Goal: Information Seeking & Learning: Learn about a topic

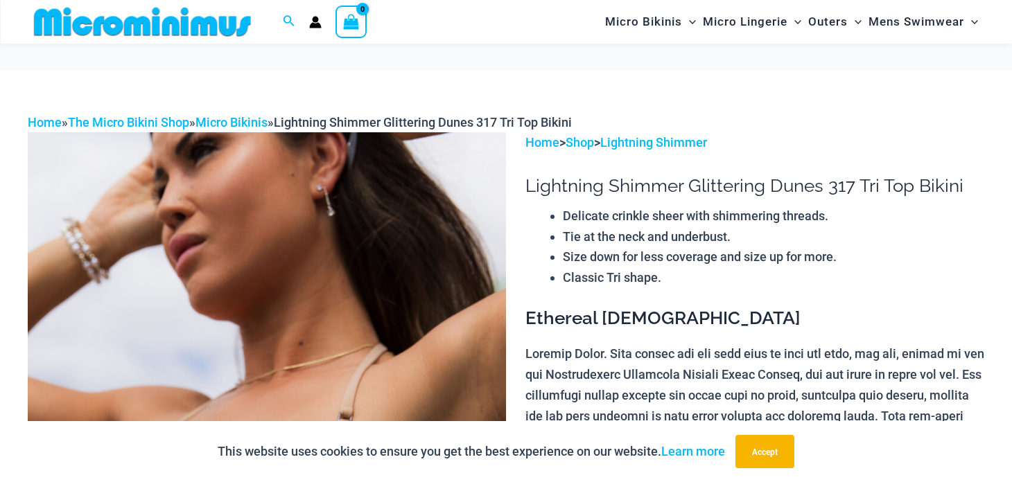
scroll to position [313, 0]
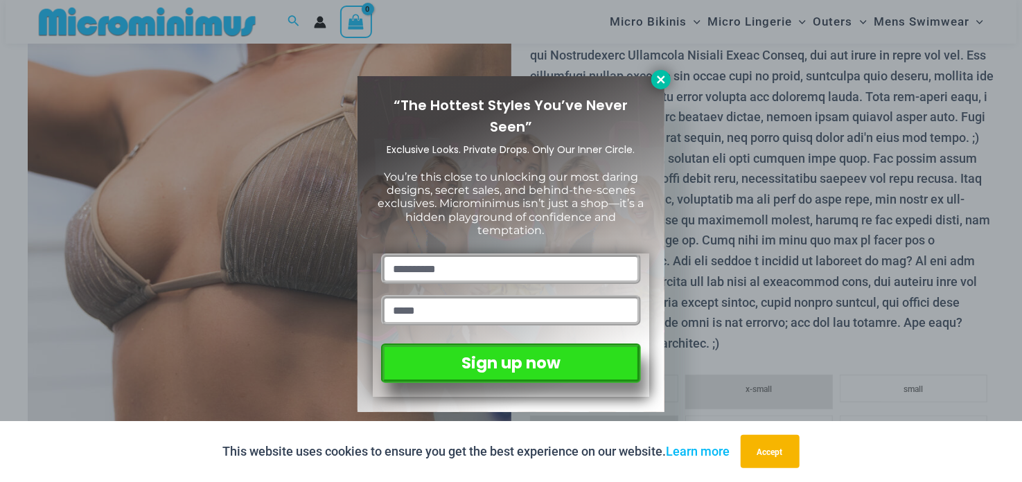
click at [663, 79] on icon at bounding box center [661, 79] width 12 height 12
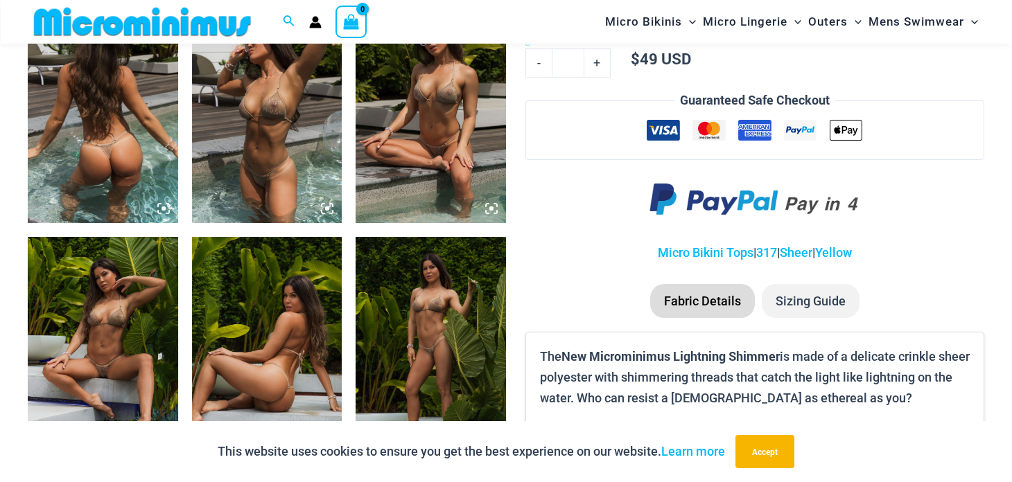
scroll to position [842, 0]
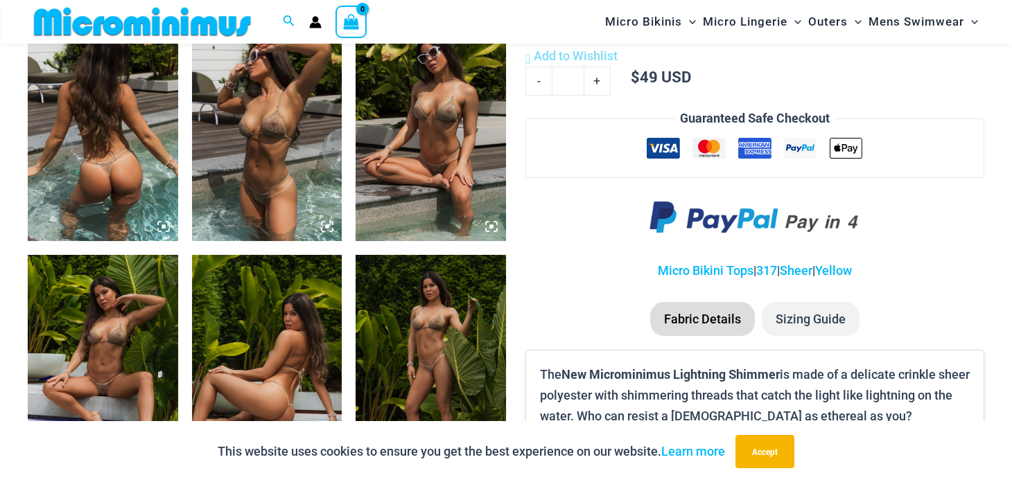
click at [96, 359] on img at bounding box center [103, 367] width 150 height 225
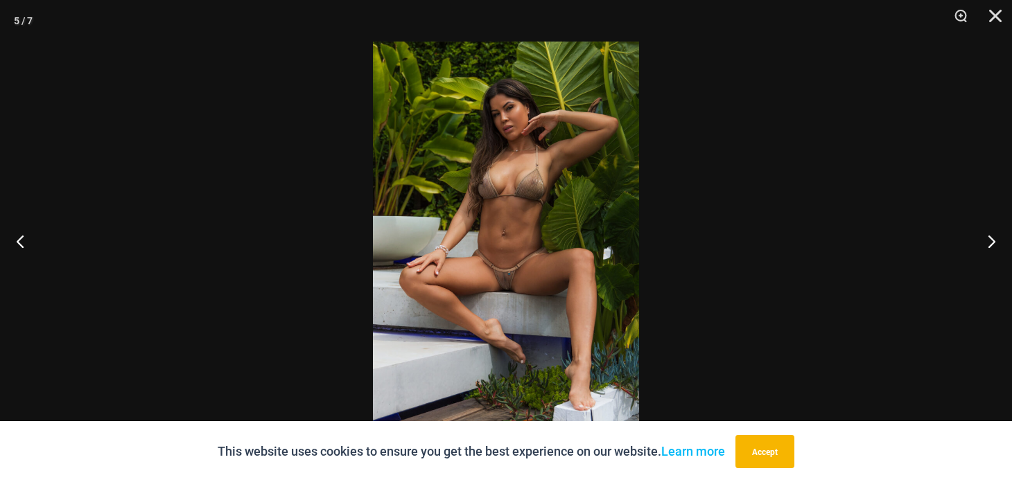
click at [449, 245] on img at bounding box center [506, 241] width 266 height 399
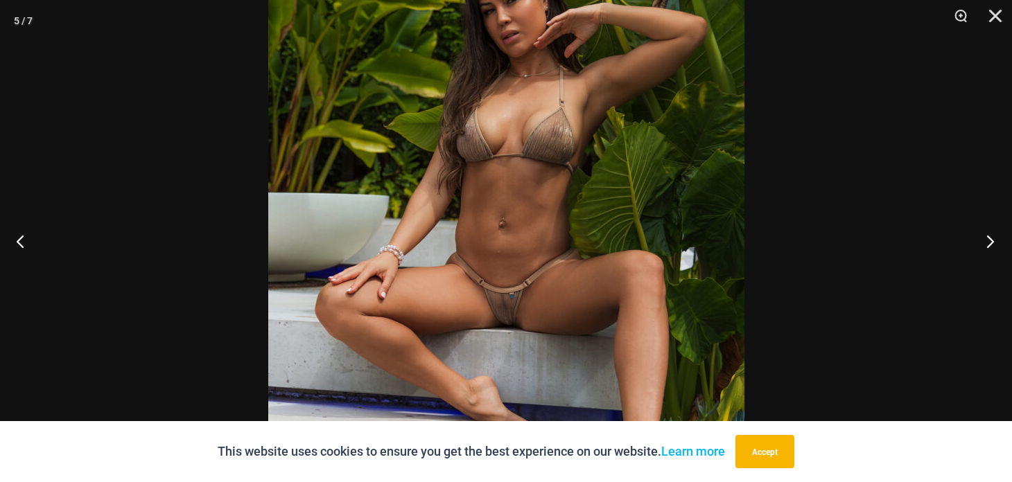
click at [985, 242] on button "Next" at bounding box center [986, 241] width 52 height 69
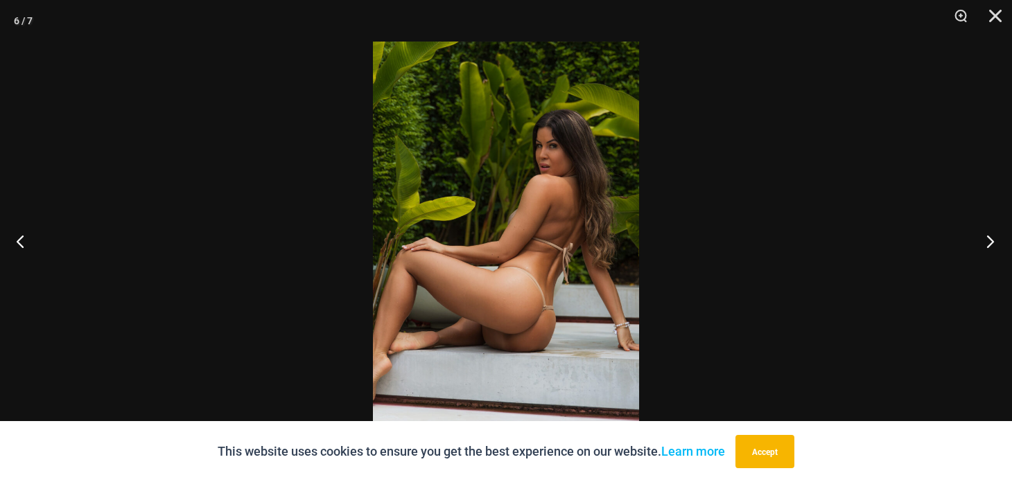
click at [985, 242] on button "Next" at bounding box center [986, 241] width 52 height 69
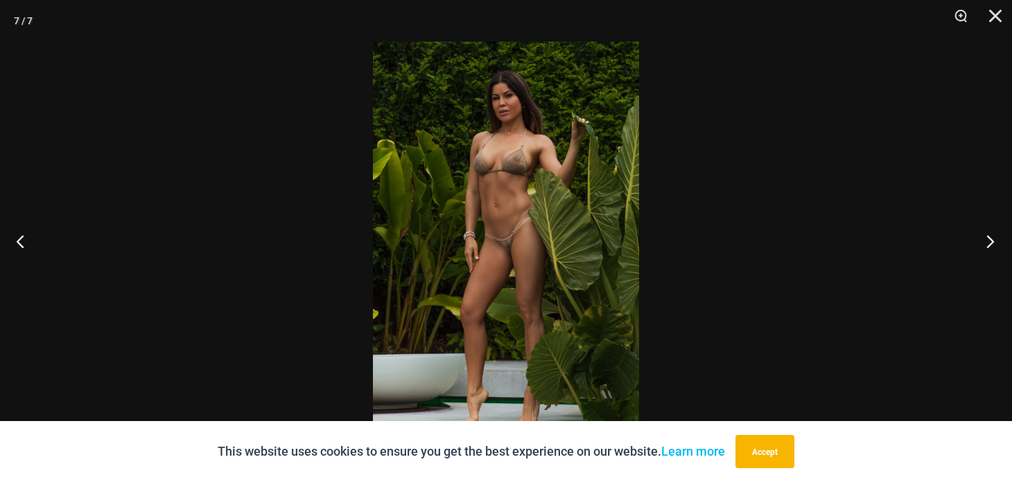
click at [985, 242] on button "Next" at bounding box center [986, 241] width 52 height 69
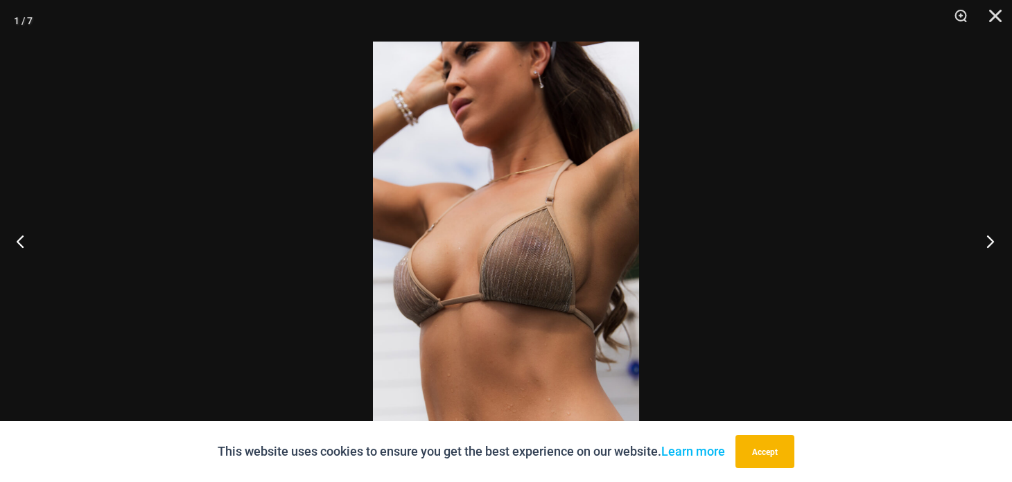
click at [985, 242] on button "Next" at bounding box center [986, 241] width 52 height 69
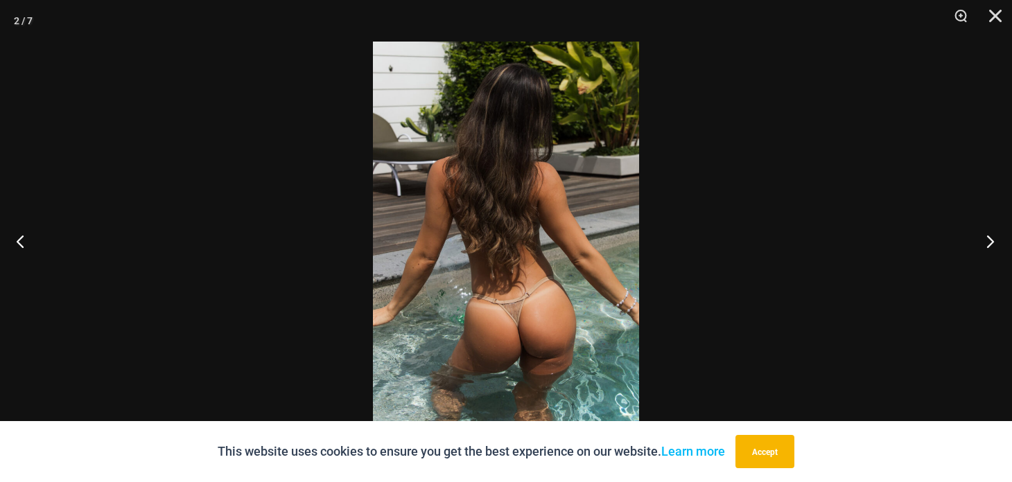
click at [985, 242] on button "Next" at bounding box center [986, 241] width 52 height 69
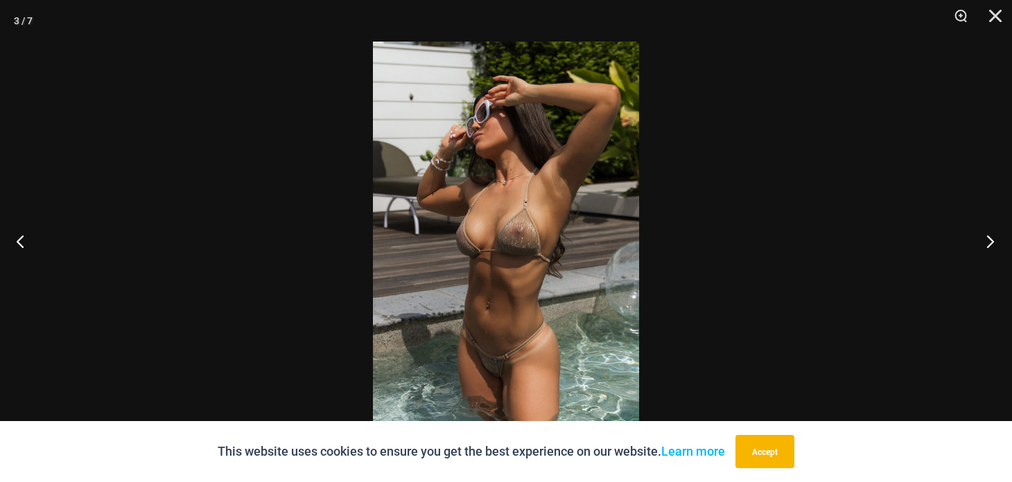
click at [985, 242] on button "Next" at bounding box center [986, 241] width 52 height 69
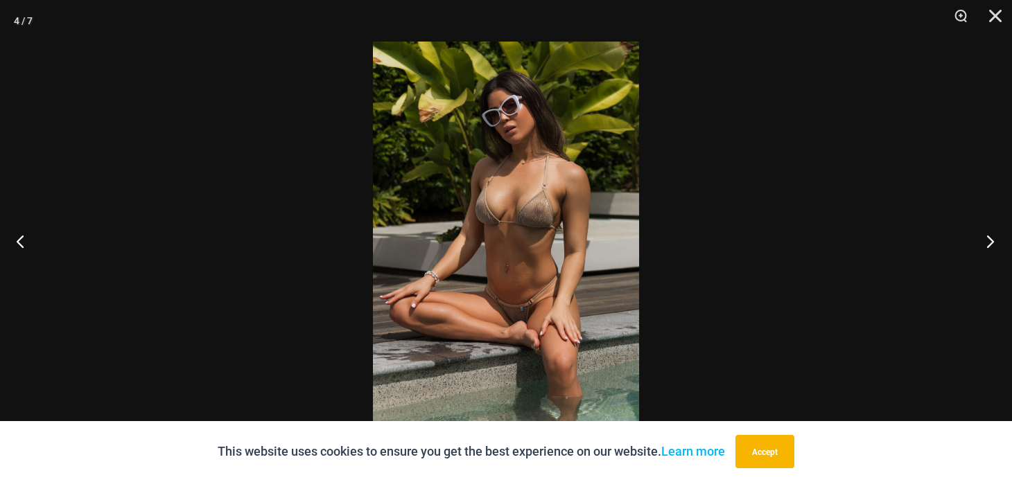
click at [985, 242] on button "Next" at bounding box center [986, 241] width 52 height 69
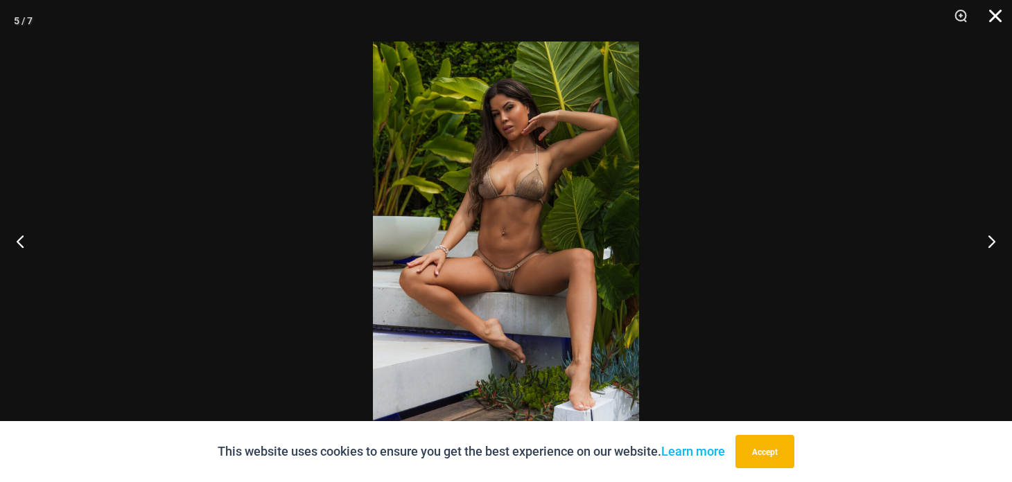
click at [993, 15] on button "Close" at bounding box center [990, 21] width 35 height 42
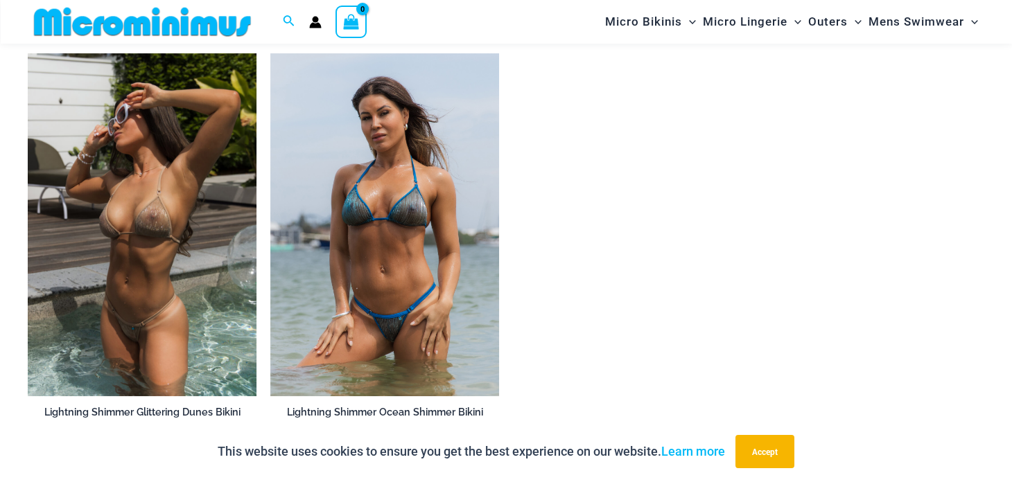
scroll to position [1569, 0]
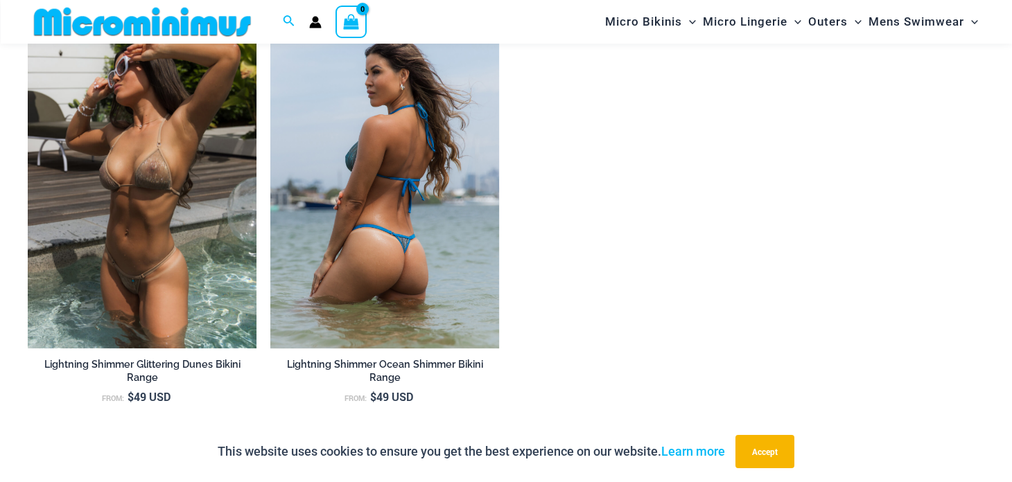
click at [431, 224] on img at bounding box center [384, 177] width 229 height 343
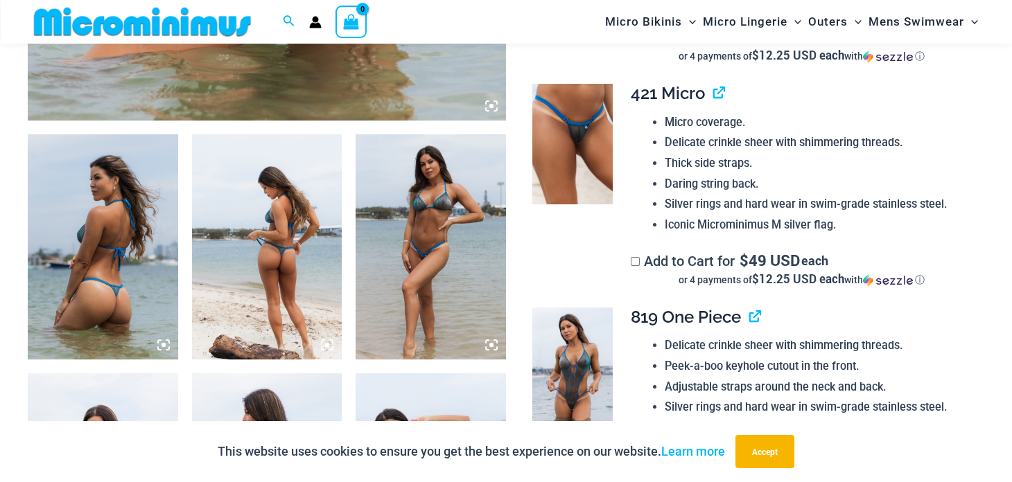
scroll to position [729, 0]
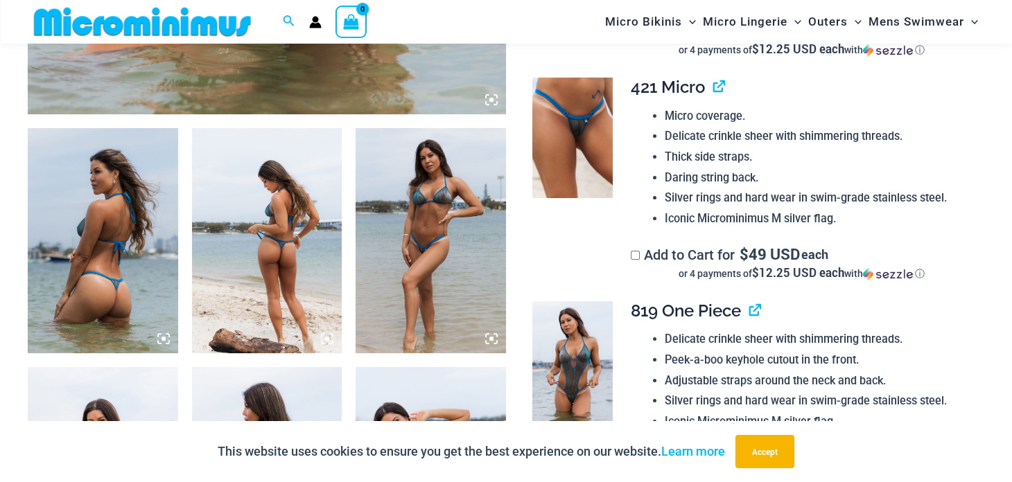
click at [571, 153] on img at bounding box center [572, 138] width 80 height 121
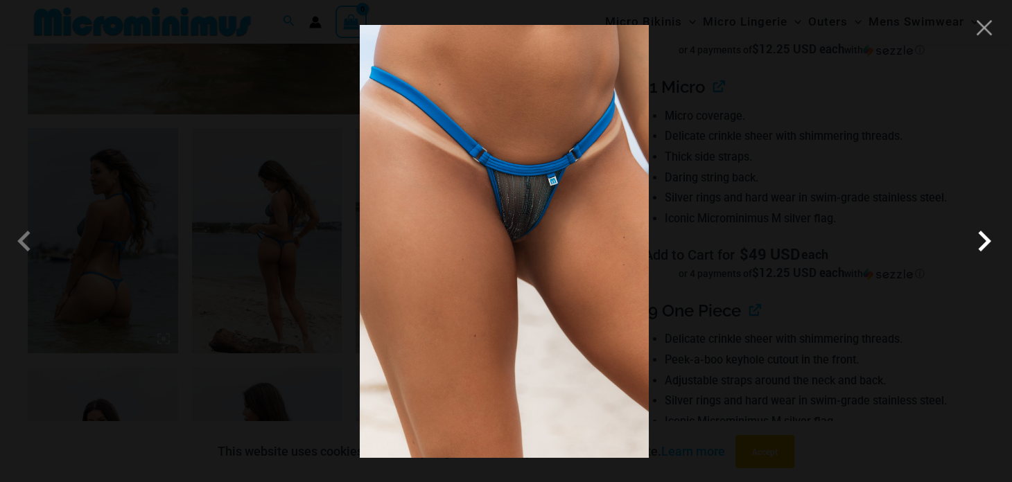
click at [980, 247] on span at bounding box center [985, 241] width 42 height 42
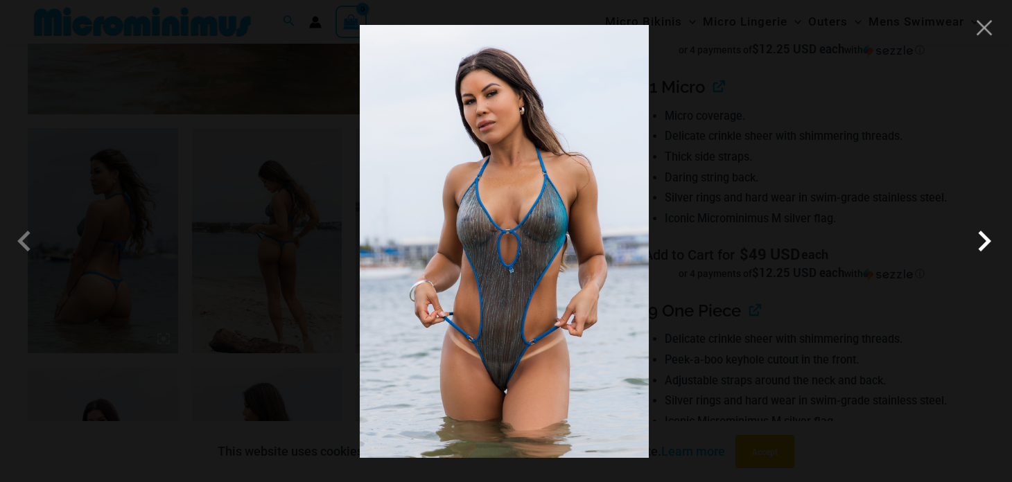
click at [980, 247] on span at bounding box center [985, 241] width 42 height 42
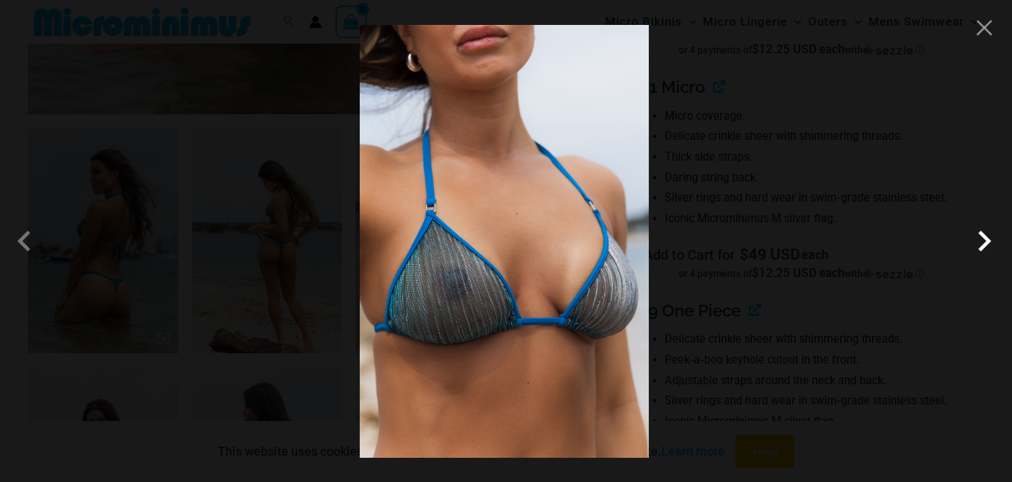
click at [980, 247] on span at bounding box center [985, 241] width 42 height 42
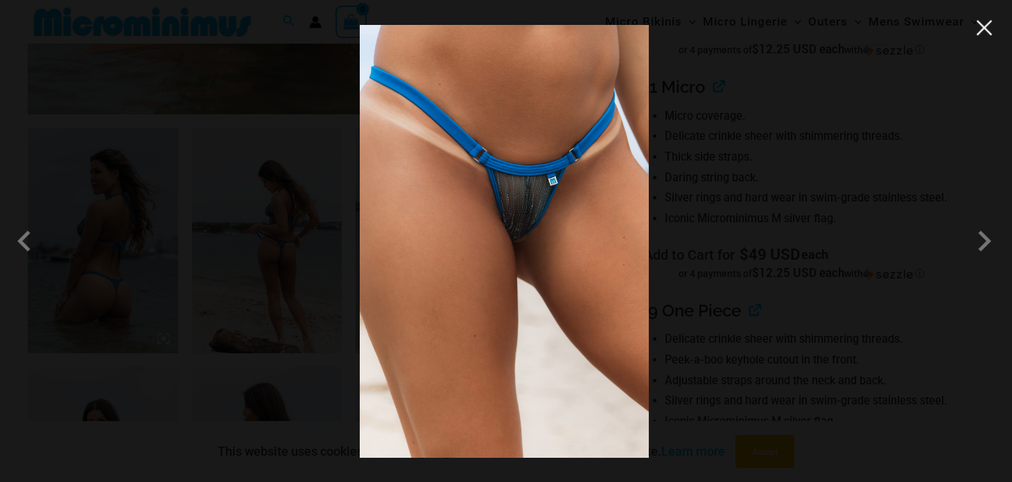
click at [983, 31] on button "Close" at bounding box center [984, 27] width 21 height 21
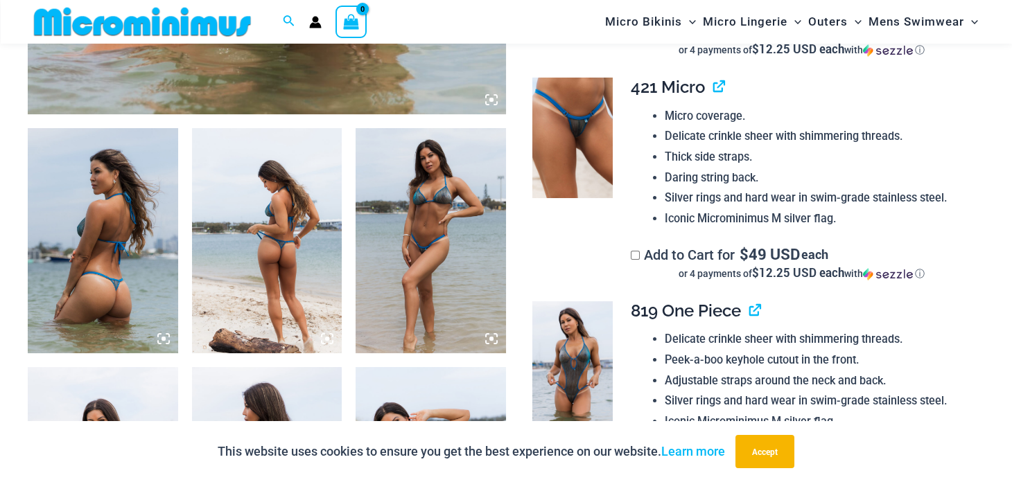
click at [88, 254] on img at bounding box center [103, 240] width 150 height 225
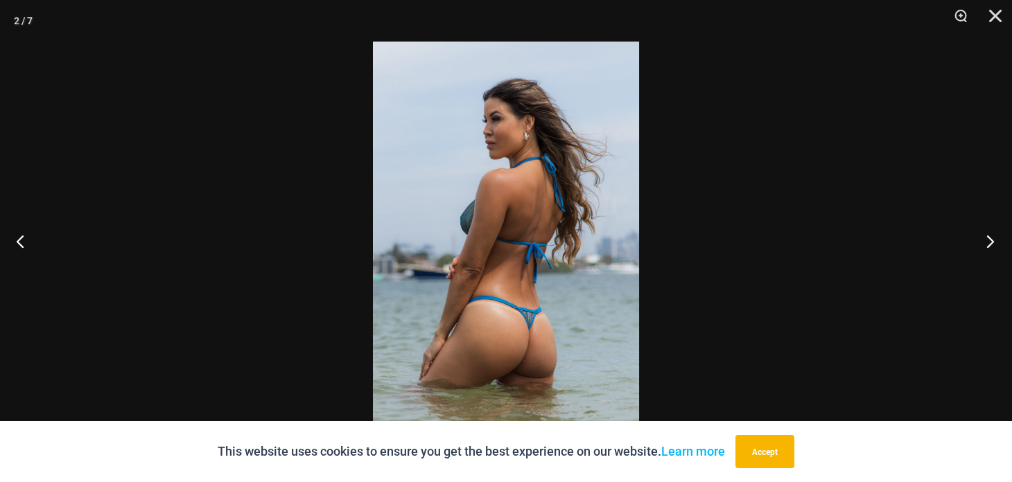
click at [991, 245] on button "Next" at bounding box center [986, 241] width 52 height 69
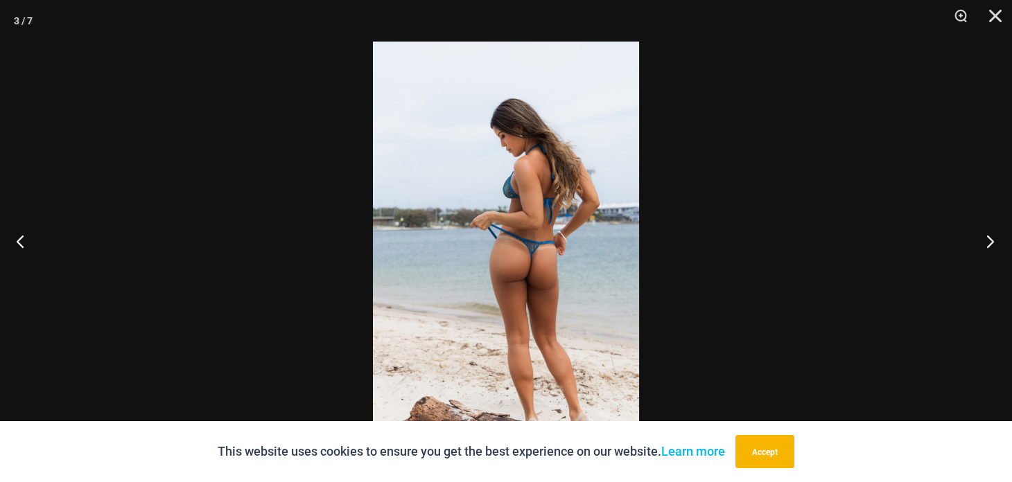
click at [991, 245] on button "Next" at bounding box center [986, 241] width 52 height 69
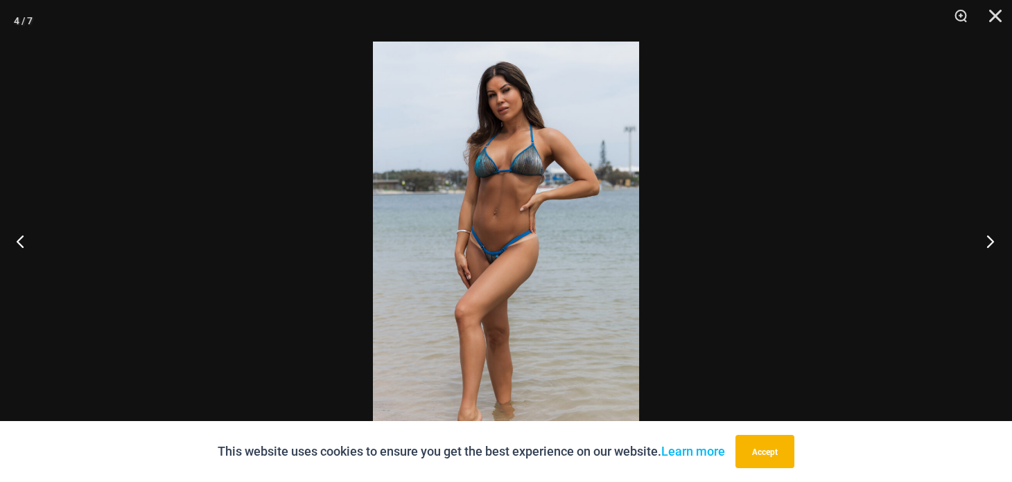
click at [991, 245] on button "Next" at bounding box center [986, 241] width 52 height 69
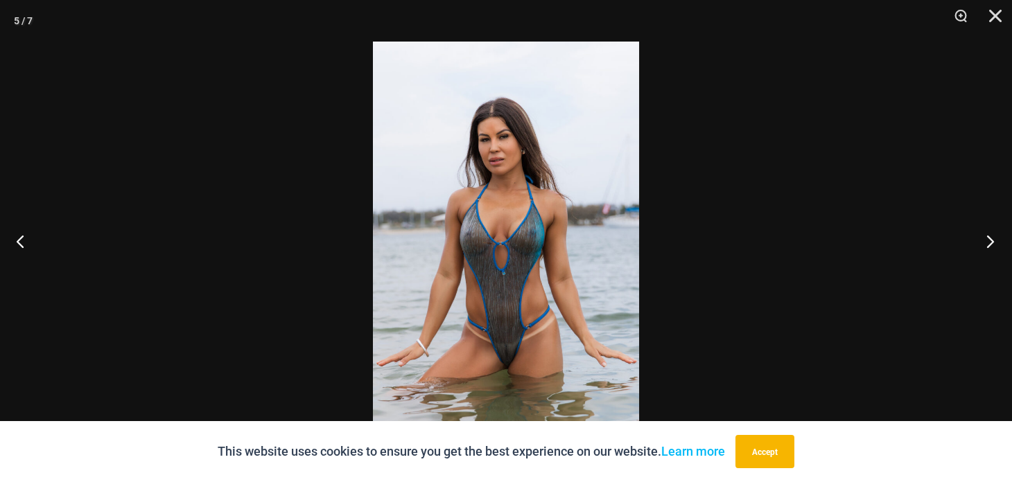
click at [991, 245] on button "Next" at bounding box center [986, 241] width 52 height 69
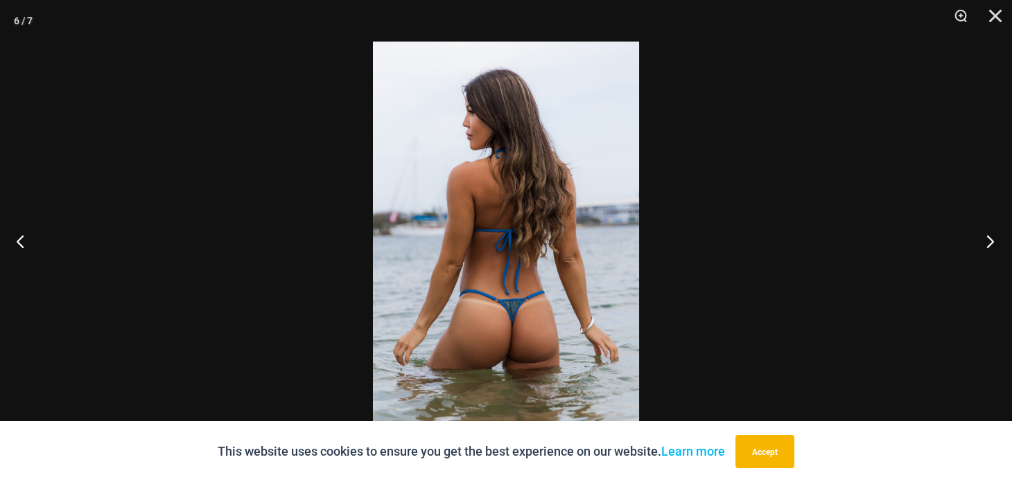
click at [991, 245] on button "Next" at bounding box center [986, 241] width 52 height 69
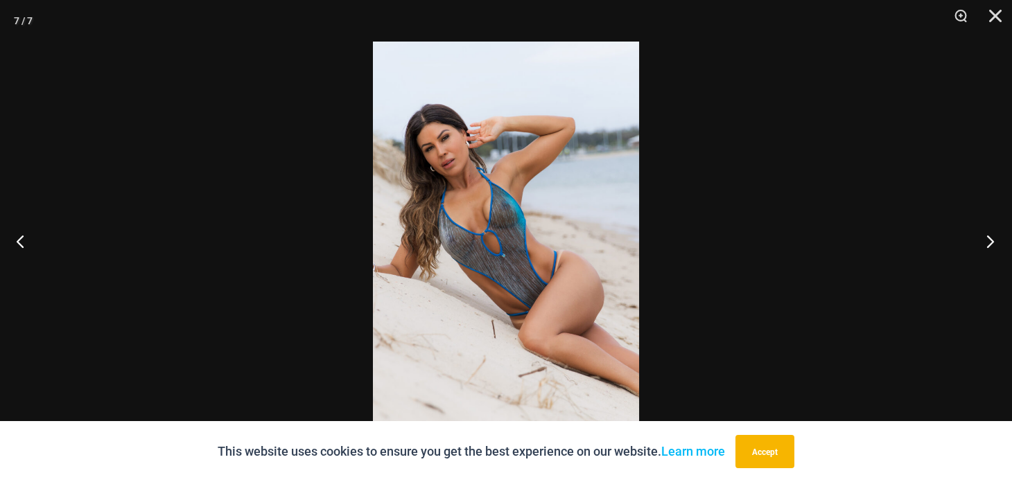
click at [991, 245] on button "Next" at bounding box center [986, 241] width 52 height 69
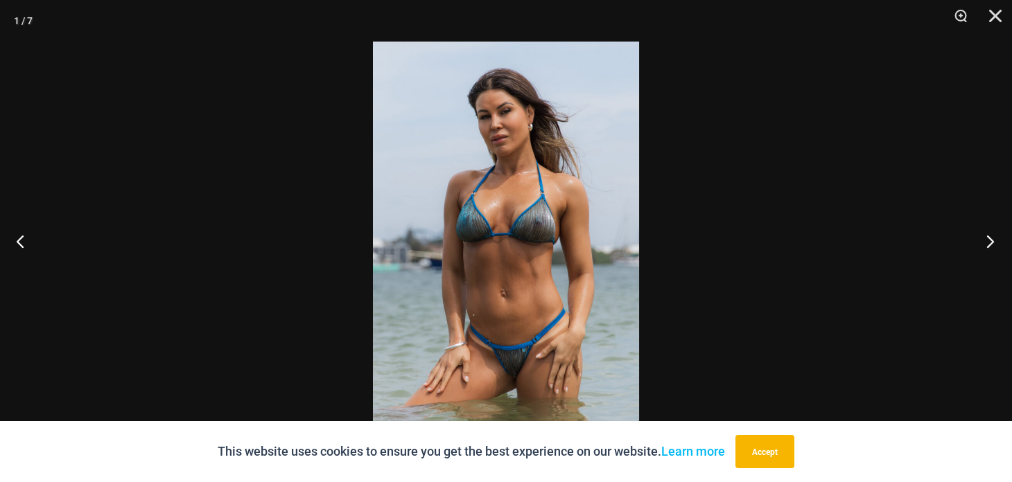
click at [991, 245] on button "Next" at bounding box center [986, 241] width 52 height 69
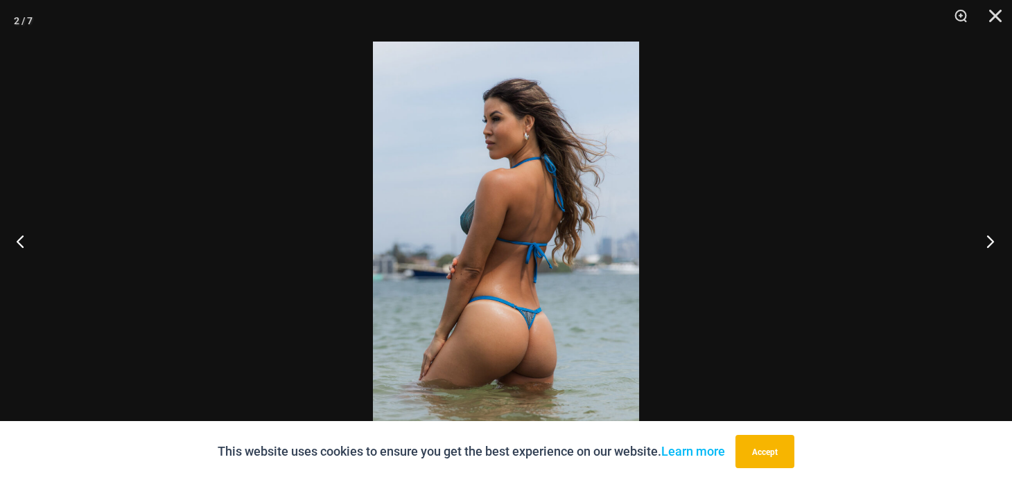
click at [991, 245] on button "Next" at bounding box center [986, 241] width 52 height 69
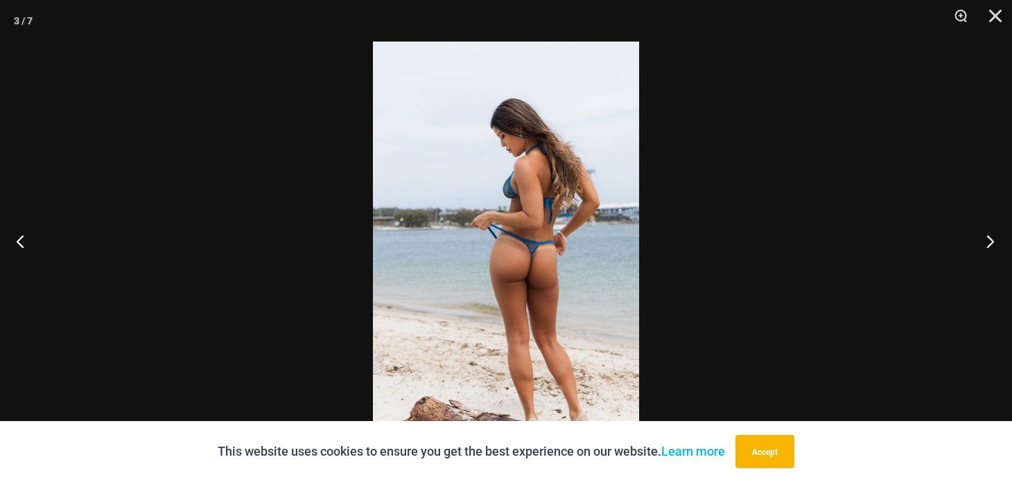
click at [991, 245] on button "Next" at bounding box center [986, 241] width 52 height 69
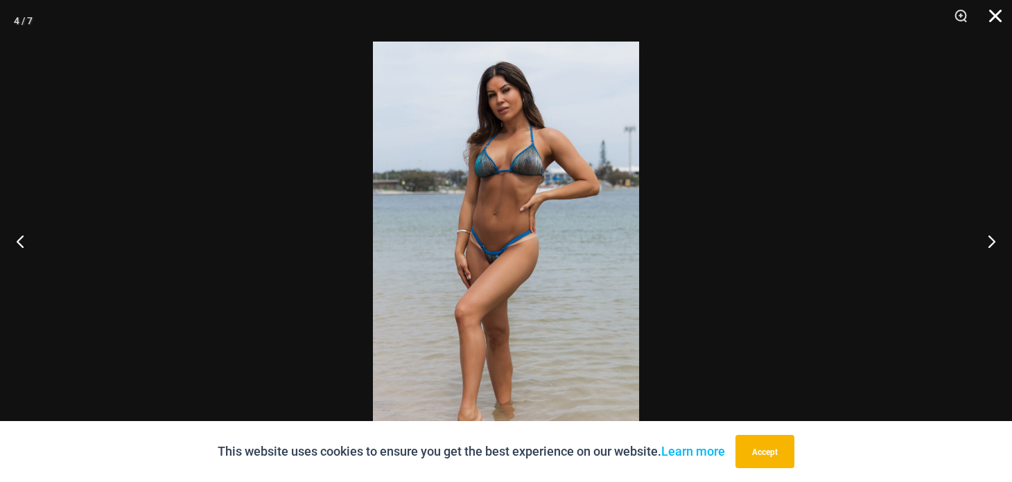
click at [994, 15] on button "Close" at bounding box center [990, 21] width 35 height 42
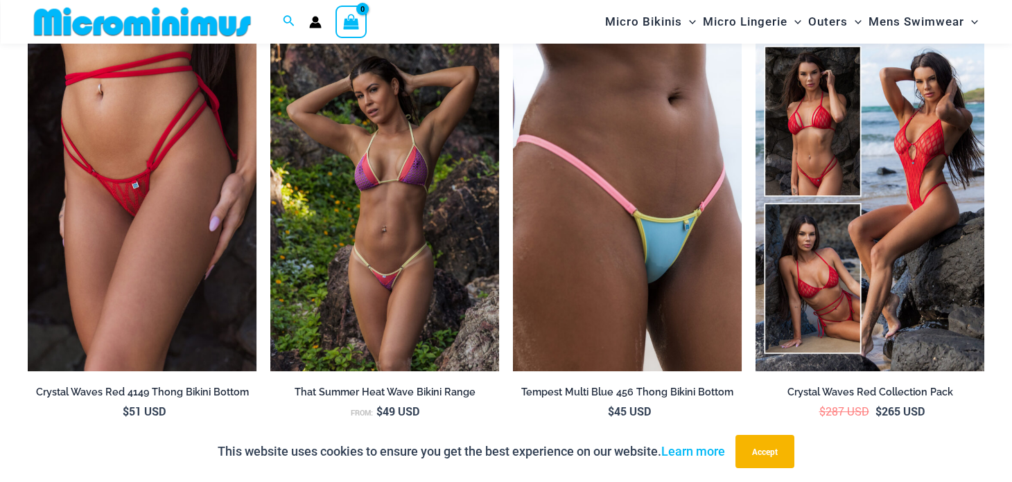
scroll to position [3028, 0]
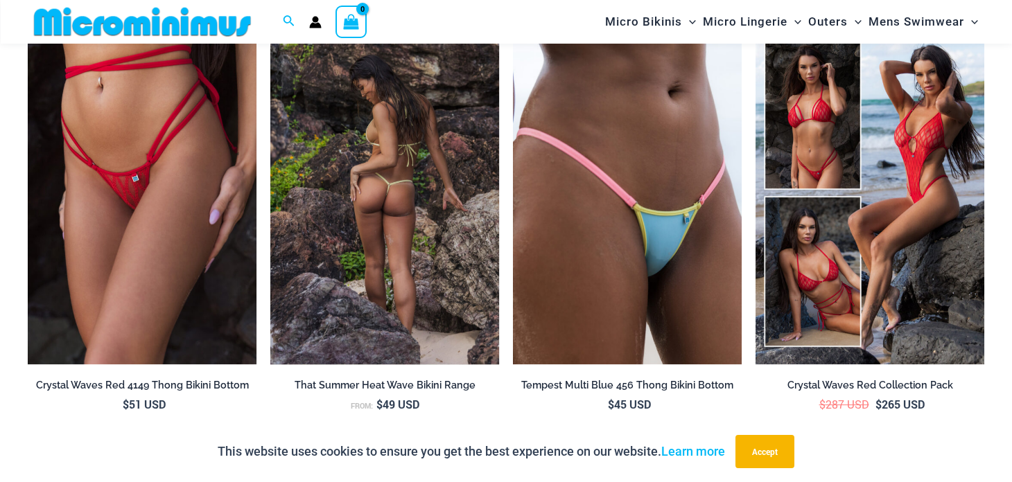
click at [405, 235] on img at bounding box center [384, 192] width 229 height 343
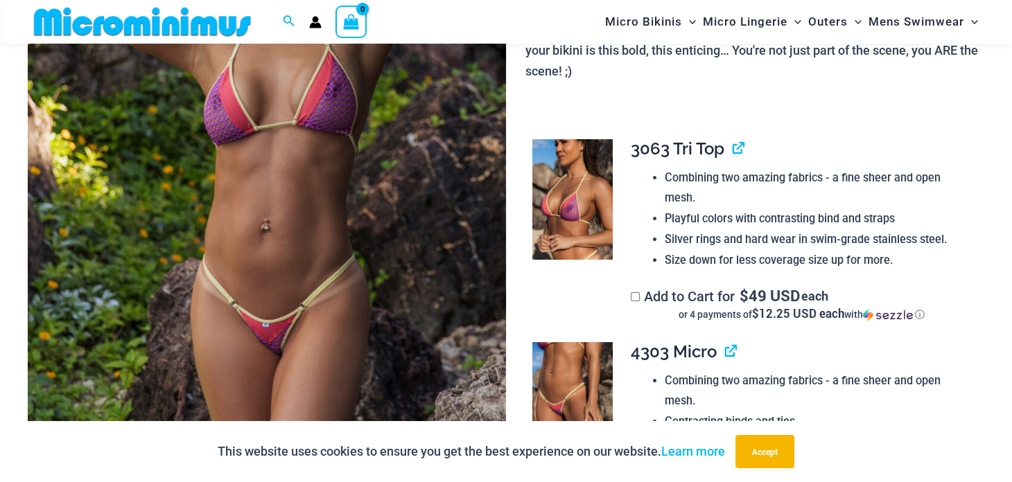
scroll to position [314, 0]
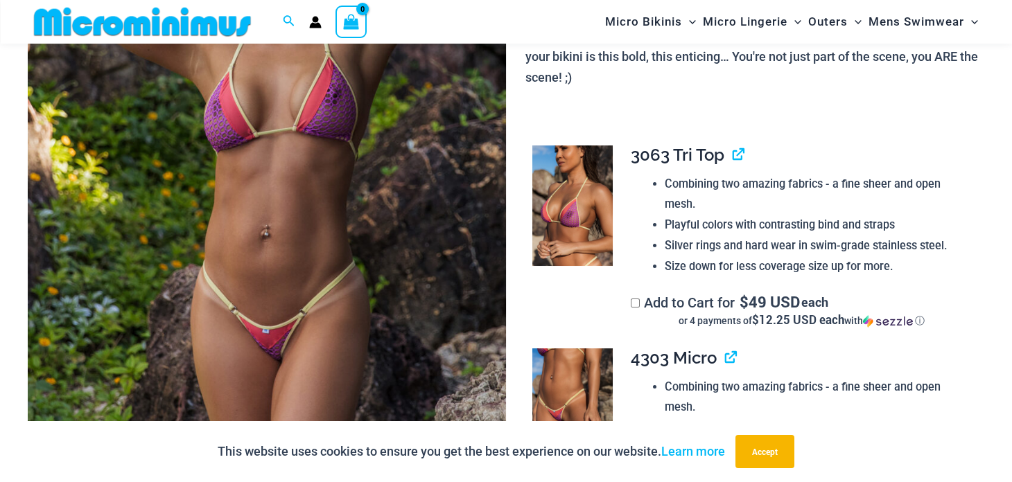
click at [241, 242] on img at bounding box center [267, 170] width 478 height 717
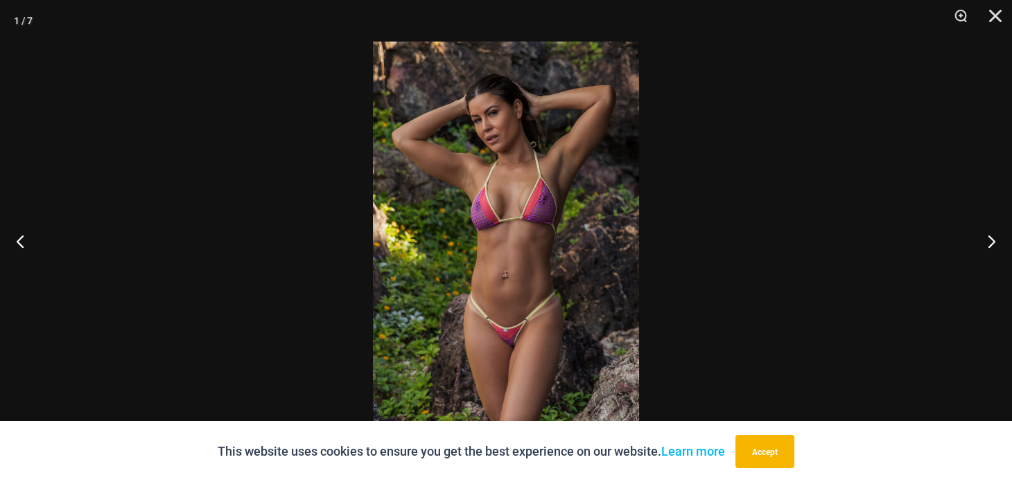
click at [457, 313] on img at bounding box center [506, 241] width 266 height 399
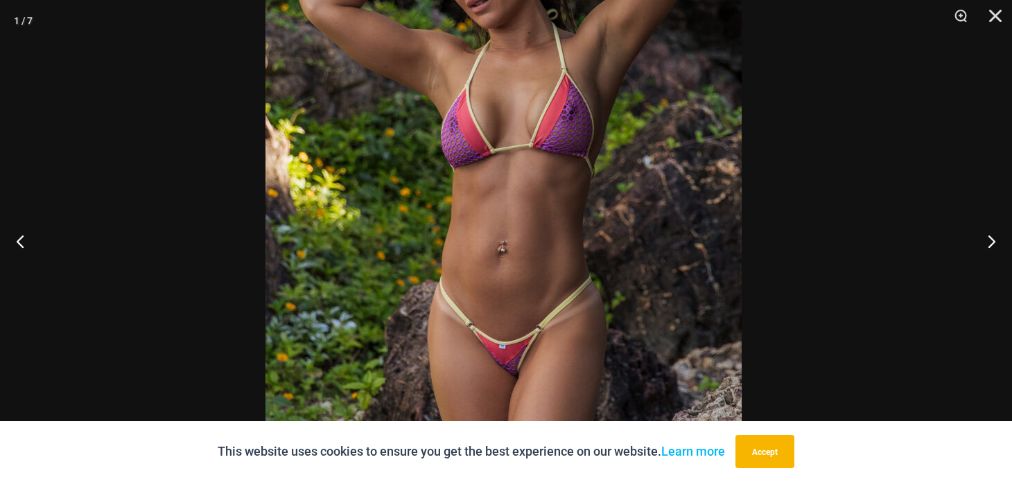
click at [514, 290] on img at bounding box center [504, 187] width 476 height 714
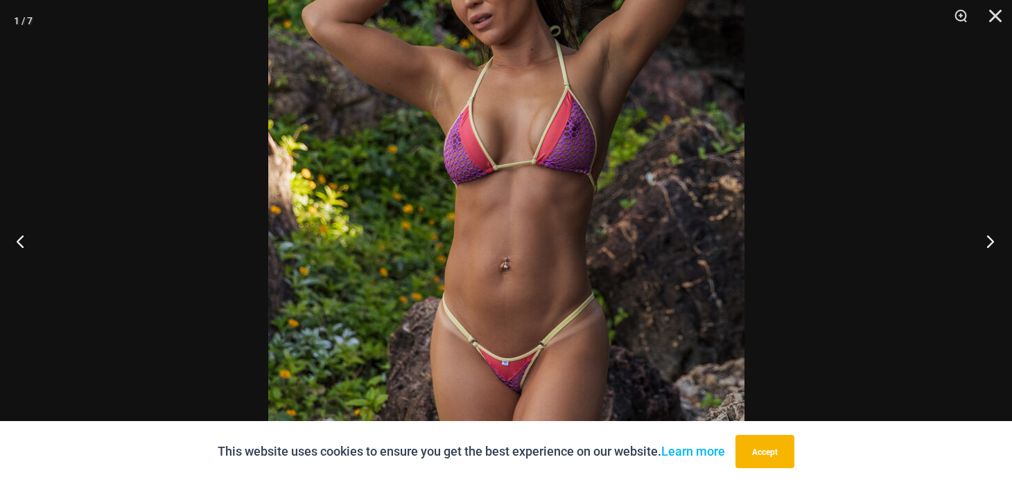
click at [993, 240] on button "Next" at bounding box center [986, 241] width 52 height 69
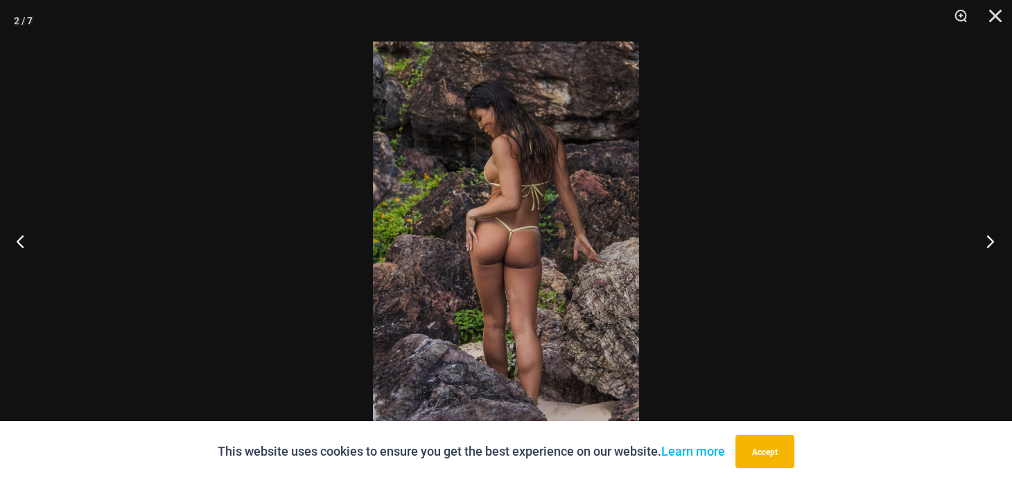
click at [993, 240] on button "Next" at bounding box center [986, 241] width 52 height 69
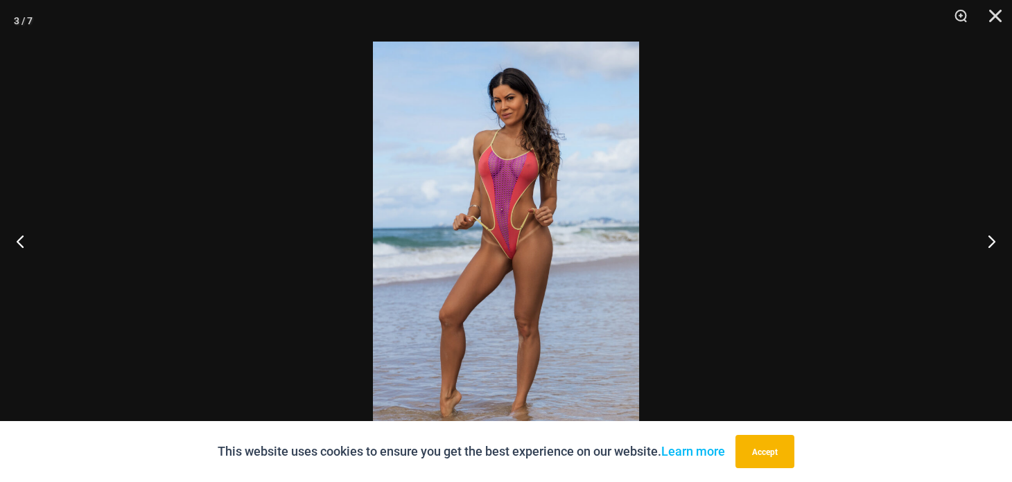
click at [496, 280] on img at bounding box center [506, 241] width 266 height 399
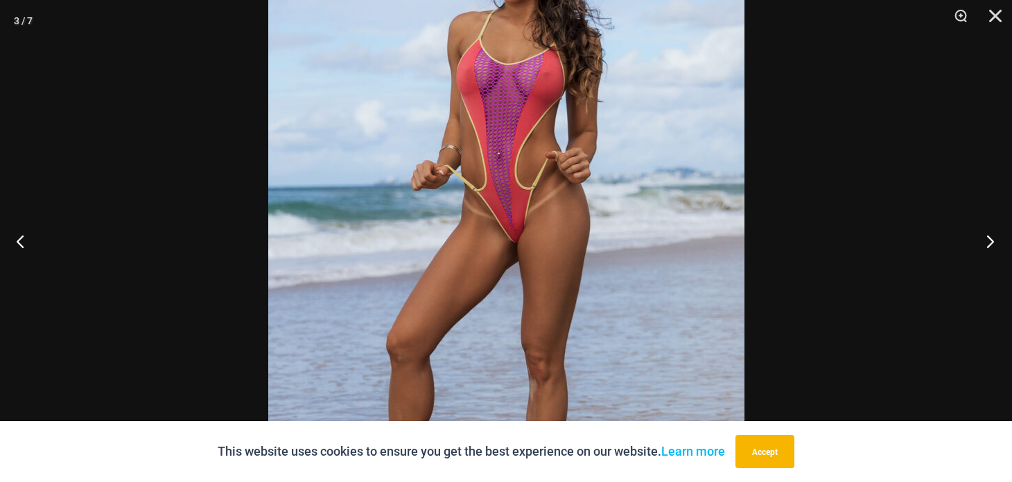
click at [986, 243] on button "Next" at bounding box center [986, 241] width 52 height 69
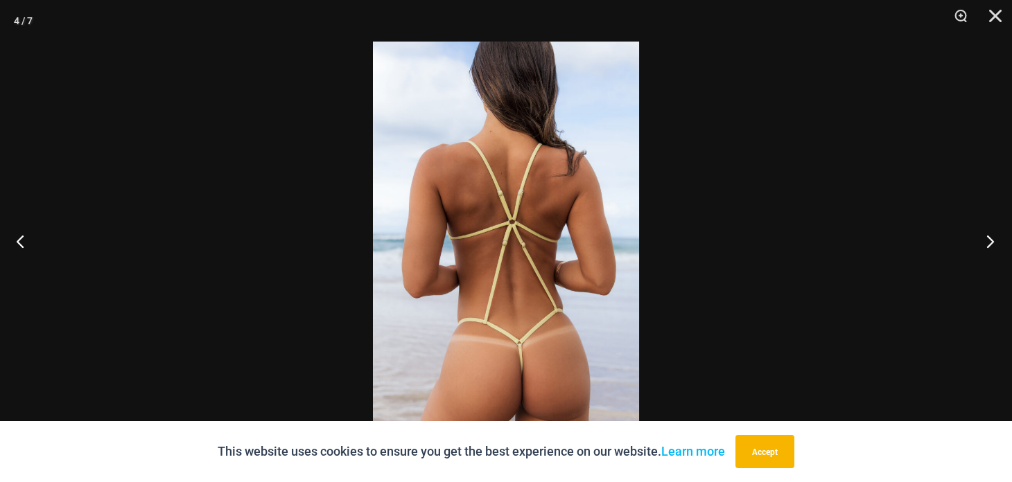
click at [986, 243] on button "Next" at bounding box center [986, 241] width 52 height 69
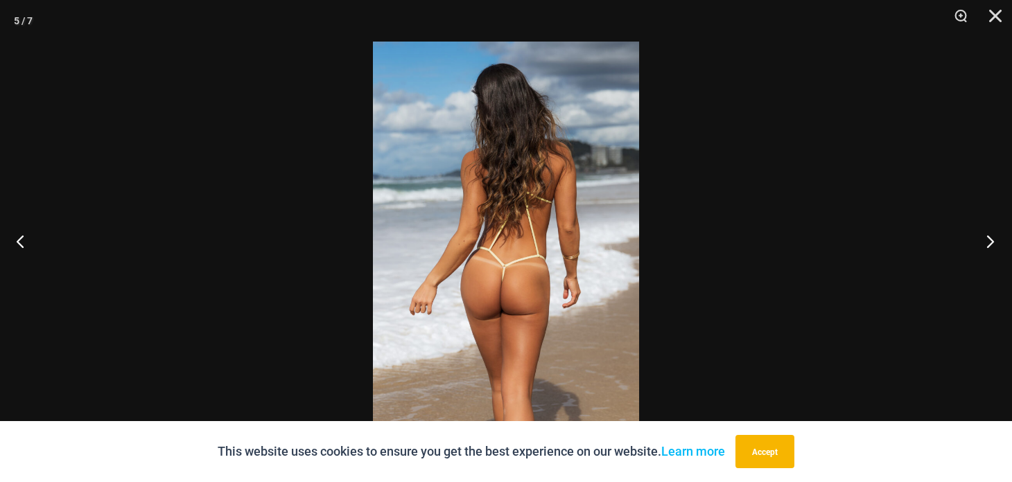
click at [986, 243] on button "Next" at bounding box center [986, 241] width 52 height 69
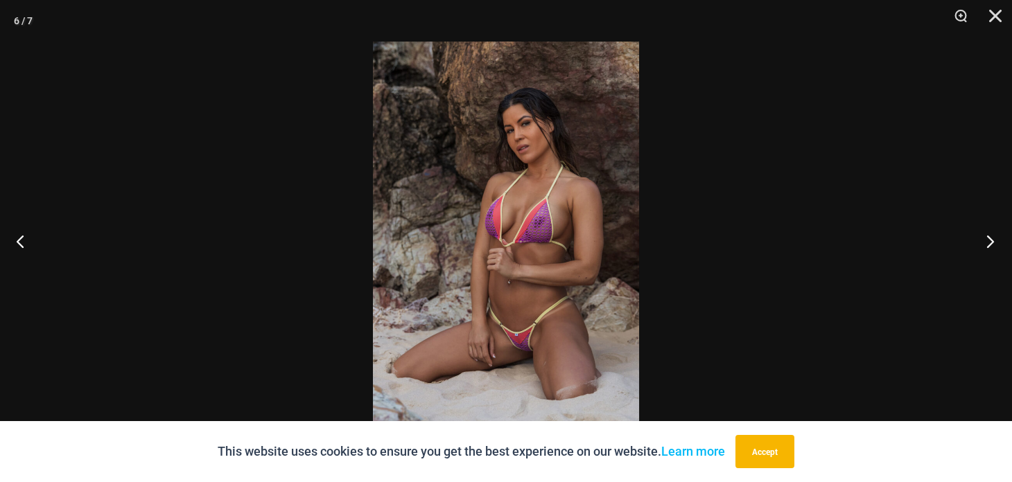
click at [986, 243] on button "Next" at bounding box center [986, 241] width 52 height 69
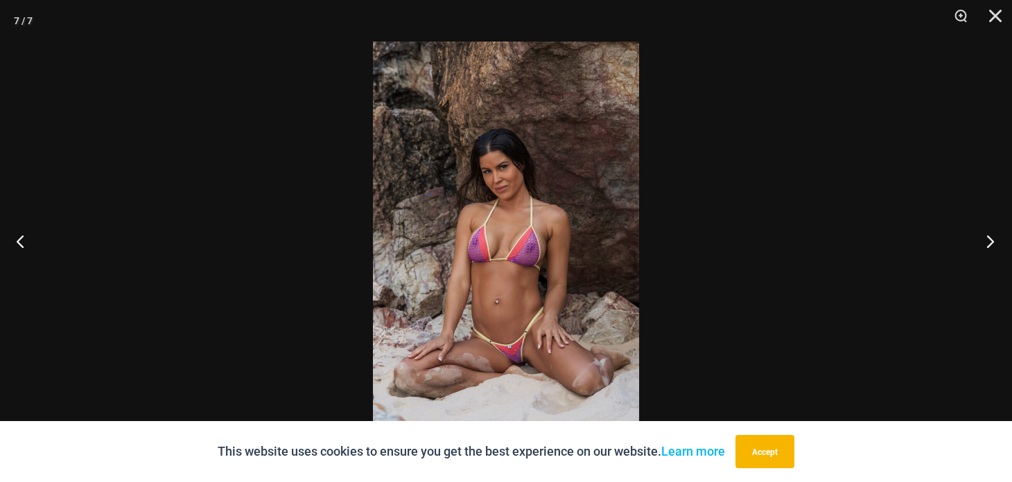
click at [986, 243] on button "Next" at bounding box center [986, 241] width 52 height 69
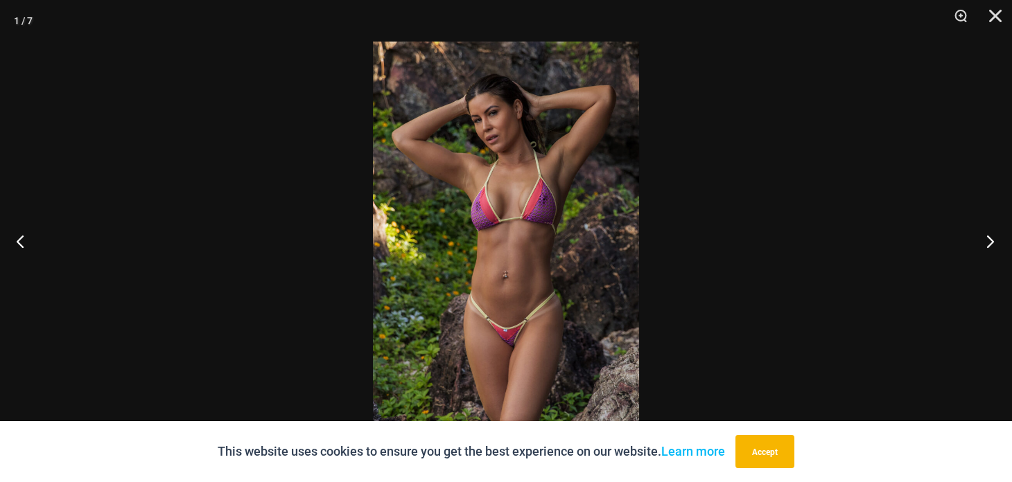
click at [986, 243] on button "Next" at bounding box center [986, 241] width 52 height 69
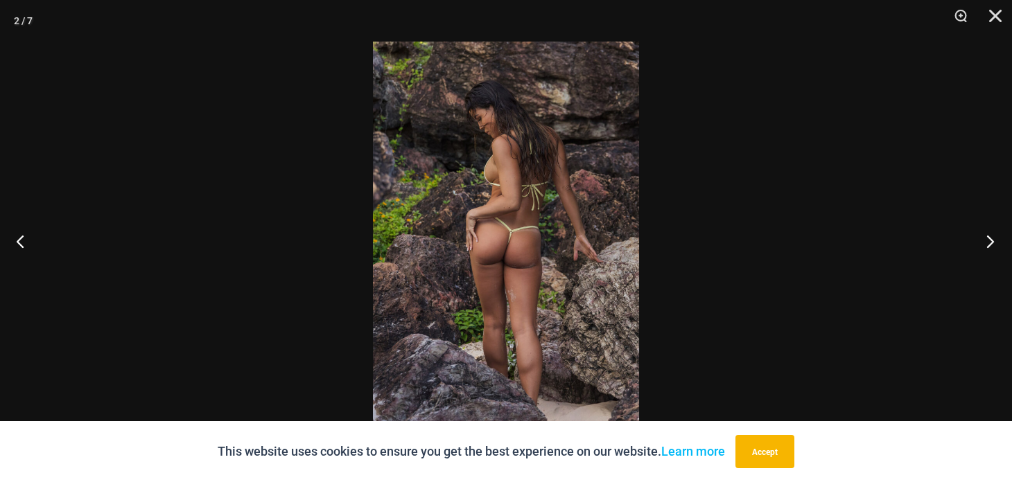
click at [986, 243] on button "Next" at bounding box center [986, 241] width 52 height 69
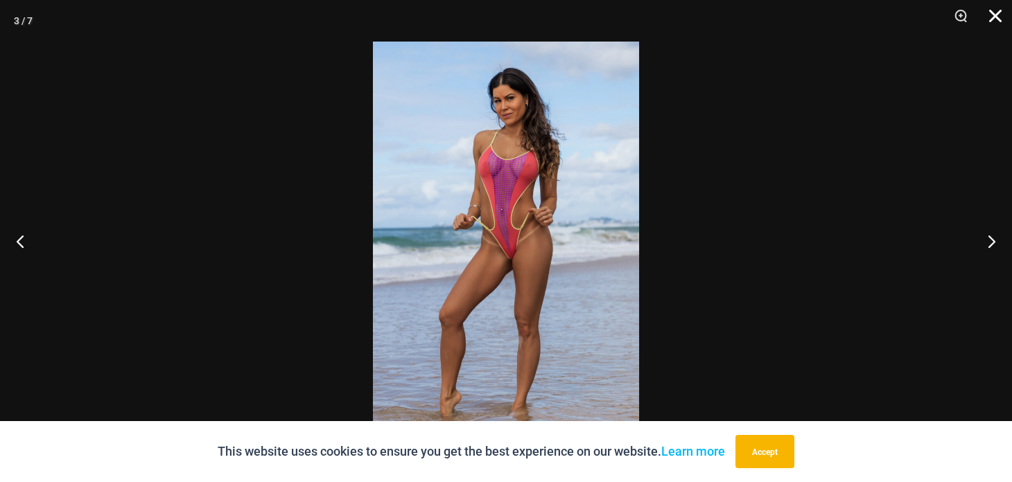
click at [999, 15] on button "Close" at bounding box center [990, 21] width 35 height 42
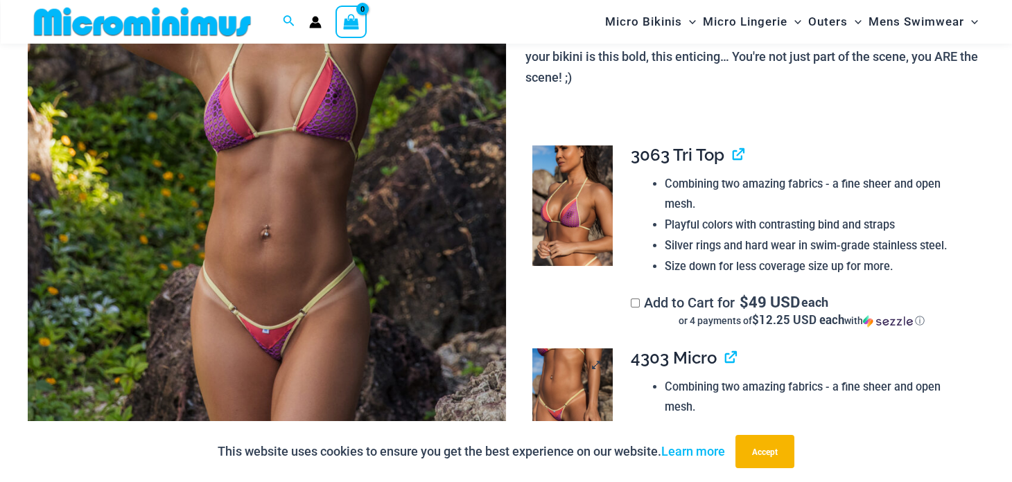
click at [540, 389] on img at bounding box center [572, 409] width 80 height 121
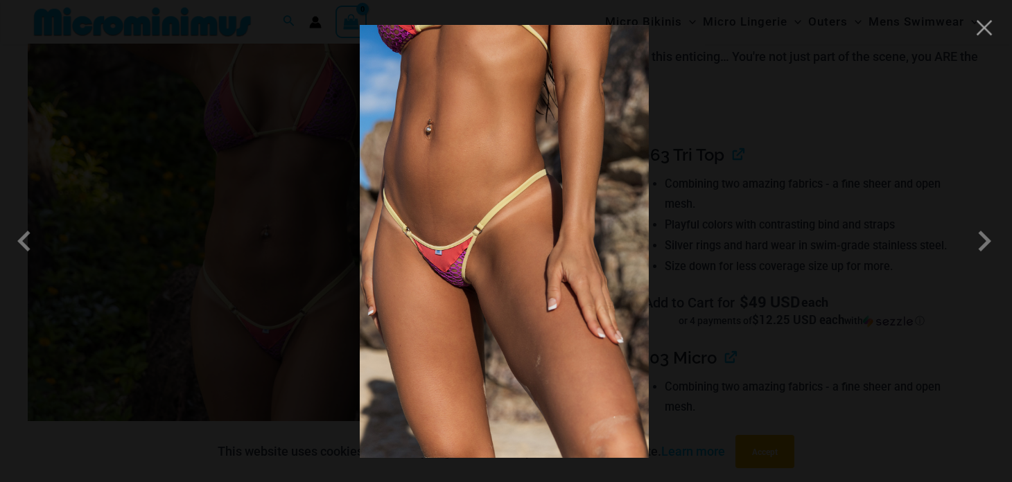
click at [510, 327] on img at bounding box center [504, 241] width 289 height 433
click at [981, 242] on span at bounding box center [985, 241] width 42 height 42
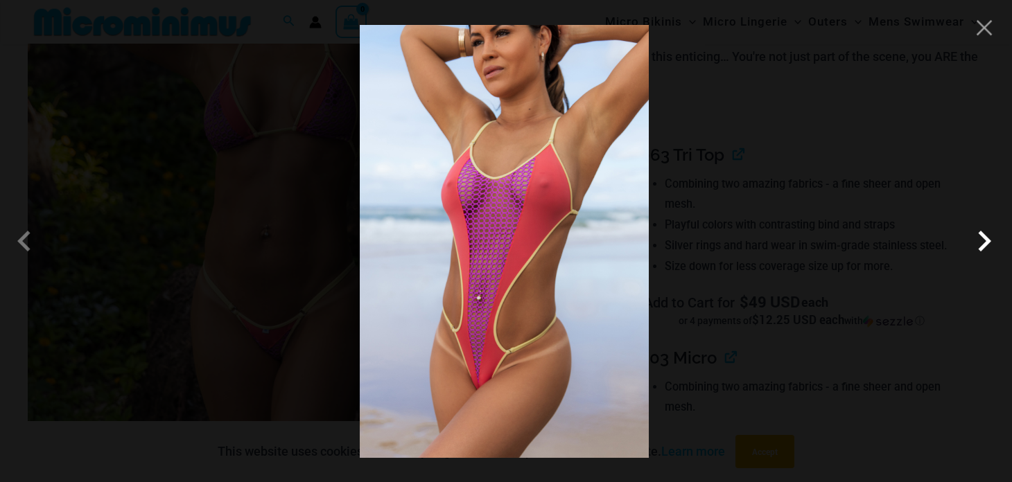
click at [981, 242] on span at bounding box center [985, 241] width 42 height 42
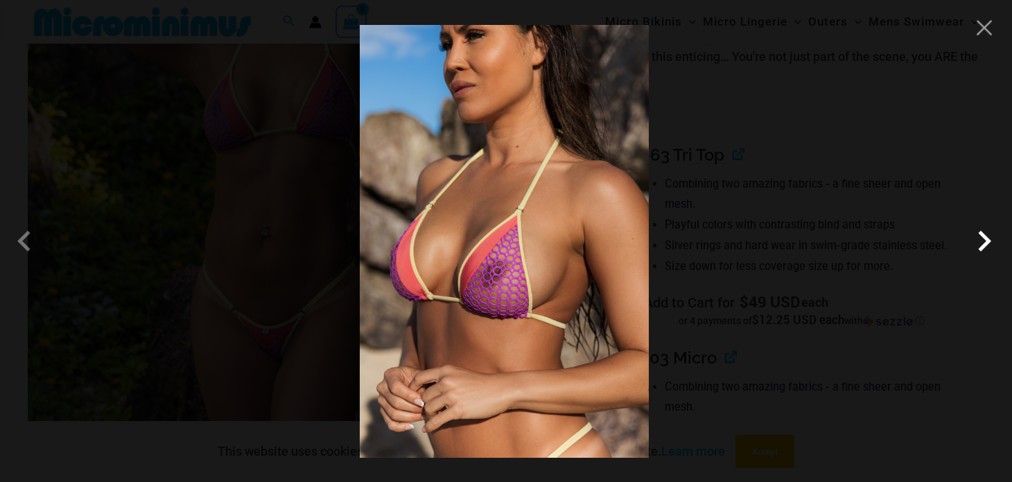
click at [981, 242] on span at bounding box center [985, 241] width 42 height 42
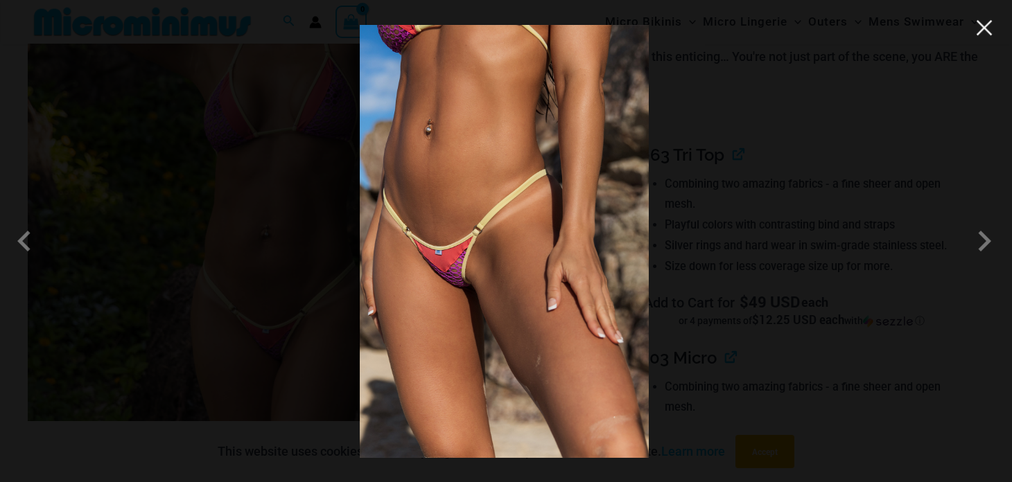
click at [982, 33] on button "Close" at bounding box center [984, 27] width 21 height 21
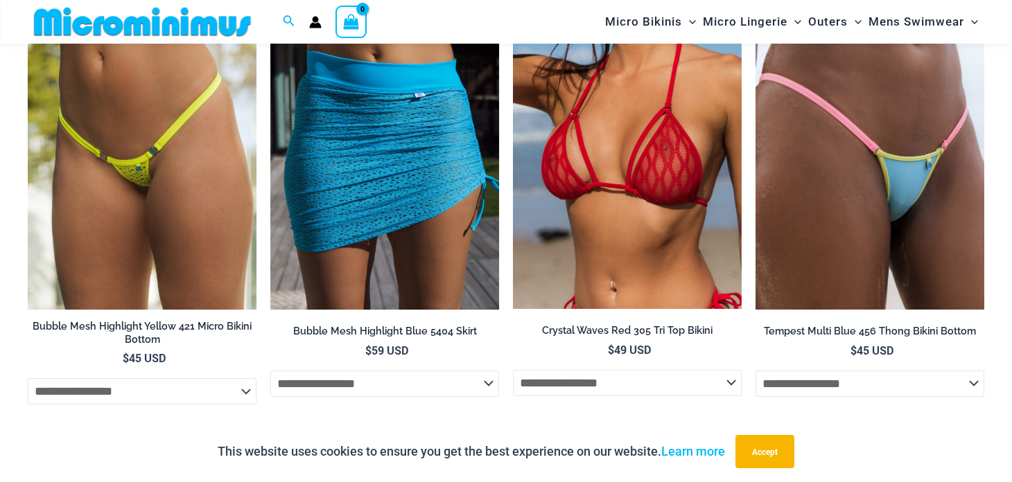
scroll to position [3270, 0]
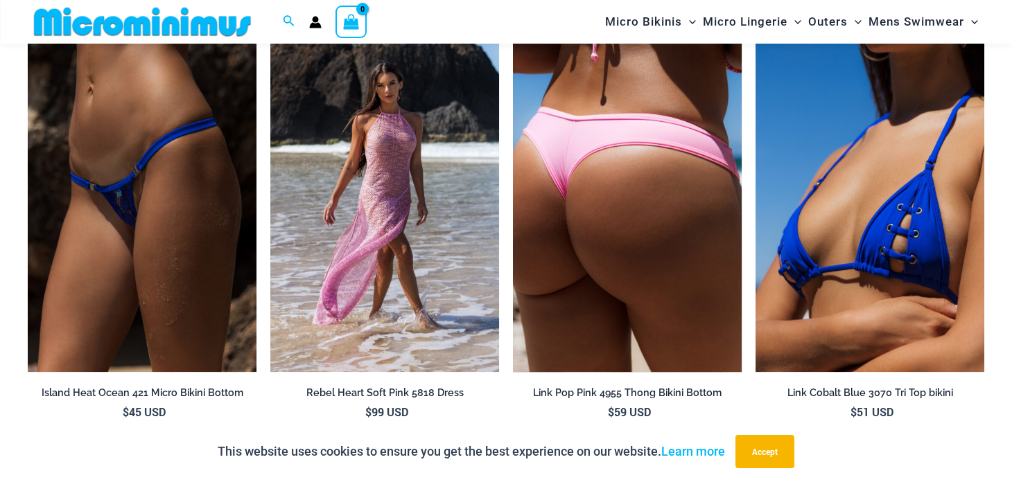
click at [633, 248] on img at bounding box center [627, 200] width 229 height 343
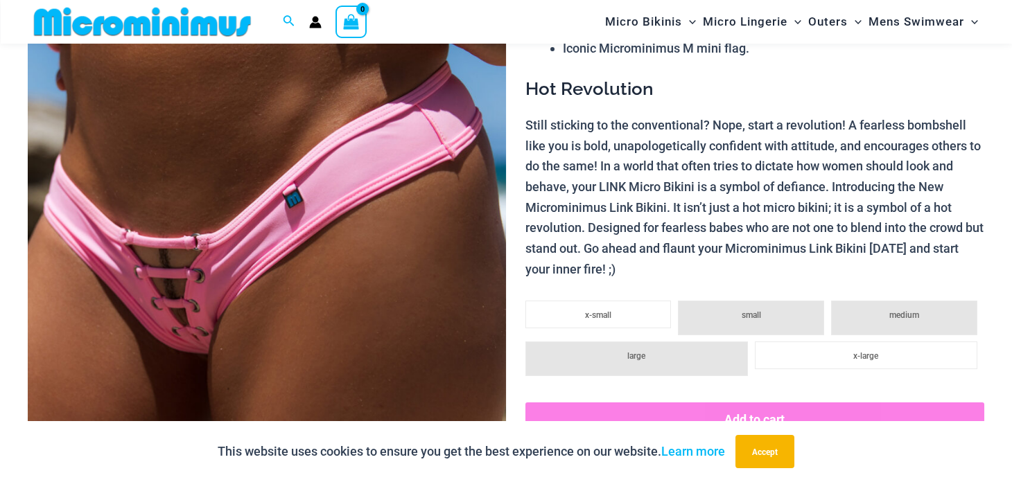
scroll to position [283, 0]
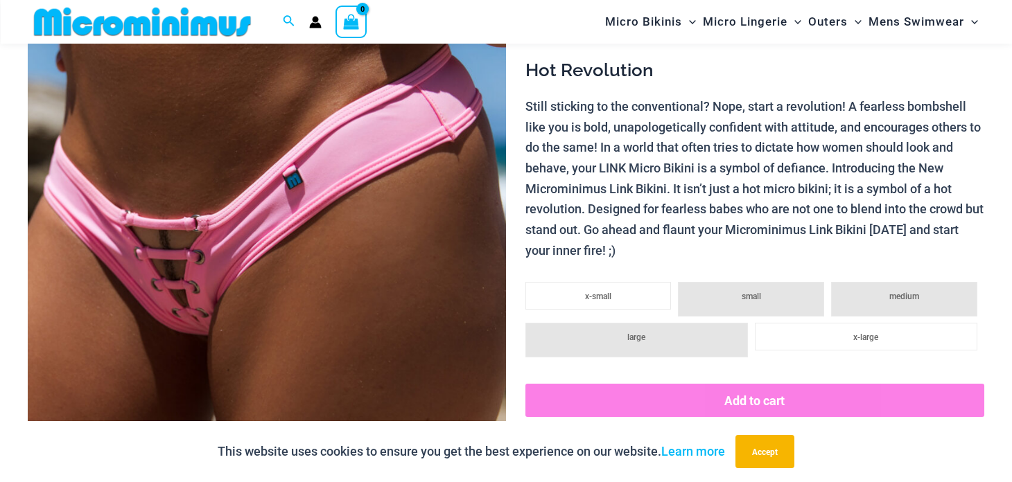
click at [250, 275] on img at bounding box center [267, 201] width 478 height 717
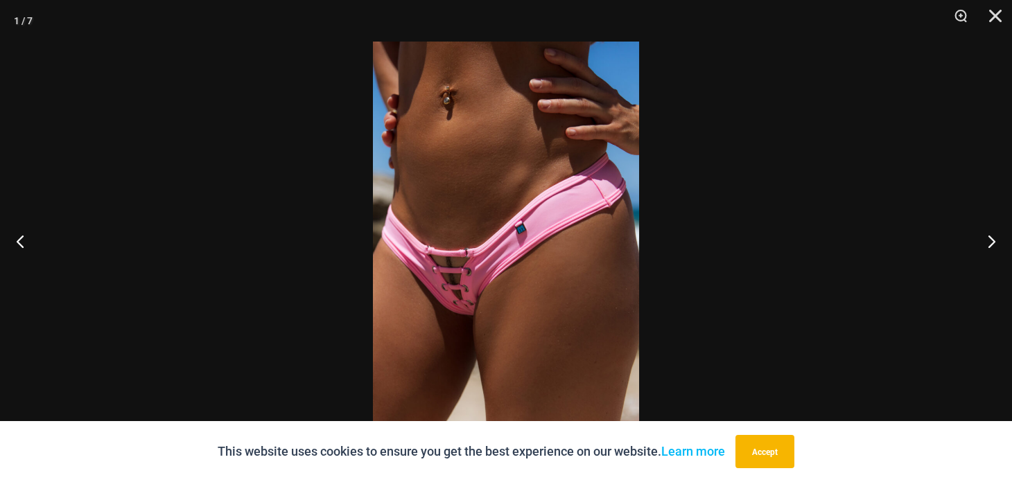
click at [466, 286] on img at bounding box center [506, 241] width 266 height 399
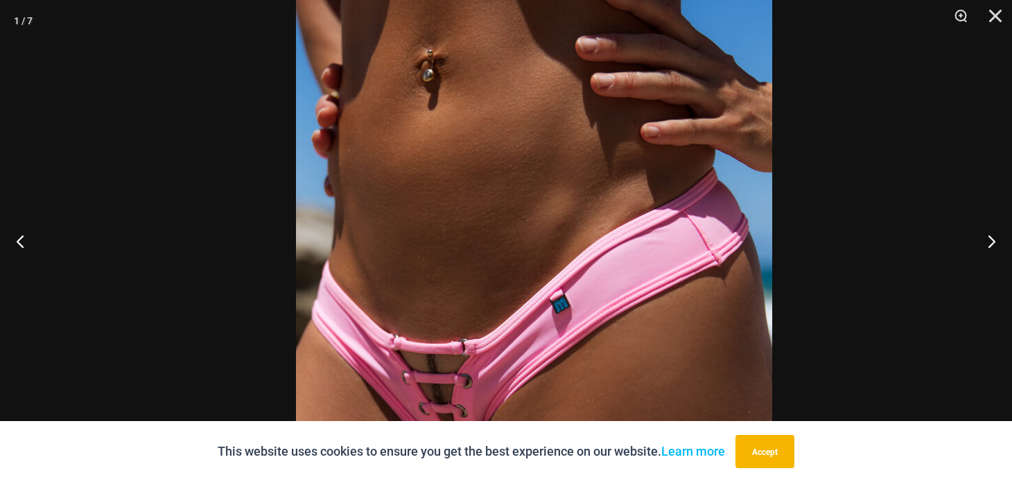
click at [550, 397] on img at bounding box center [534, 326] width 476 height 714
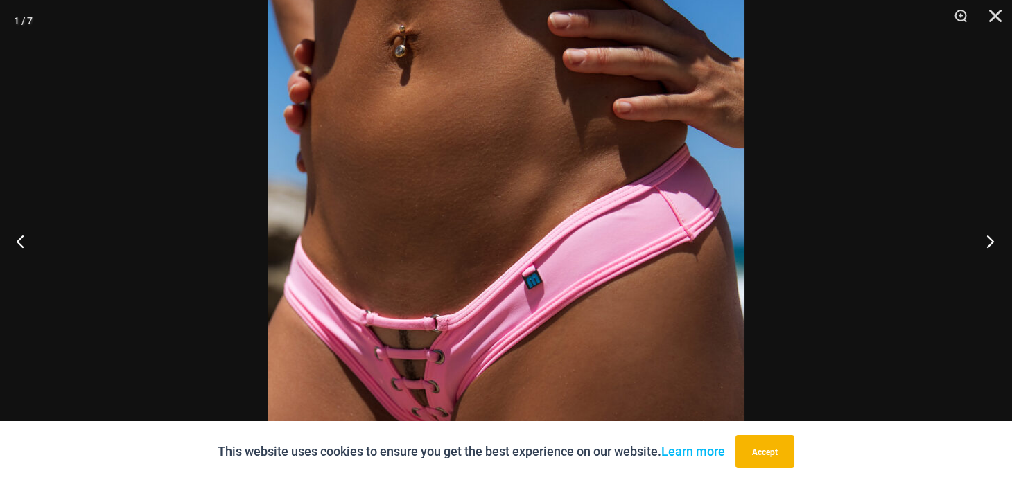
click at [993, 240] on button "Next" at bounding box center [986, 241] width 52 height 69
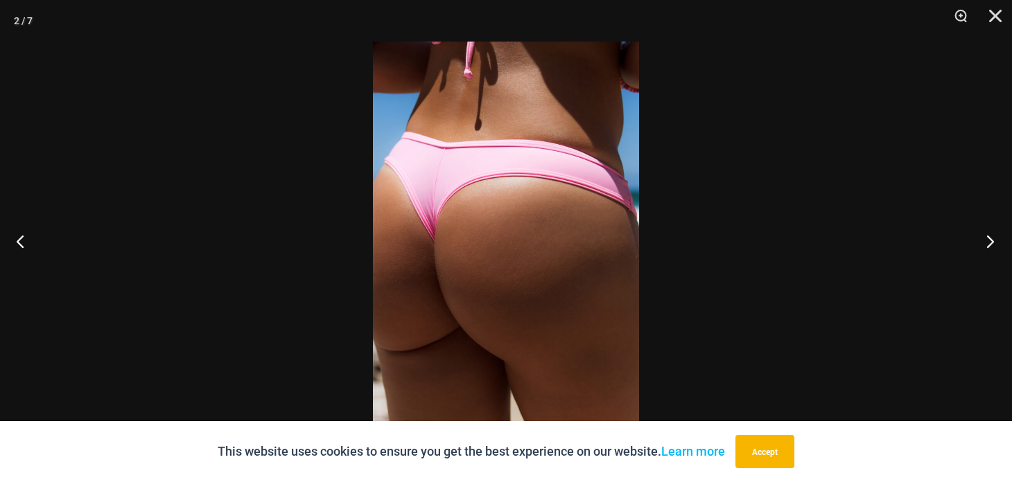
click at [993, 240] on button "Next" at bounding box center [986, 241] width 52 height 69
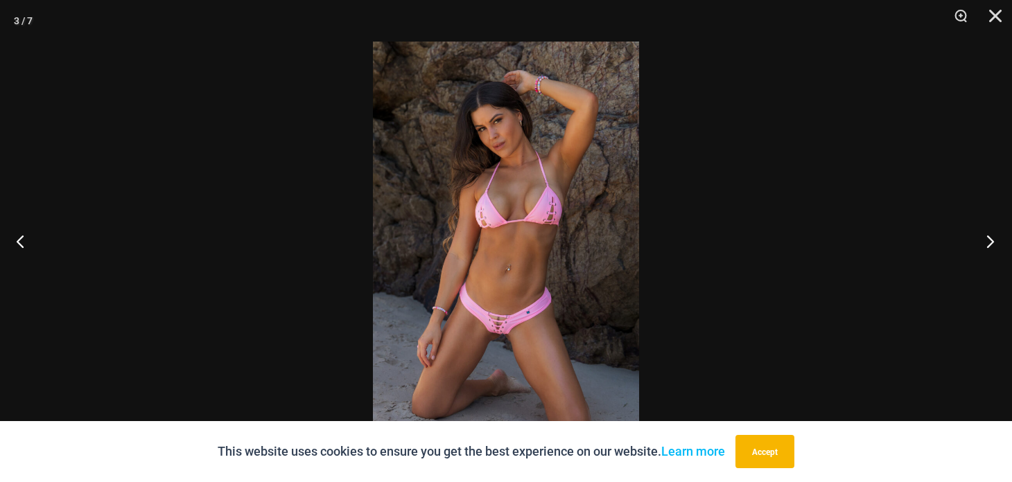
click at [993, 240] on button "Next" at bounding box center [986, 241] width 52 height 69
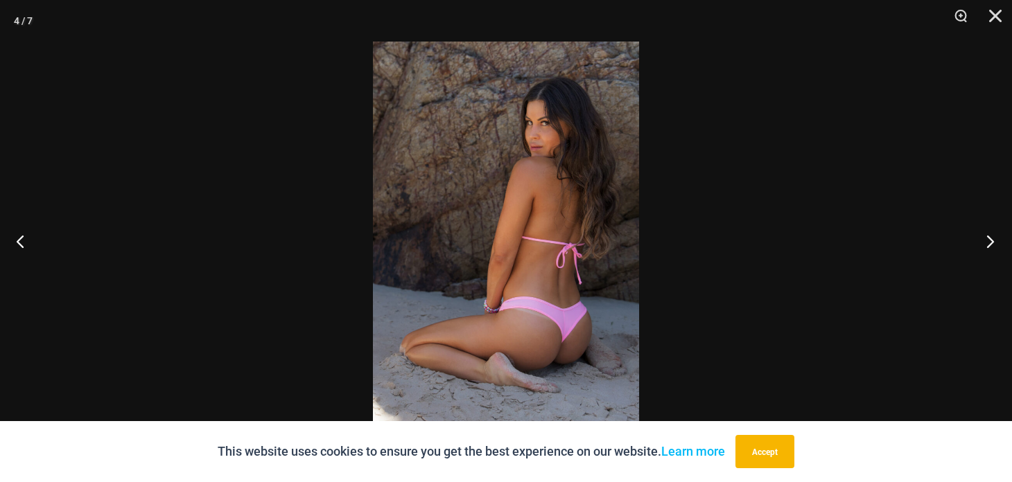
click at [993, 240] on button "Next" at bounding box center [986, 241] width 52 height 69
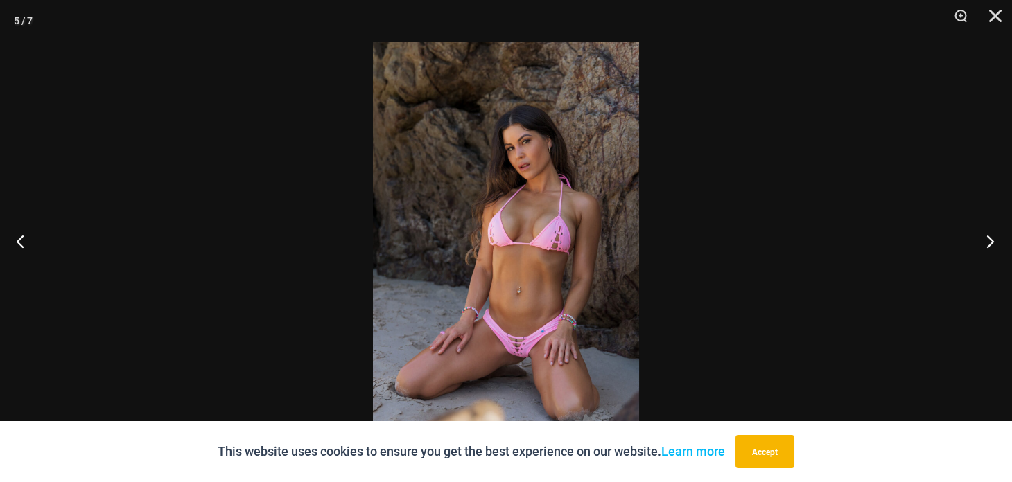
click at [993, 240] on button "Next" at bounding box center [986, 241] width 52 height 69
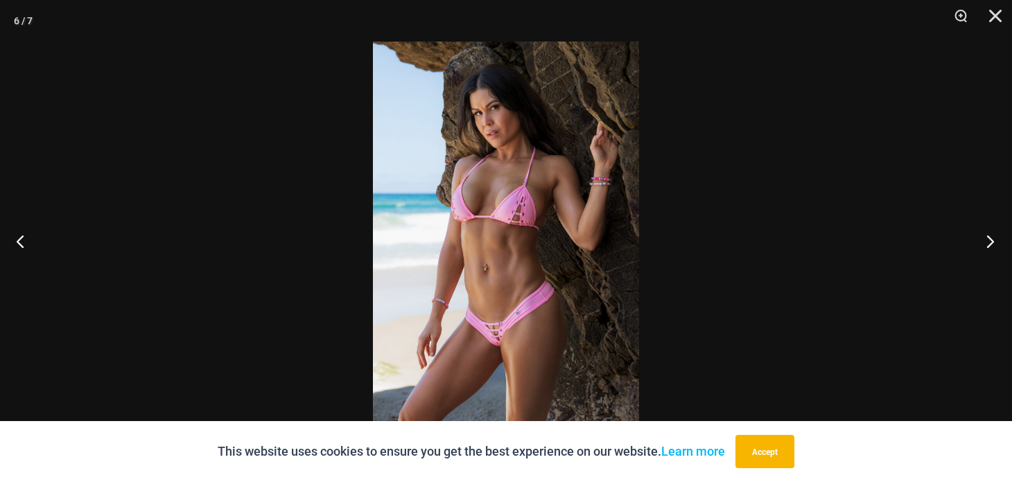
click at [993, 240] on button "Next" at bounding box center [986, 241] width 52 height 69
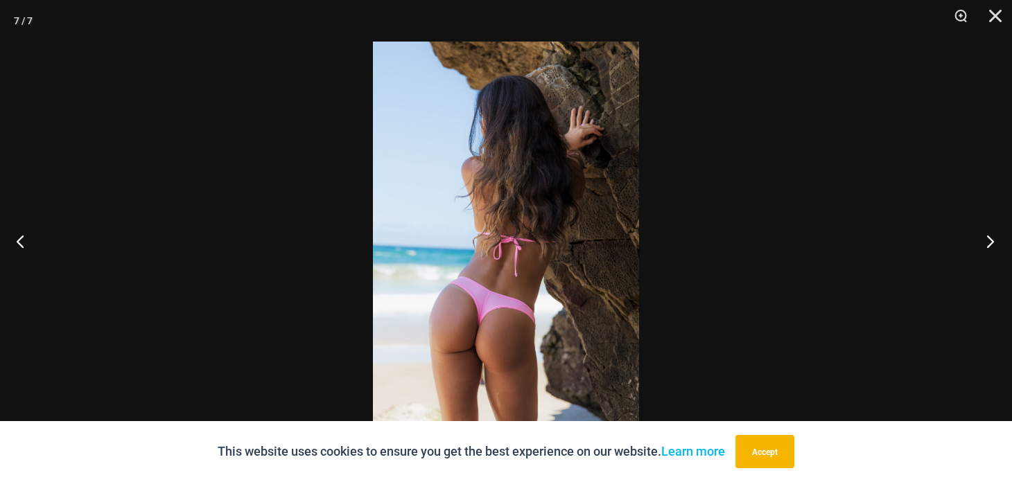
click at [993, 240] on button "Next" at bounding box center [986, 241] width 52 height 69
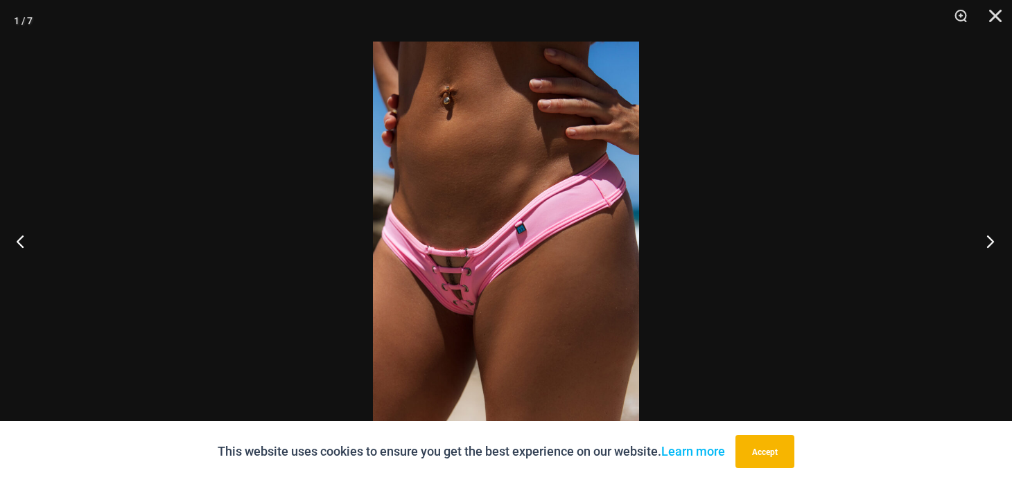
click at [993, 240] on button "Next" at bounding box center [986, 241] width 52 height 69
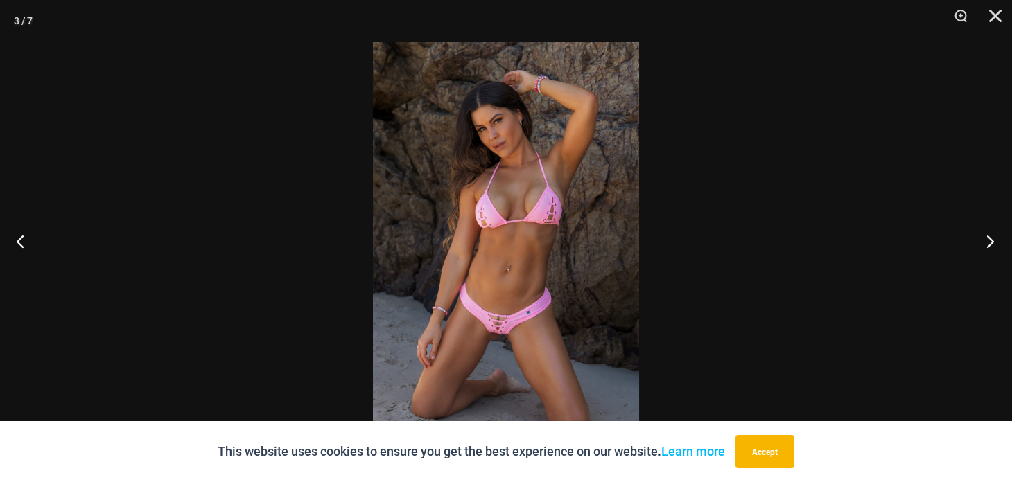
click at [993, 240] on button "Next" at bounding box center [986, 241] width 52 height 69
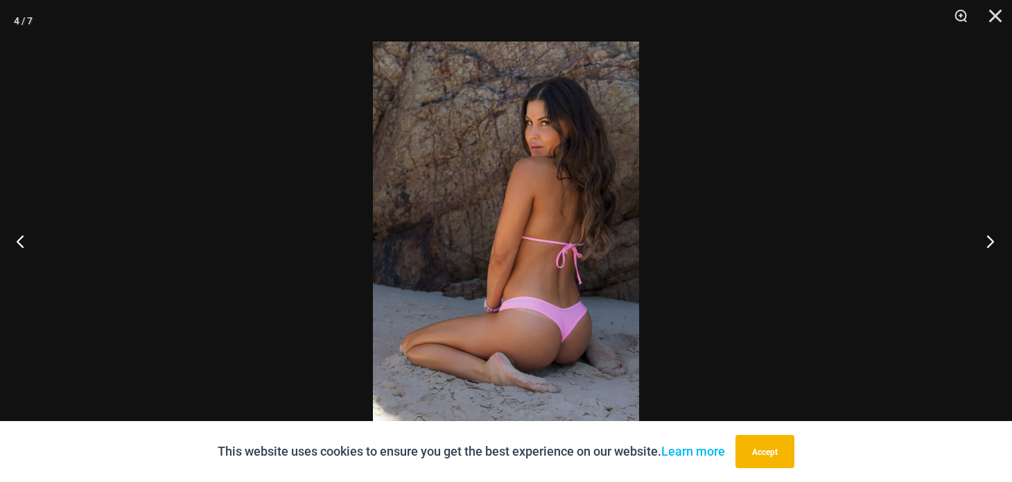
click at [993, 240] on button "Next" at bounding box center [986, 241] width 52 height 69
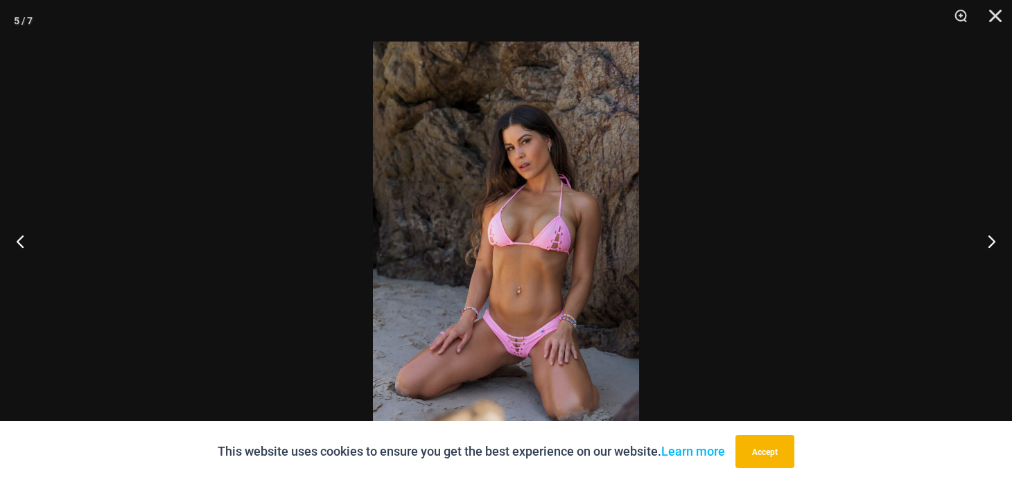
click at [485, 324] on img at bounding box center [506, 241] width 266 height 399
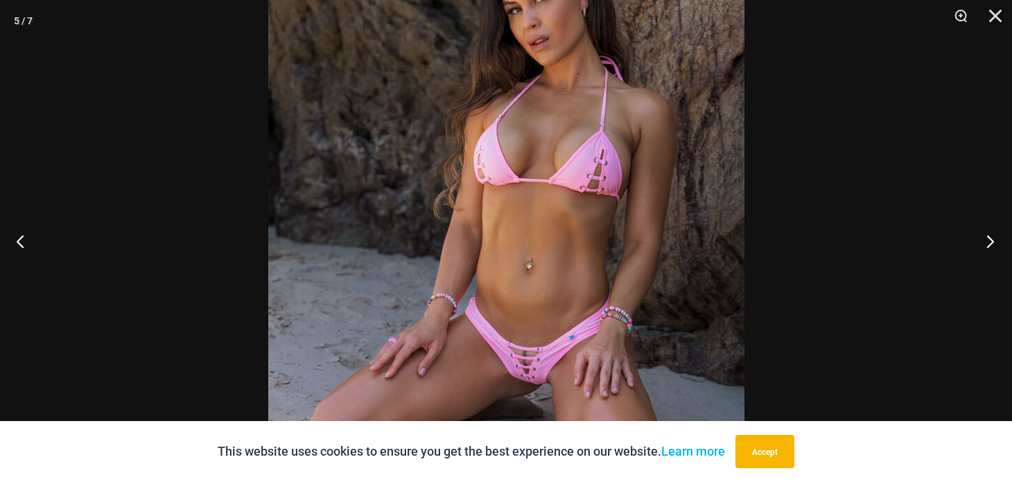
click at [988, 243] on button "Next" at bounding box center [986, 241] width 52 height 69
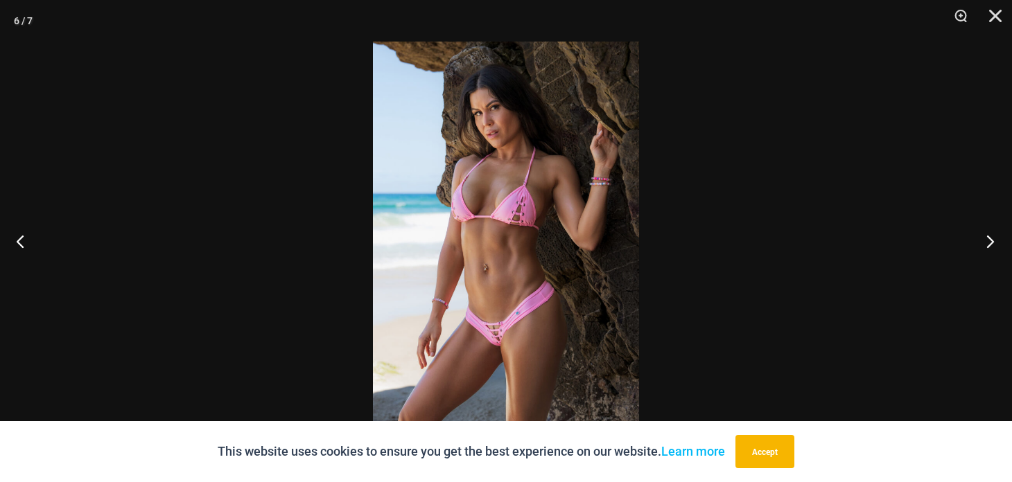
click at [992, 241] on button "Next" at bounding box center [986, 241] width 52 height 69
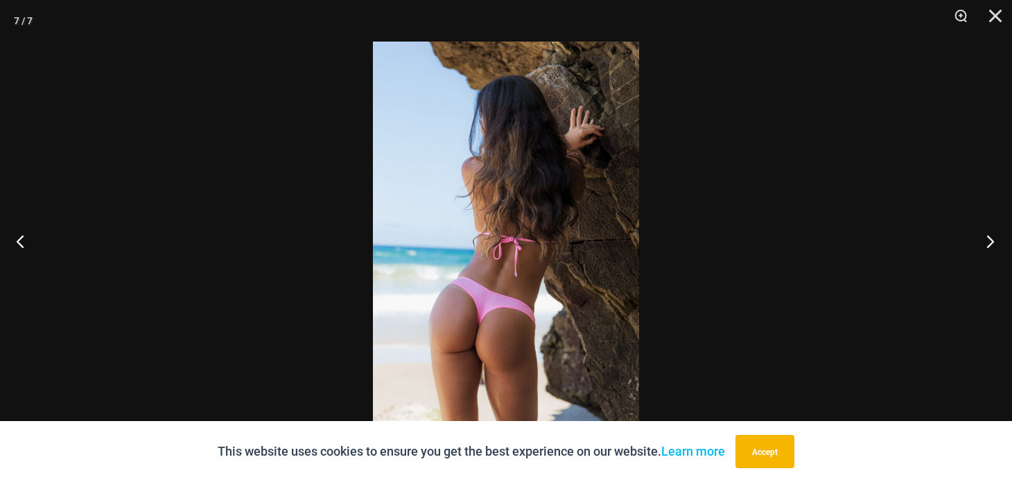
click at [992, 241] on button "Next" at bounding box center [986, 241] width 52 height 69
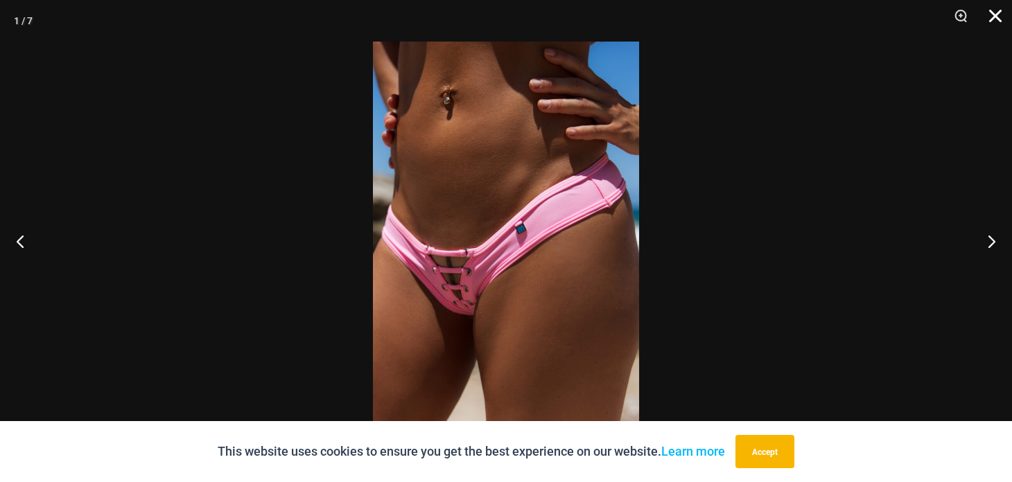
click at [998, 19] on button "Close" at bounding box center [990, 21] width 35 height 42
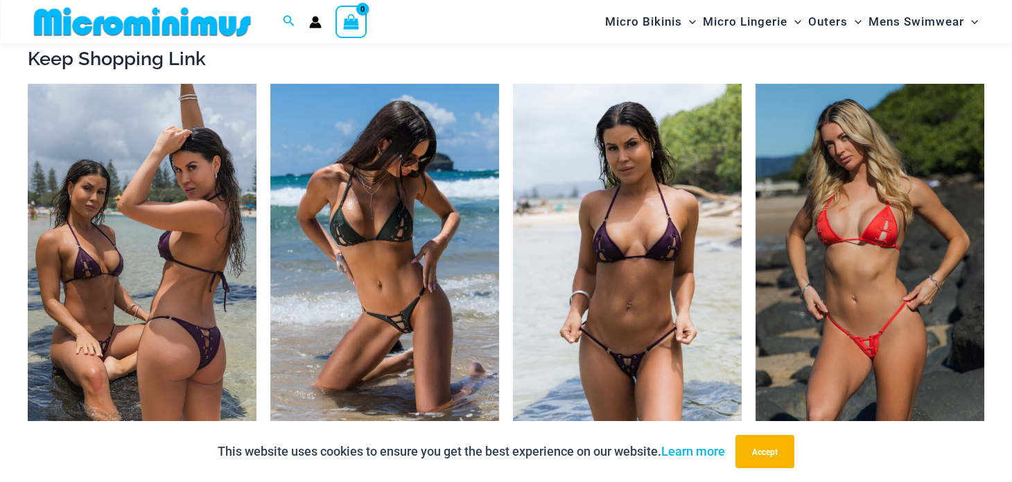
scroll to position [1328, 0]
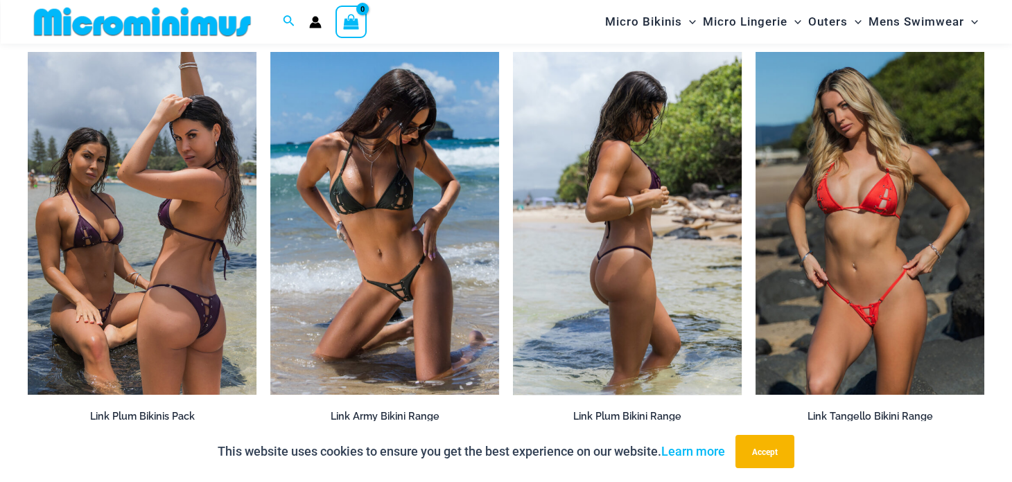
click at [656, 273] on img at bounding box center [627, 223] width 229 height 343
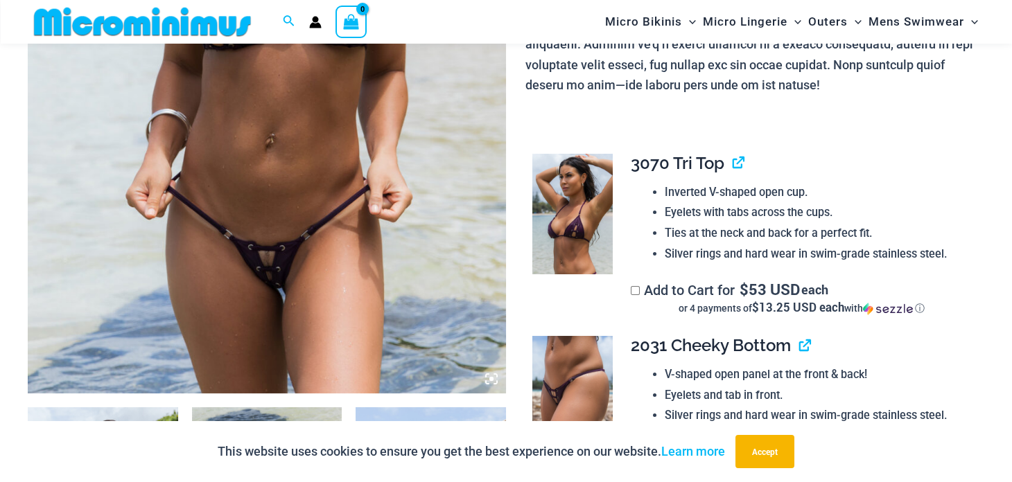
scroll to position [544, 0]
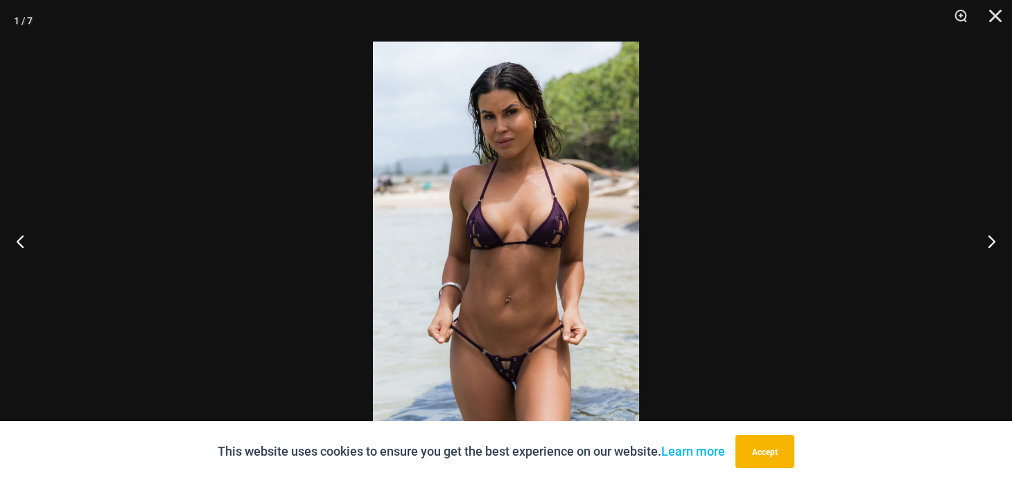
click at [458, 270] on img at bounding box center [506, 241] width 266 height 399
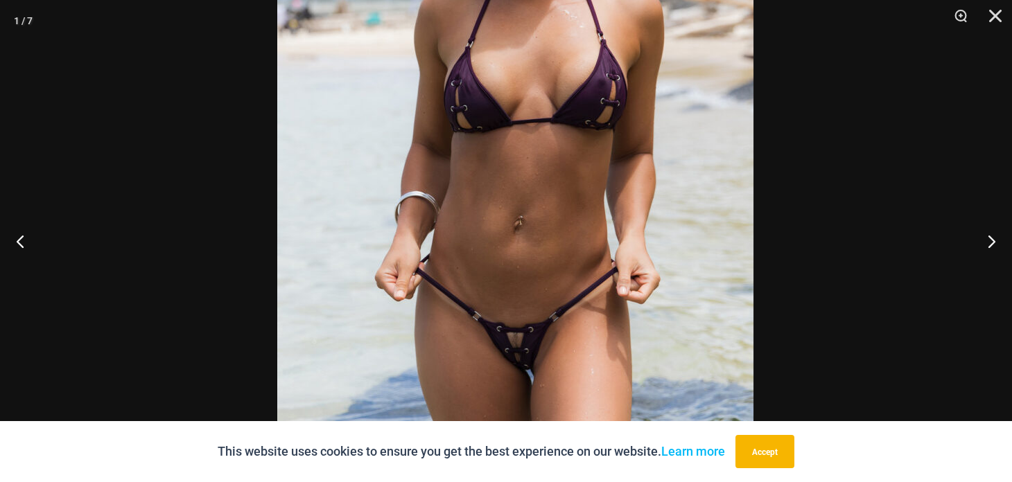
click at [514, 162] on img at bounding box center [515, 118] width 476 height 714
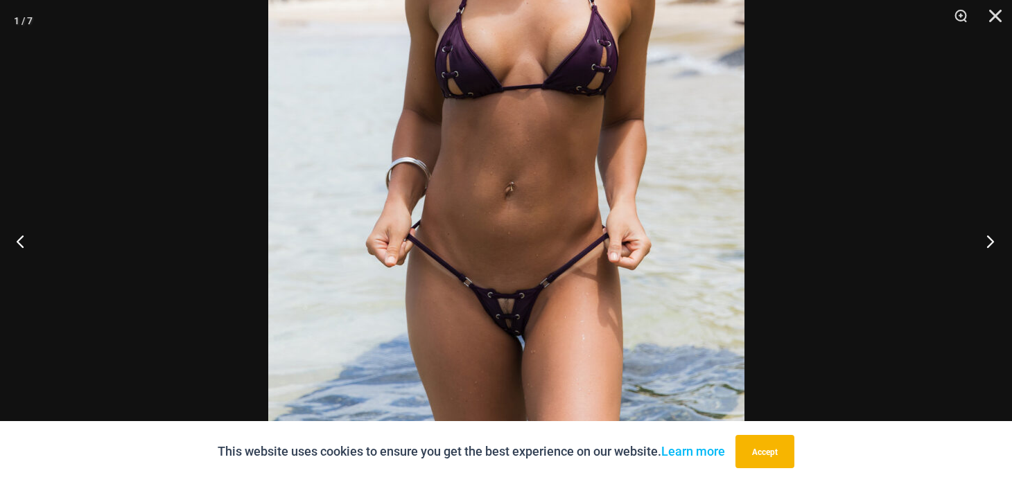
click at [987, 247] on button "Next" at bounding box center [986, 241] width 52 height 69
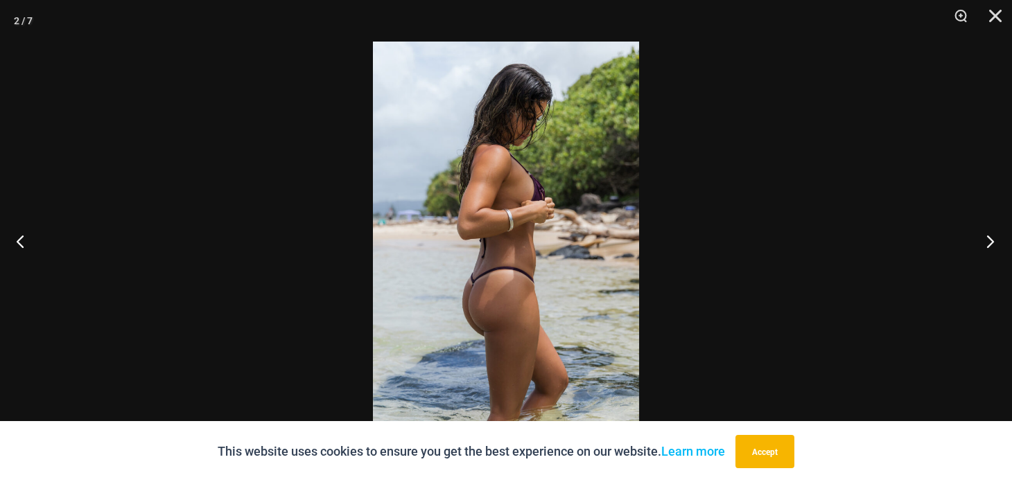
click at [987, 247] on button "Next" at bounding box center [986, 241] width 52 height 69
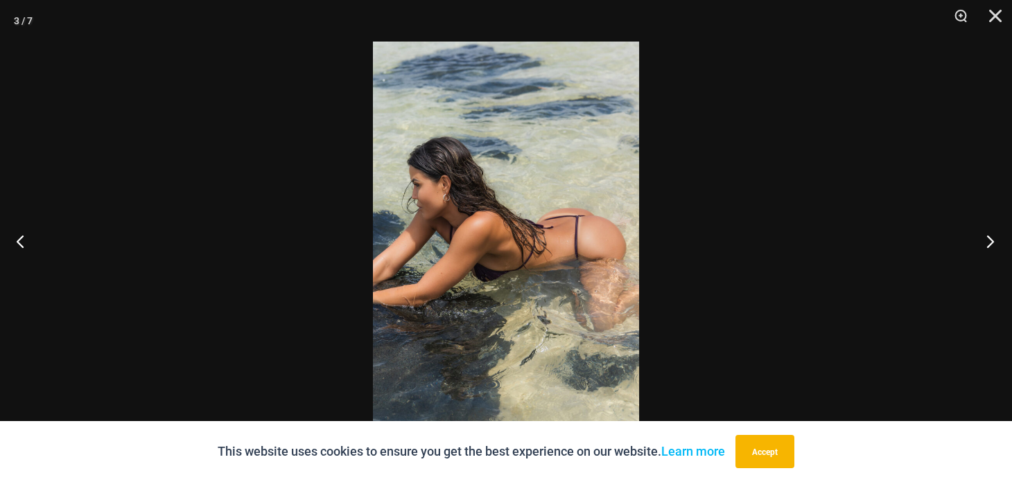
click at [987, 247] on button "Next" at bounding box center [986, 241] width 52 height 69
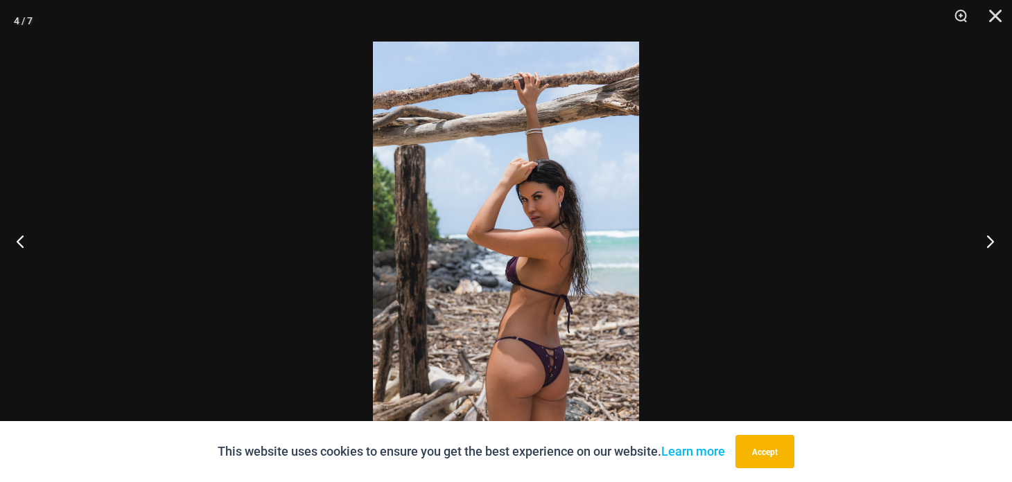
click at [987, 247] on button "Next" at bounding box center [986, 241] width 52 height 69
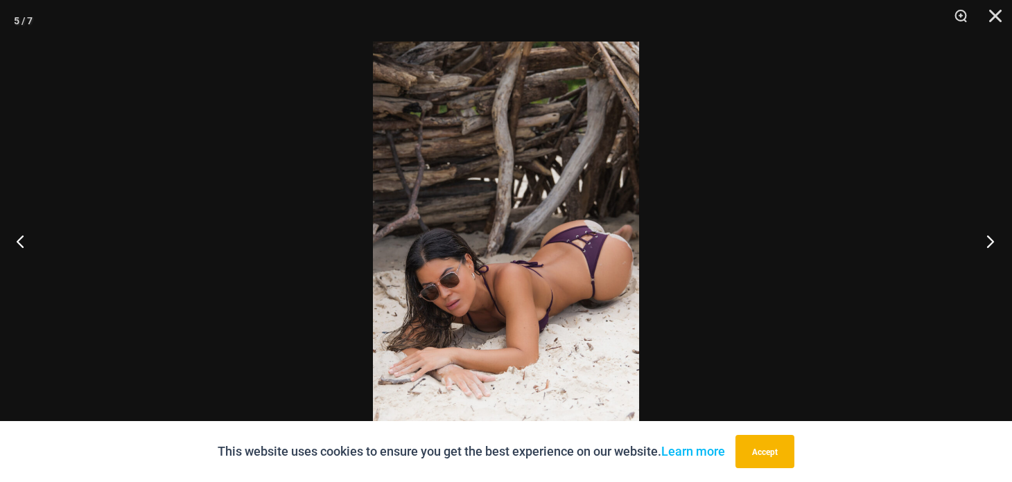
click at [987, 247] on button "Next" at bounding box center [986, 241] width 52 height 69
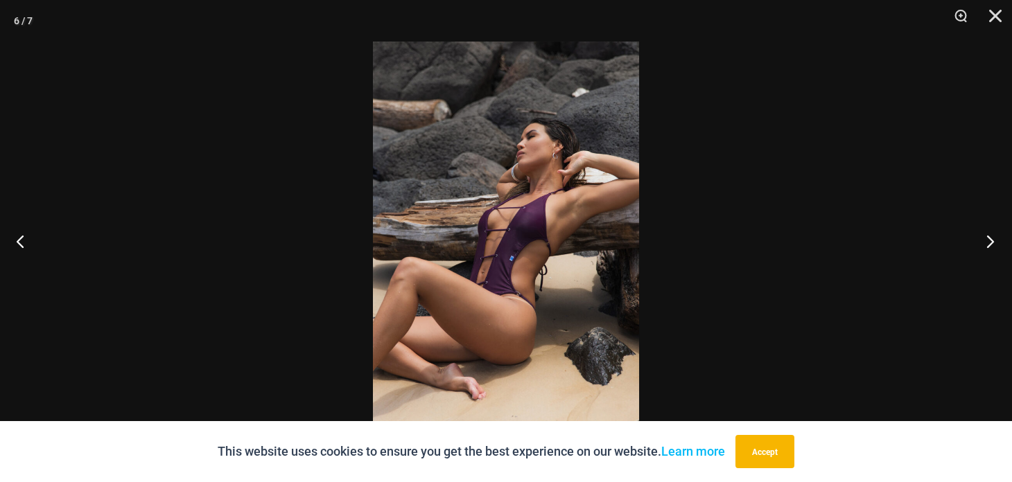
click at [987, 247] on button "Next" at bounding box center [986, 241] width 52 height 69
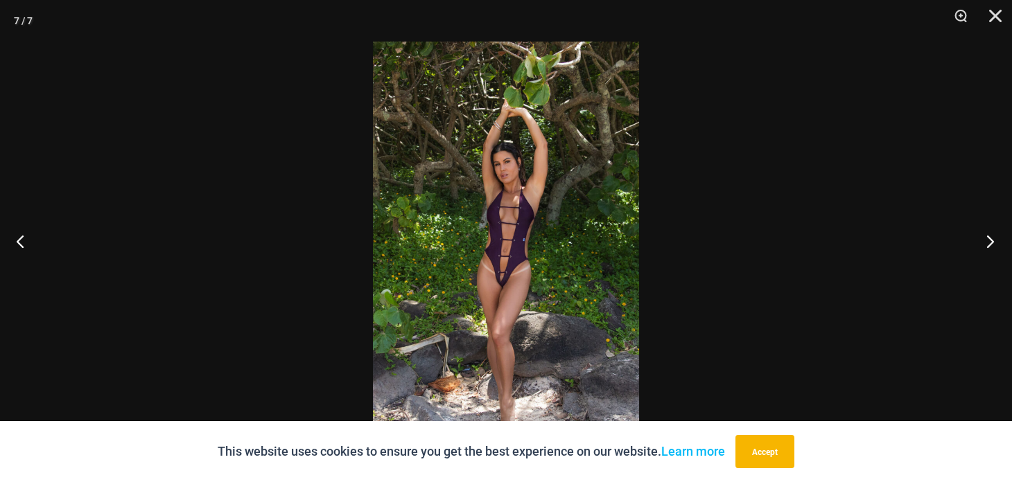
click at [987, 247] on button "Next" at bounding box center [986, 241] width 52 height 69
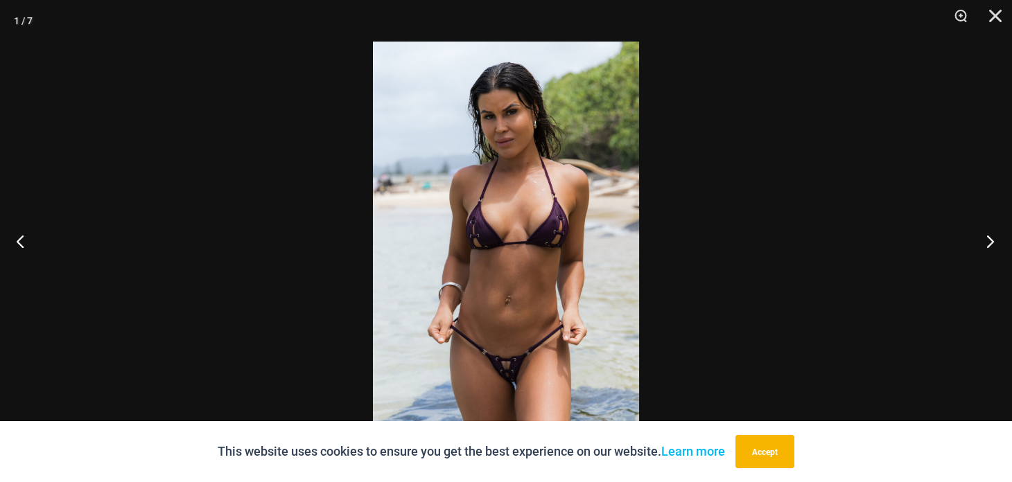
click at [987, 247] on button "Next" at bounding box center [986, 241] width 52 height 69
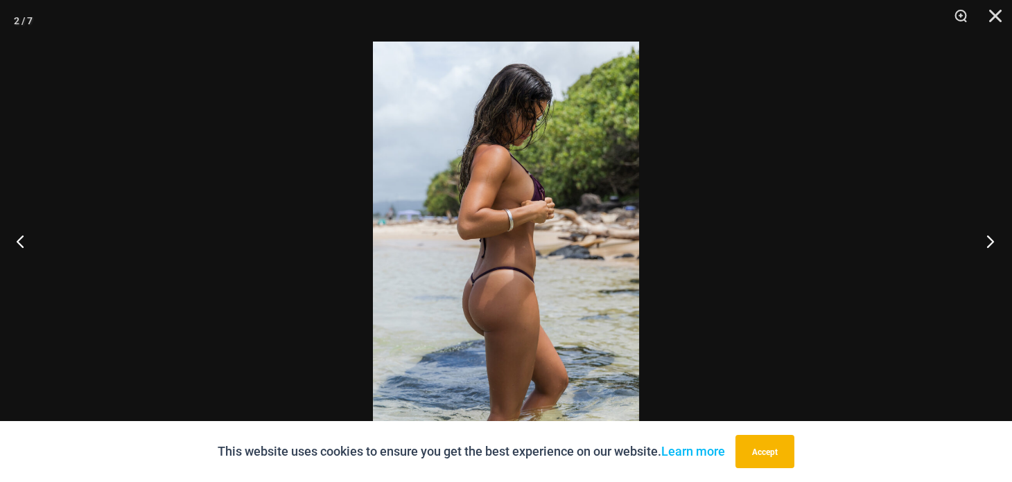
click at [987, 247] on button "Next" at bounding box center [986, 241] width 52 height 69
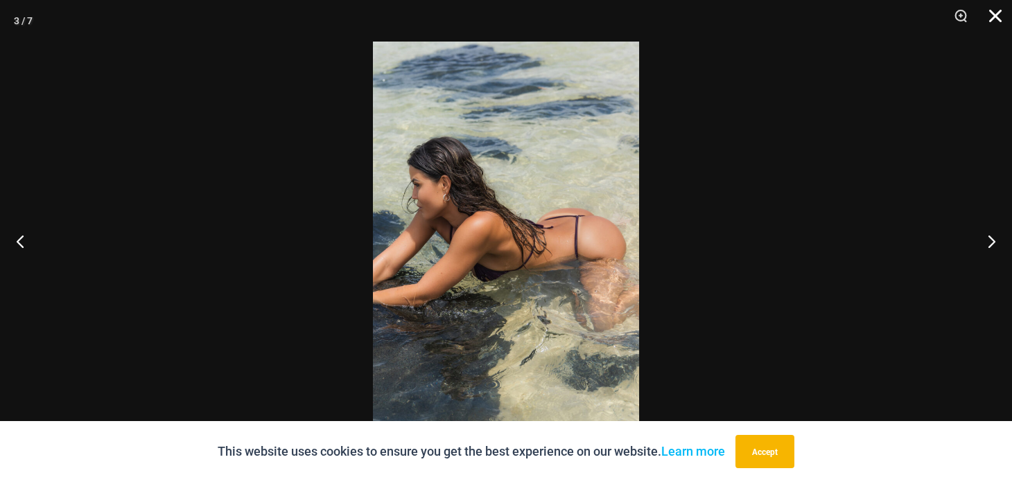
click at [998, 8] on button "Close" at bounding box center [990, 21] width 35 height 42
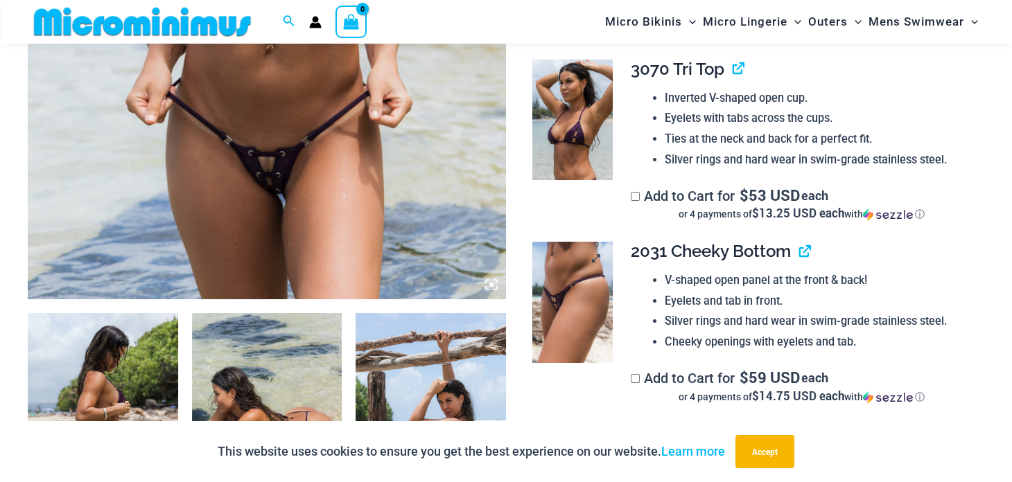
click at [571, 325] on img at bounding box center [572, 302] width 80 height 121
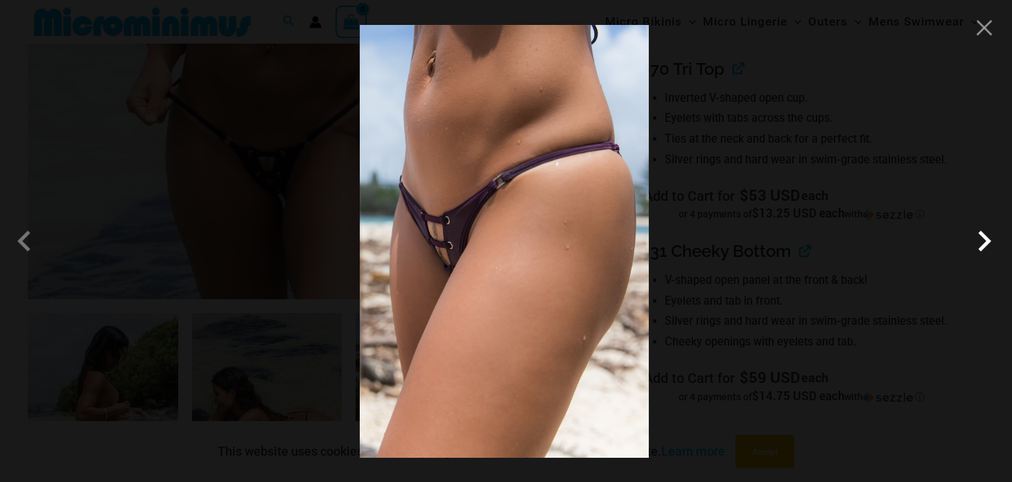
click at [985, 238] on span at bounding box center [985, 241] width 42 height 42
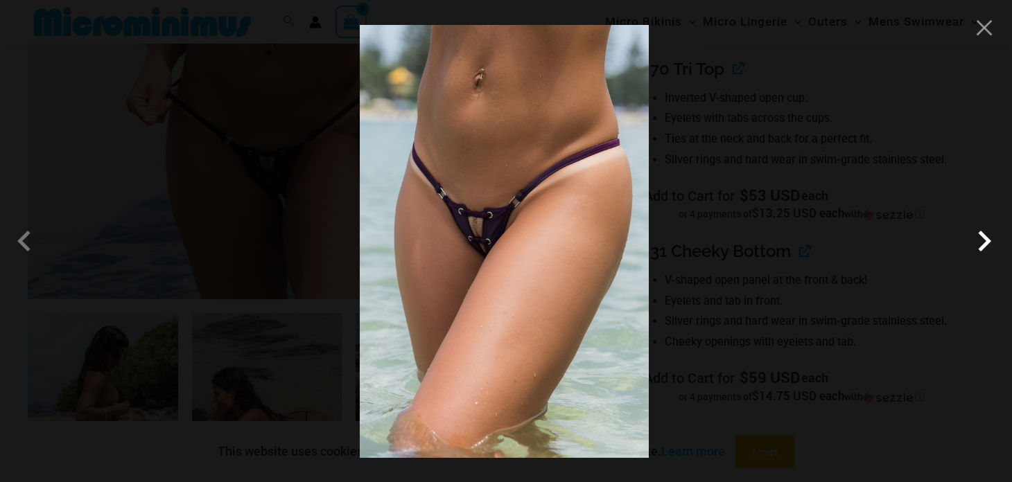
click at [985, 238] on span at bounding box center [985, 241] width 42 height 42
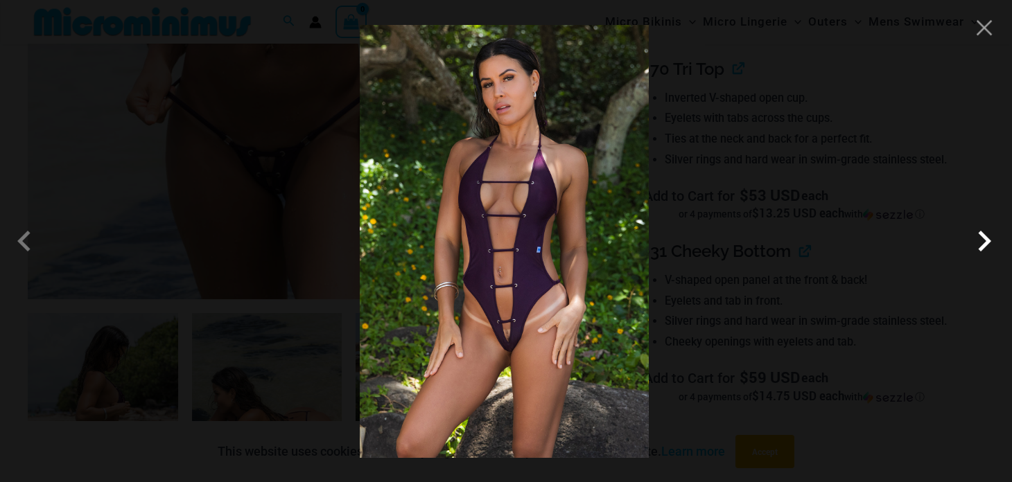
click at [985, 238] on span at bounding box center [985, 241] width 42 height 42
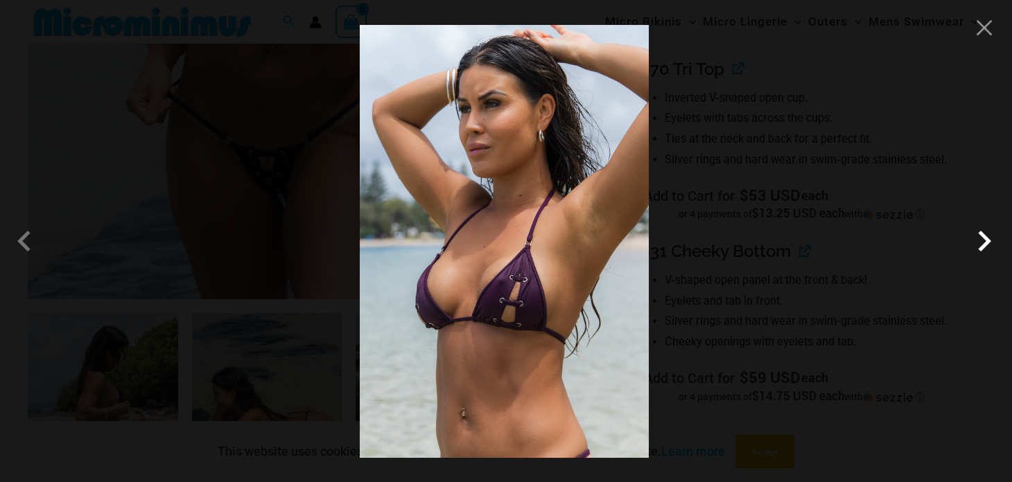
click at [985, 238] on span at bounding box center [985, 241] width 42 height 42
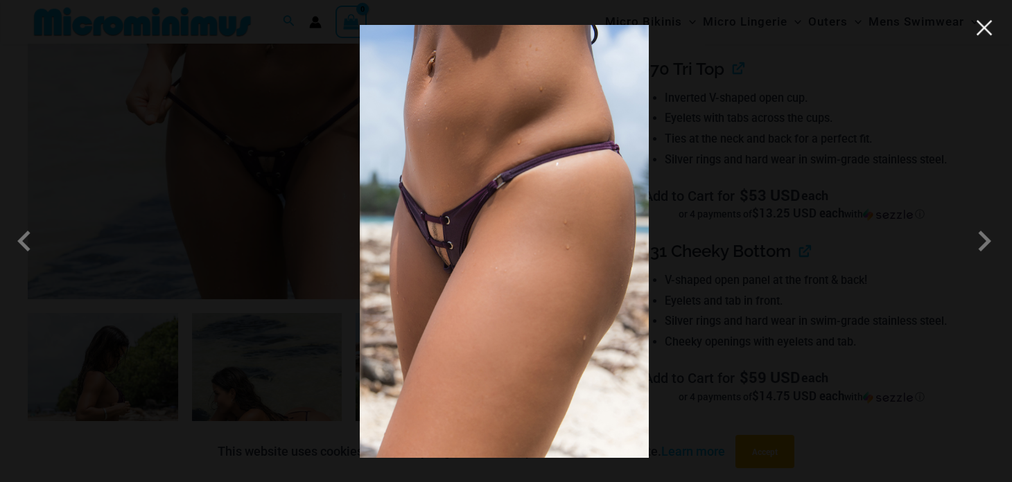
click at [986, 29] on button "Close" at bounding box center [984, 27] width 21 height 21
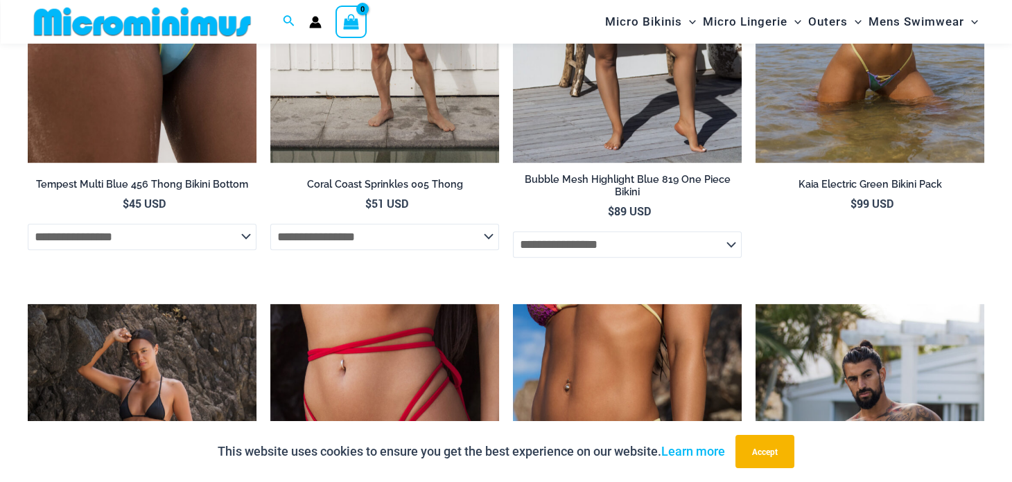
scroll to position [5093, 0]
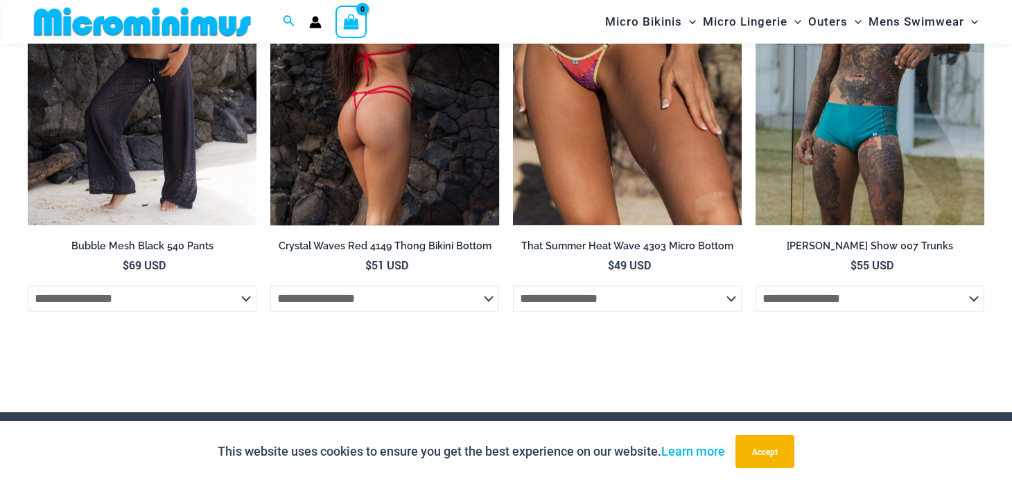
click at [385, 140] on img at bounding box center [384, 53] width 229 height 343
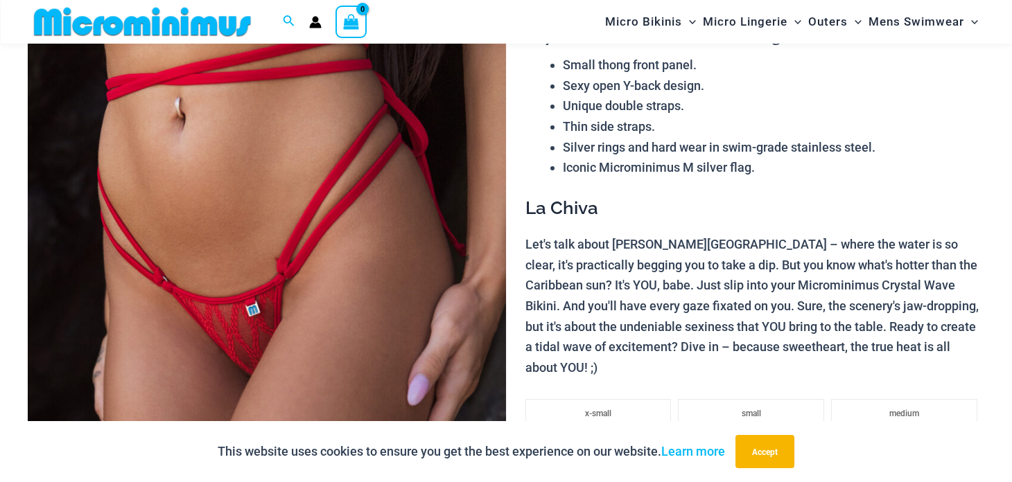
scroll to position [151, 0]
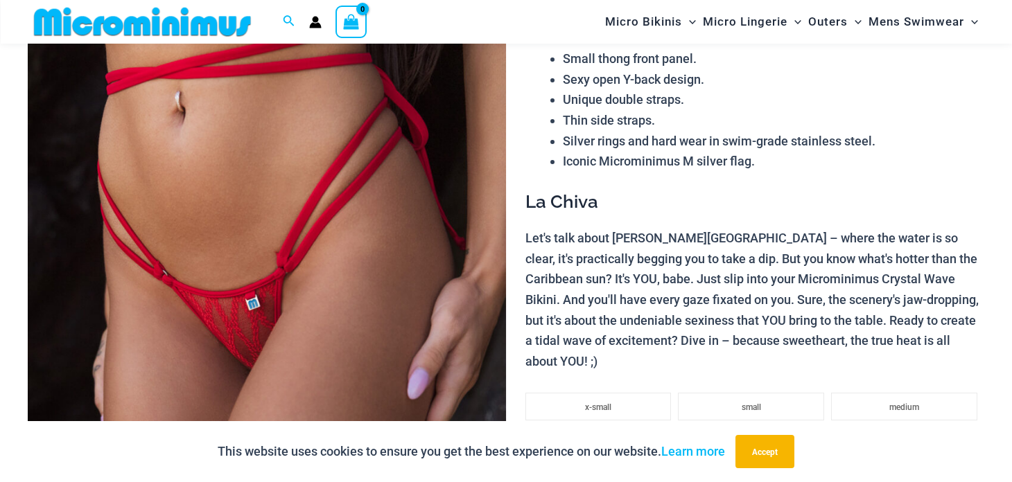
click at [249, 311] on img at bounding box center [267, 333] width 478 height 717
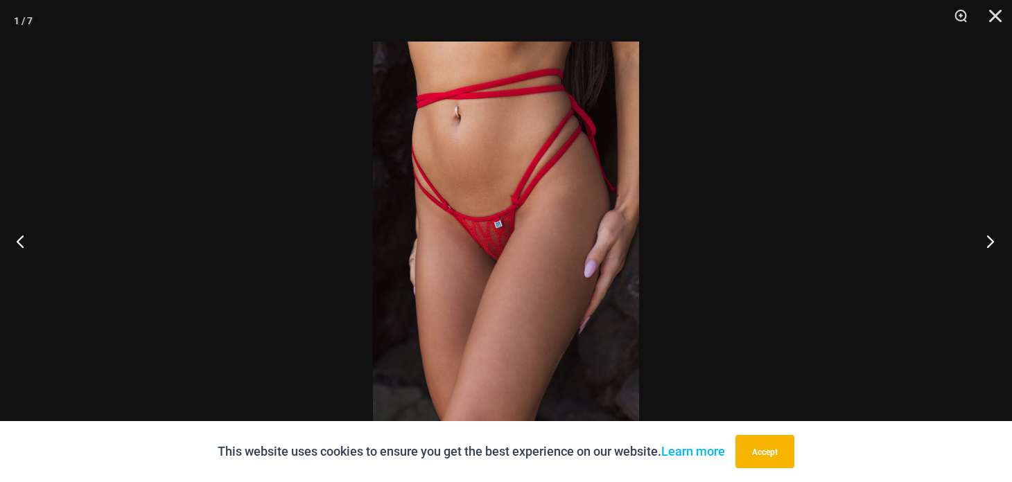
click at [984, 241] on button "Next" at bounding box center [986, 241] width 52 height 69
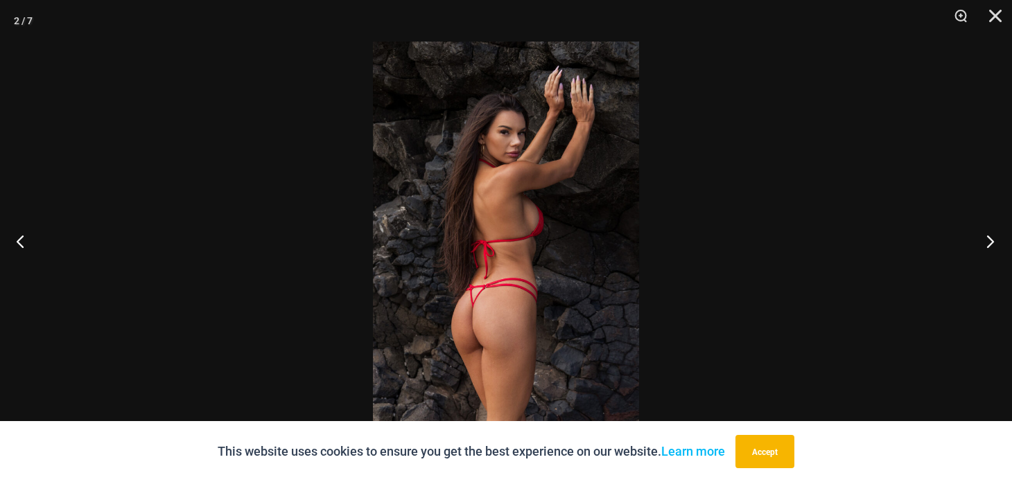
click at [984, 241] on button "Next" at bounding box center [986, 241] width 52 height 69
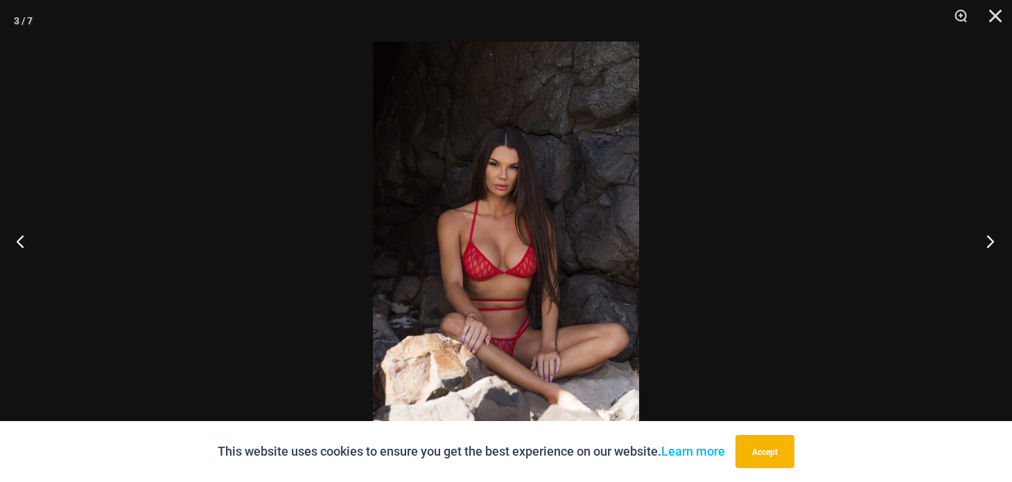
click at [984, 241] on button "Next" at bounding box center [986, 241] width 52 height 69
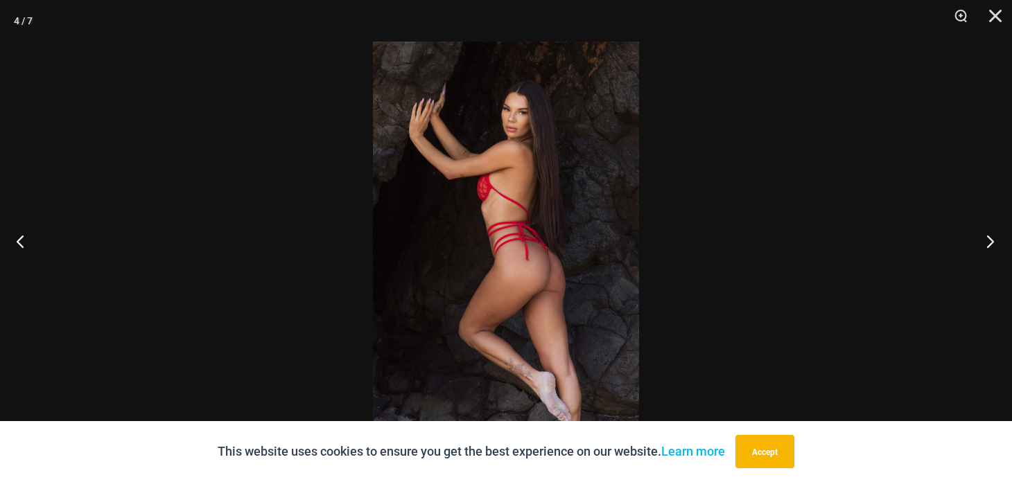
click at [984, 241] on button "Next" at bounding box center [986, 241] width 52 height 69
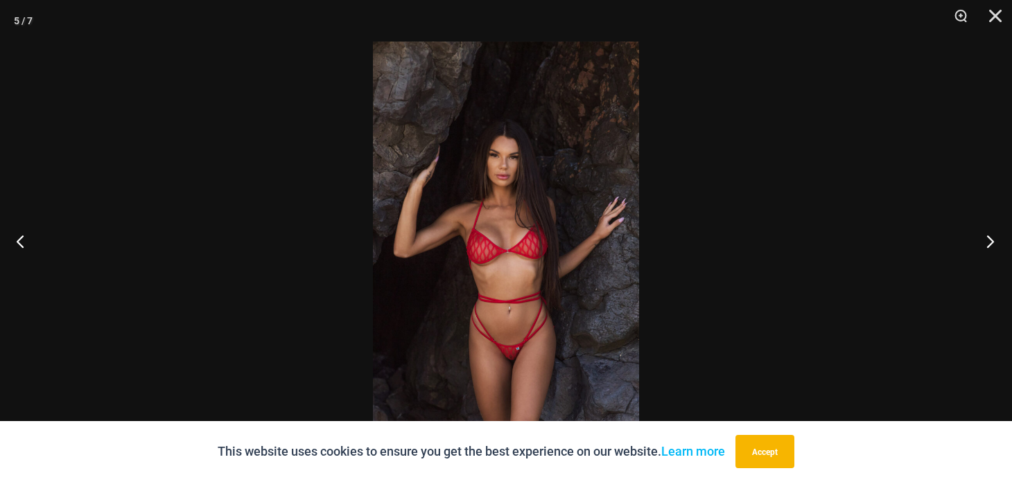
click at [984, 241] on button "Next" at bounding box center [986, 241] width 52 height 69
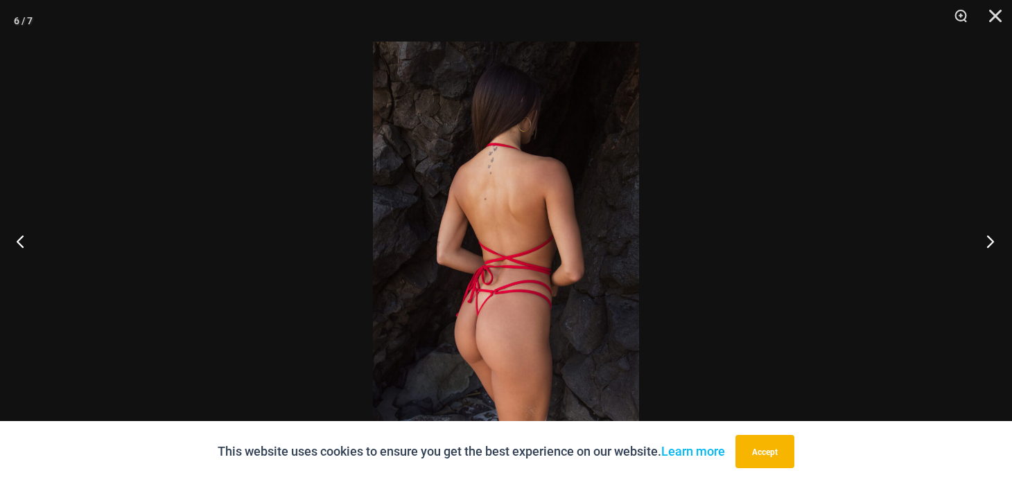
click at [984, 241] on button "Next" at bounding box center [986, 241] width 52 height 69
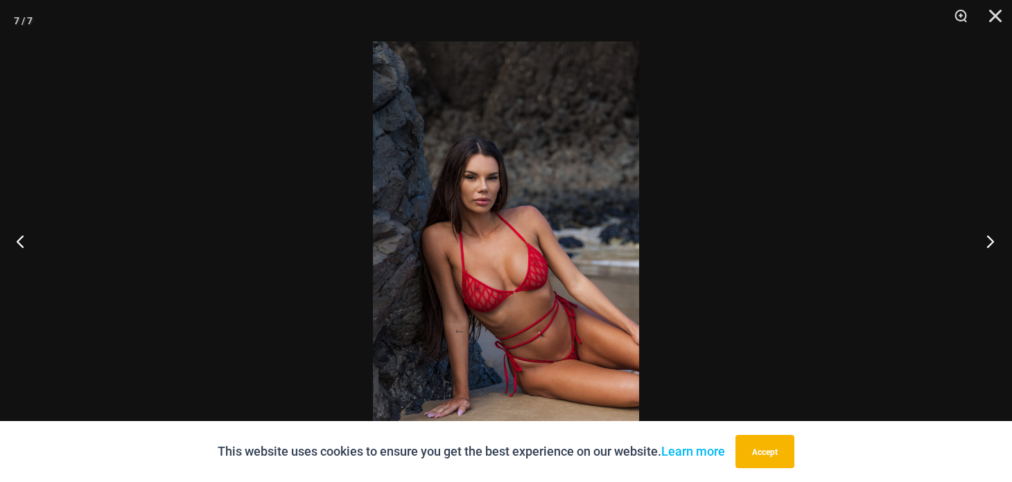
click at [984, 241] on button "Next" at bounding box center [986, 241] width 52 height 69
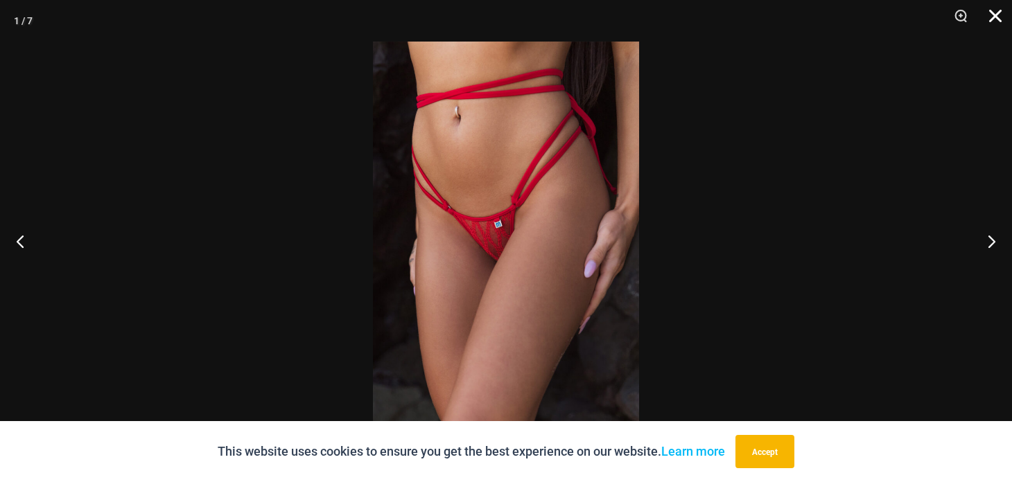
click at [996, 12] on button "Close" at bounding box center [990, 21] width 35 height 42
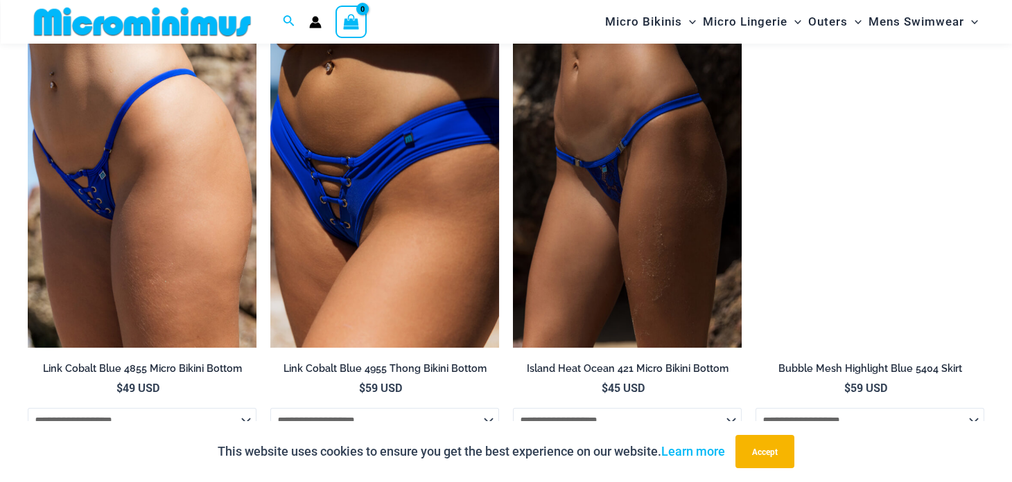
scroll to position [2865, 0]
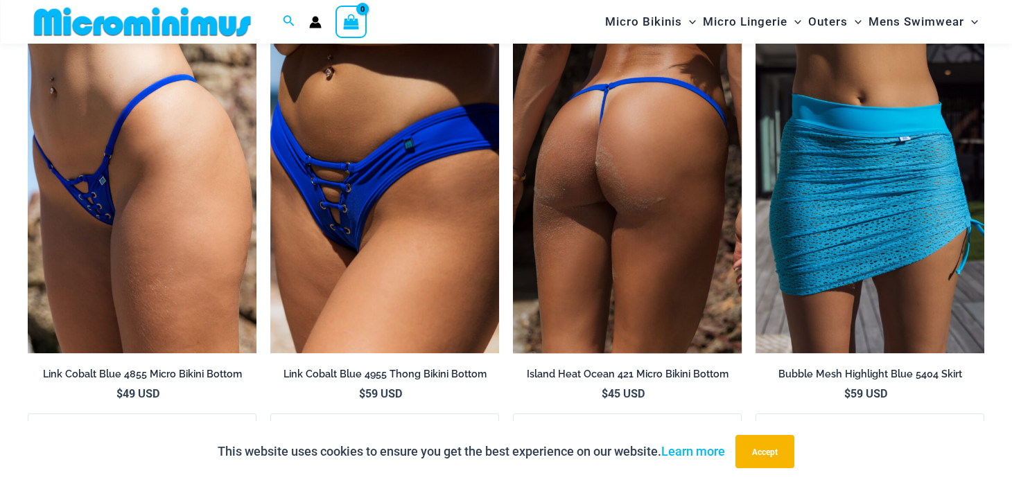
click at [626, 294] on img at bounding box center [627, 181] width 229 height 343
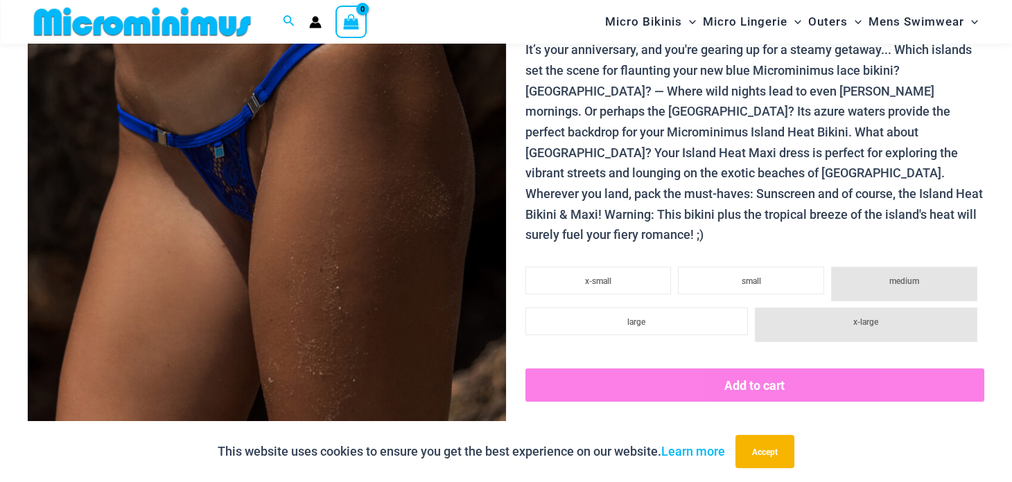
scroll to position [229, 0]
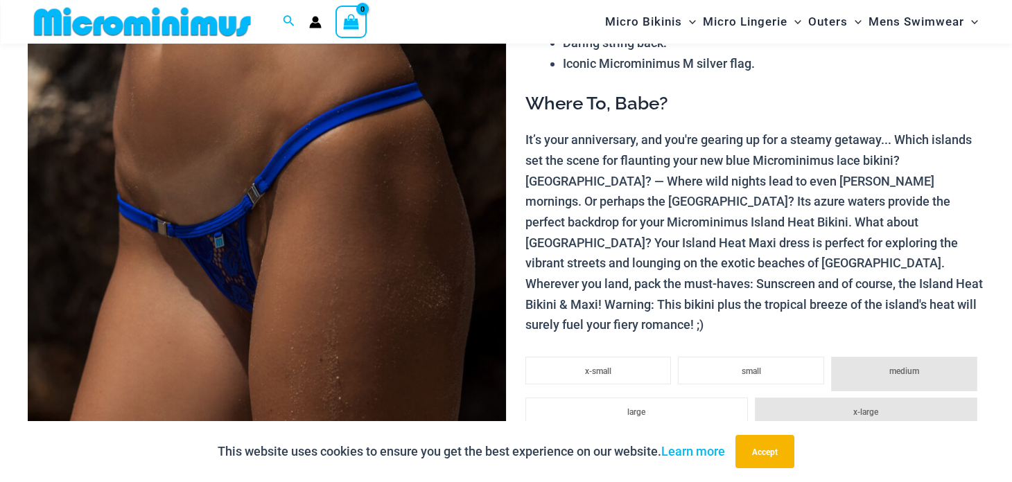
click at [282, 284] on img at bounding box center [267, 255] width 478 height 717
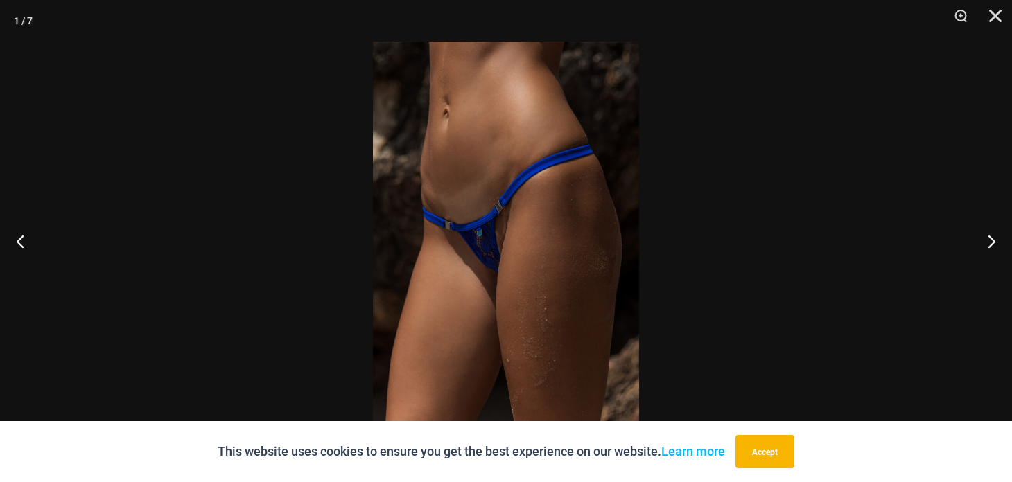
click at [477, 254] on img at bounding box center [506, 241] width 266 height 399
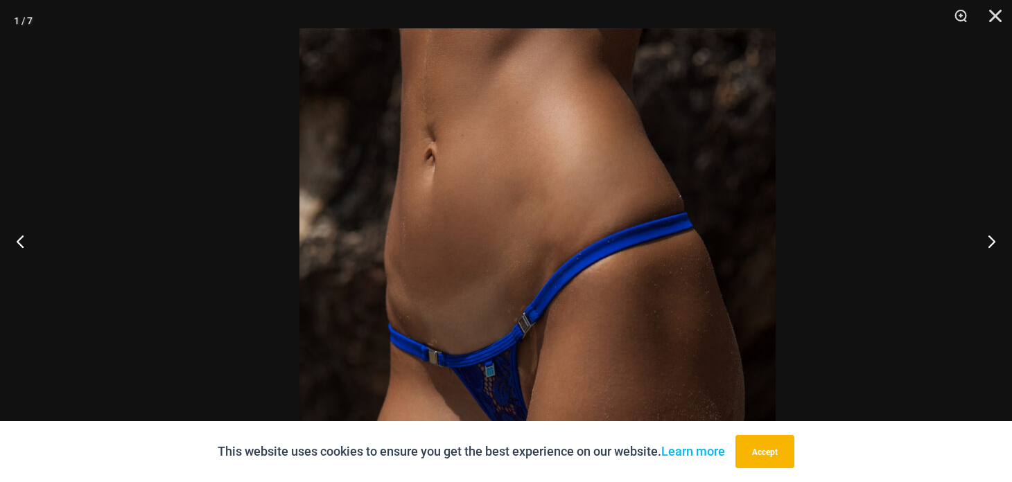
click at [620, 417] on img at bounding box center [537, 385] width 476 height 714
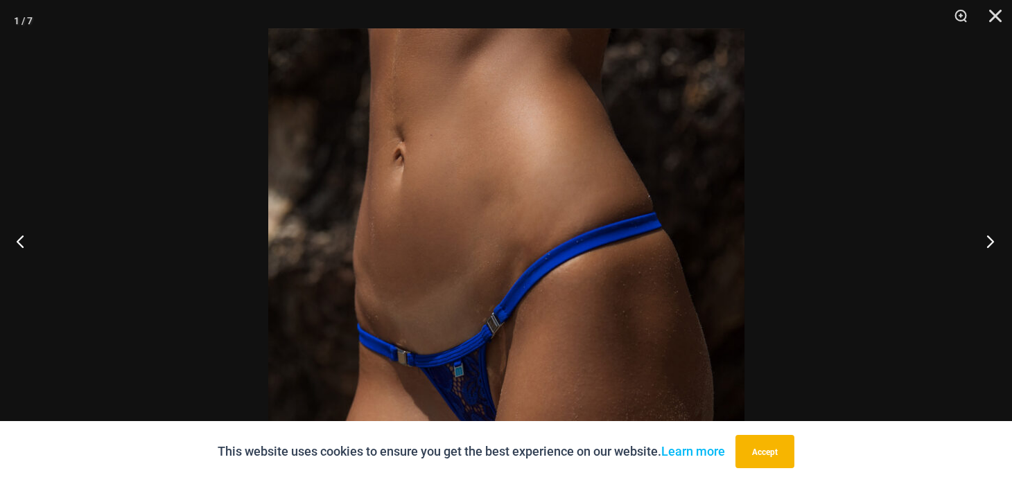
click at [986, 241] on button "Next" at bounding box center [986, 241] width 52 height 69
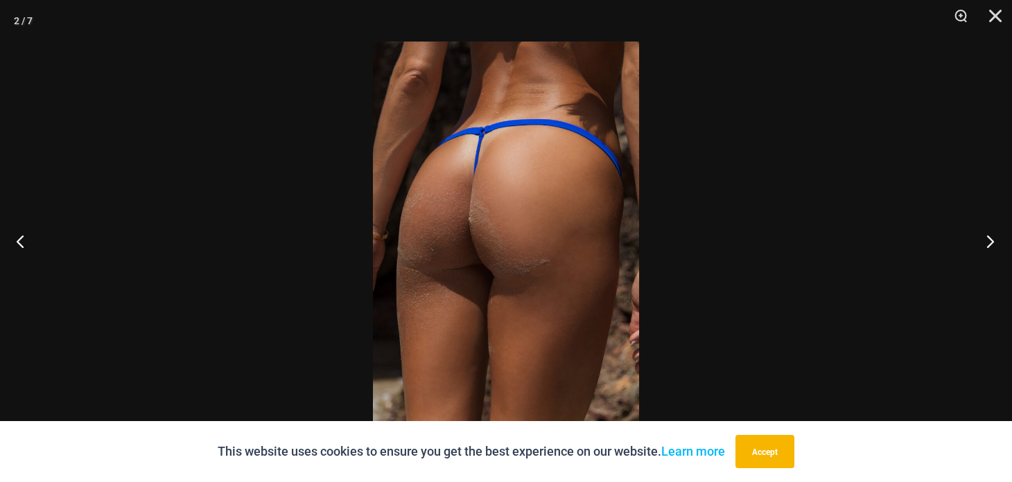
click at [986, 241] on button "Next" at bounding box center [986, 241] width 52 height 69
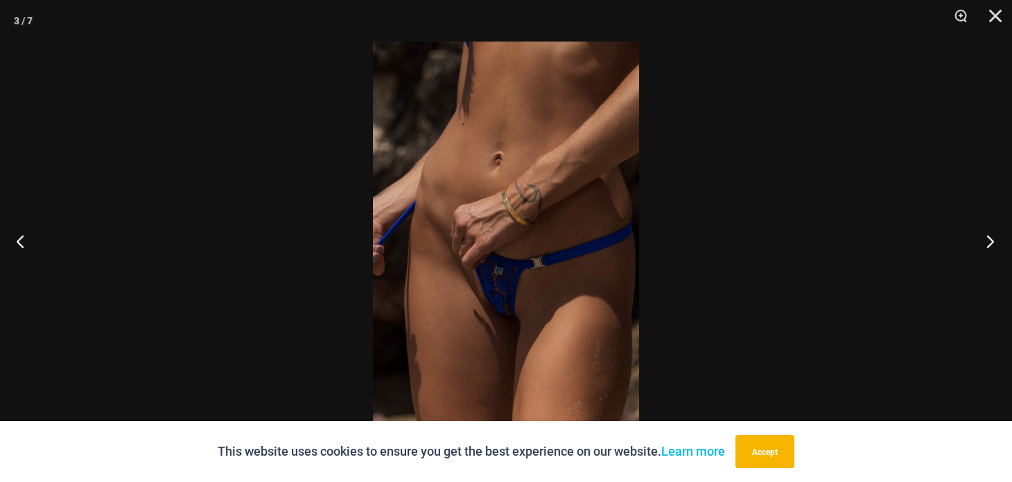
click at [986, 241] on button "Next" at bounding box center [986, 241] width 52 height 69
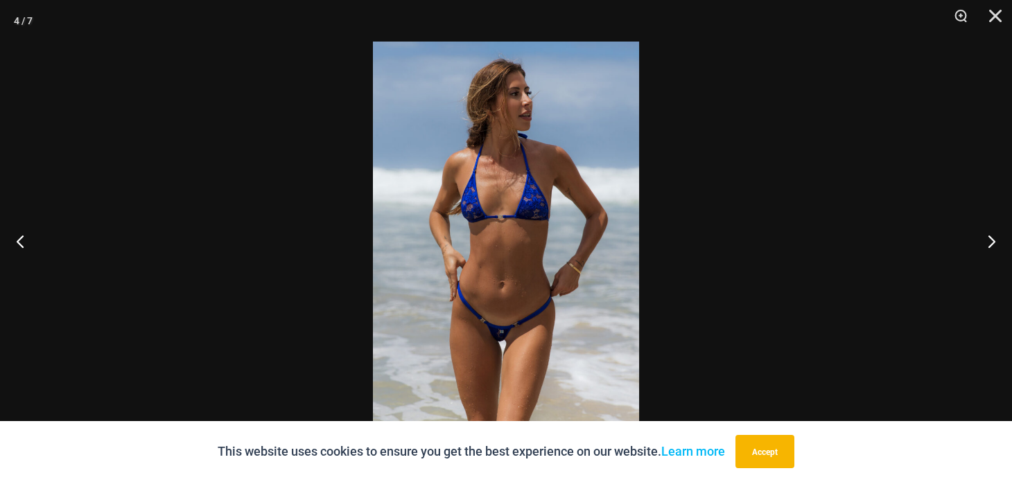
click at [503, 321] on img at bounding box center [506, 241] width 266 height 399
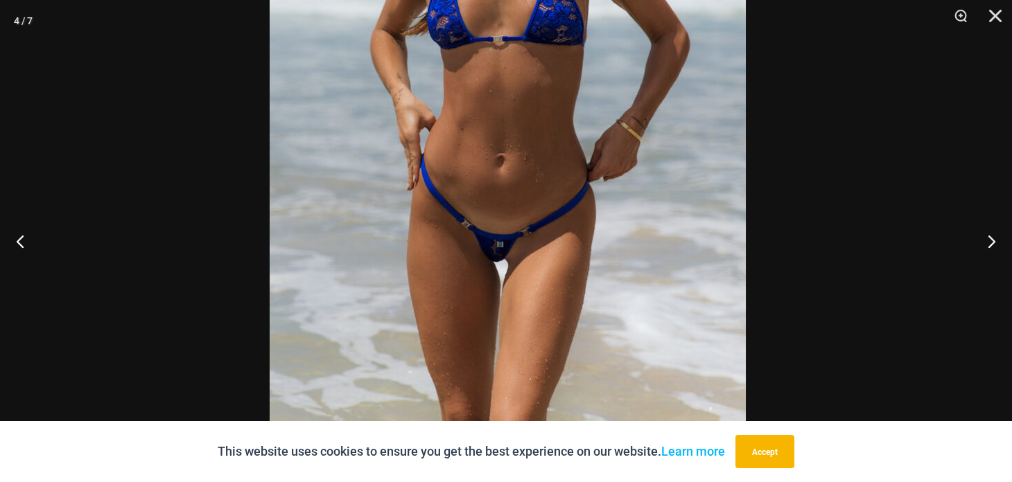
click at [509, 224] on img at bounding box center [508, 82] width 476 height 714
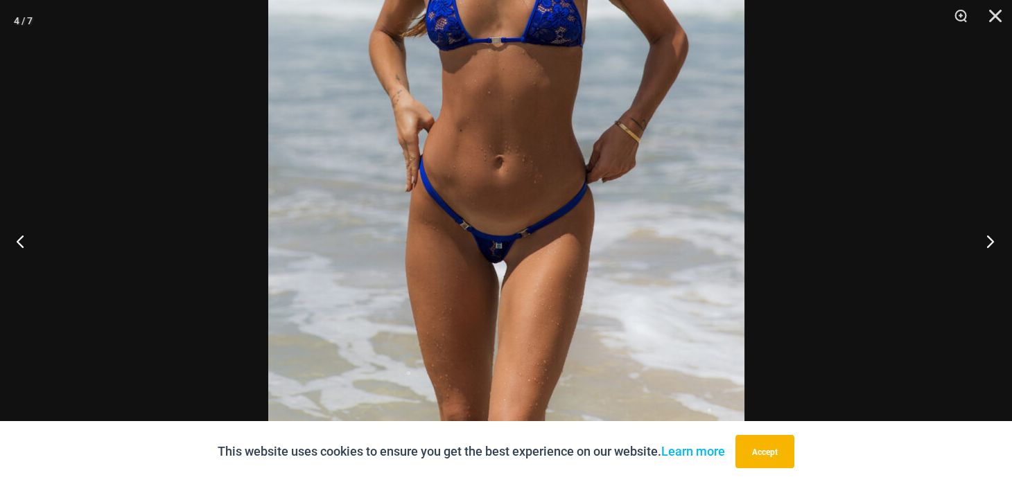
click at [989, 245] on button "Next" at bounding box center [986, 241] width 52 height 69
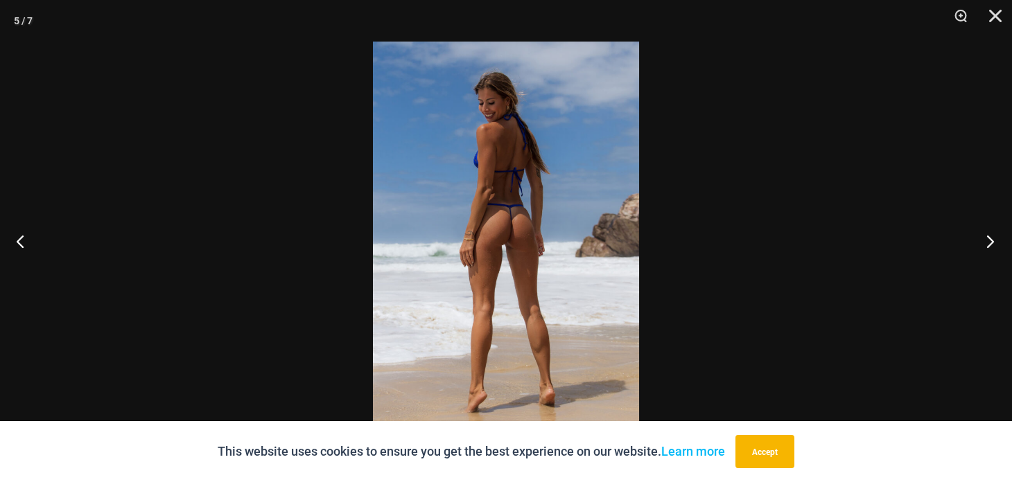
click at [989, 245] on button "Next" at bounding box center [986, 241] width 52 height 69
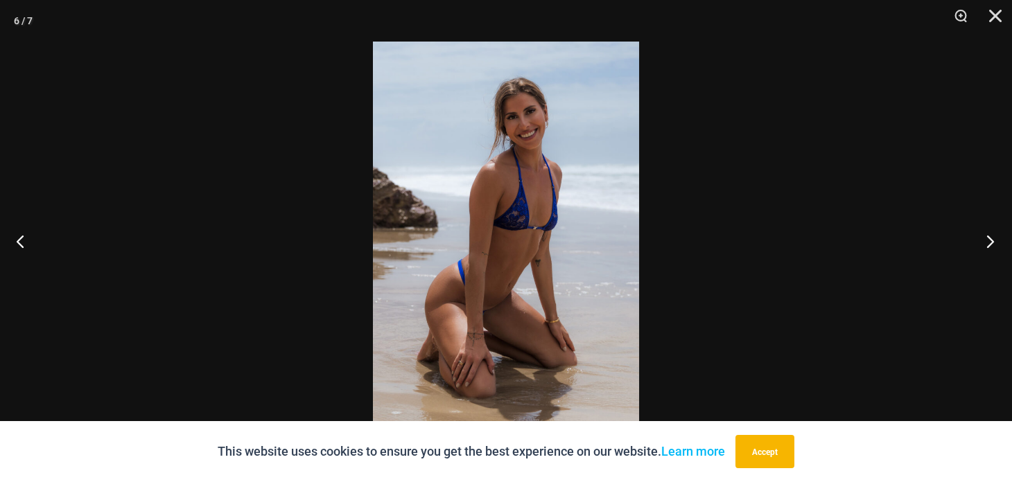
click at [989, 245] on button "Next" at bounding box center [986, 241] width 52 height 69
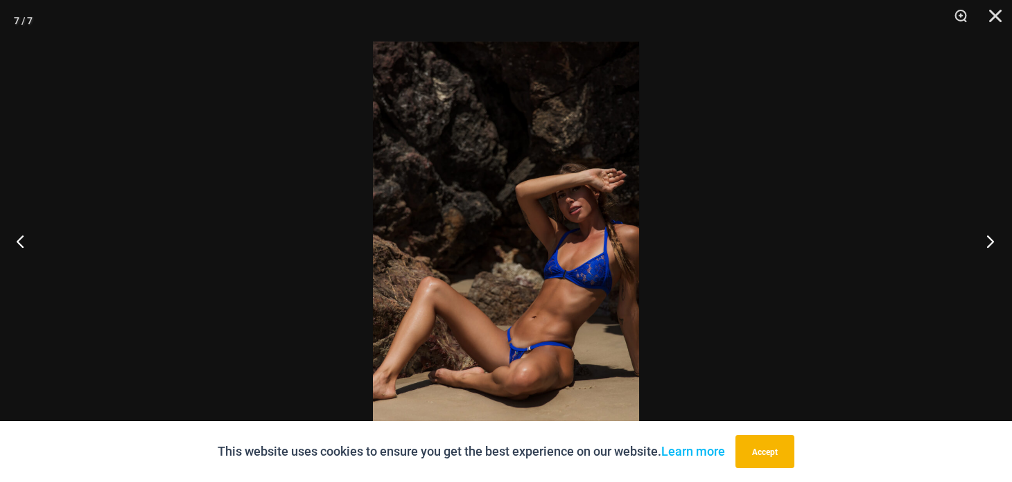
click at [989, 245] on button "Next" at bounding box center [986, 241] width 52 height 69
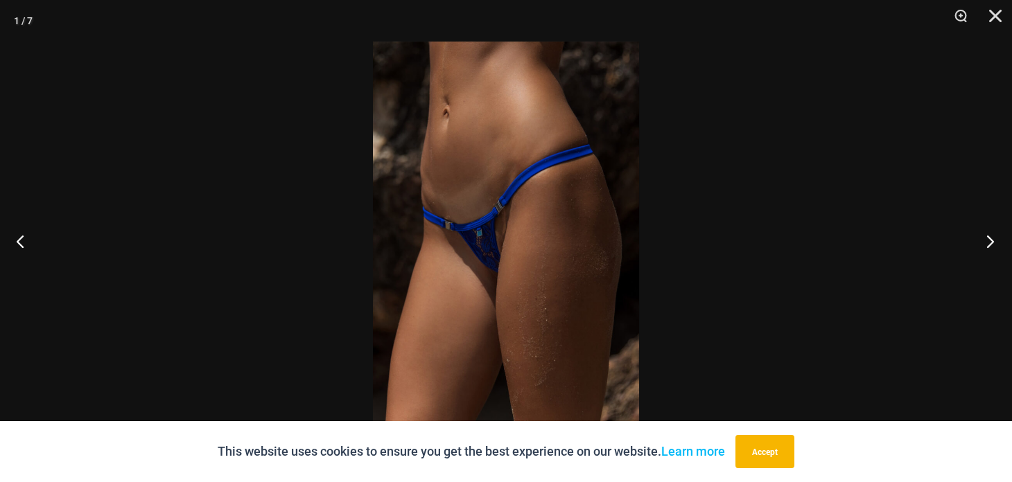
click at [989, 245] on button "Next" at bounding box center [986, 241] width 52 height 69
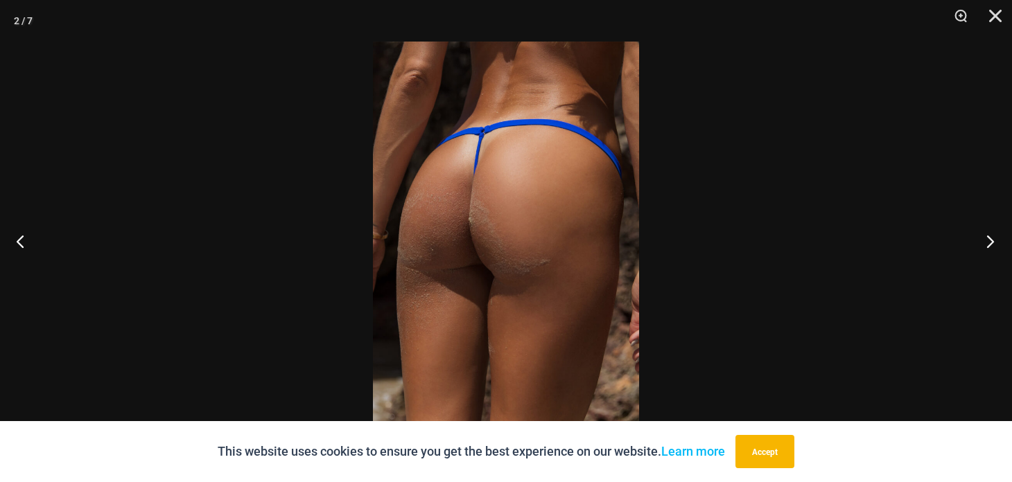
click at [989, 245] on button "Next" at bounding box center [986, 241] width 52 height 69
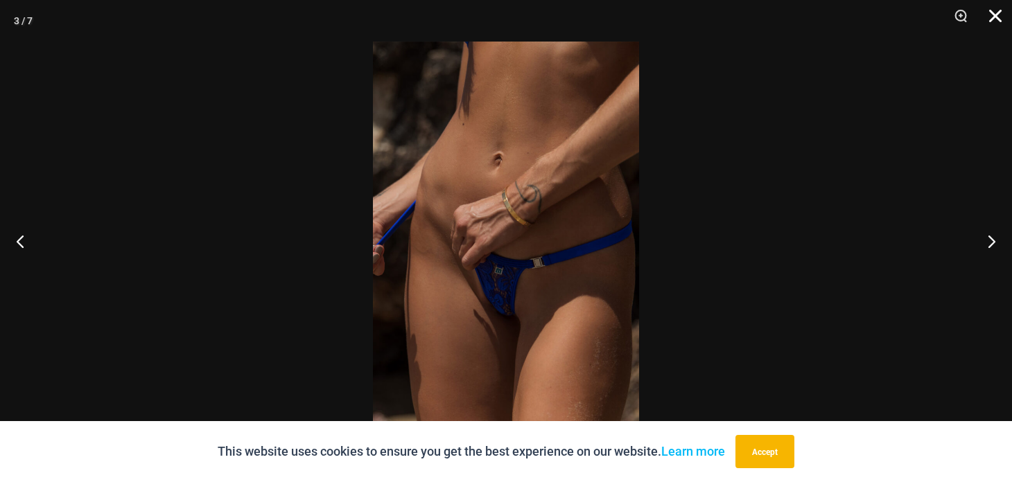
click at [1002, 12] on button "Close" at bounding box center [990, 21] width 35 height 42
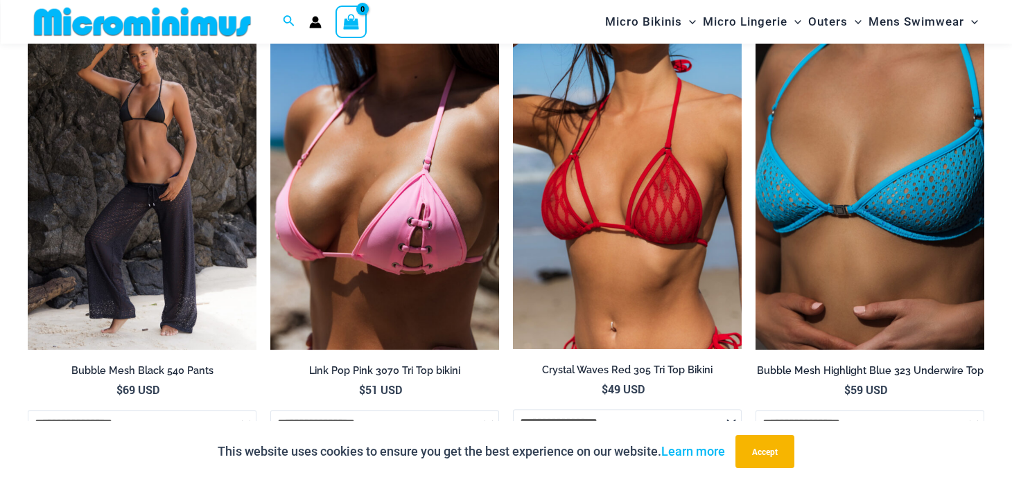
scroll to position [3798, 0]
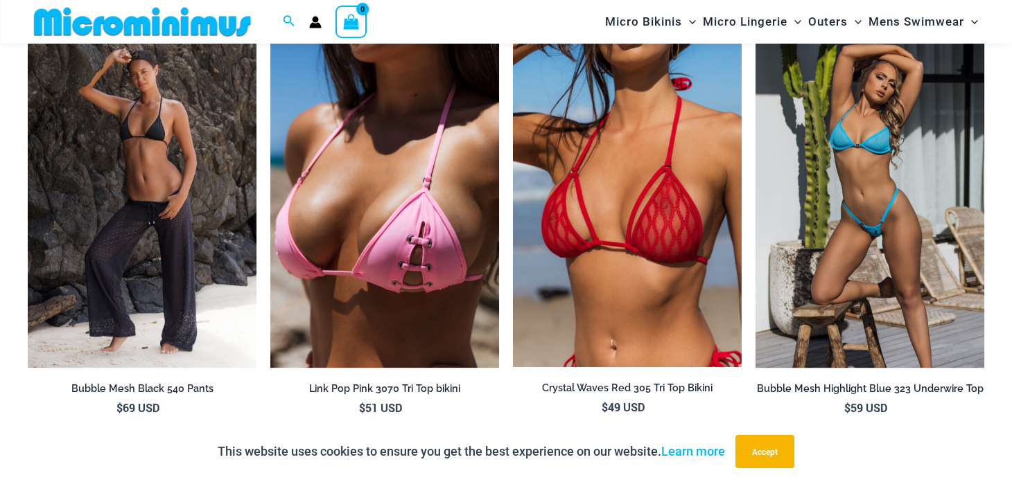
click at [846, 340] on img at bounding box center [870, 196] width 229 height 343
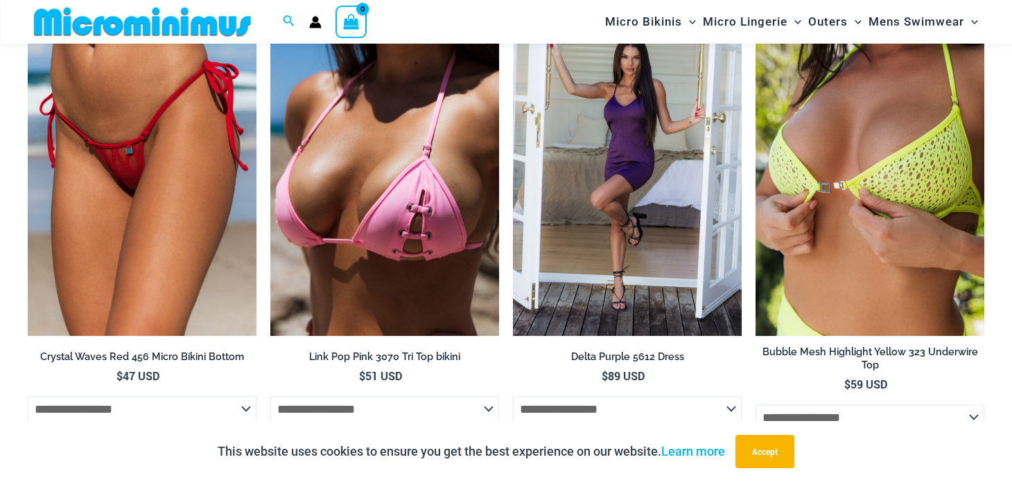
scroll to position [3345, 0]
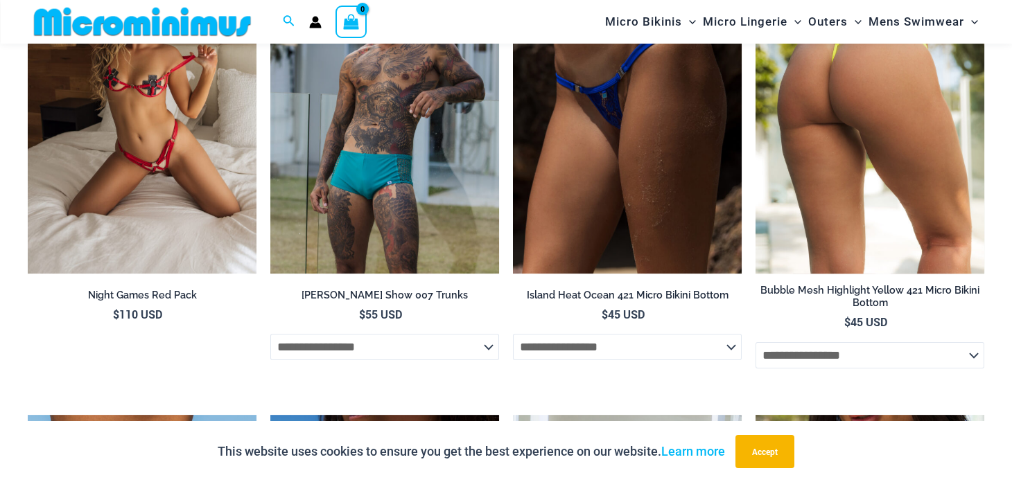
click at [851, 177] on img at bounding box center [870, 102] width 229 height 343
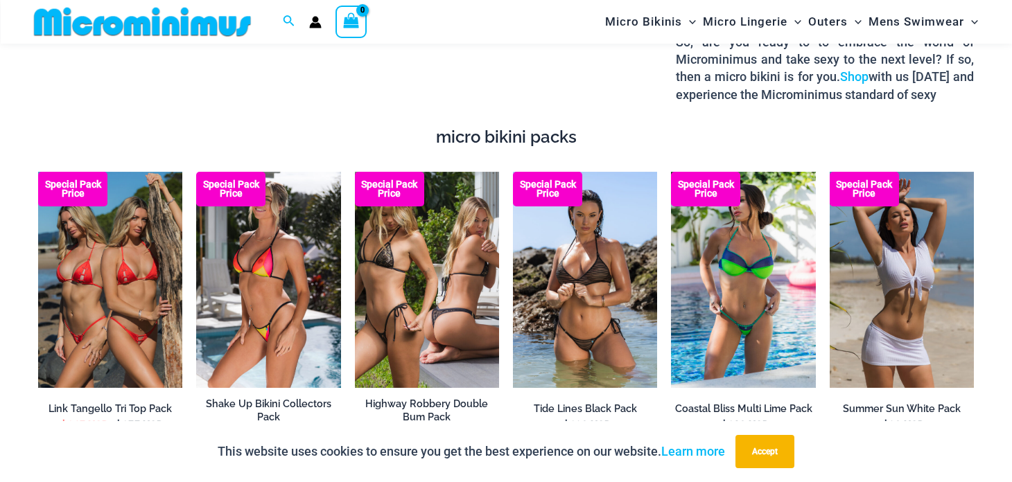
scroll to position [2305, 0]
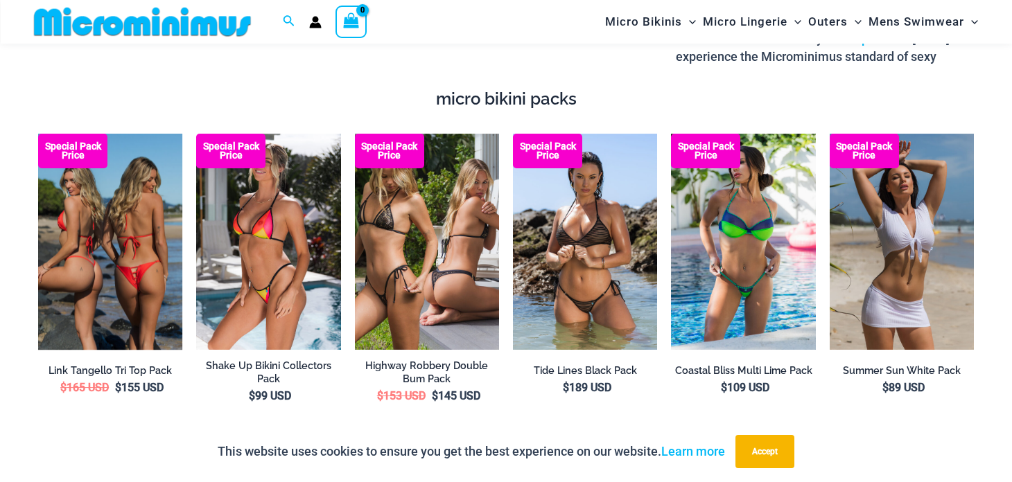
click at [98, 238] on img at bounding box center [110, 242] width 144 height 216
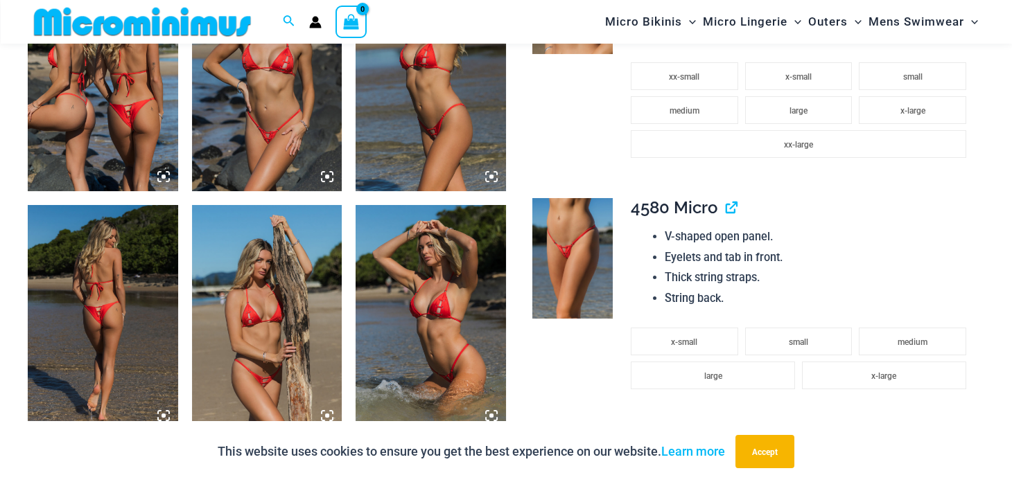
scroll to position [843, 0]
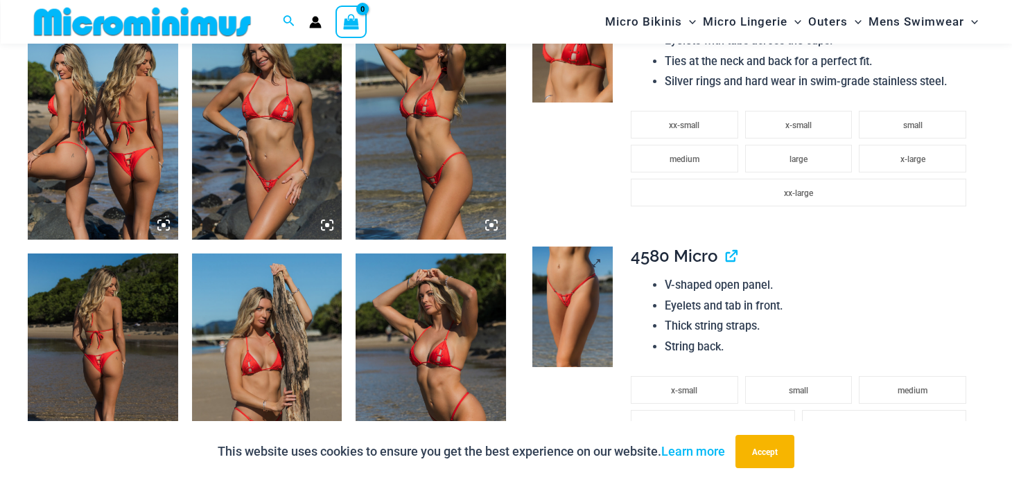
click at [570, 322] on img at bounding box center [572, 307] width 80 height 121
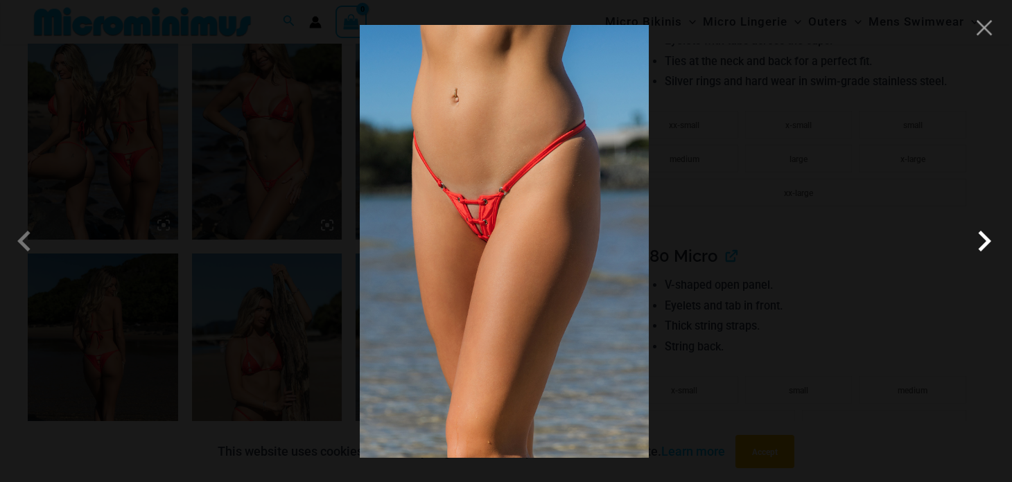
click at [985, 240] on span at bounding box center [985, 241] width 42 height 42
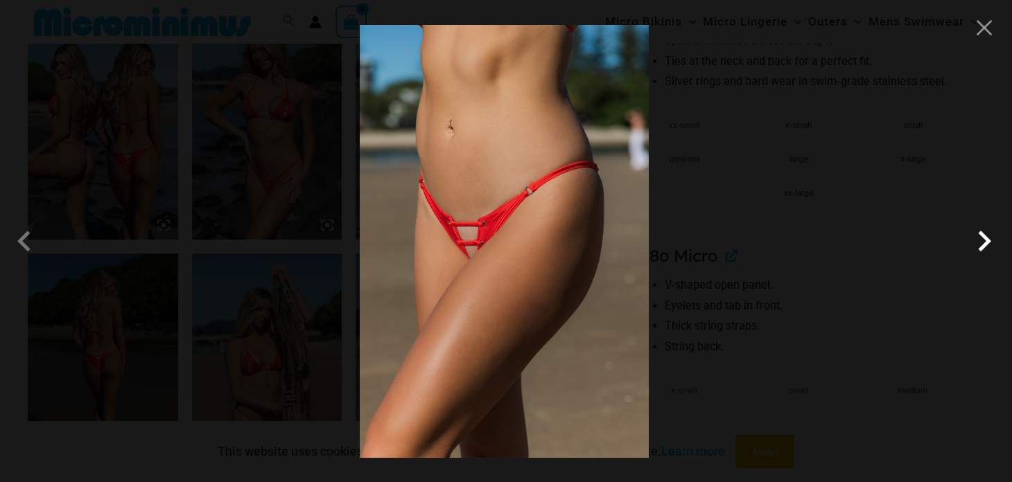
click at [985, 240] on span at bounding box center [985, 241] width 42 height 42
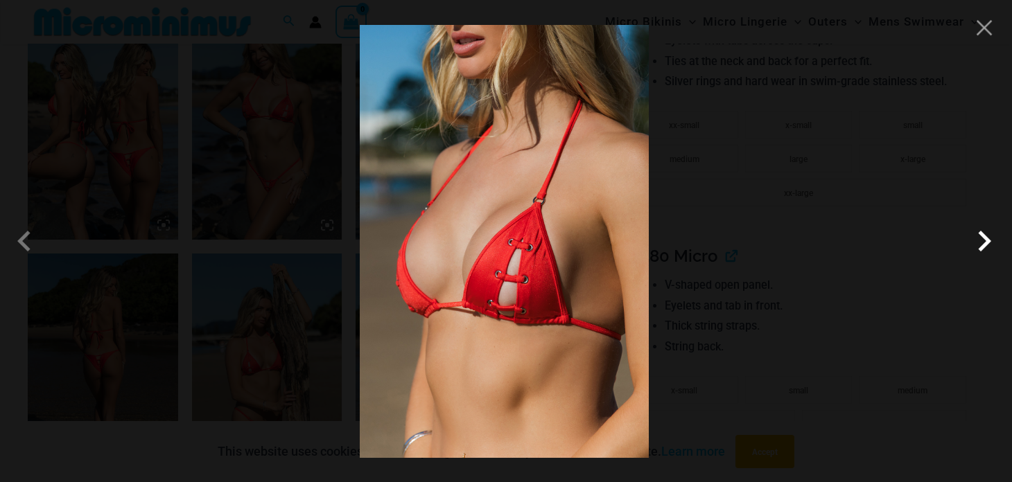
click at [985, 240] on span at bounding box center [985, 241] width 42 height 42
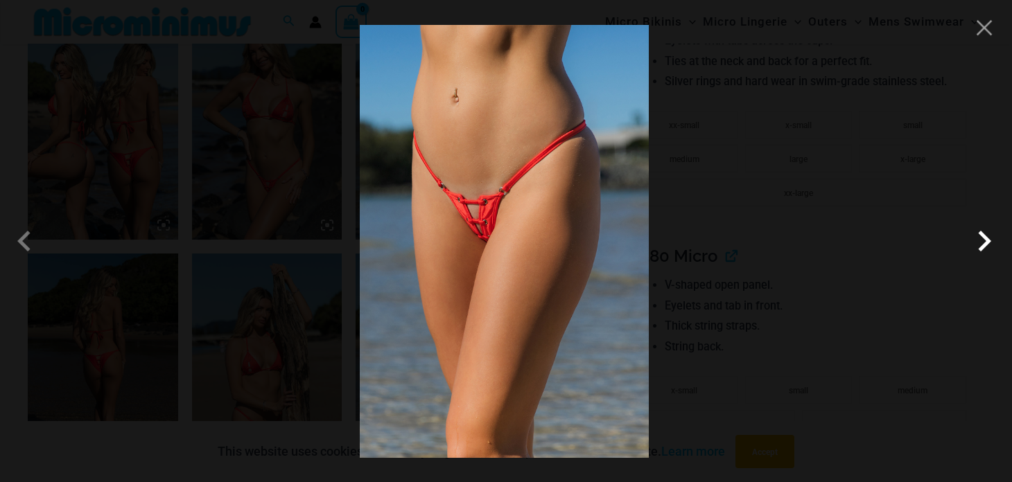
click at [985, 240] on span at bounding box center [985, 241] width 42 height 42
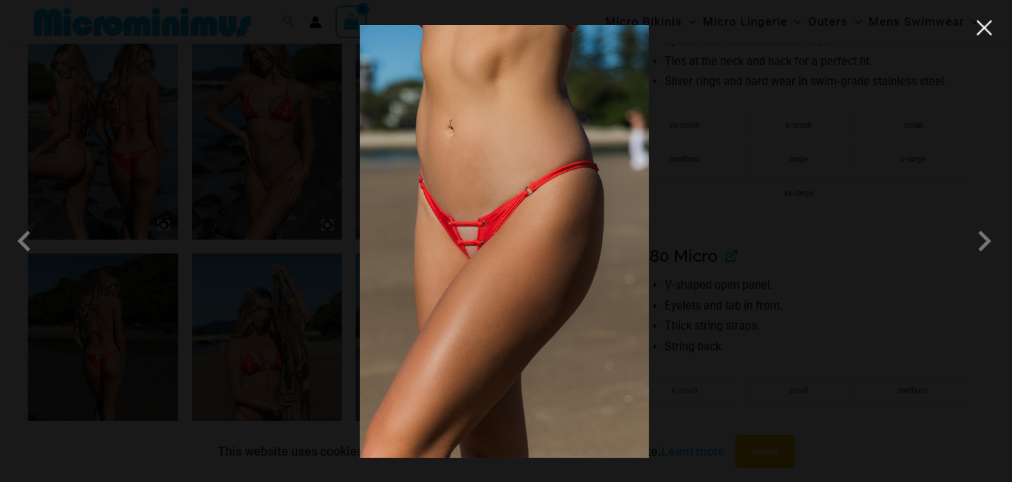
click at [981, 31] on button "Close" at bounding box center [984, 27] width 21 height 21
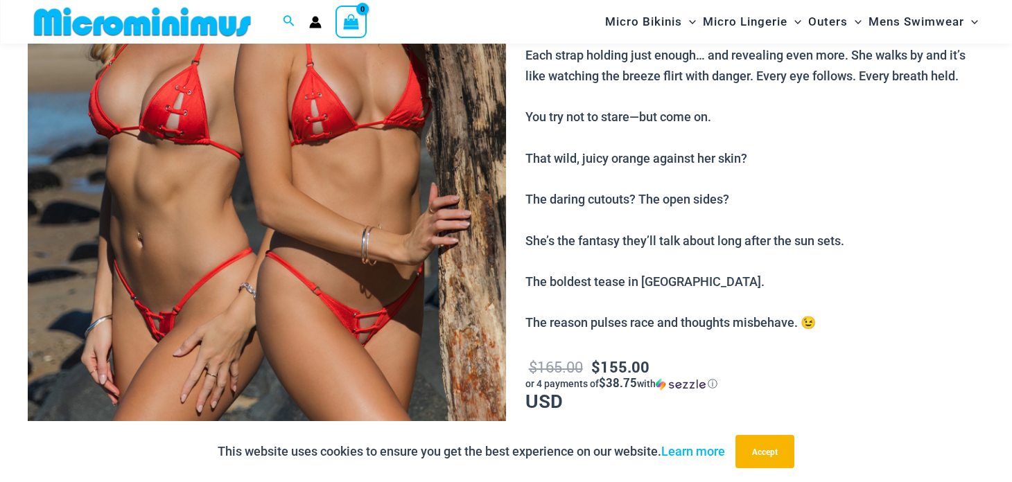
scroll to position [322, 0]
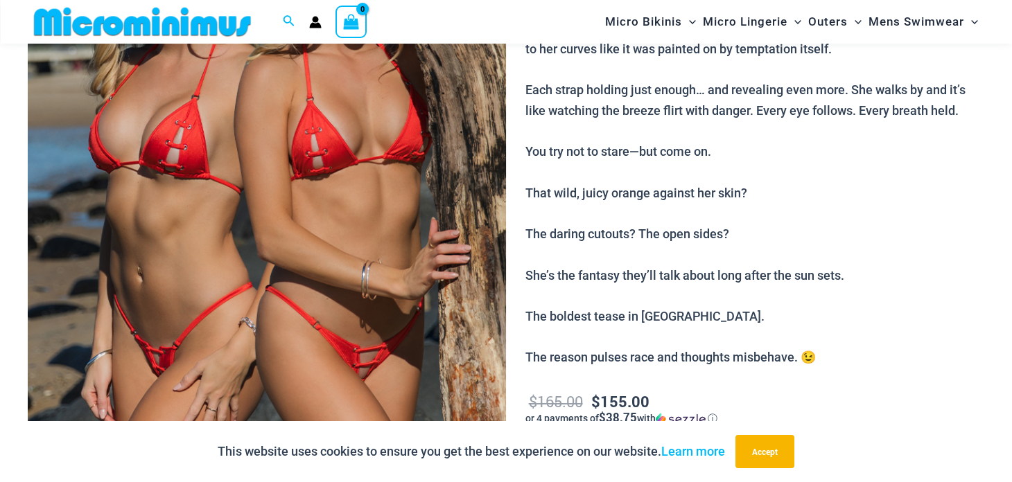
click at [307, 225] on img at bounding box center [267, 163] width 478 height 717
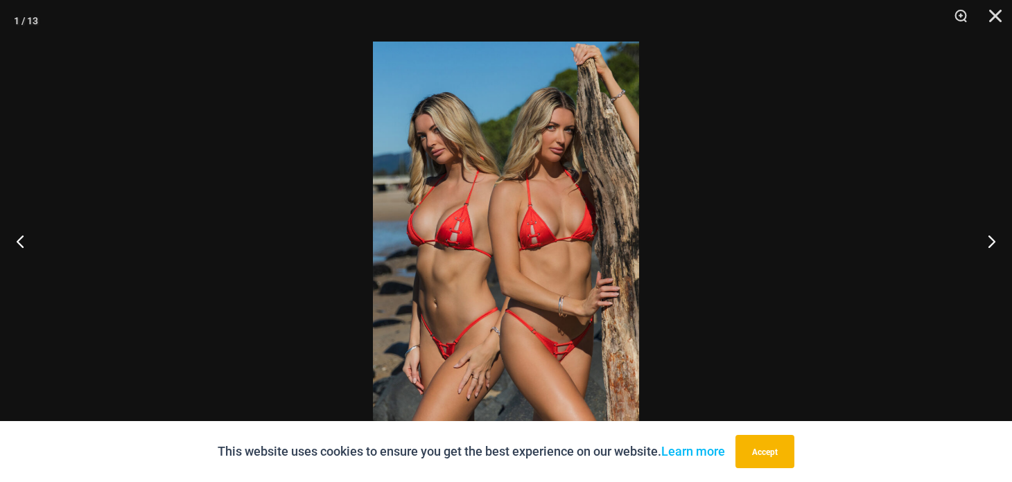
click at [478, 334] on img at bounding box center [506, 241] width 266 height 399
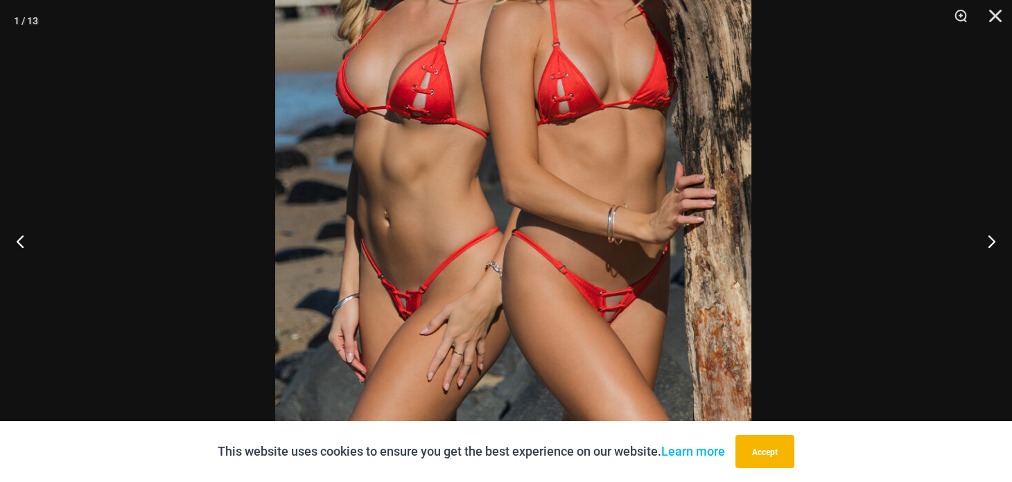
click at [541, 272] on img at bounding box center [513, 108] width 476 height 714
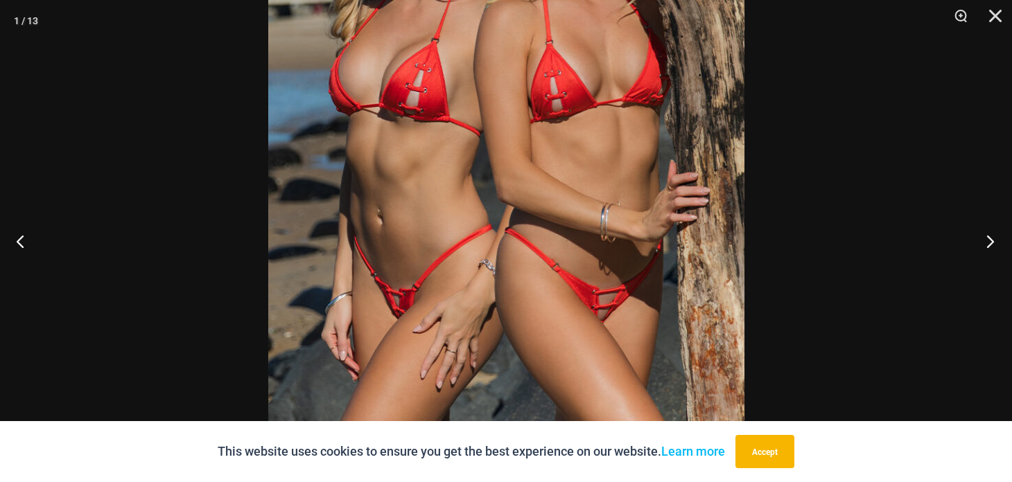
click at [989, 243] on button "Next" at bounding box center [986, 241] width 52 height 69
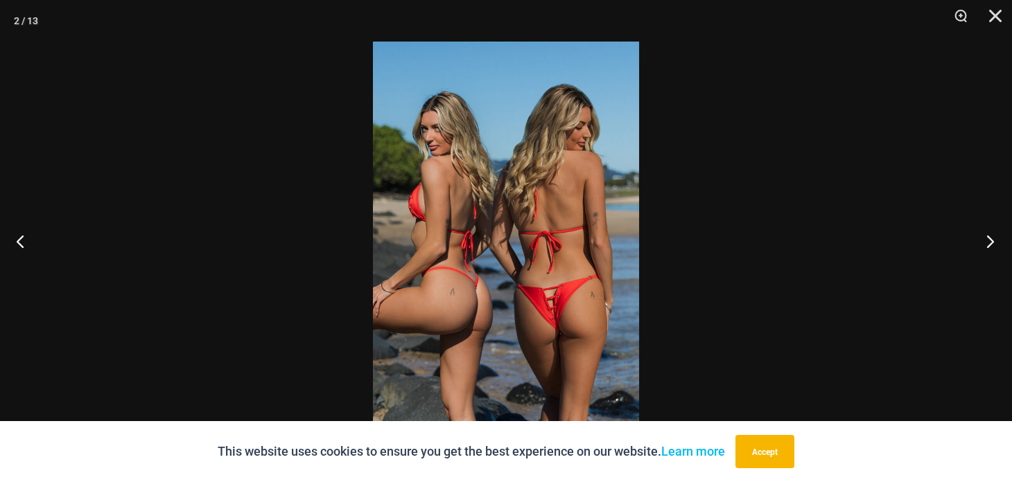
click at [989, 243] on button "Next" at bounding box center [986, 241] width 52 height 69
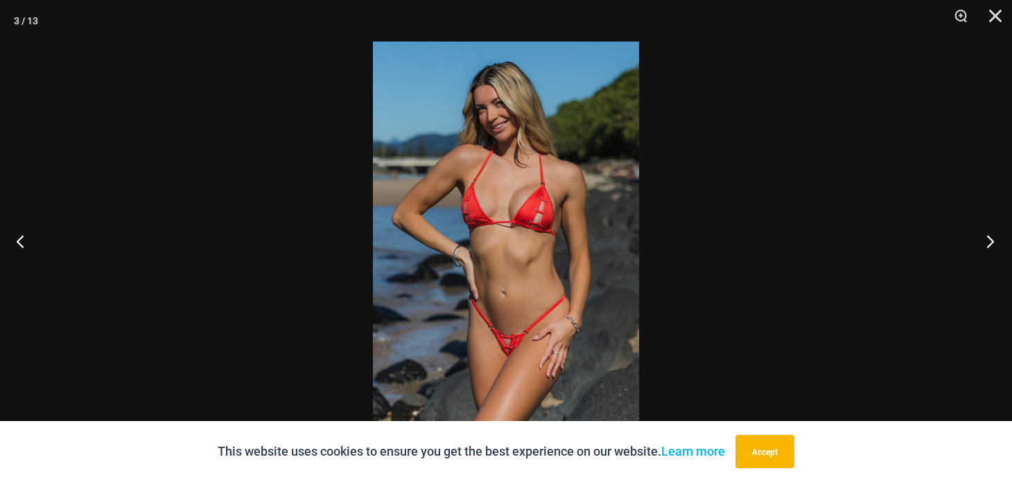
click at [989, 243] on button "Next" at bounding box center [986, 241] width 52 height 69
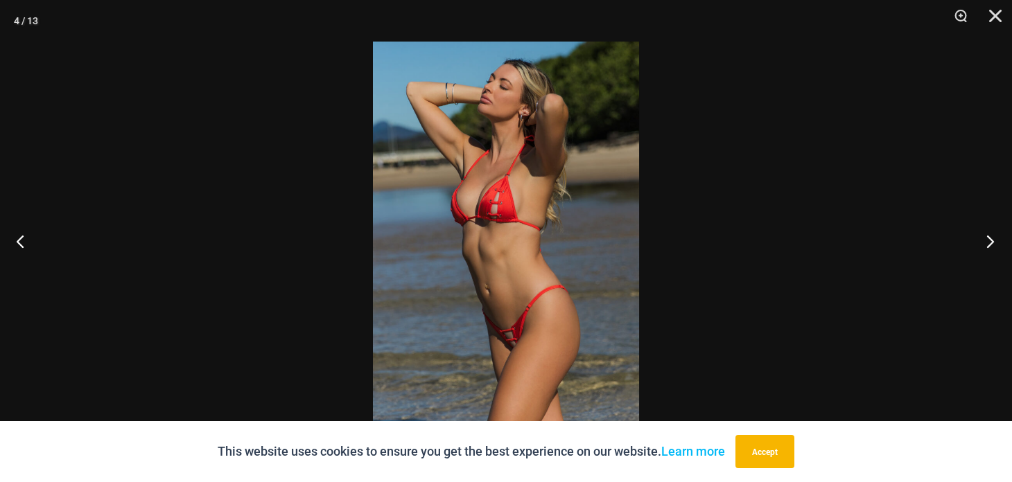
click at [989, 243] on button "Next" at bounding box center [986, 241] width 52 height 69
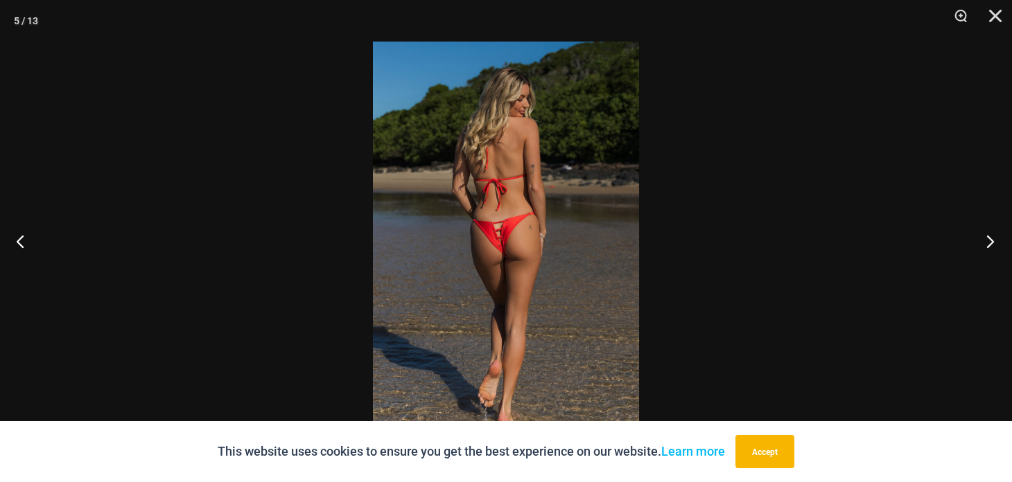
click at [989, 243] on button "Next" at bounding box center [986, 241] width 52 height 69
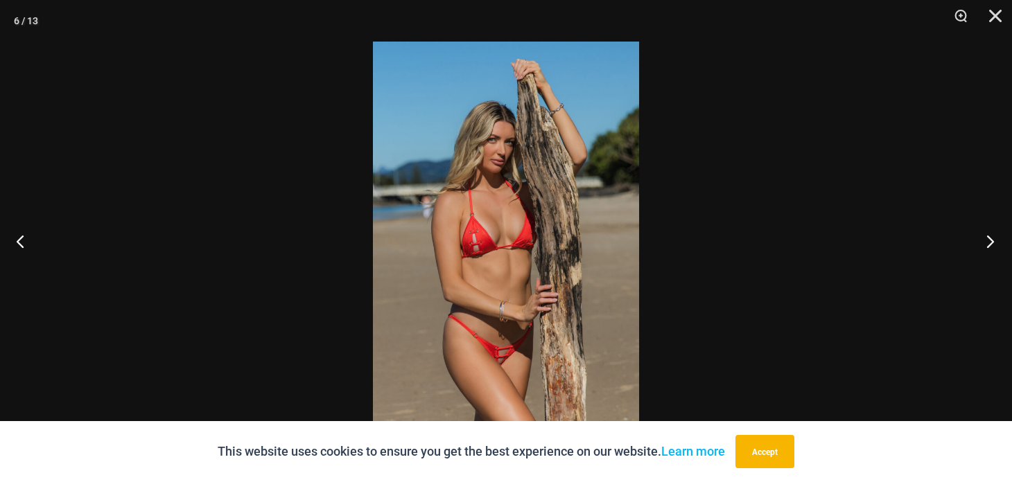
click at [989, 243] on button "Next" at bounding box center [986, 241] width 52 height 69
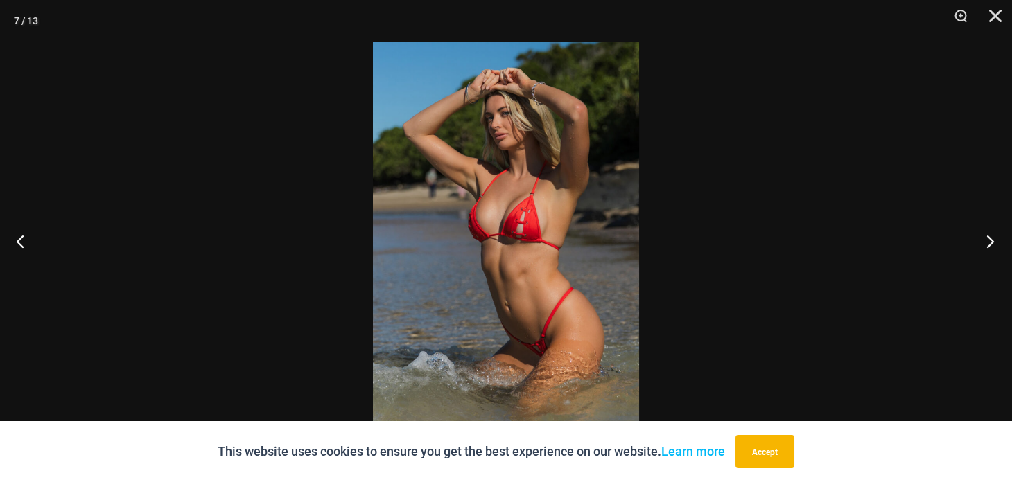
click at [989, 243] on button "Next" at bounding box center [986, 241] width 52 height 69
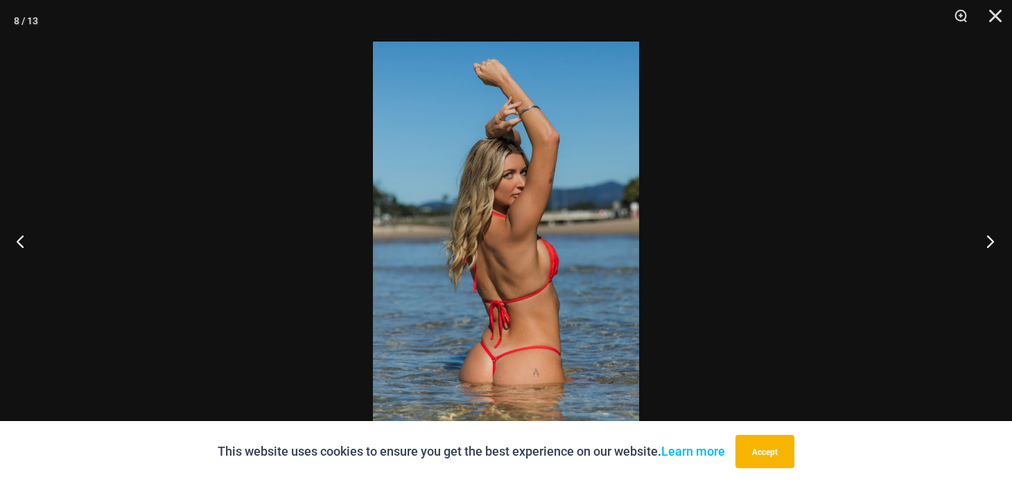
click at [989, 243] on button "Next" at bounding box center [986, 241] width 52 height 69
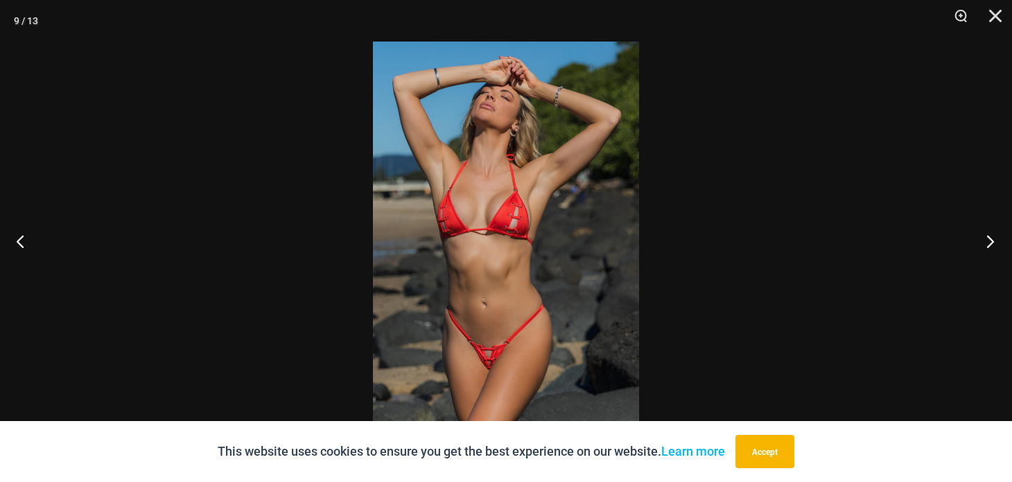
click at [989, 243] on button "Next" at bounding box center [986, 241] width 52 height 69
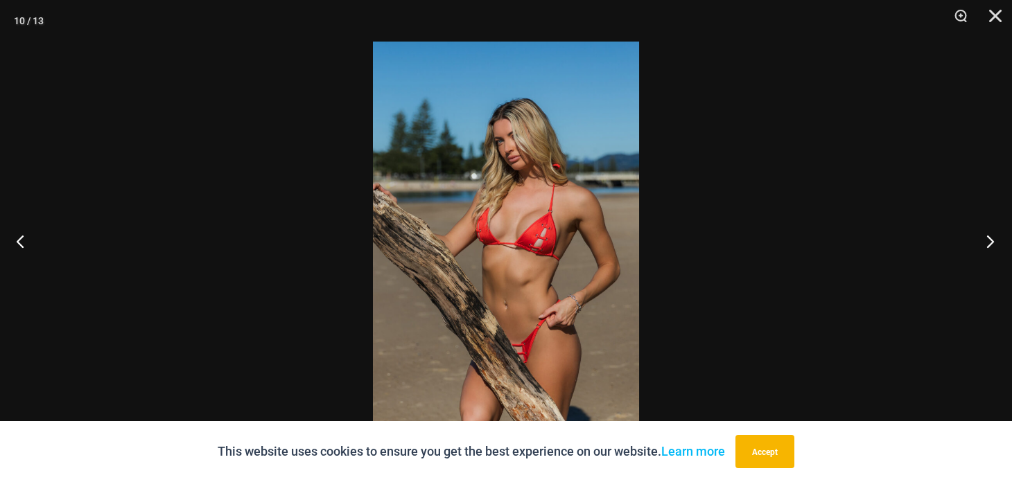
click at [989, 243] on button "Next" at bounding box center [986, 241] width 52 height 69
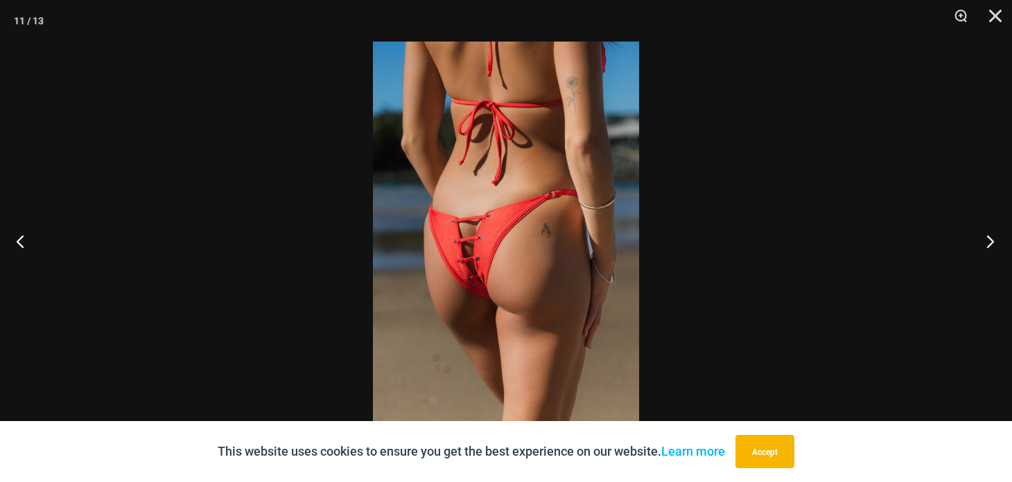
click at [989, 243] on button "Next" at bounding box center [986, 241] width 52 height 69
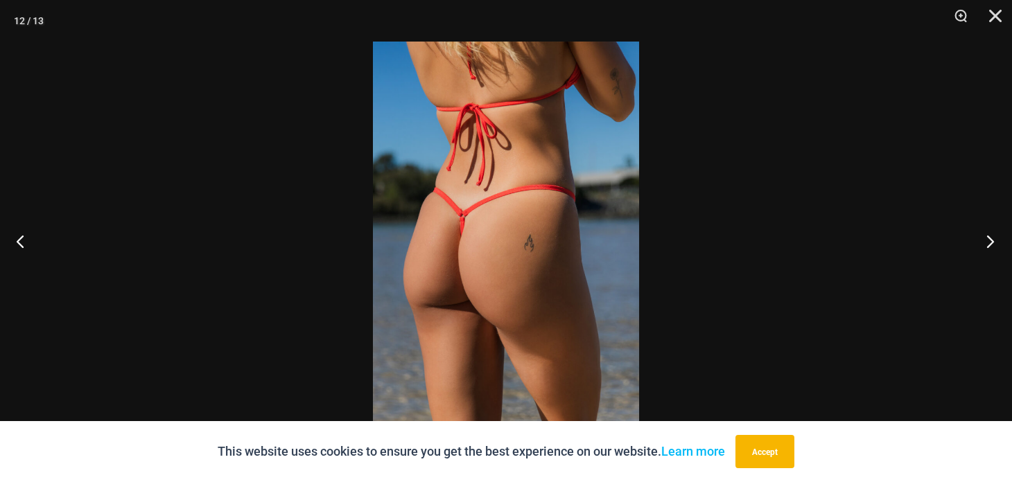
click at [989, 243] on button "Next" at bounding box center [986, 241] width 52 height 69
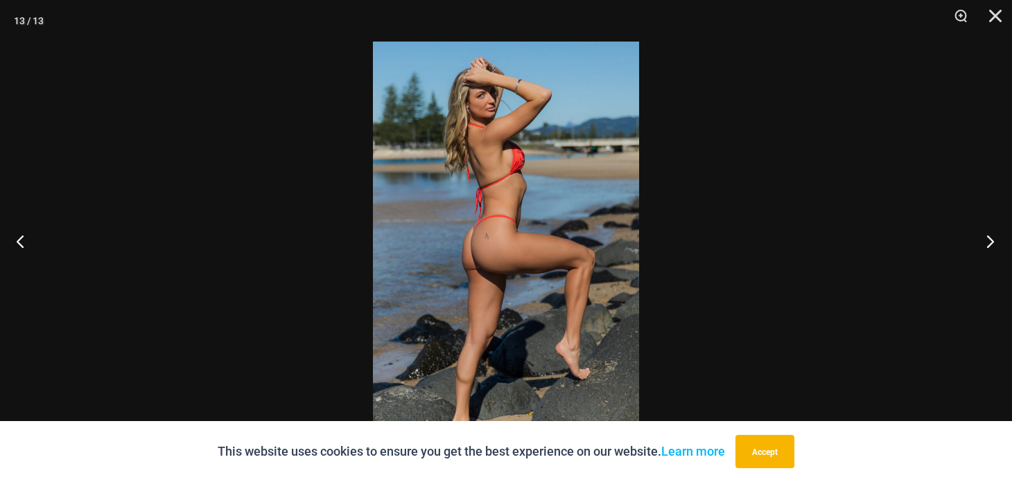
click at [989, 243] on button "Next" at bounding box center [986, 241] width 52 height 69
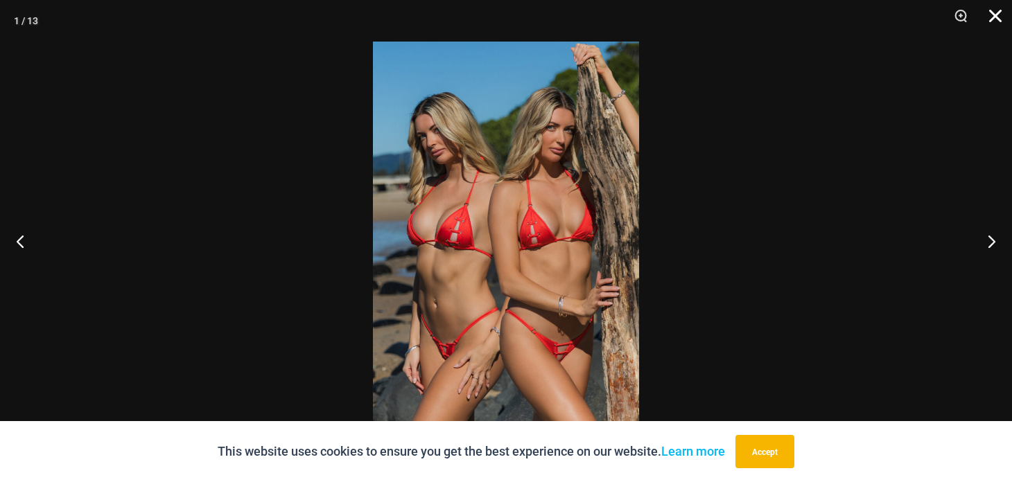
click at [995, 17] on button "Close" at bounding box center [990, 21] width 35 height 42
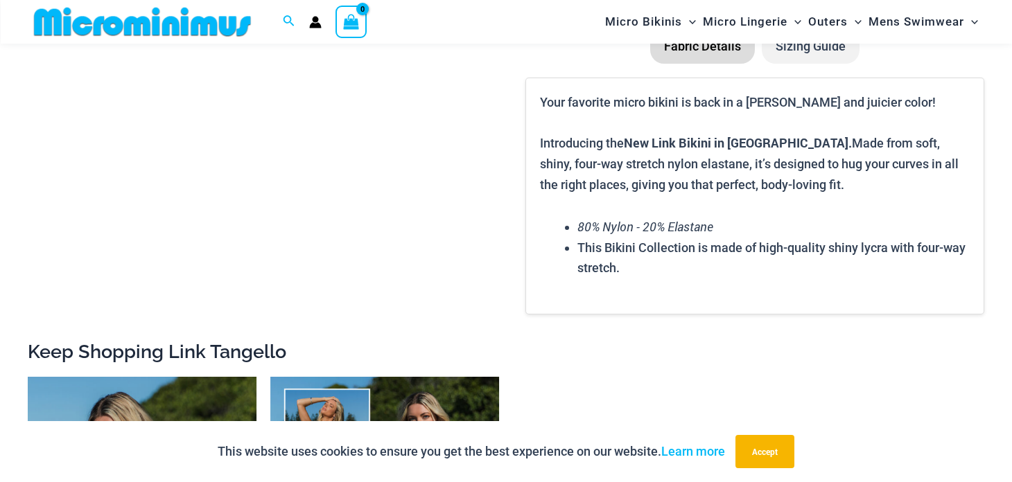
scroll to position [2433, 0]
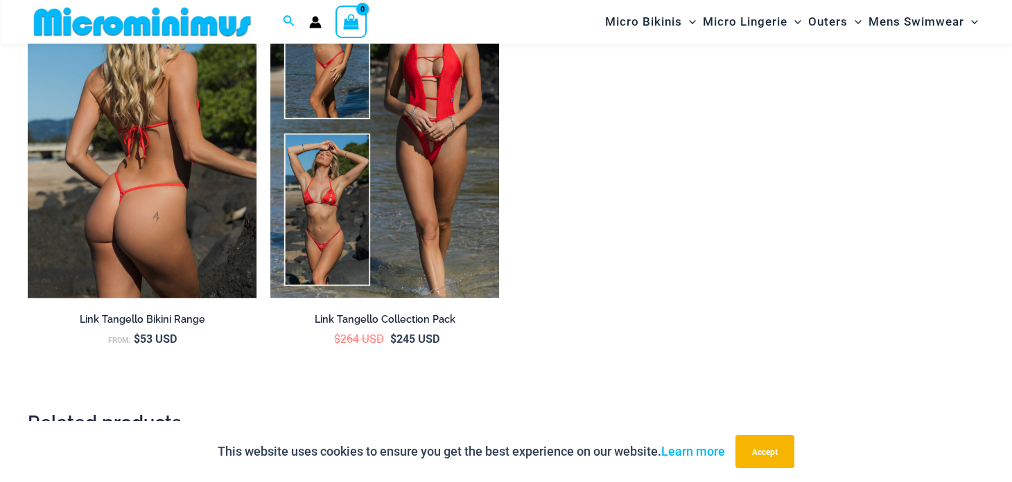
click at [158, 245] on img at bounding box center [142, 126] width 229 height 343
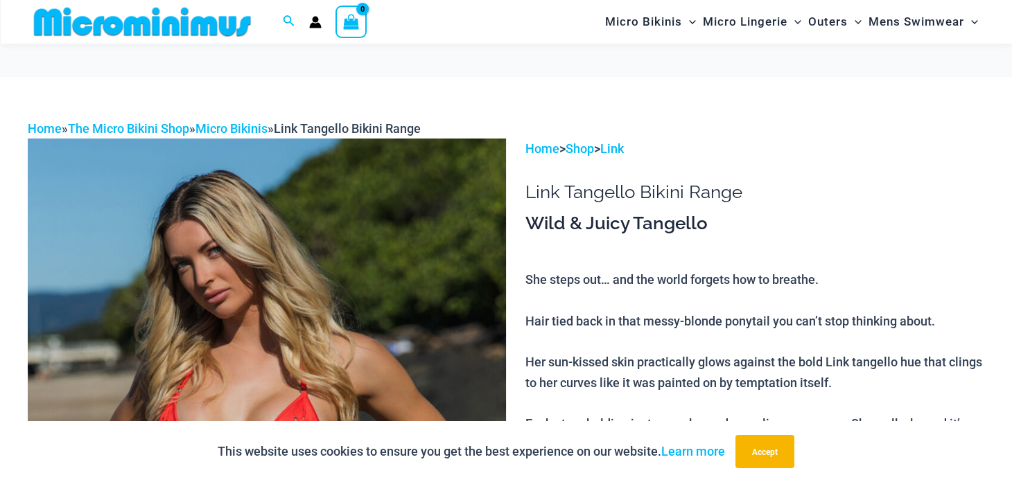
scroll to position [410, 0]
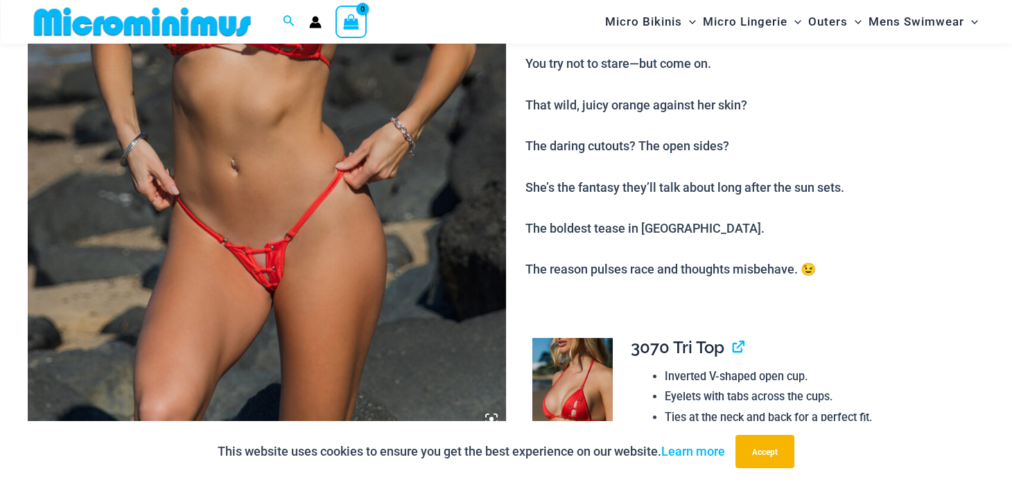
click at [326, 333] on img at bounding box center [267, 74] width 478 height 717
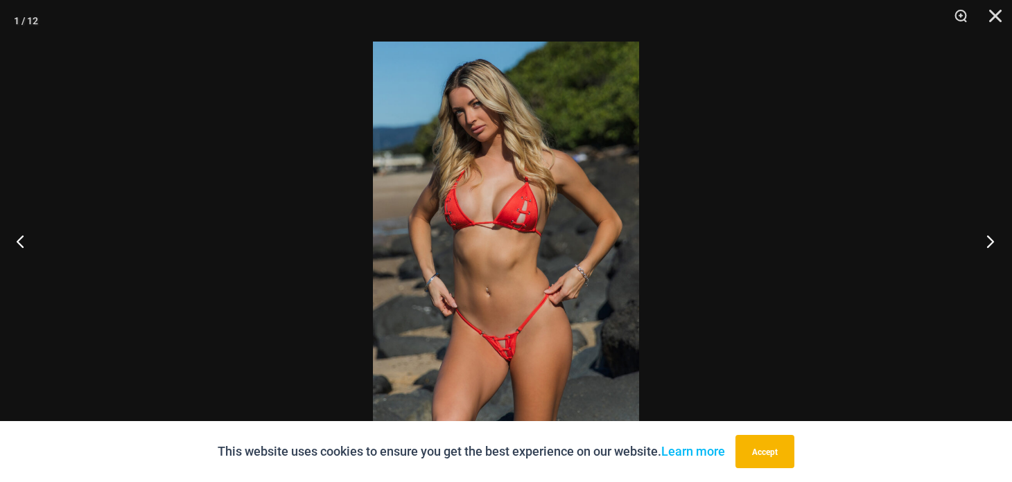
click at [992, 237] on button "Next" at bounding box center [986, 241] width 52 height 69
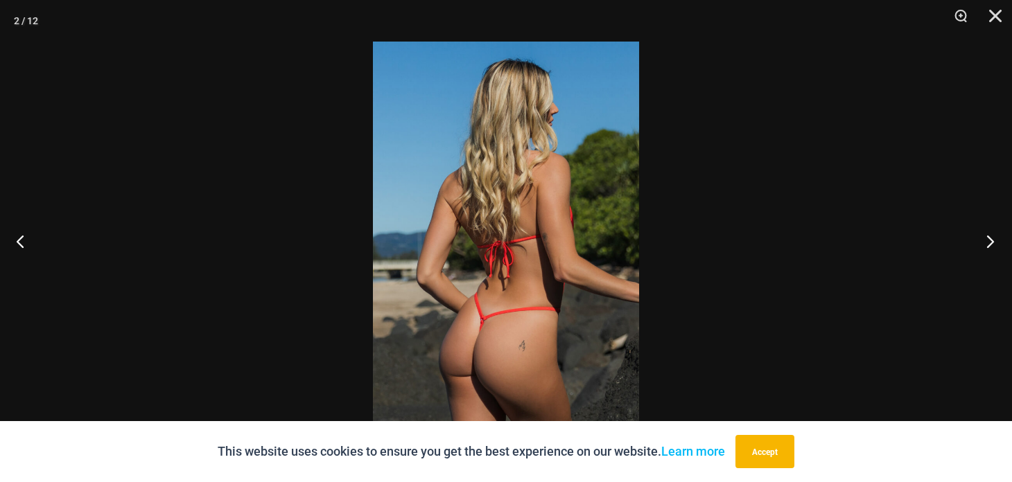
click at [992, 237] on button "Next" at bounding box center [986, 241] width 52 height 69
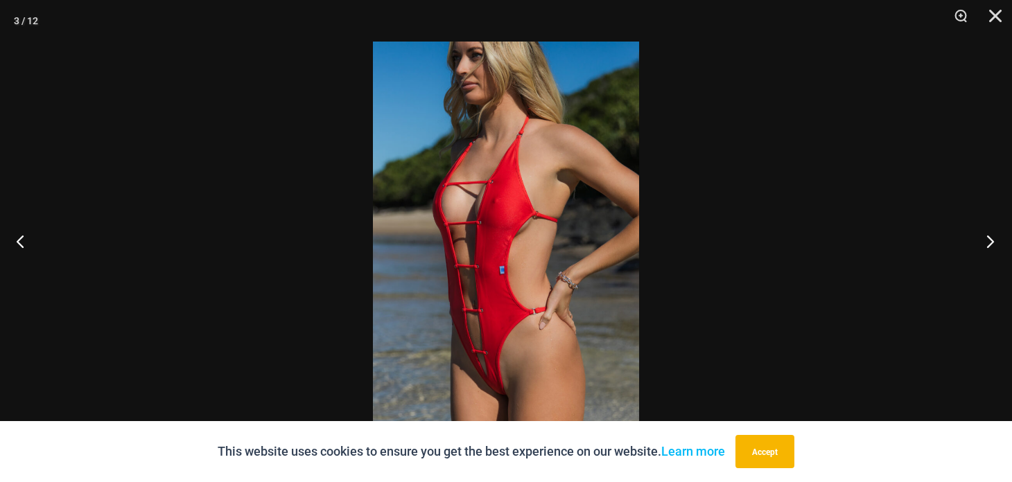
click at [992, 237] on button "Next" at bounding box center [986, 241] width 52 height 69
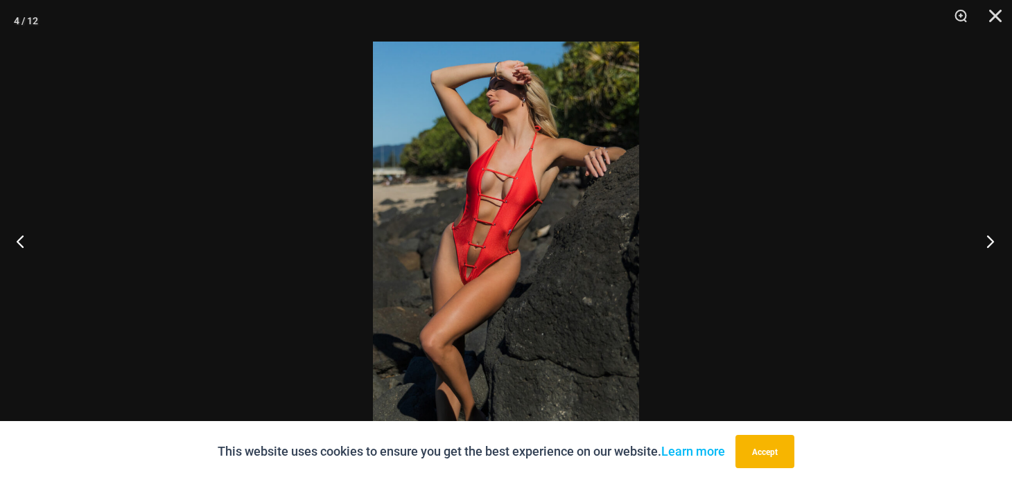
click at [992, 237] on button "Next" at bounding box center [986, 241] width 52 height 69
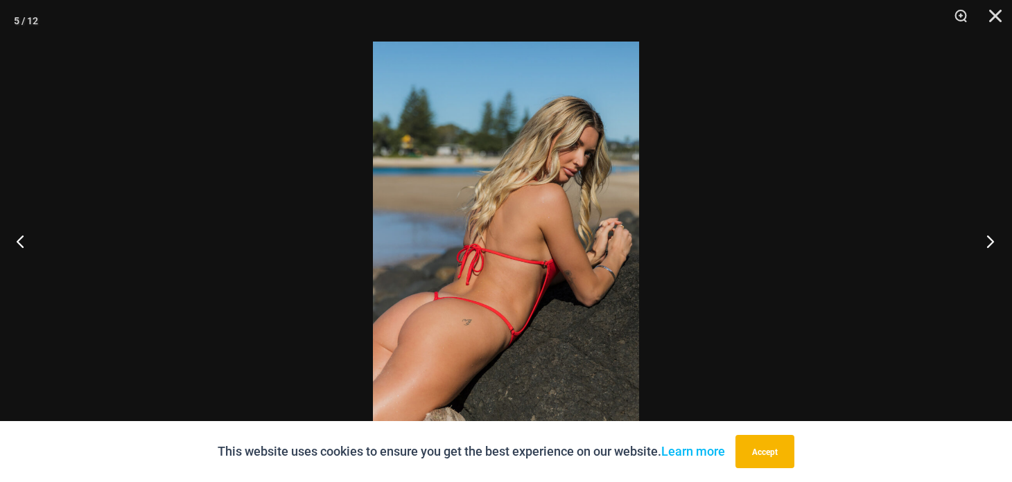
click at [992, 237] on button "Next" at bounding box center [986, 241] width 52 height 69
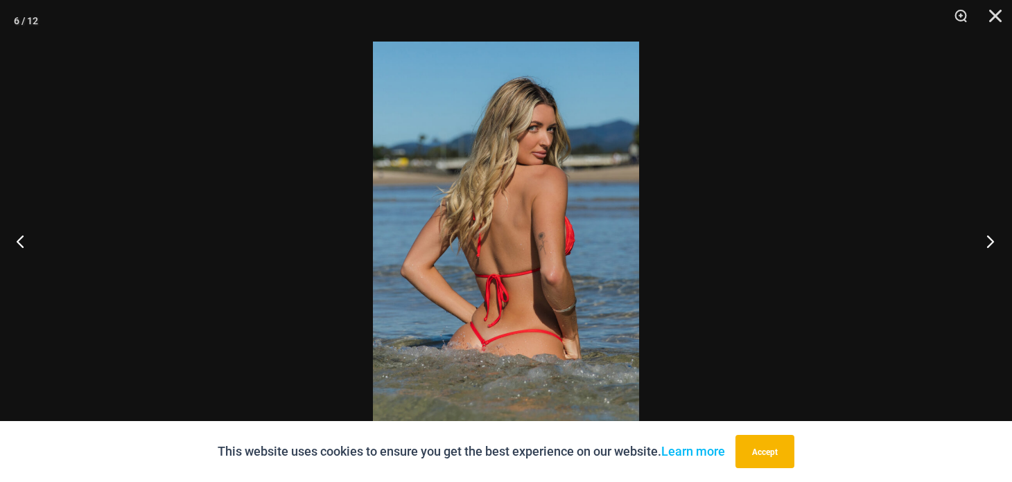
click at [992, 237] on button "Next" at bounding box center [986, 241] width 52 height 69
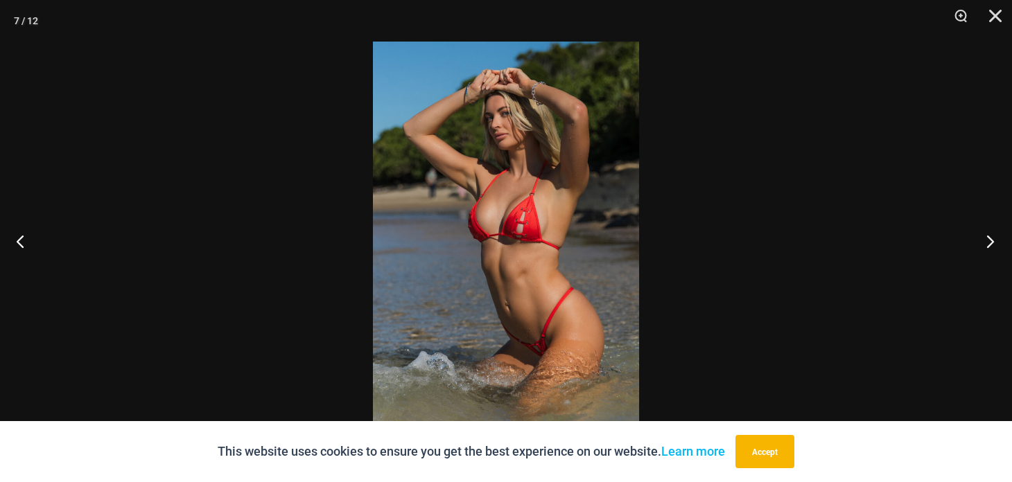
click at [992, 237] on button "Next" at bounding box center [986, 241] width 52 height 69
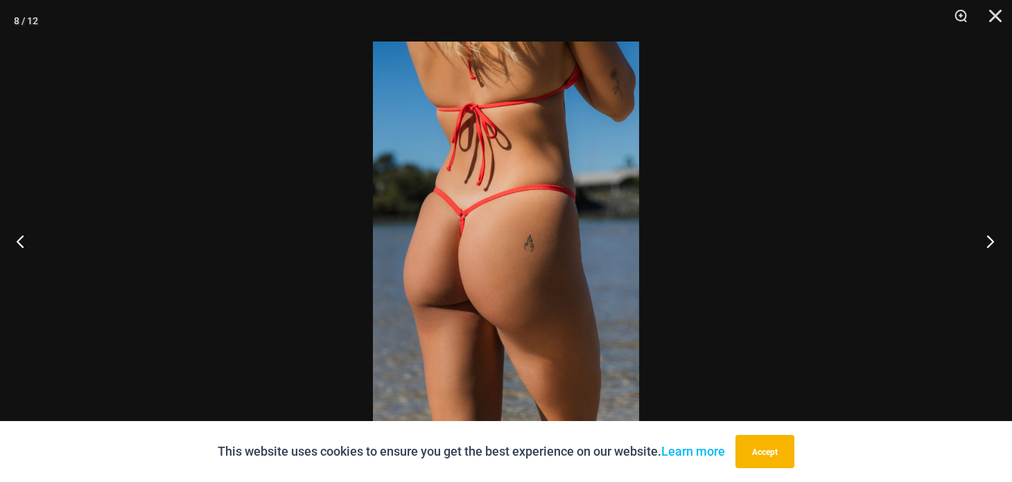
click at [992, 237] on button "Next" at bounding box center [986, 241] width 52 height 69
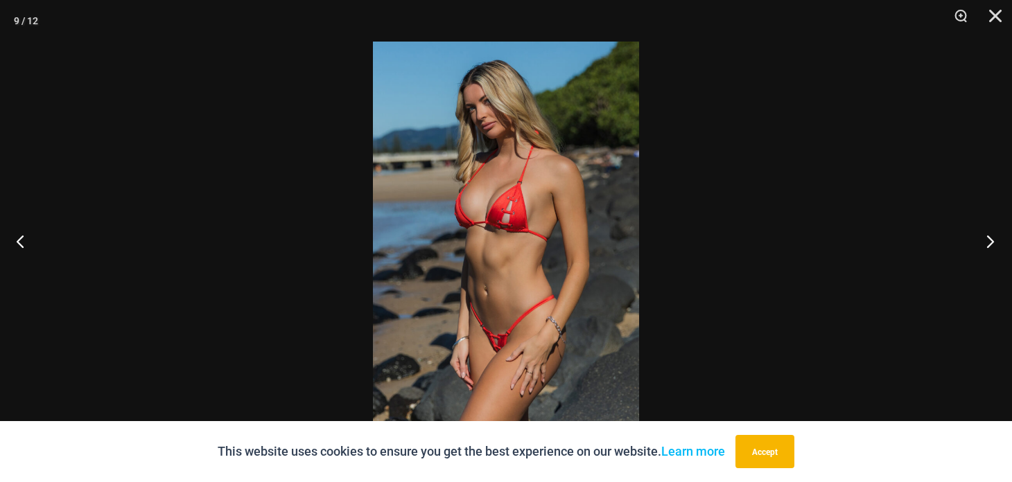
click at [992, 237] on button "Next" at bounding box center [986, 241] width 52 height 69
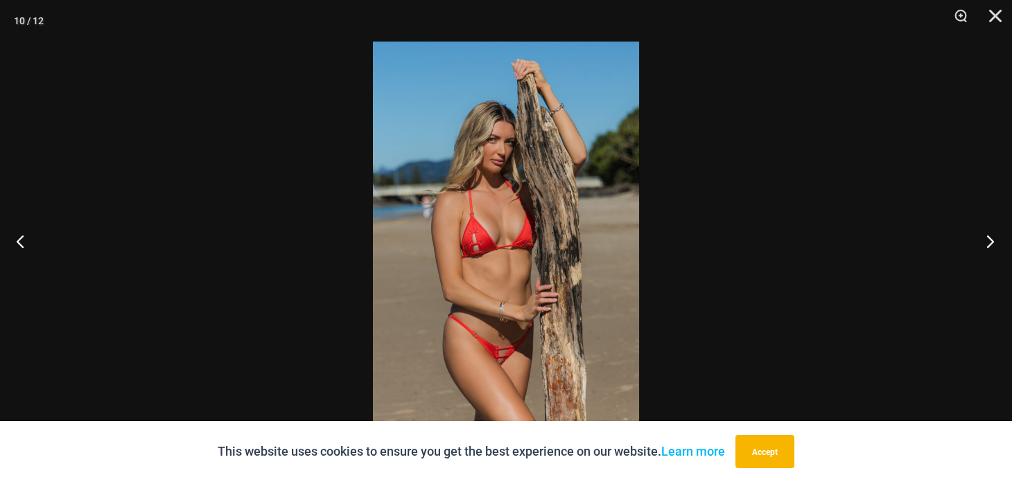
click at [992, 237] on button "Next" at bounding box center [986, 241] width 52 height 69
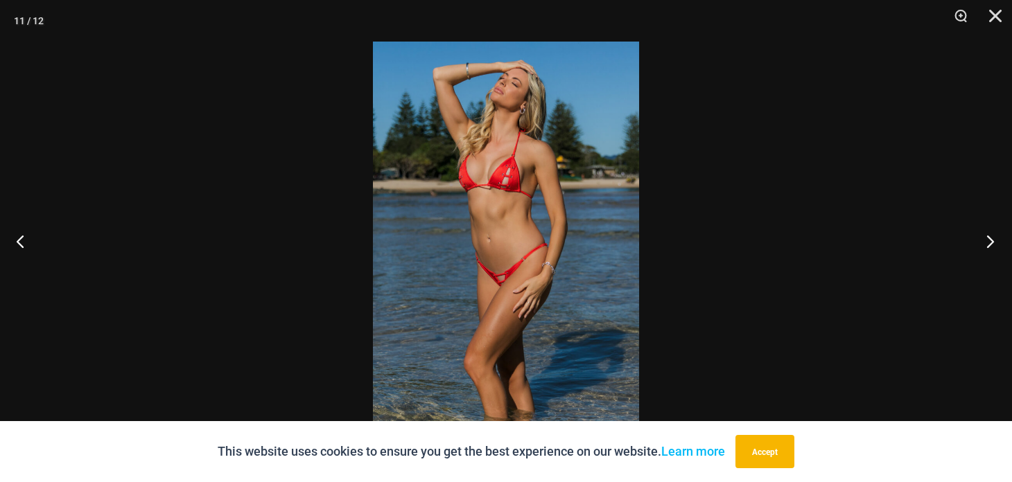
click at [992, 237] on button "Next" at bounding box center [986, 241] width 52 height 69
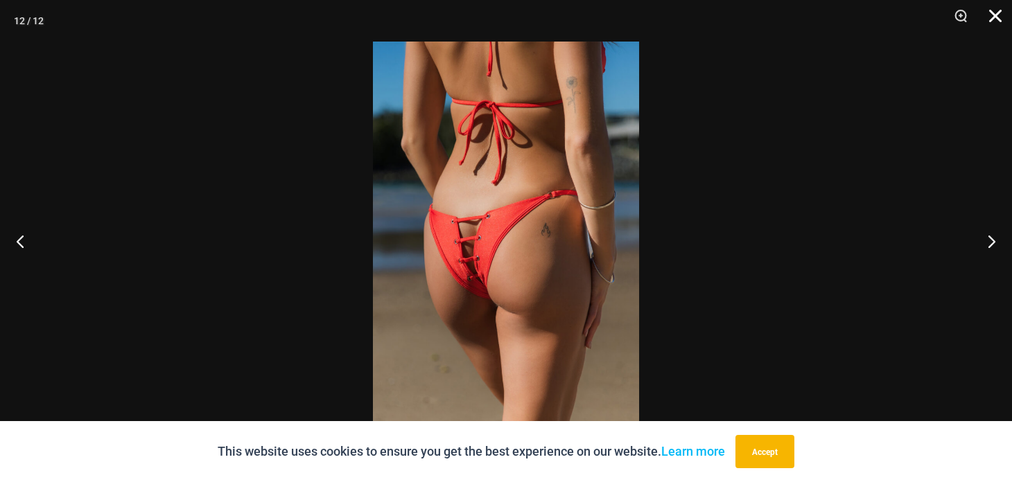
click at [995, 17] on button "Close" at bounding box center [990, 21] width 35 height 42
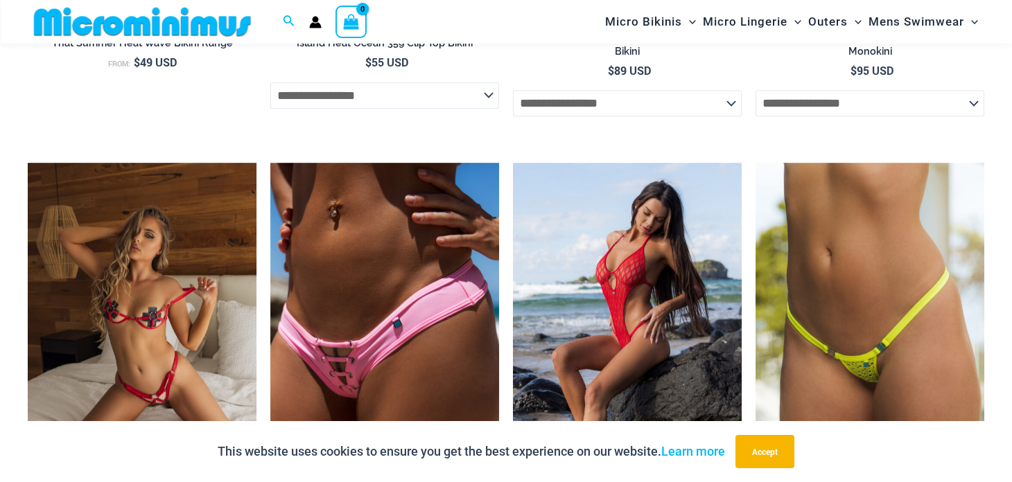
scroll to position [4848, 0]
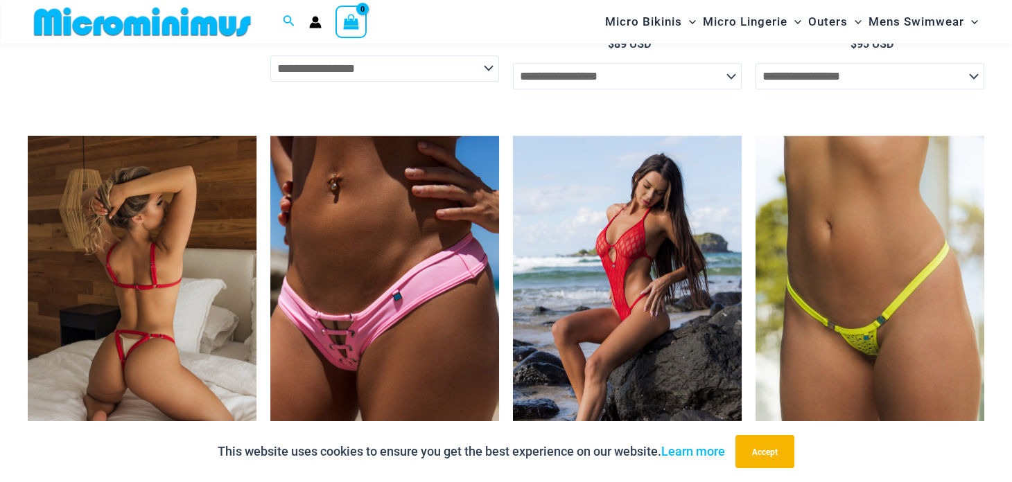
click at [53, 342] on img at bounding box center [142, 307] width 229 height 343
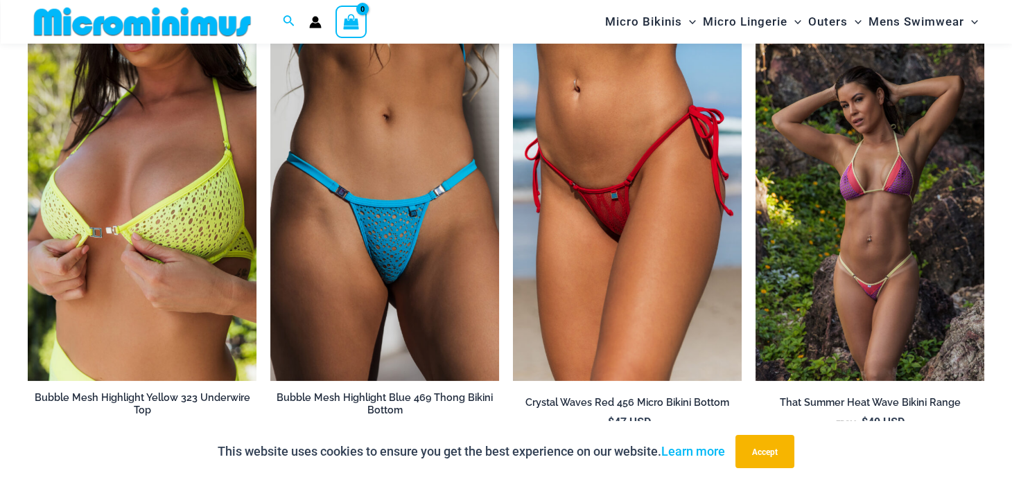
scroll to position [2098, 0]
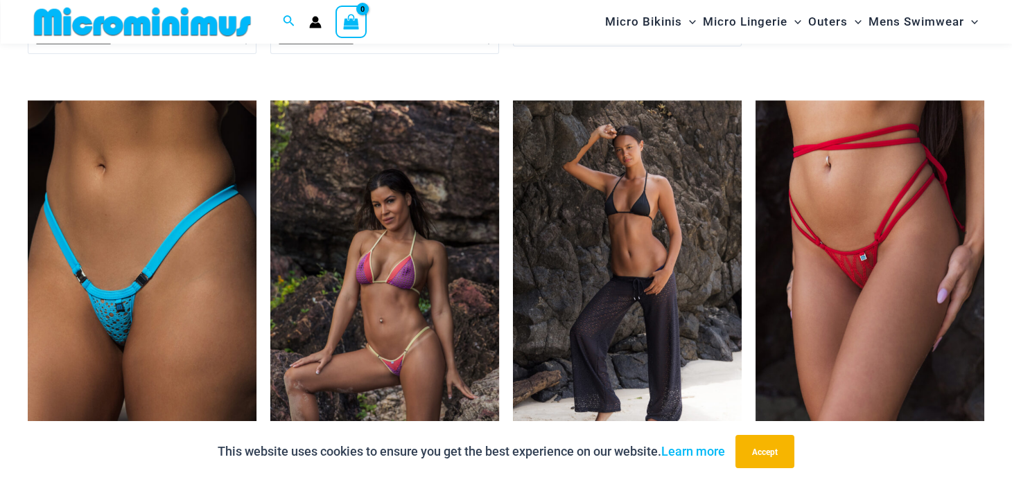
click at [406, 338] on img at bounding box center [384, 272] width 229 height 343
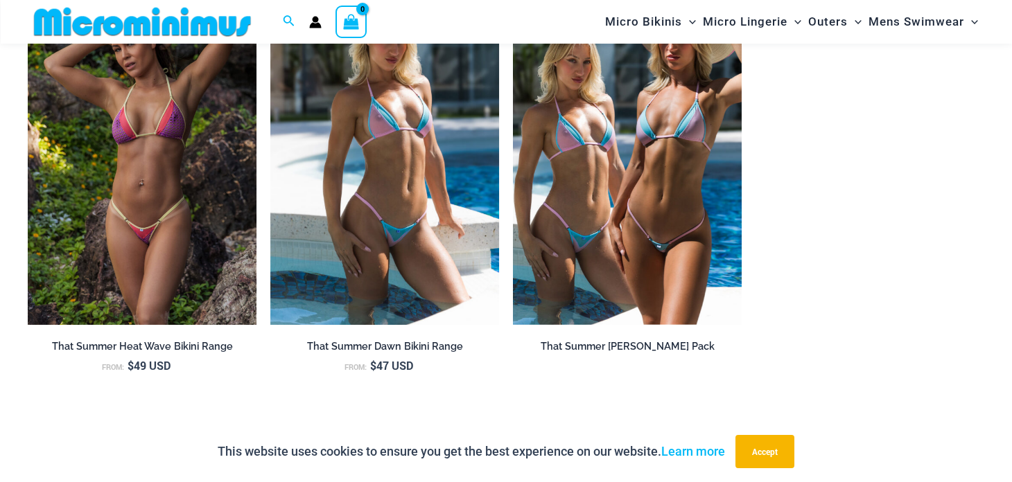
scroll to position [1370, 0]
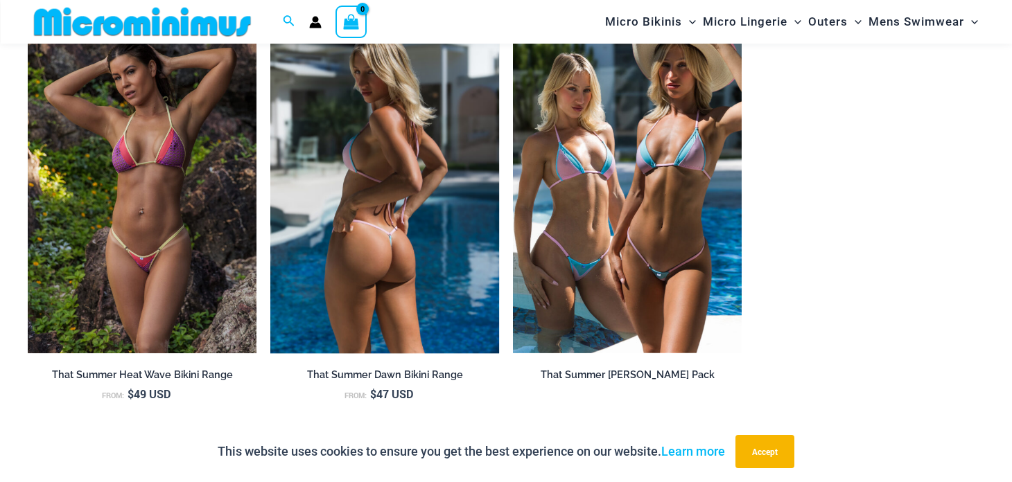
click at [459, 215] on img at bounding box center [384, 181] width 229 height 343
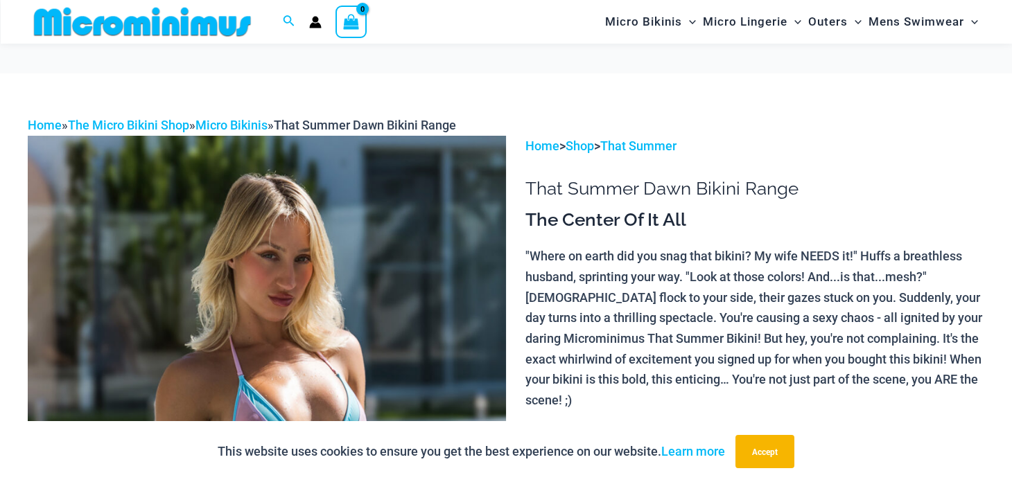
scroll to position [410, 0]
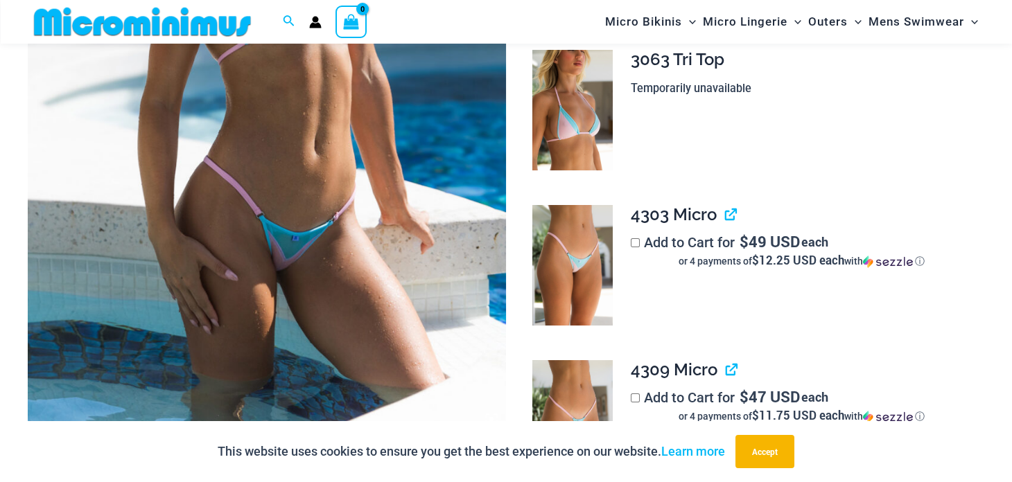
click at [288, 256] on img at bounding box center [267, 74] width 478 height 717
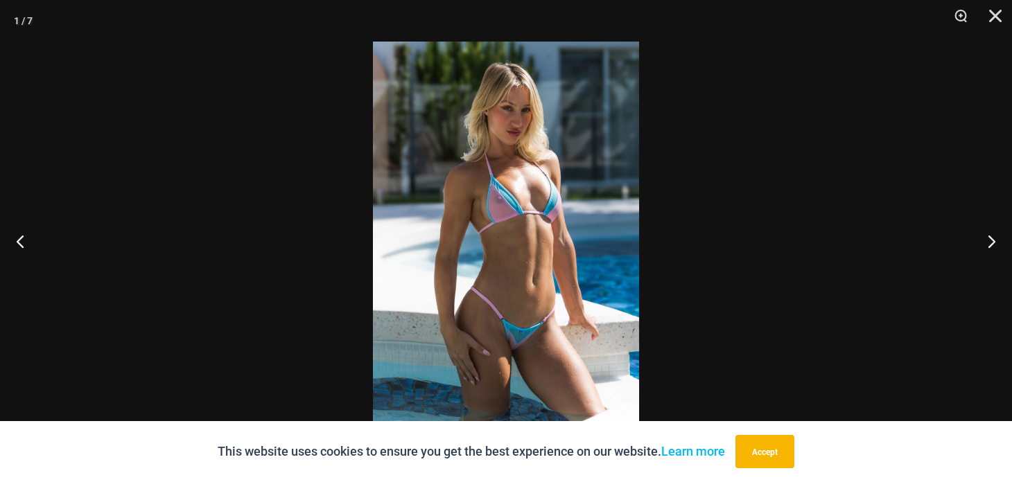
click at [482, 334] on img at bounding box center [506, 241] width 266 height 399
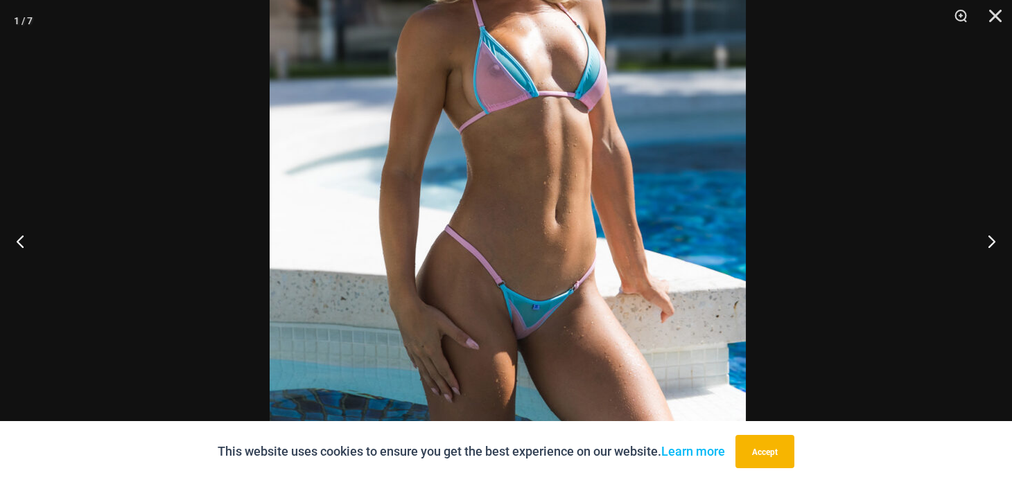
click at [491, 299] on img at bounding box center [508, 145] width 476 height 714
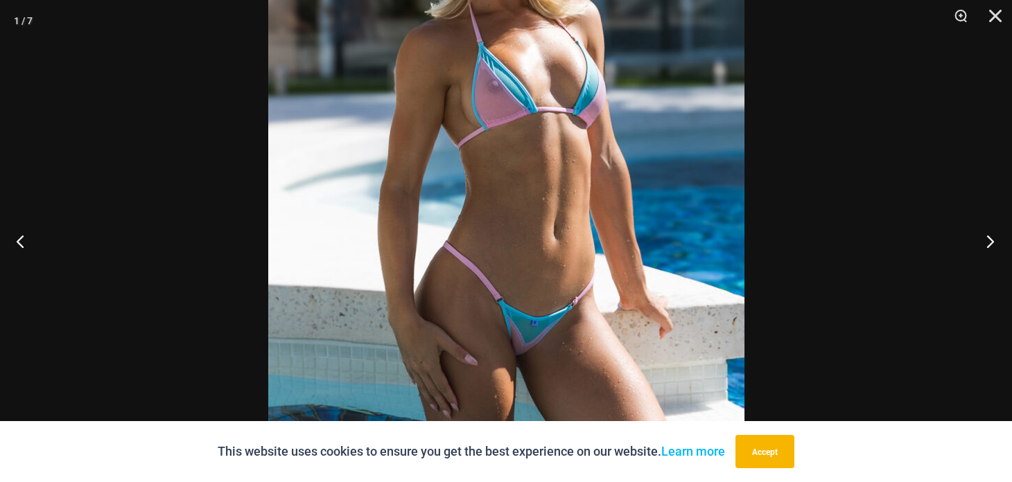
click at [995, 245] on button "Next" at bounding box center [986, 241] width 52 height 69
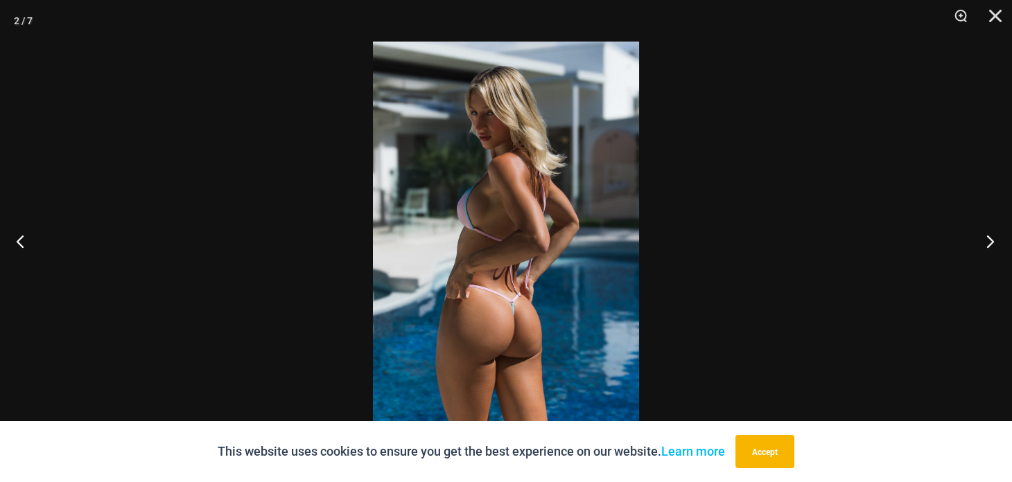
click at [995, 245] on button "Next" at bounding box center [986, 241] width 52 height 69
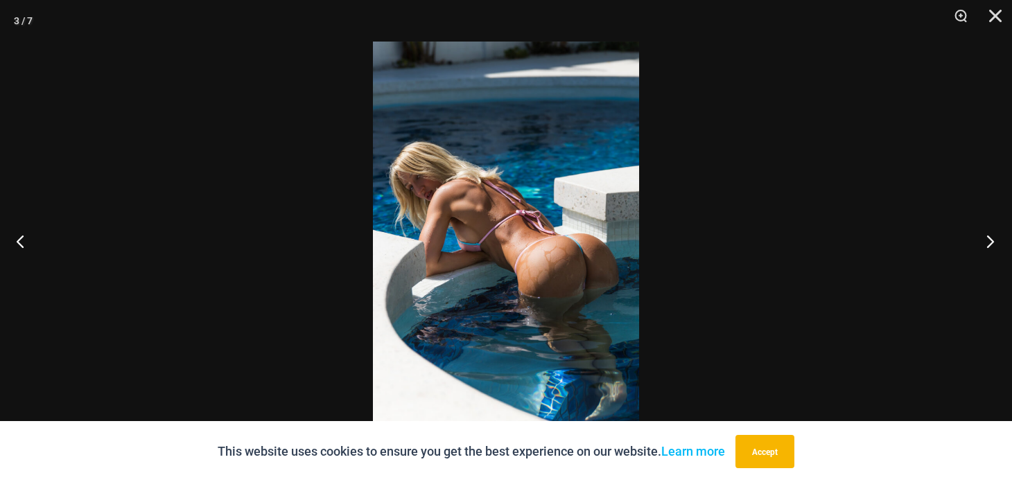
click at [995, 245] on button "Next" at bounding box center [986, 241] width 52 height 69
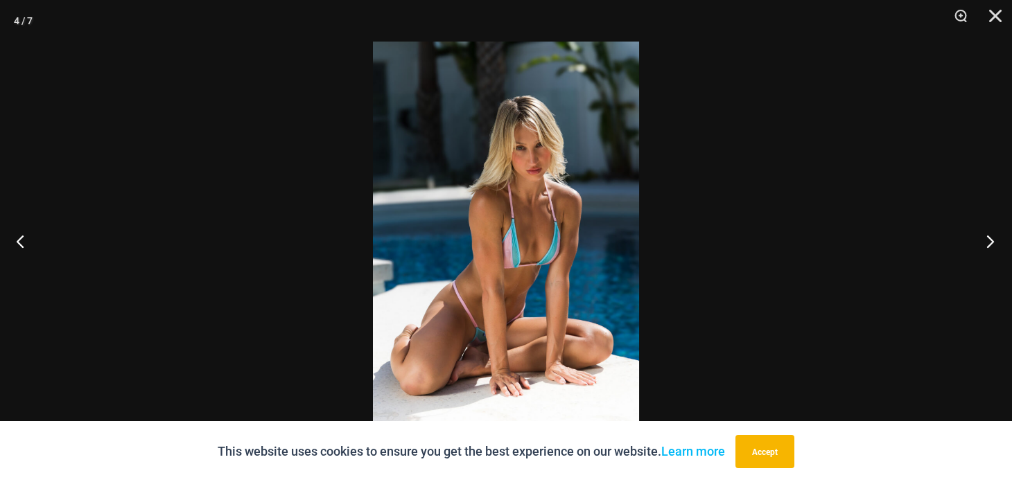
click at [995, 245] on button "Next" at bounding box center [986, 241] width 52 height 69
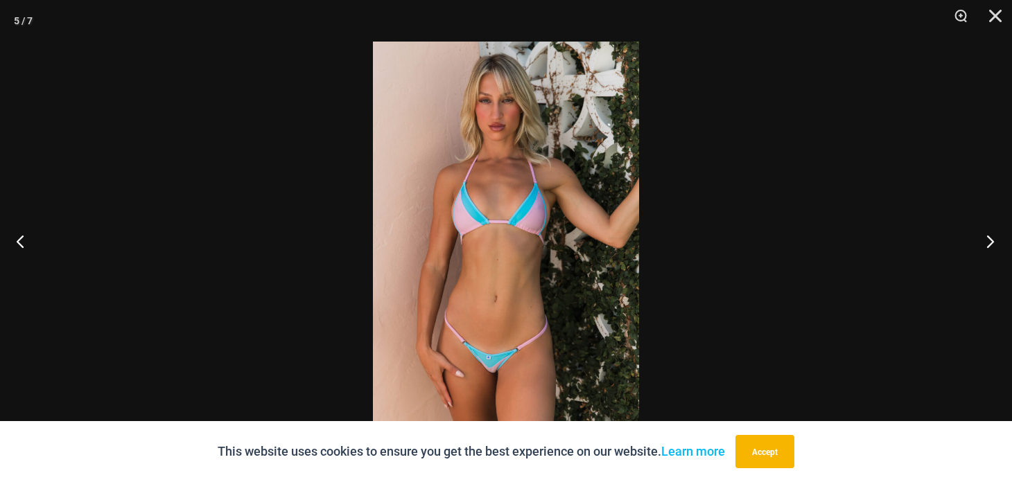
click at [995, 245] on button "Next" at bounding box center [986, 241] width 52 height 69
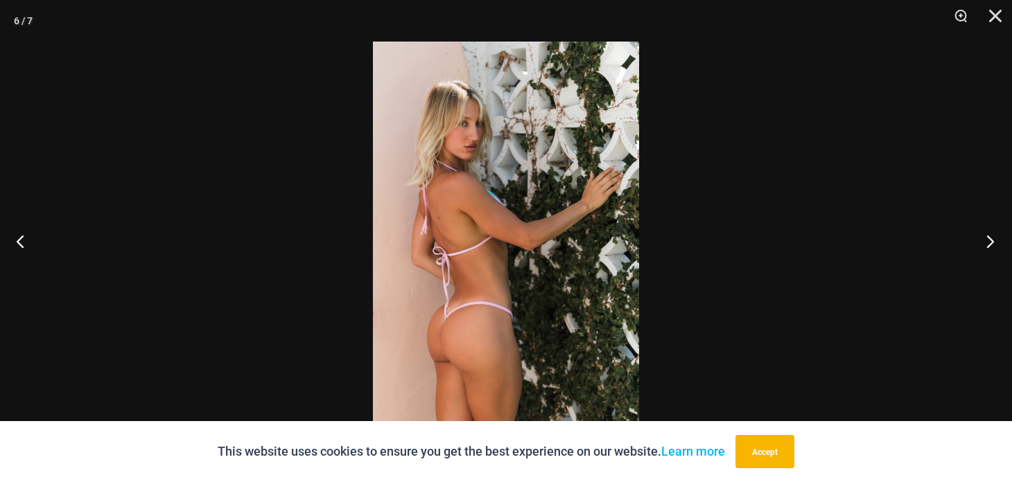
click at [995, 245] on button "Next" at bounding box center [986, 241] width 52 height 69
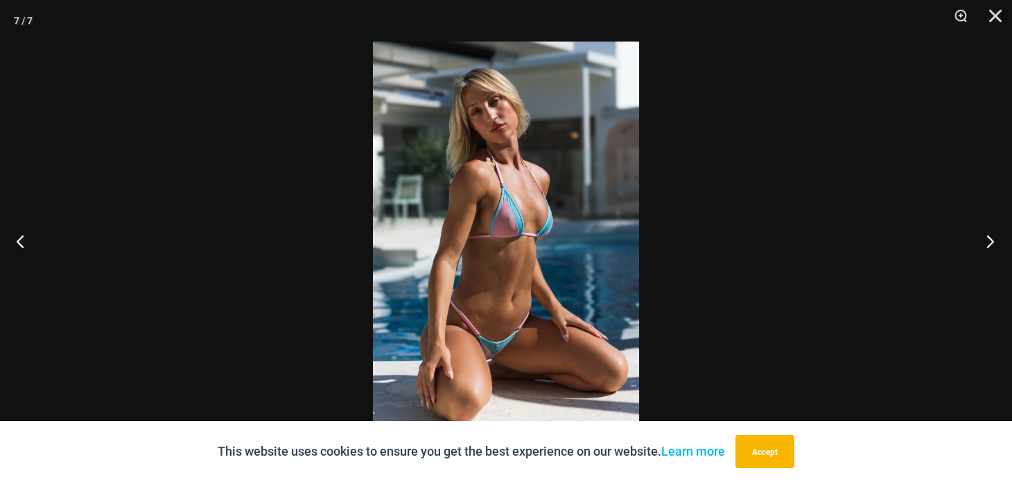
click at [995, 245] on button "Next" at bounding box center [986, 241] width 52 height 69
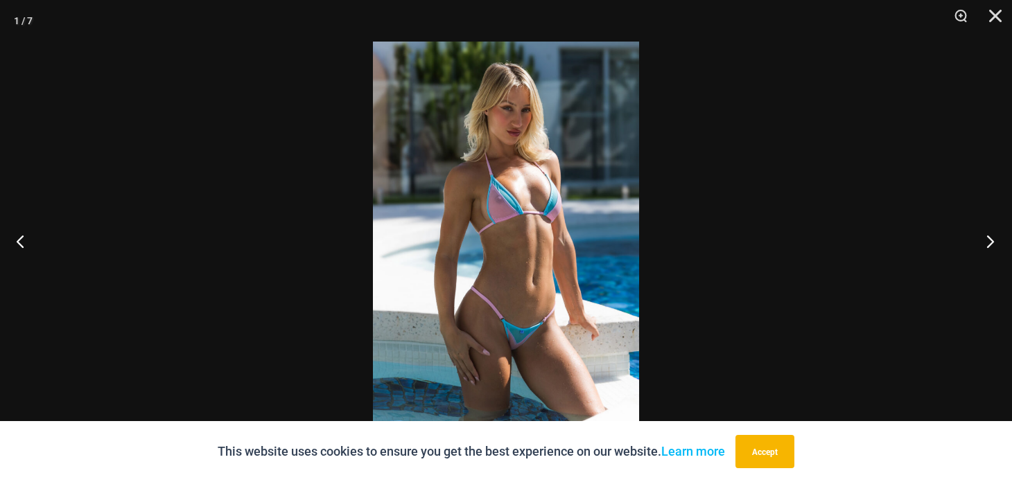
click at [995, 245] on button "Next" at bounding box center [986, 241] width 52 height 69
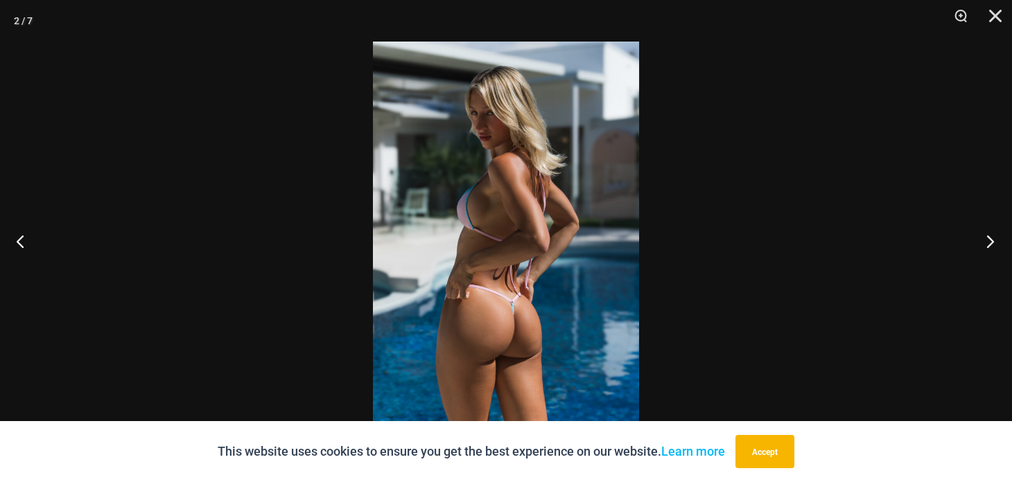
click at [995, 245] on button "Next" at bounding box center [986, 241] width 52 height 69
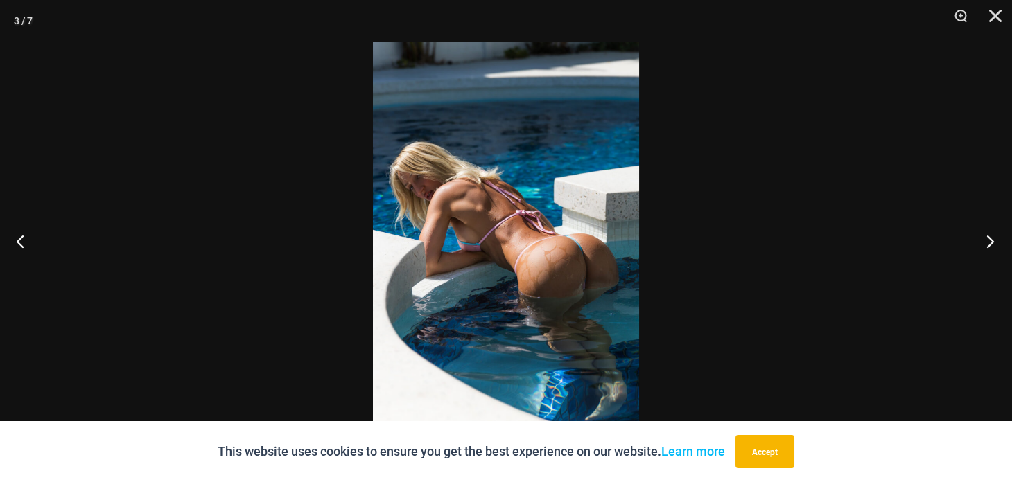
click at [995, 245] on button "Next" at bounding box center [986, 241] width 52 height 69
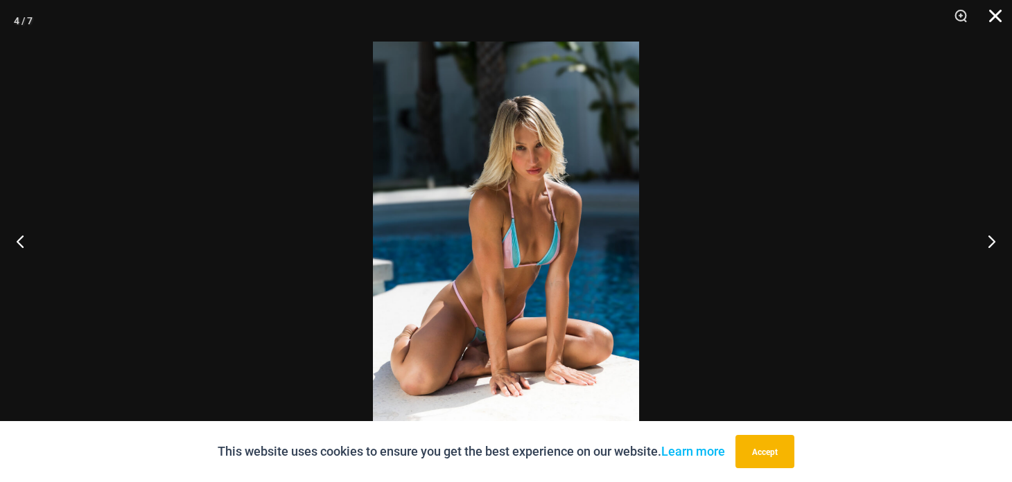
click at [992, 21] on button "Close" at bounding box center [990, 21] width 35 height 42
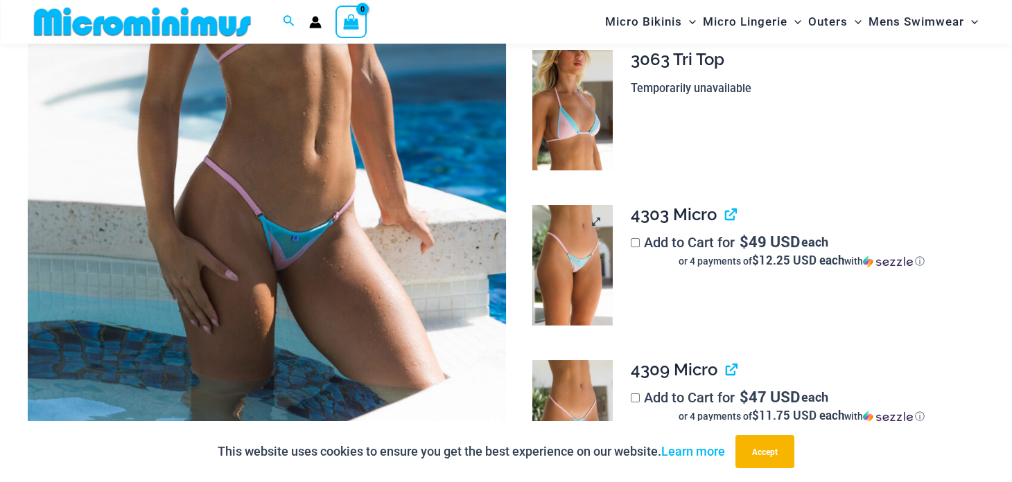
click at [585, 255] on img at bounding box center [572, 265] width 80 height 121
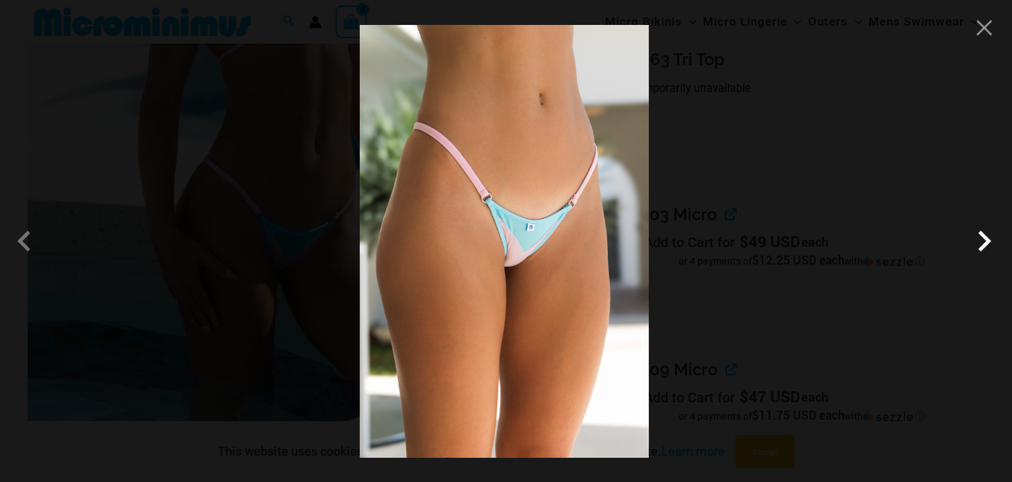
click at [986, 242] on span at bounding box center [985, 241] width 42 height 42
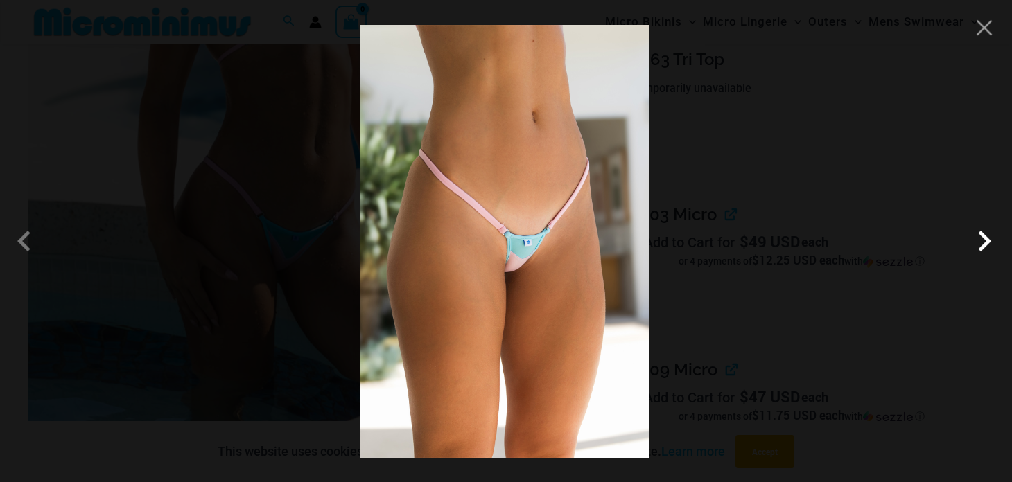
click at [986, 242] on span at bounding box center [985, 241] width 42 height 42
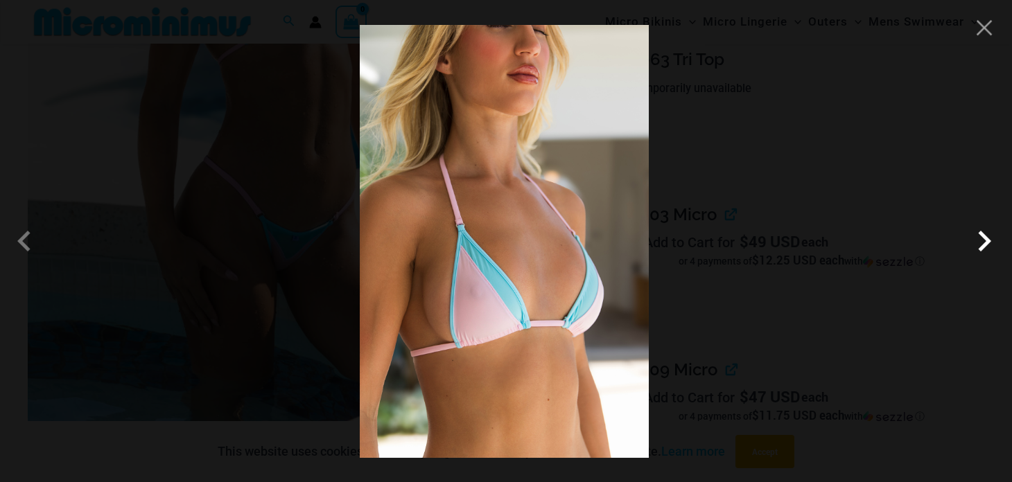
click at [986, 242] on span at bounding box center [985, 241] width 42 height 42
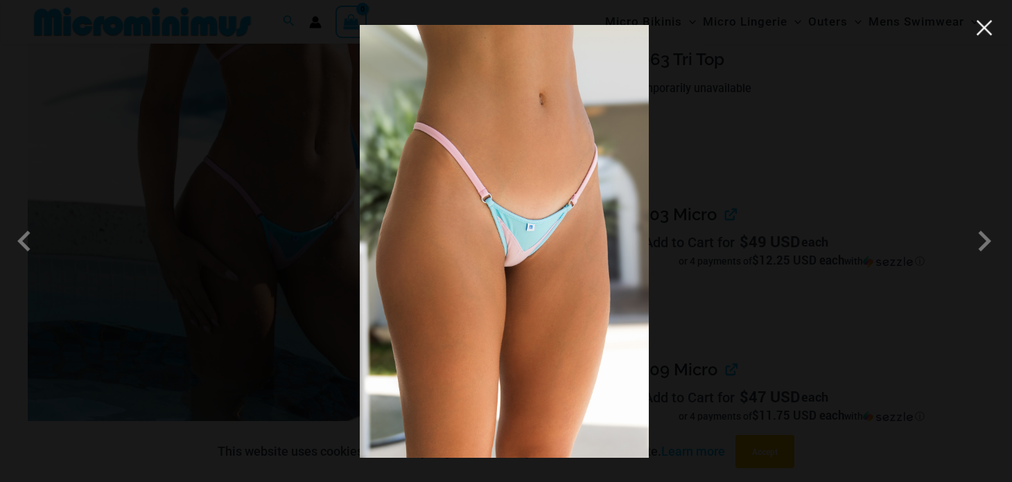
click at [985, 35] on button "Close" at bounding box center [984, 27] width 21 height 21
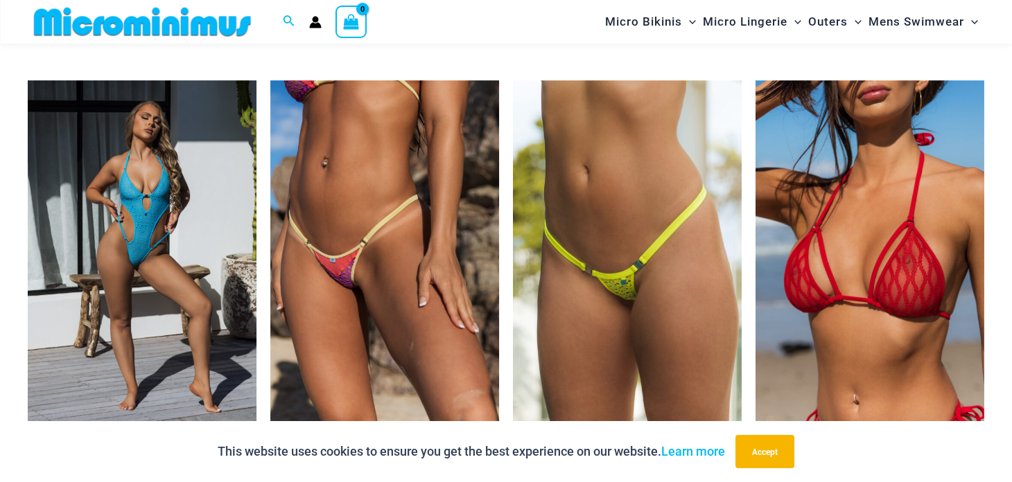
scroll to position [3365, 0]
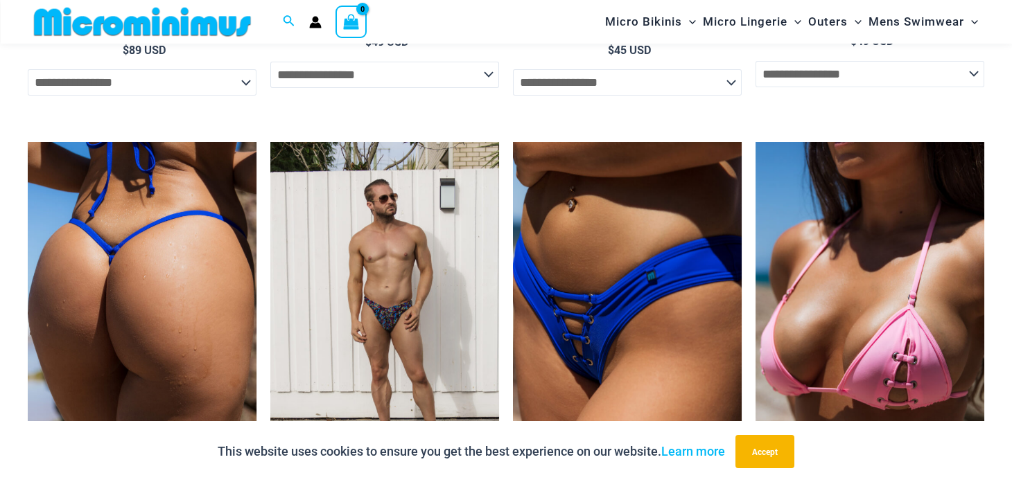
click at [98, 308] on img at bounding box center [142, 313] width 229 height 343
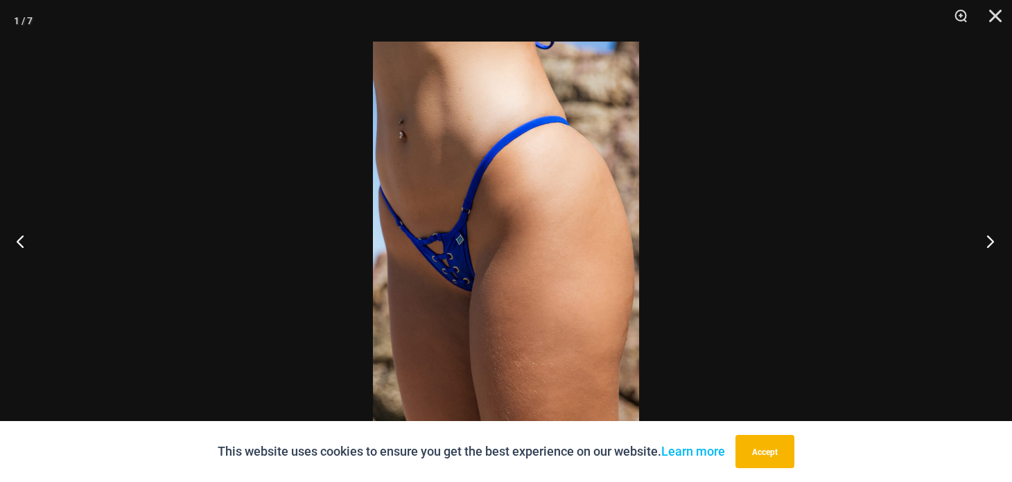
click at [984, 241] on button "Next" at bounding box center [986, 241] width 52 height 69
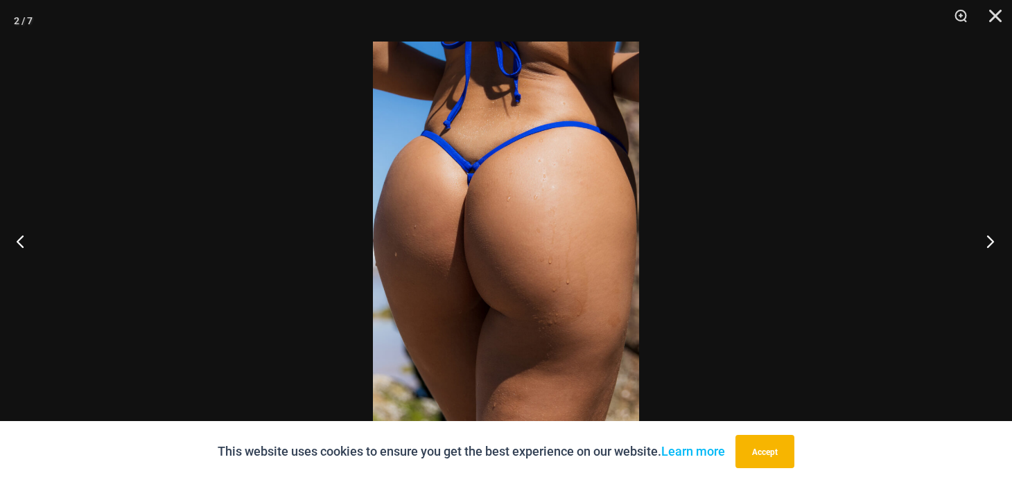
click at [984, 241] on button "Next" at bounding box center [986, 241] width 52 height 69
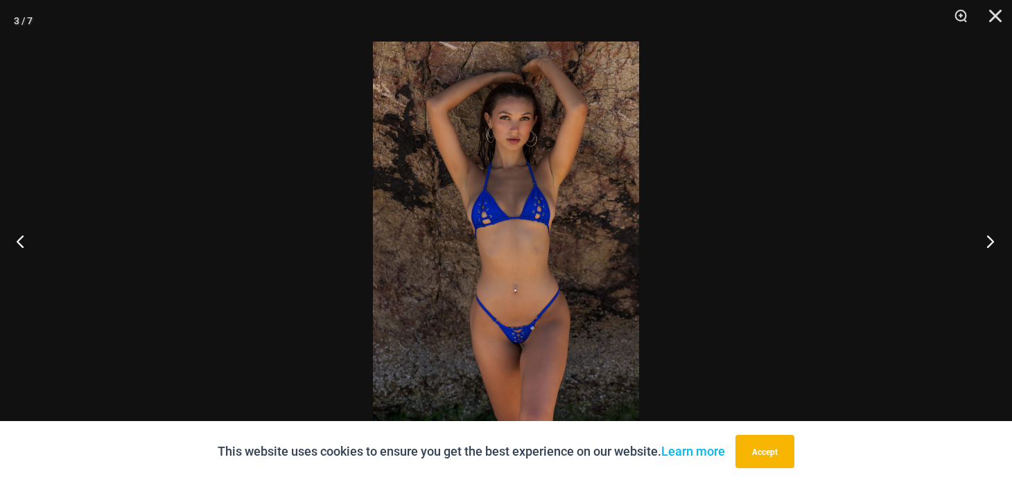
click at [984, 241] on button "Next" at bounding box center [986, 241] width 52 height 69
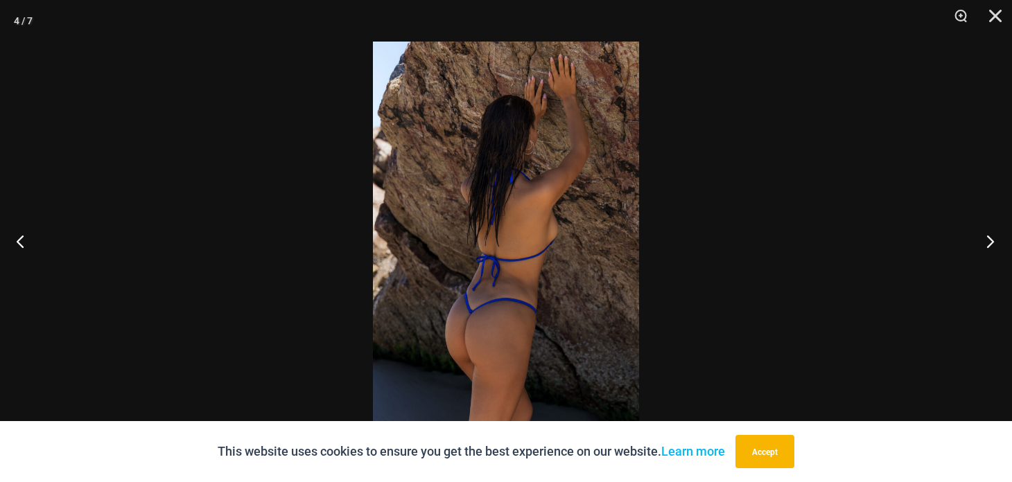
click at [984, 241] on button "Next" at bounding box center [986, 241] width 52 height 69
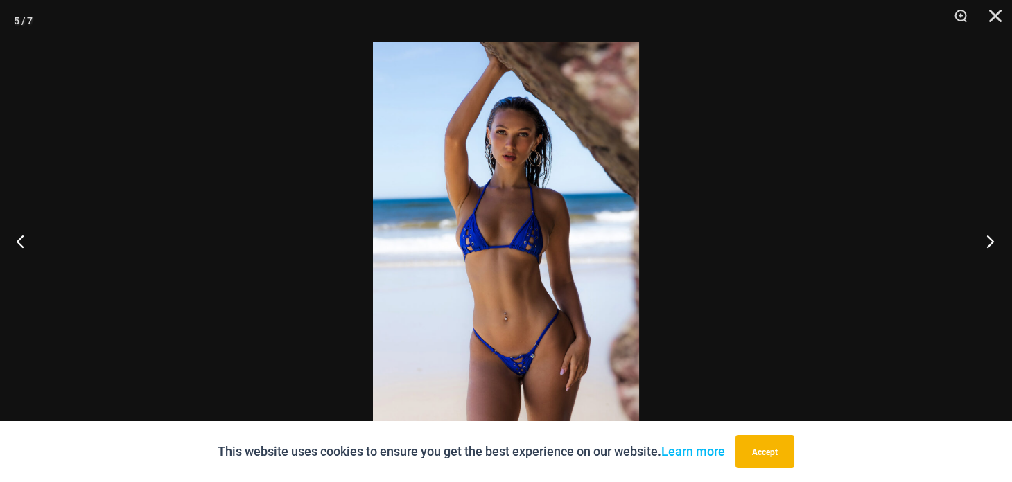
click at [984, 241] on button "Next" at bounding box center [986, 241] width 52 height 69
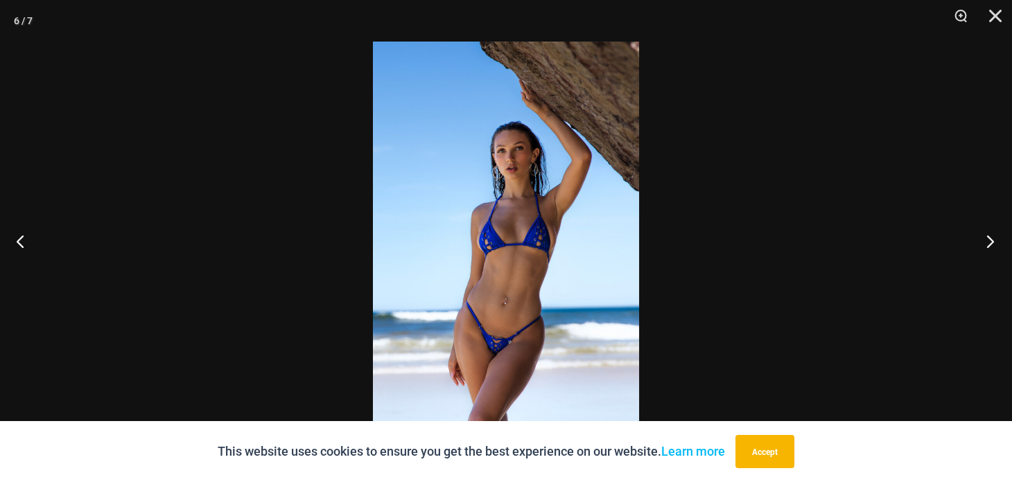
click at [984, 241] on button "Next" at bounding box center [986, 241] width 52 height 69
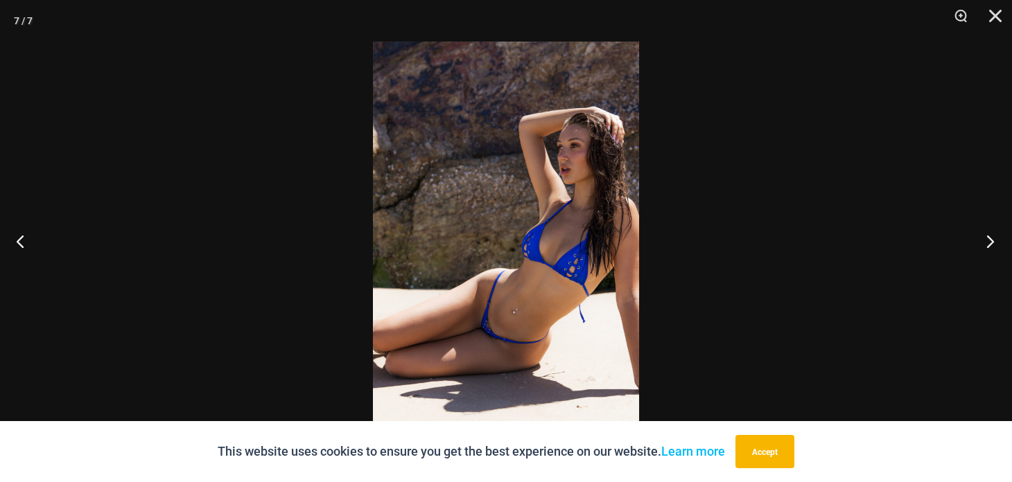
click at [984, 241] on button "Next" at bounding box center [986, 241] width 52 height 69
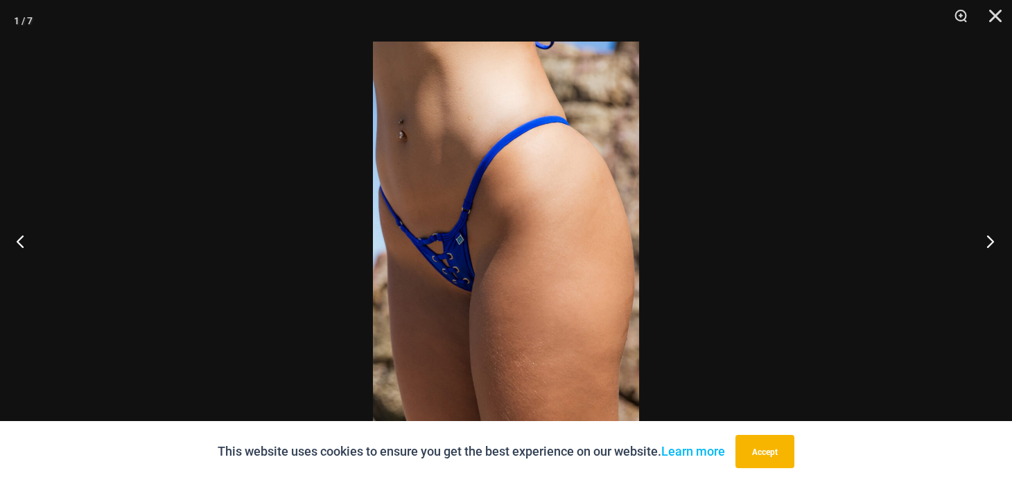
click at [984, 241] on button "Next" at bounding box center [986, 241] width 52 height 69
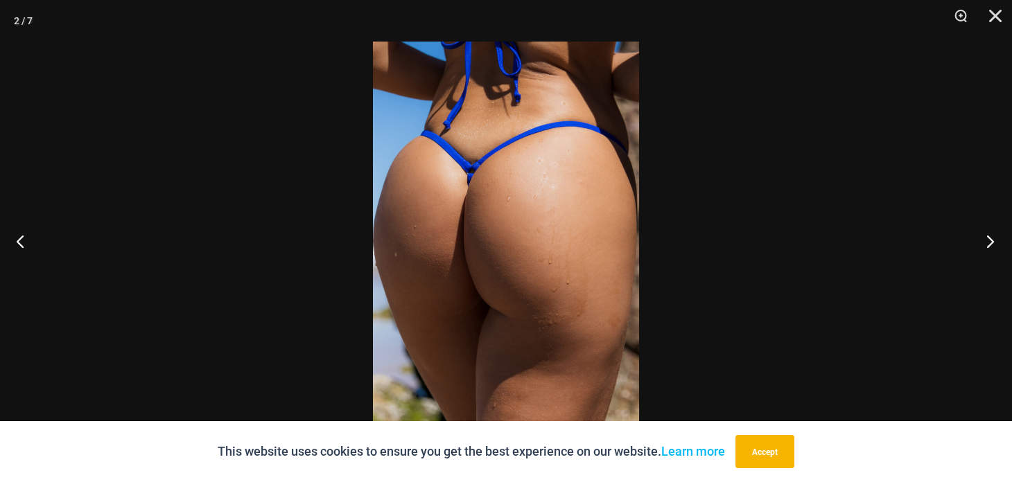
click at [984, 241] on button "Next" at bounding box center [986, 241] width 52 height 69
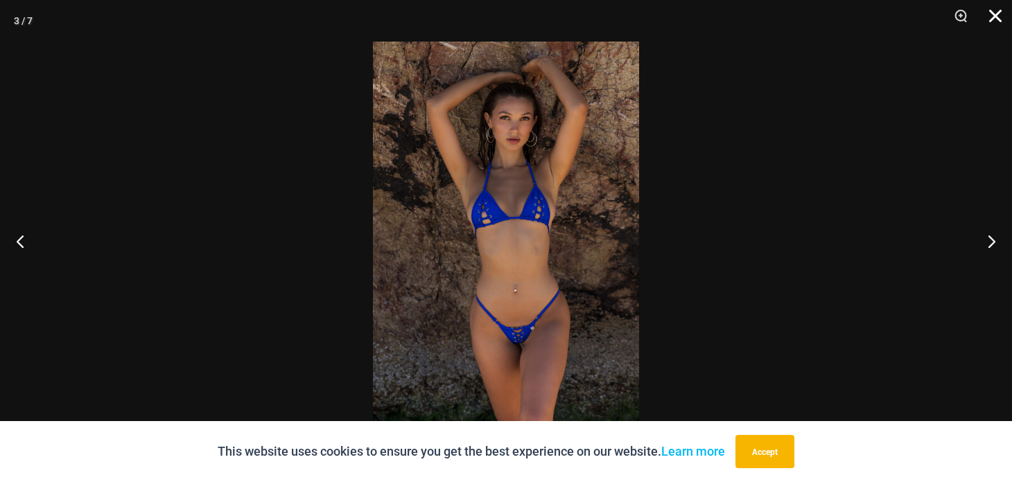
click at [987, 19] on button "Close" at bounding box center [990, 21] width 35 height 42
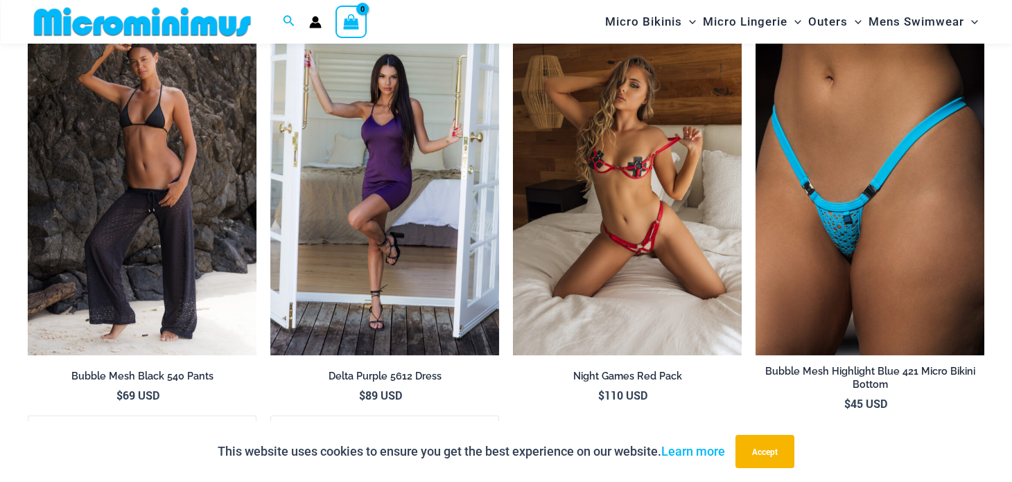
scroll to position [3266, 0]
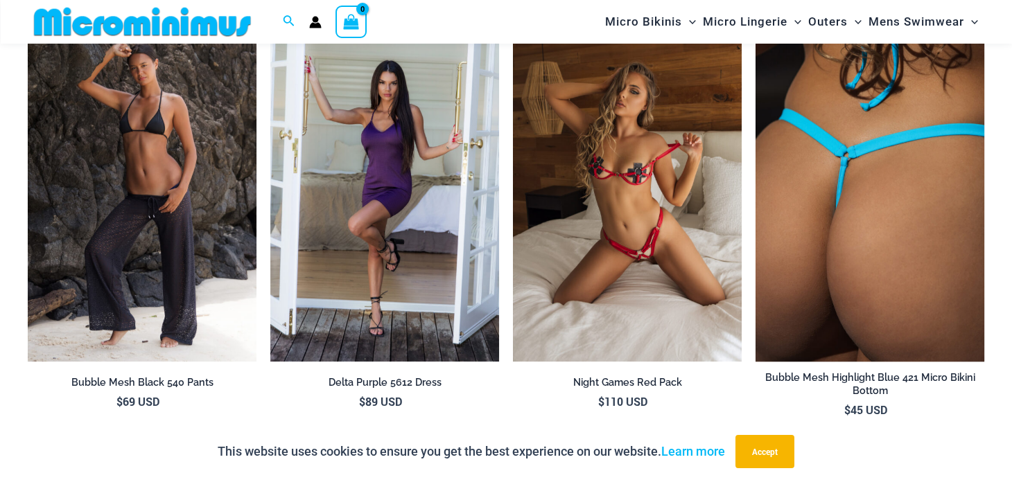
click at [885, 254] on img at bounding box center [870, 190] width 229 height 343
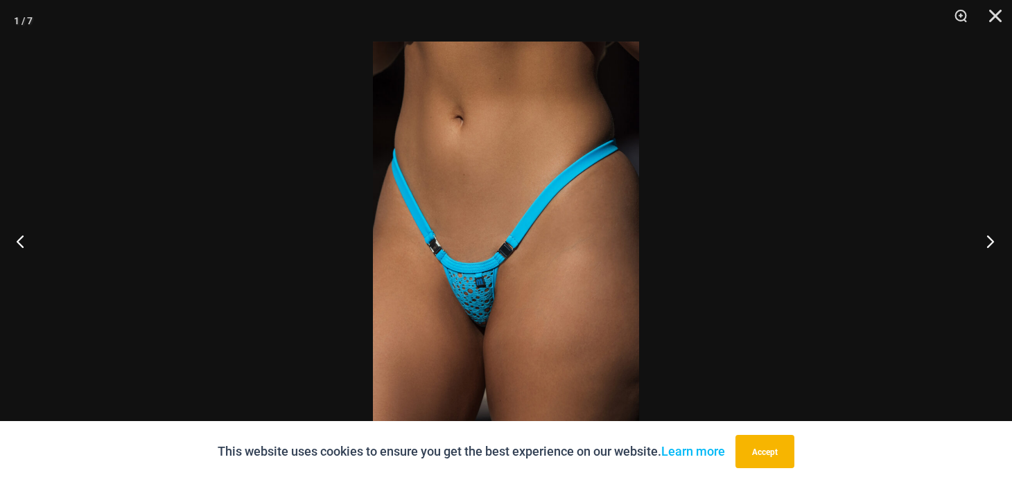
click at [983, 246] on button "Next" at bounding box center [986, 241] width 52 height 69
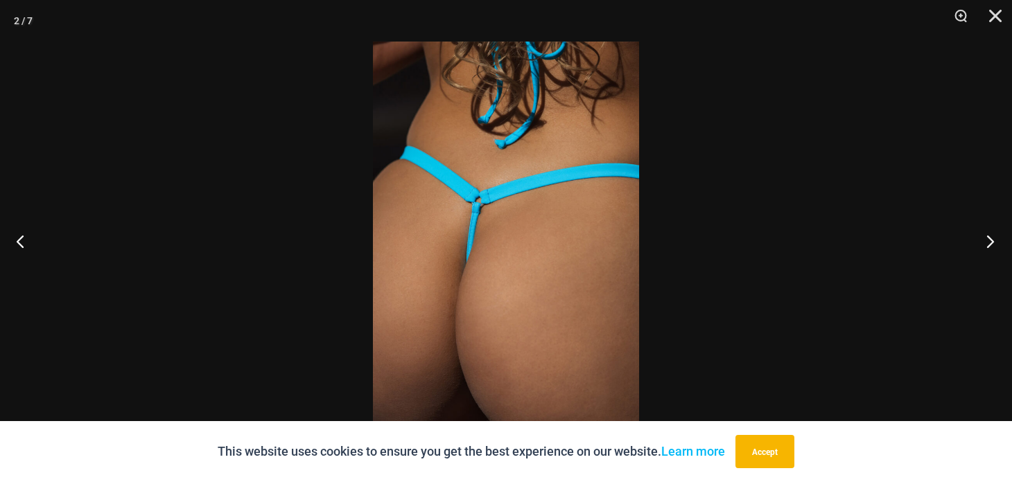
click at [983, 246] on button "Next" at bounding box center [986, 241] width 52 height 69
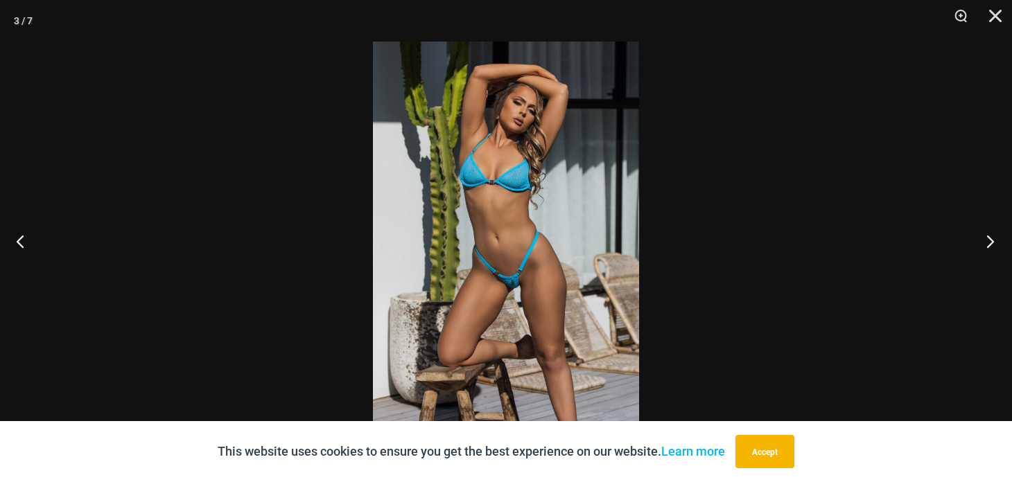
click at [983, 246] on button "Next" at bounding box center [986, 241] width 52 height 69
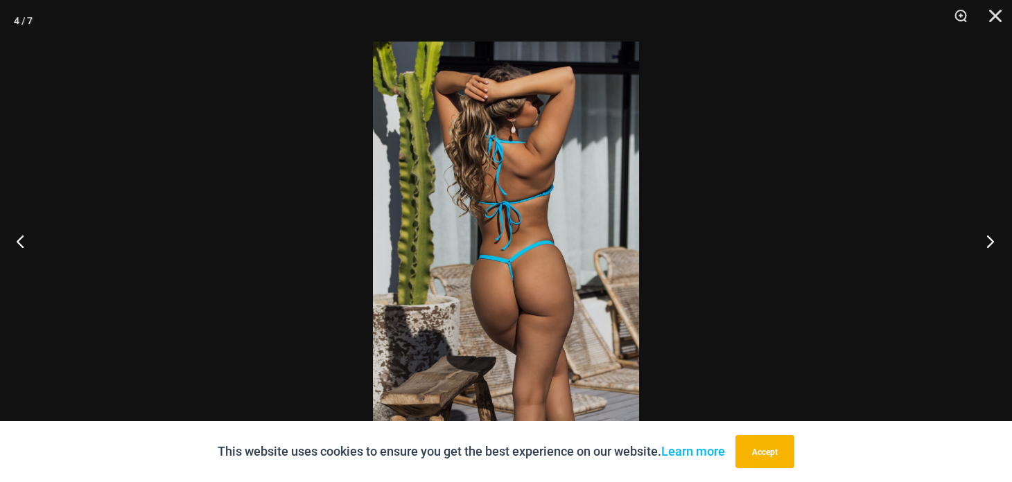
click at [983, 246] on button "Next" at bounding box center [986, 241] width 52 height 69
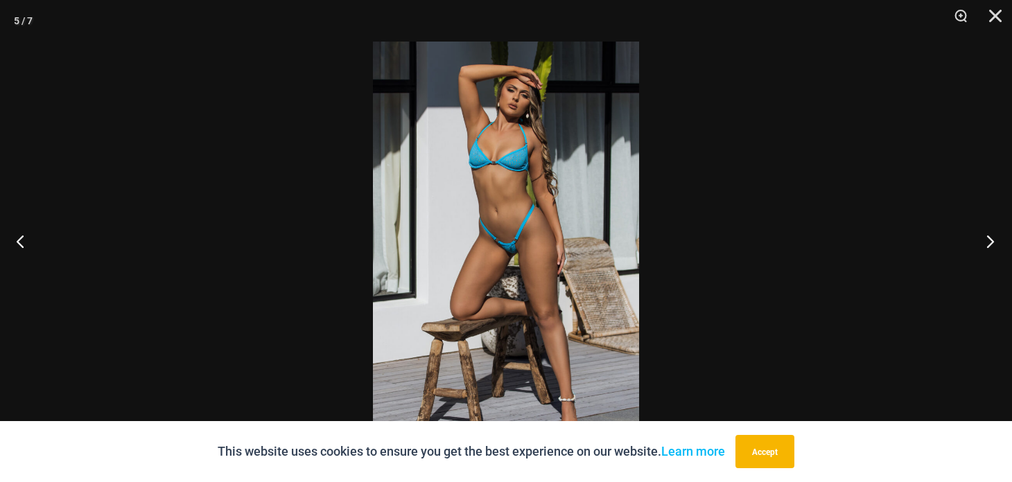
click at [983, 246] on button "Next" at bounding box center [986, 241] width 52 height 69
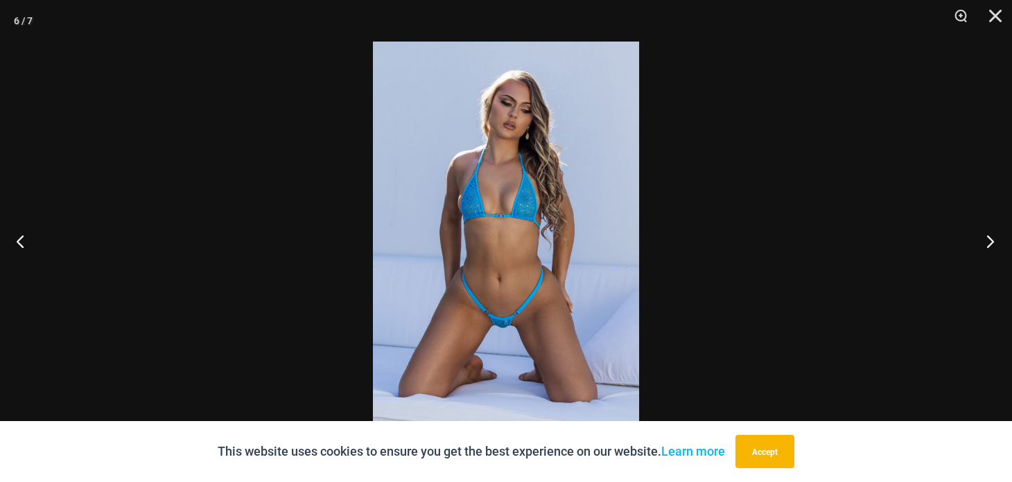
click at [983, 246] on button "Next" at bounding box center [986, 241] width 52 height 69
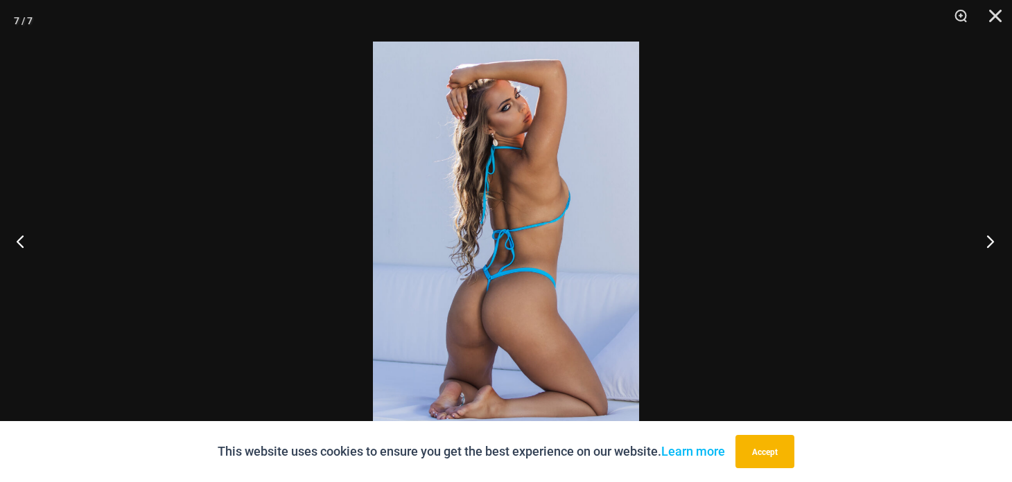
click at [983, 246] on button "Next" at bounding box center [986, 241] width 52 height 69
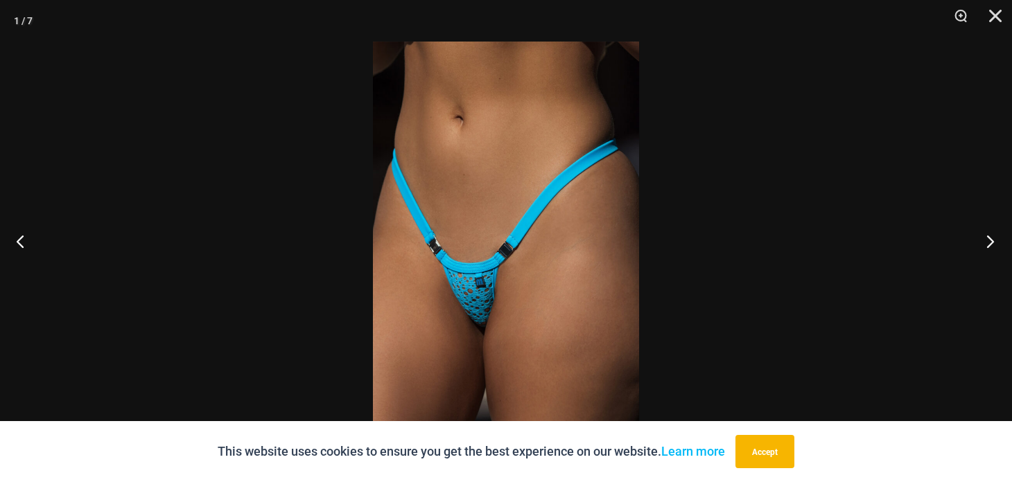
click at [983, 246] on button "Next" at bounding box center [986, 241] width 52 height 69
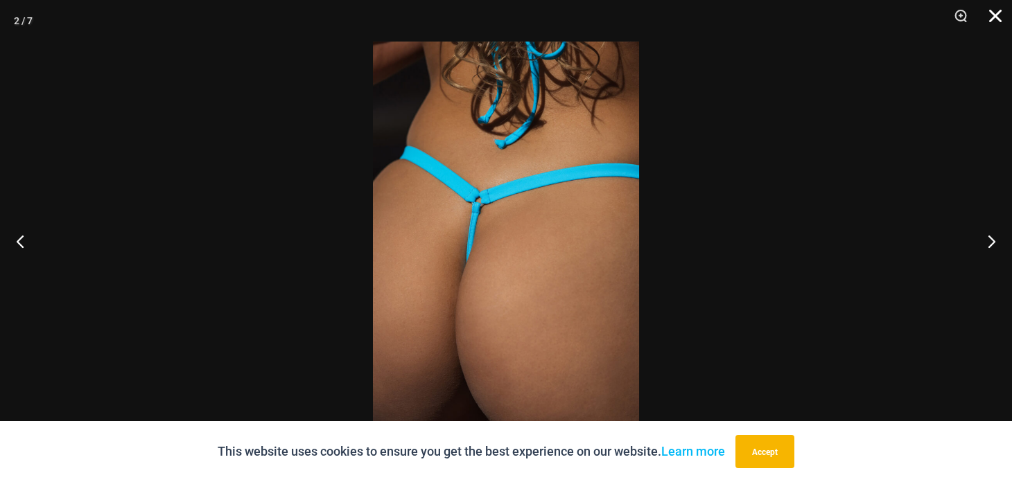
click at [995, 18] on button "Close" at bounding box center [990, 21] width 35 height 42
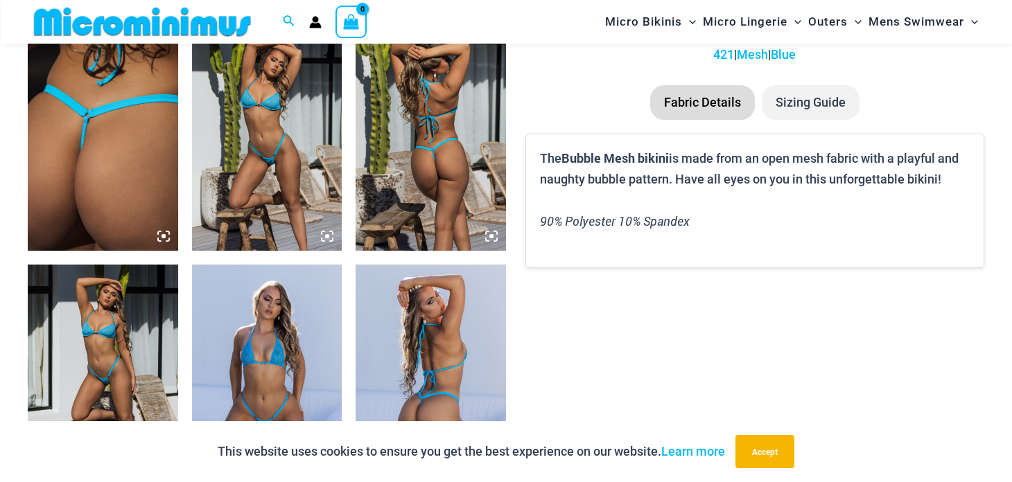
scroll to position [1254, 0]
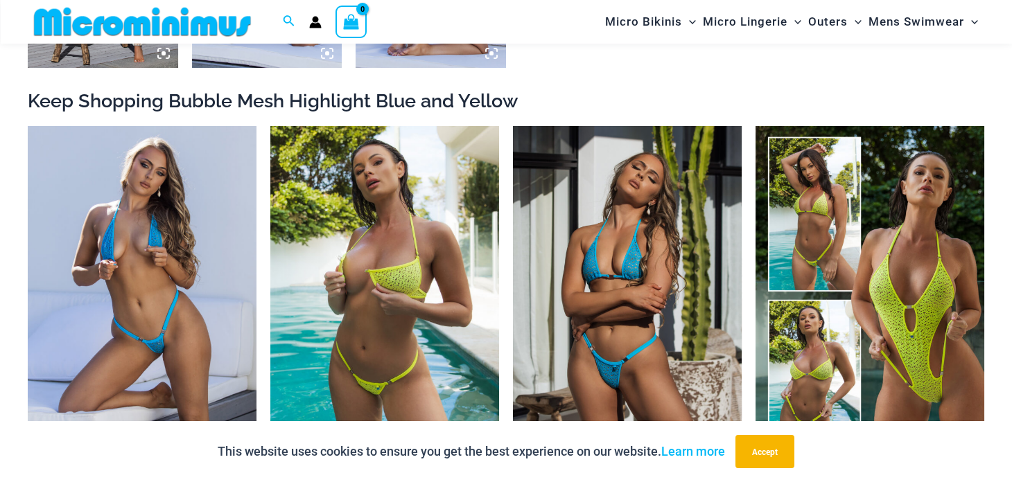
click at [672, 356] on img at bounding box center [627, 297] width 229 height 343
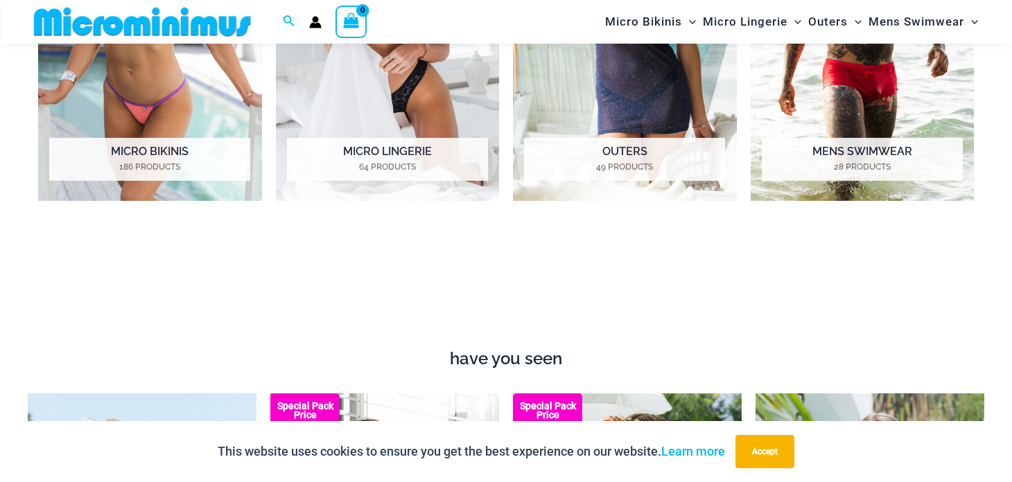
scroll to position [1676, 0]
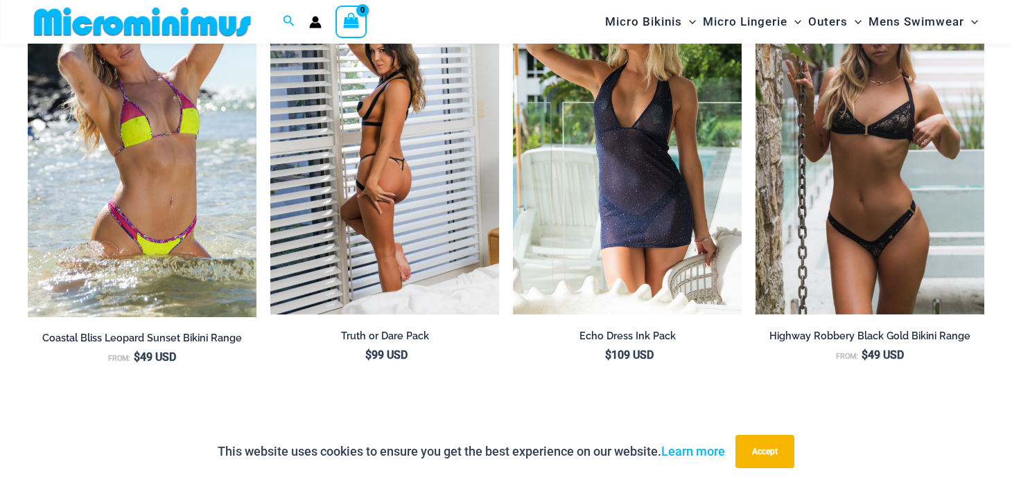
click at [399, 256] on img at bounding box center [384, 143] width 229 height 343
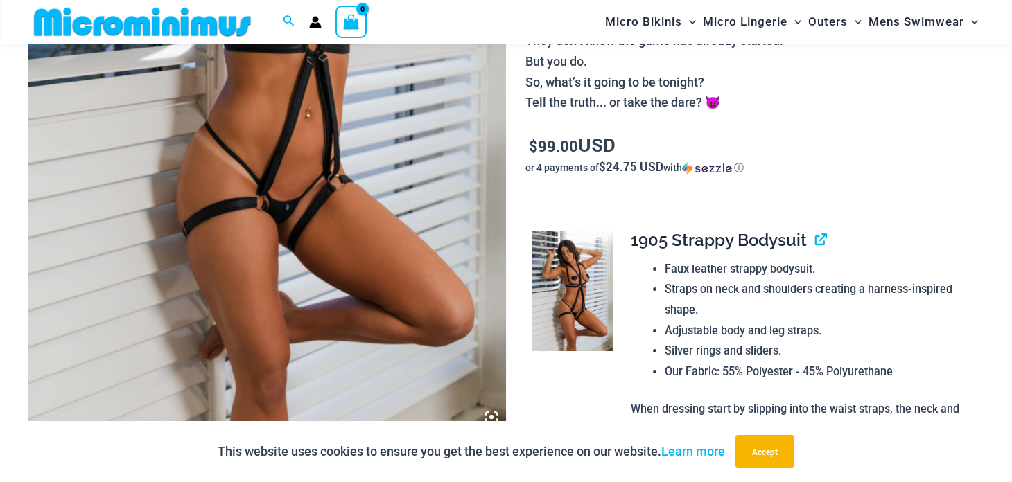
scroll to position [410, 0]
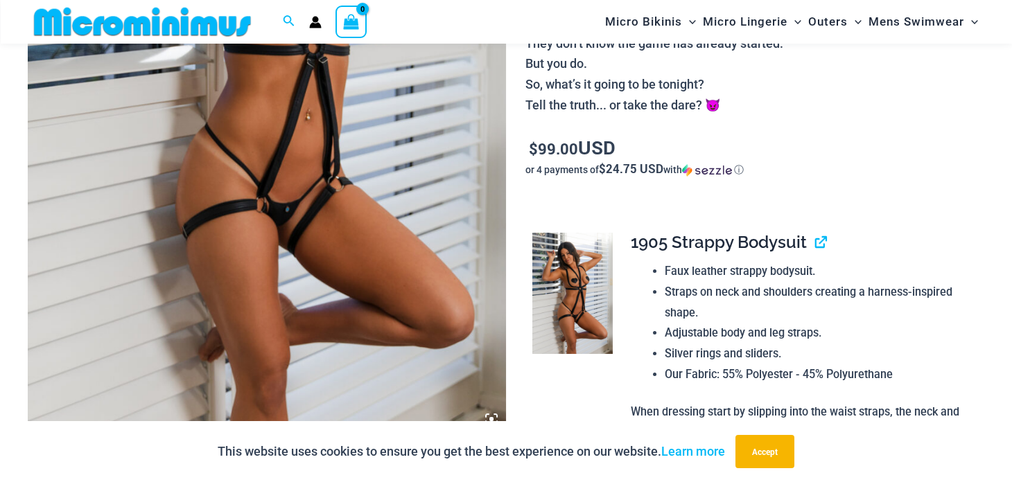
click at [366, 299] on img at bounding box center [267, 74] width 478 height 717
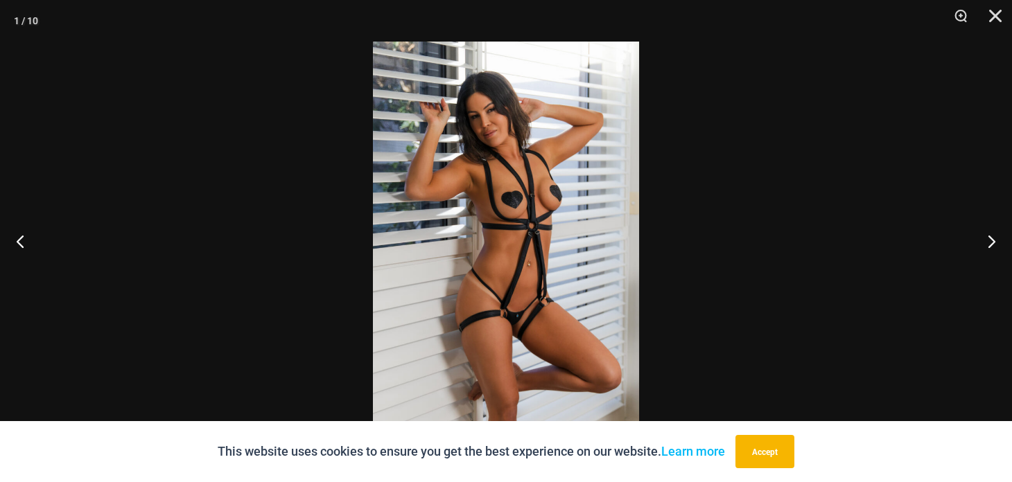
click at [455, 313] on img at bounding box center [506, 241] width 266 height 399
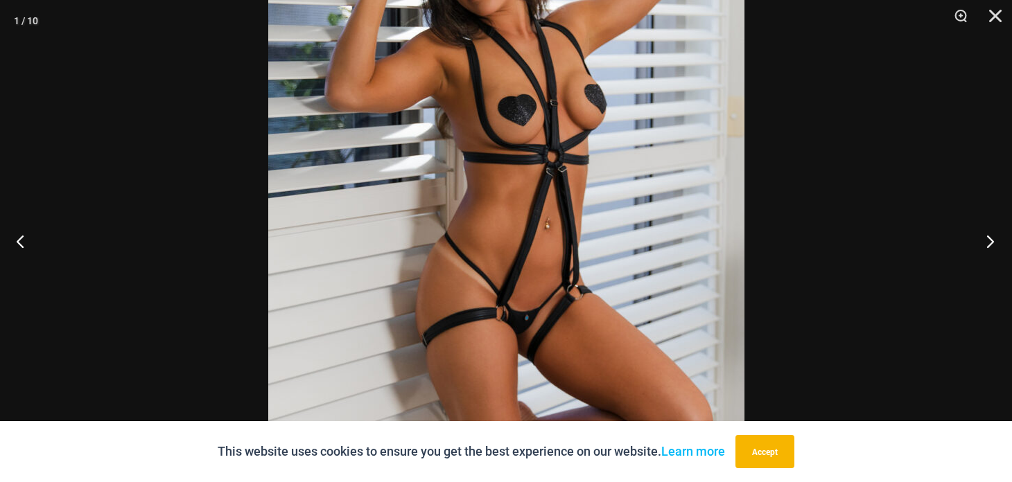
click at [986, 241] on button "Next" at bounding box center [986, 241] width 52 height 69
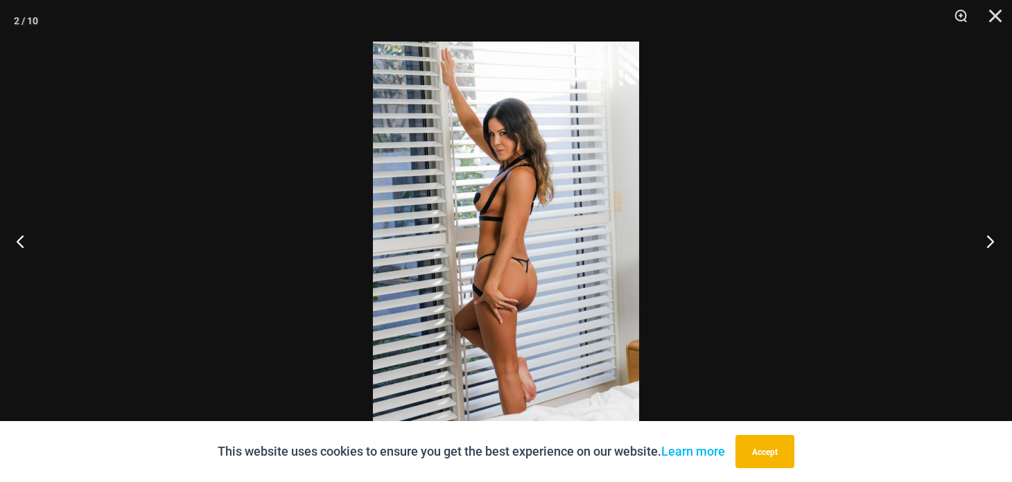
click at [986, 241] on button "Next" at bounding box center [986, 241] width 52 height 69
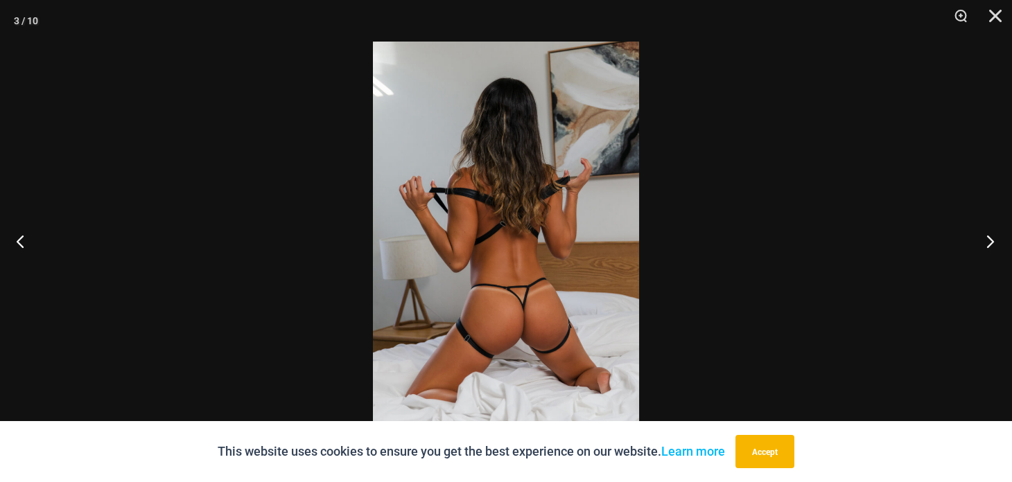
click at [986, 241] on button "Next" at bounding box center [986, 241] width 52 height 69
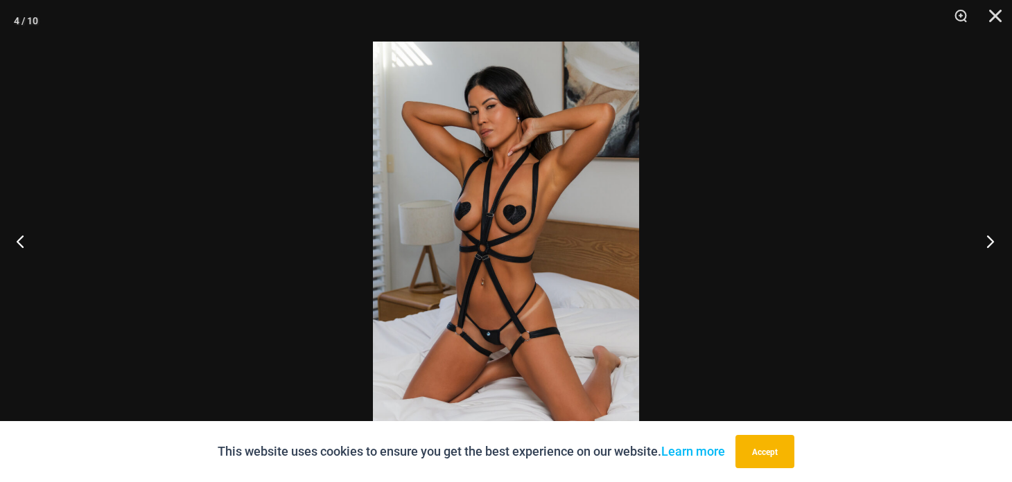
click at [986, 241] on button "Next" at bounding box center [986, 241] width 52 height 69
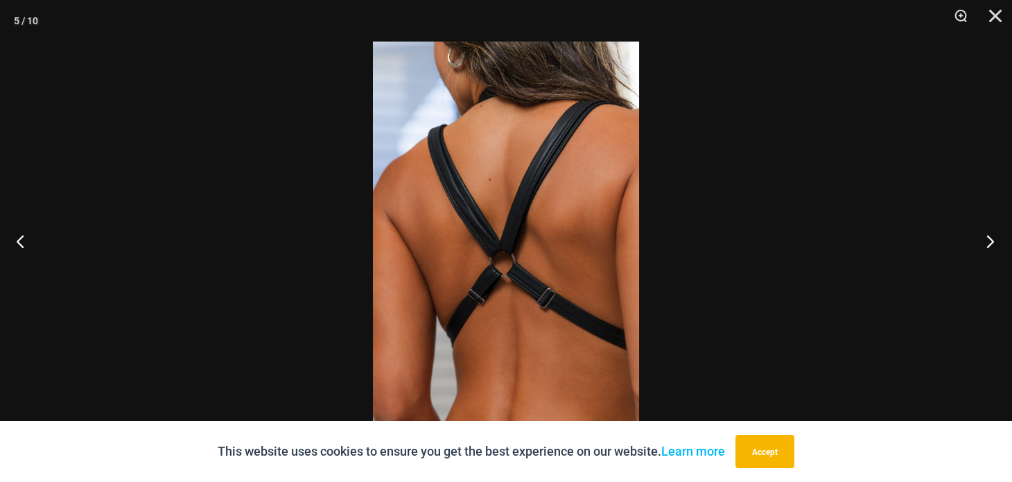
click at [986, 241] on button "Next" at bounding box center [986, 241] width 52 height 69
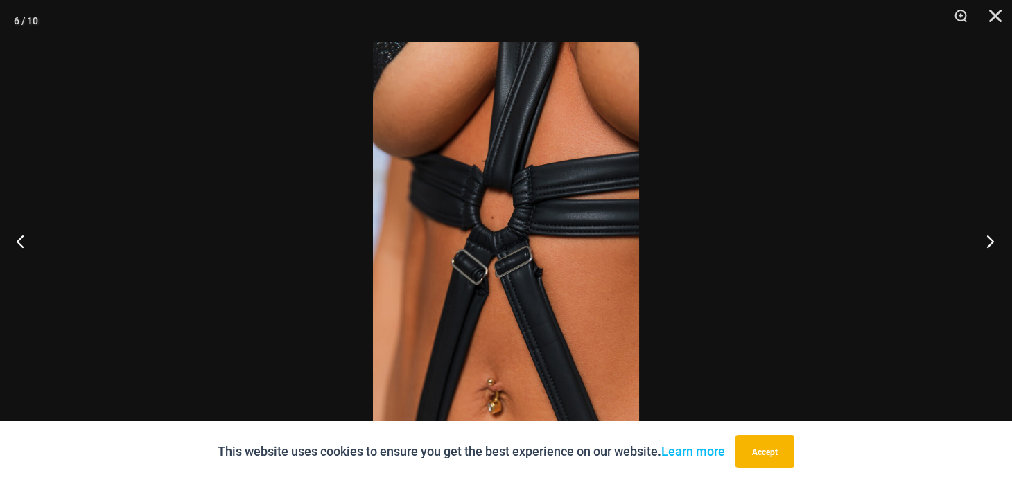
click at [986, 241] on button "Next" at bounding box center [986, 241] width 52 height 69
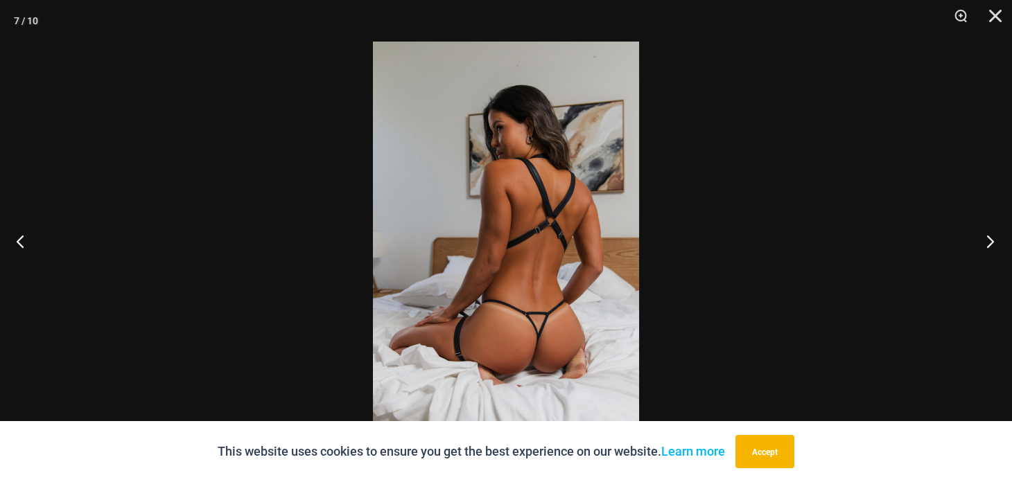
click at [986, 241] on button "Next" at bounding box center [986, 241] width 52 height 69
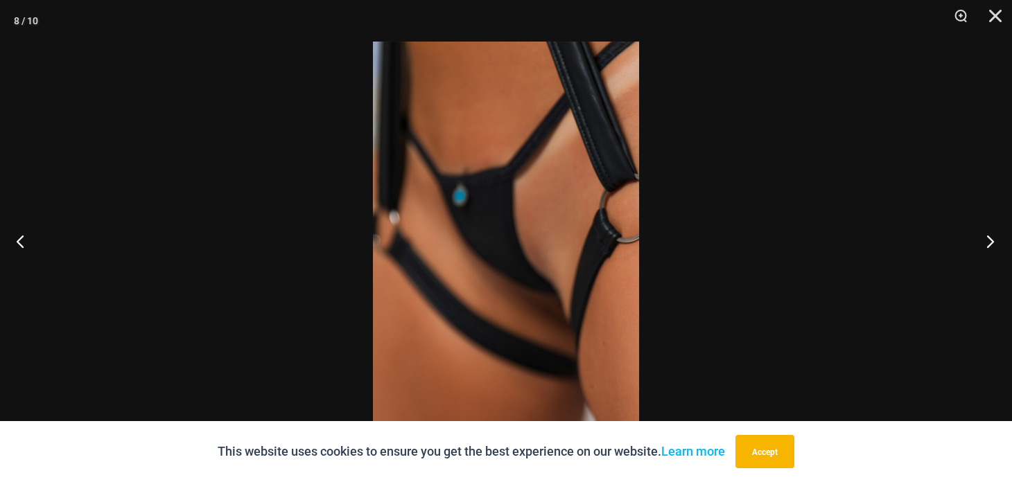
click at [986, 241] on button "Next" at bounding box center [986, 241] width 52 height 69
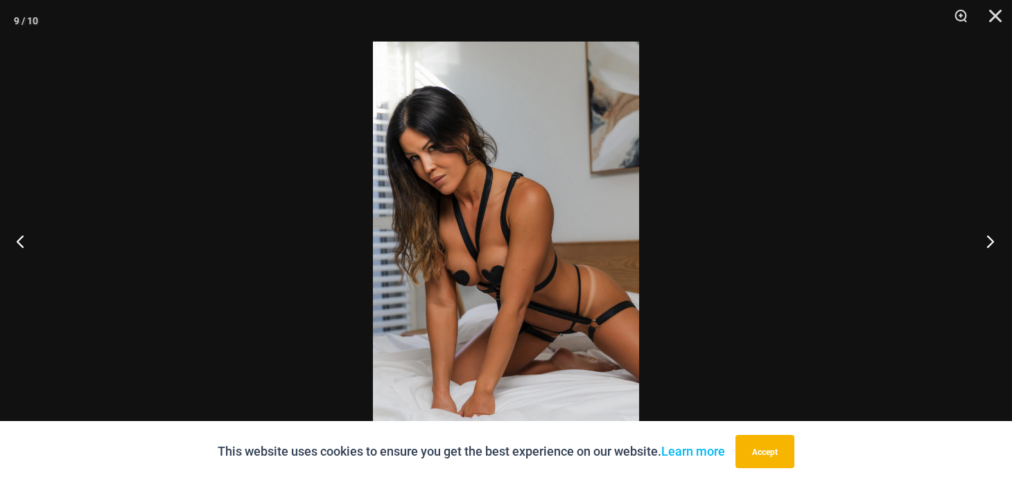
click at [986, 241] on button "Next" at bounding box center [986, 241] width 52 height 69
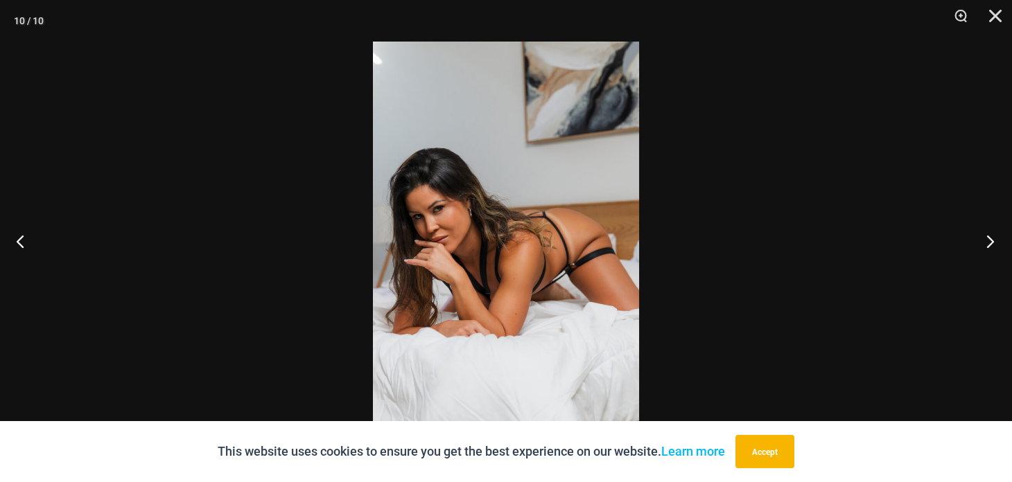
click at [986, 241] on button "Next" at bounding box center [986, 241] width 52 height 69
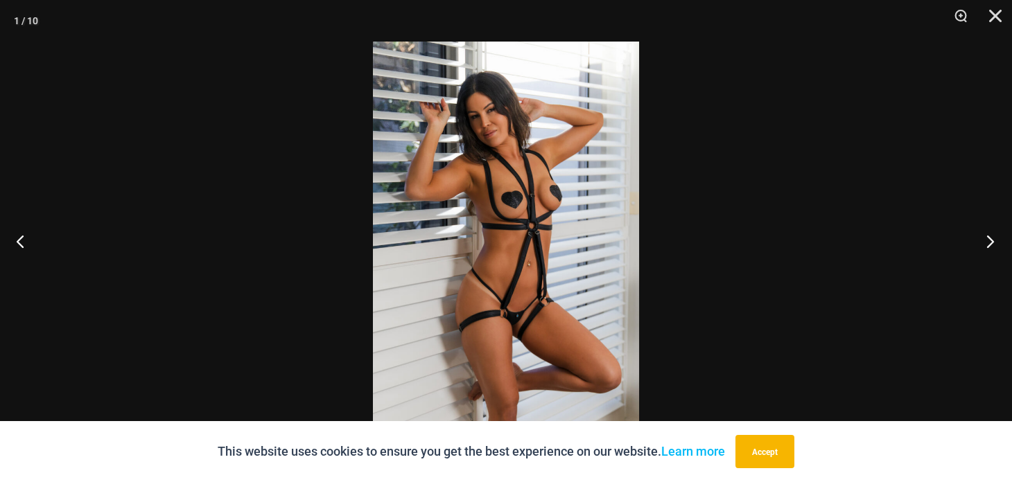
click at [986, 241] on button "Next" at bounding box center [986, 241] width 52 height 69
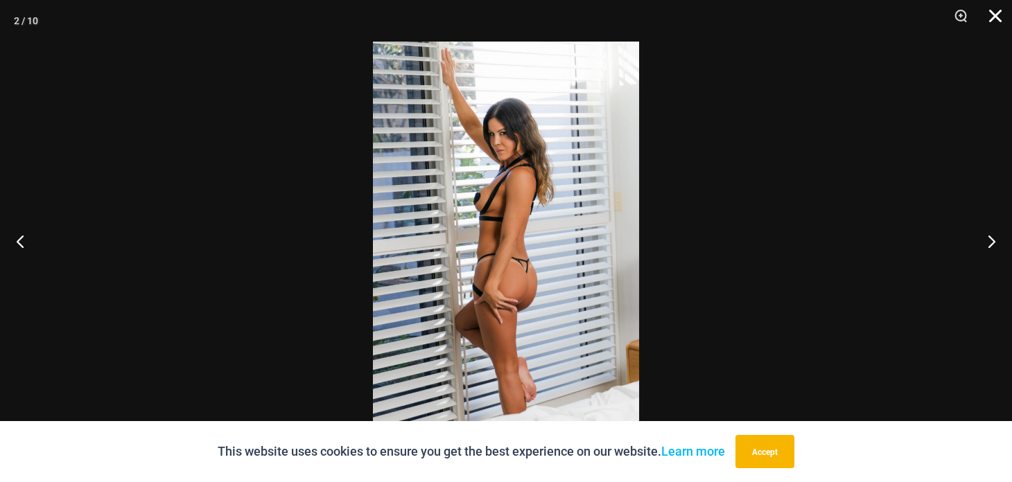
click at [998, 16] on button "Close" at bounding box center [990, 21] width 35 height 42
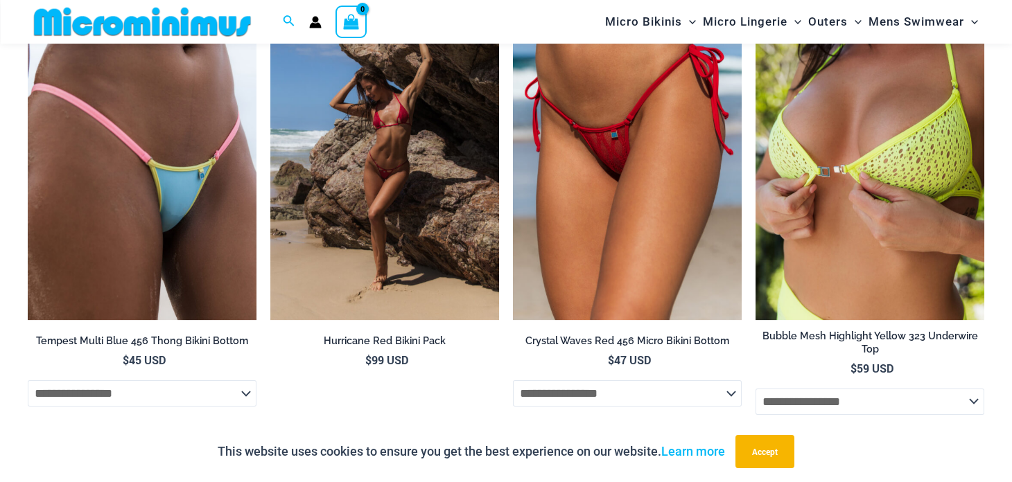
scroll to position [2552, 0]
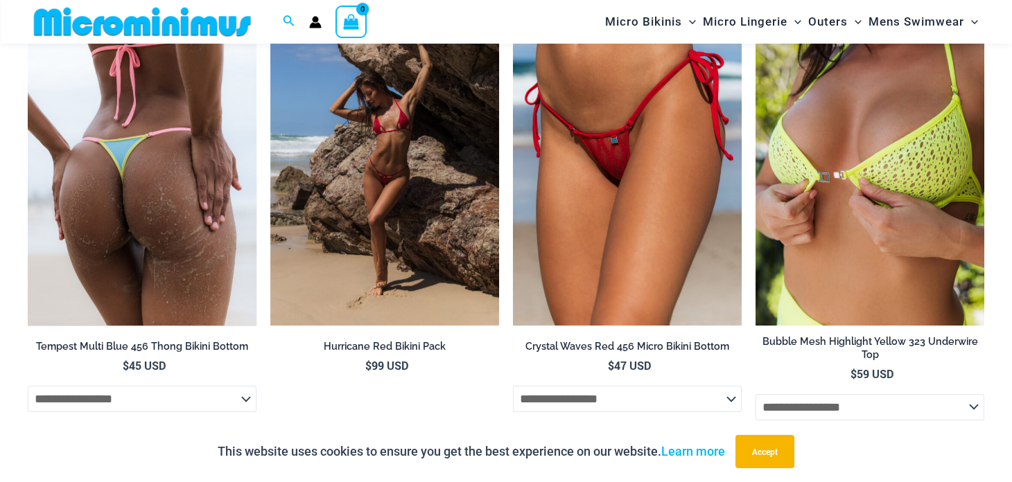
click at [183, 243] on img at bounding box center [142, 154] width 229 height 343
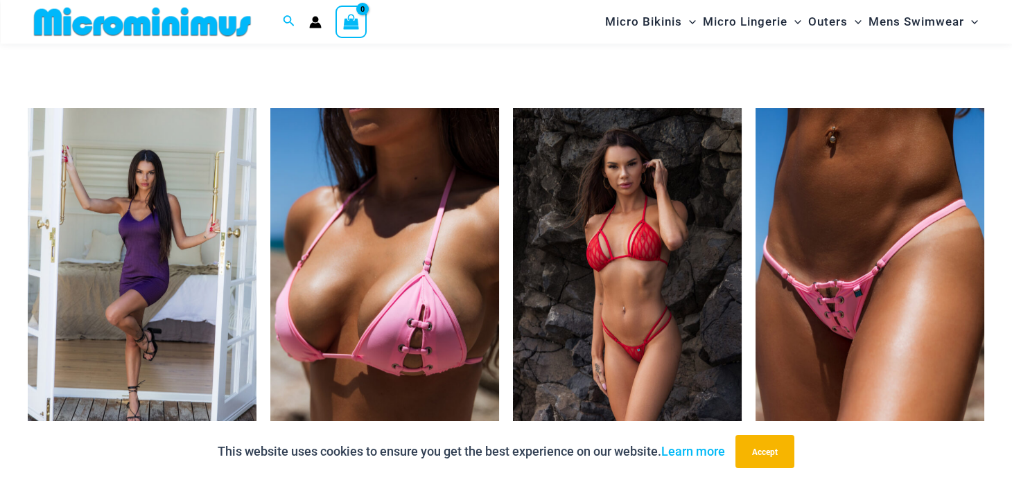
scroll to position [3996, 0]
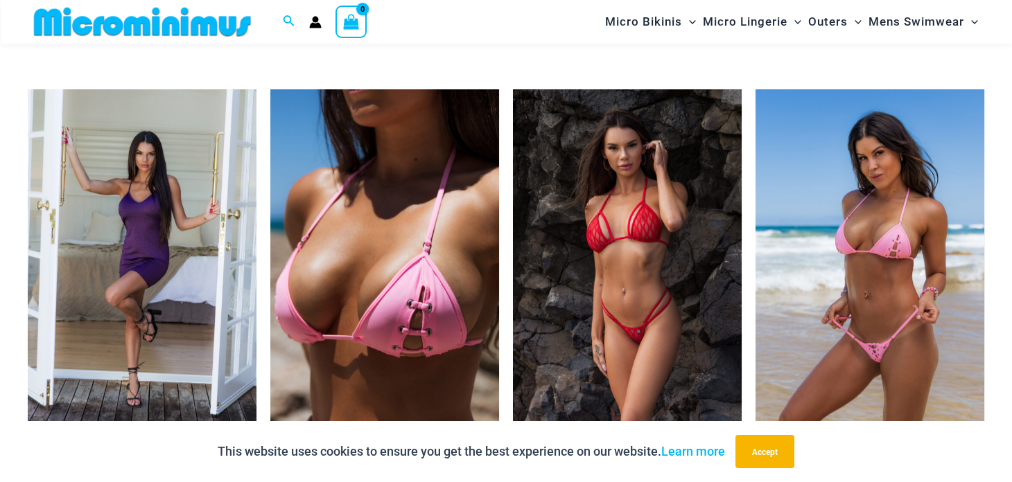
click at [876, 332] on img at bounding box center [870, 260] width 229 height 343
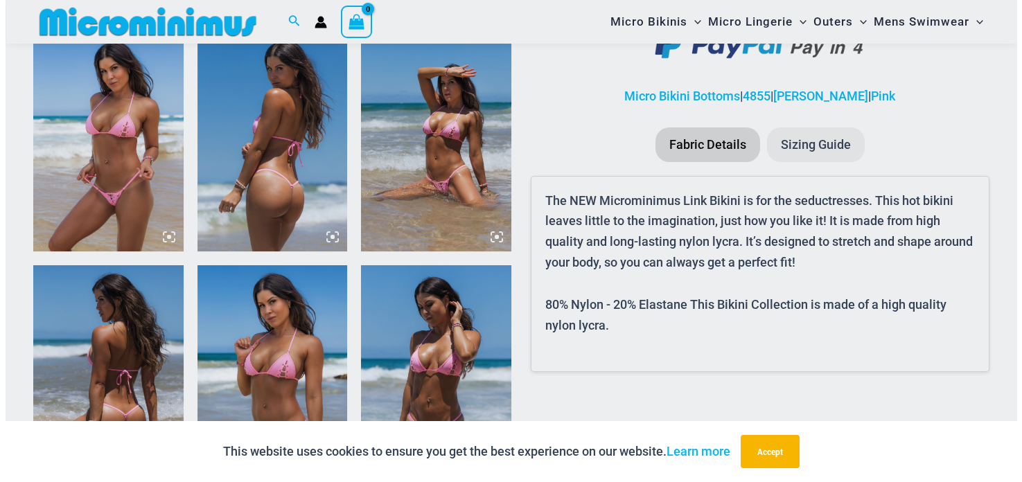
scroll to position [839, 0]
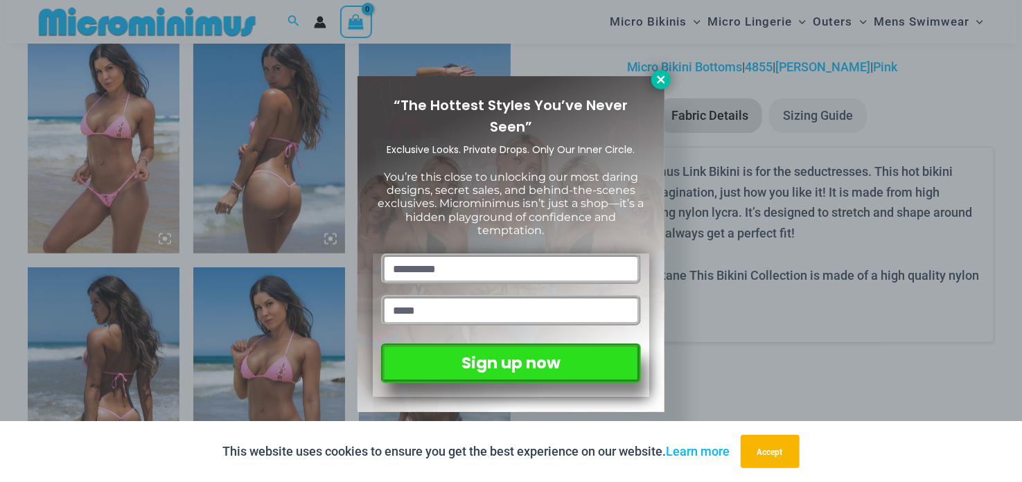
click at [663, 82] on icon at bounding box center [661, 80] width 8 height 8
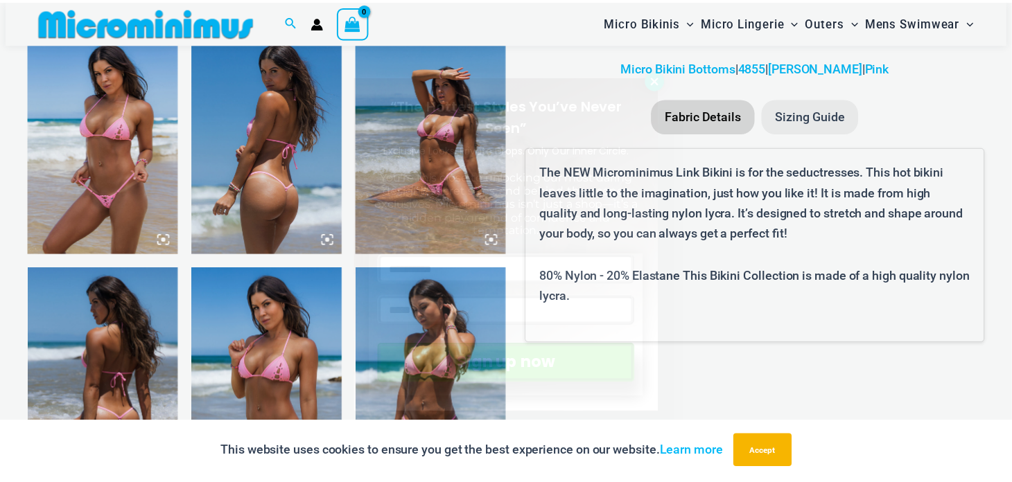
scroll to position [831, 0]
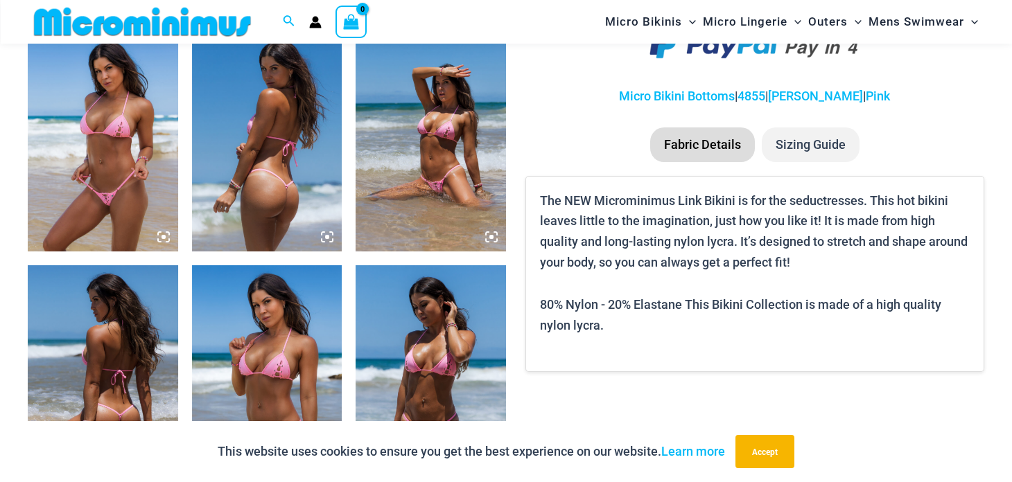
click at [76, 153] on img at bounding box center [103, 138] width 150 height 225
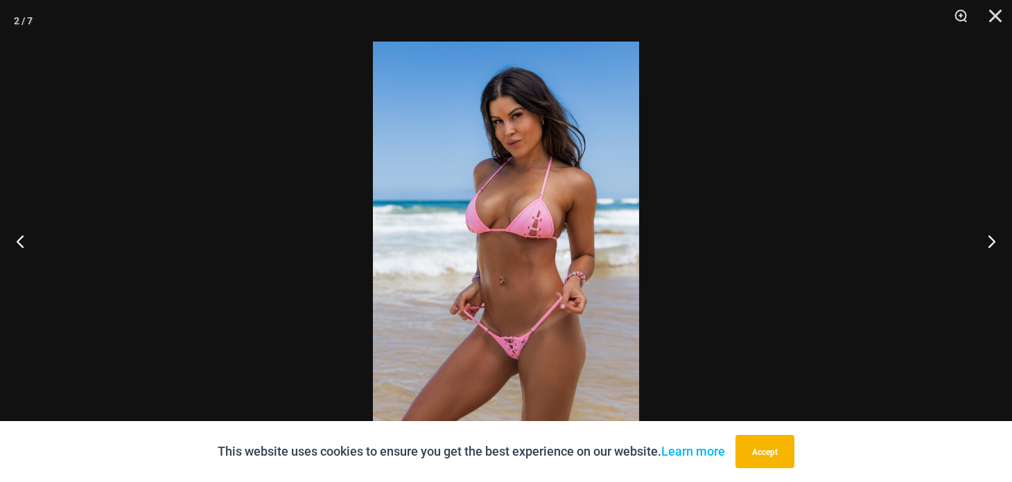
click at [509, 352] on img at bounding box center [506, 241] width 266 height 399
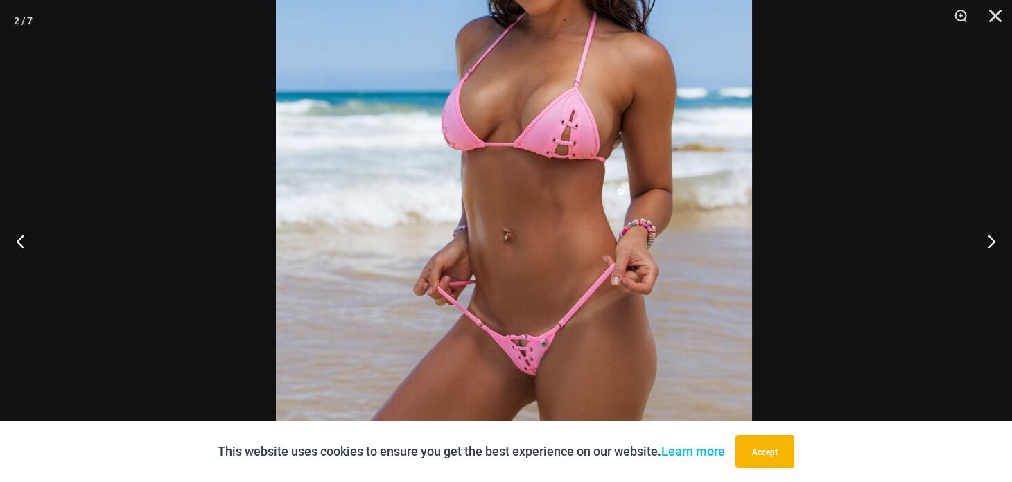
click at [522, 366] on img at bounding box center [514, 164] width 476 height 714
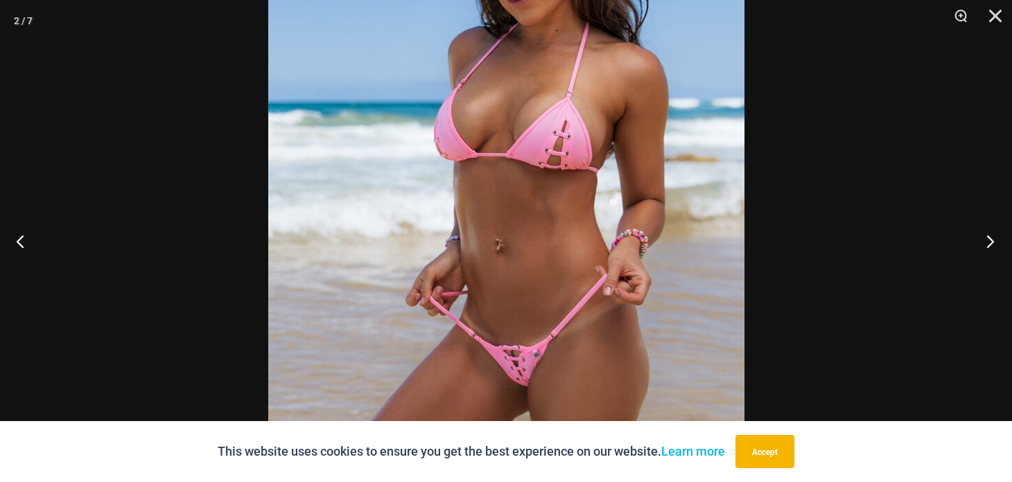
click at [993, 247] on button "Next" at bounding box center [986, 241] width 52 height 69
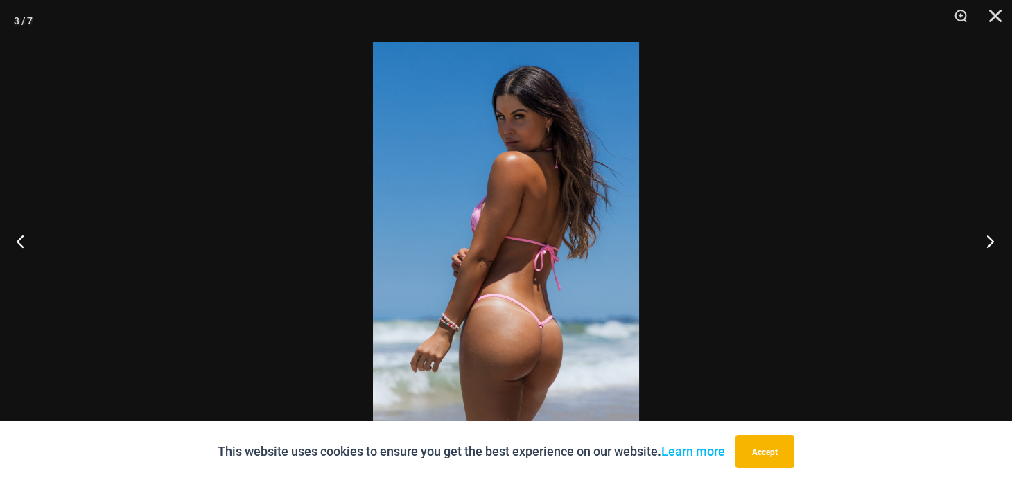
click at [993, 247] on button "Next" at bounding box center [986, 241] width 52 height 69
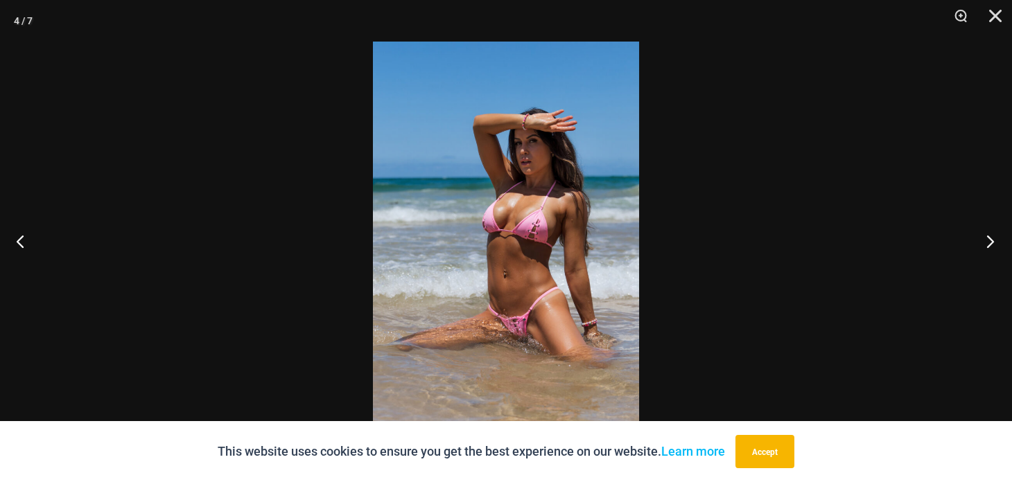
click at [993, 247] on button "Next" at bounding box center [986, 241] width 52 height 69
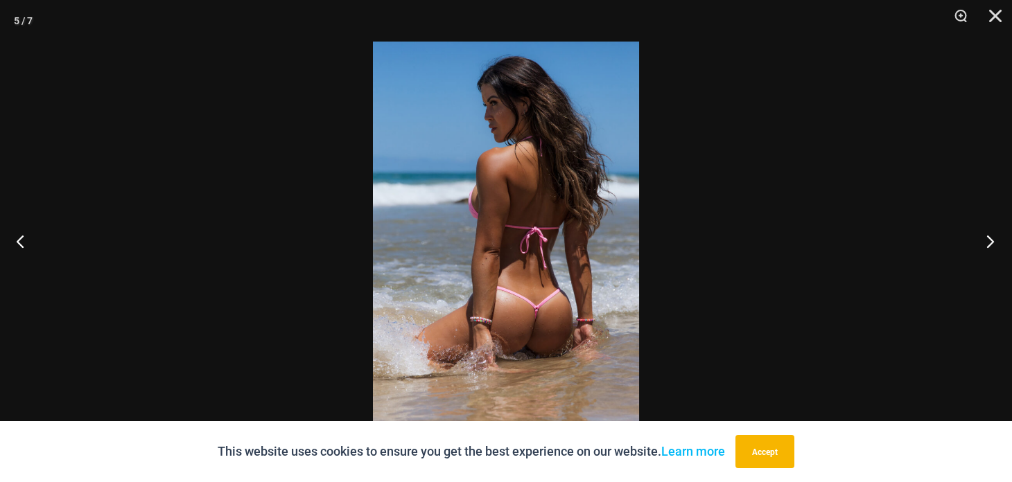
click at [993, 247] on button "Next" at bounding box center [986, 241] width 52 height 69
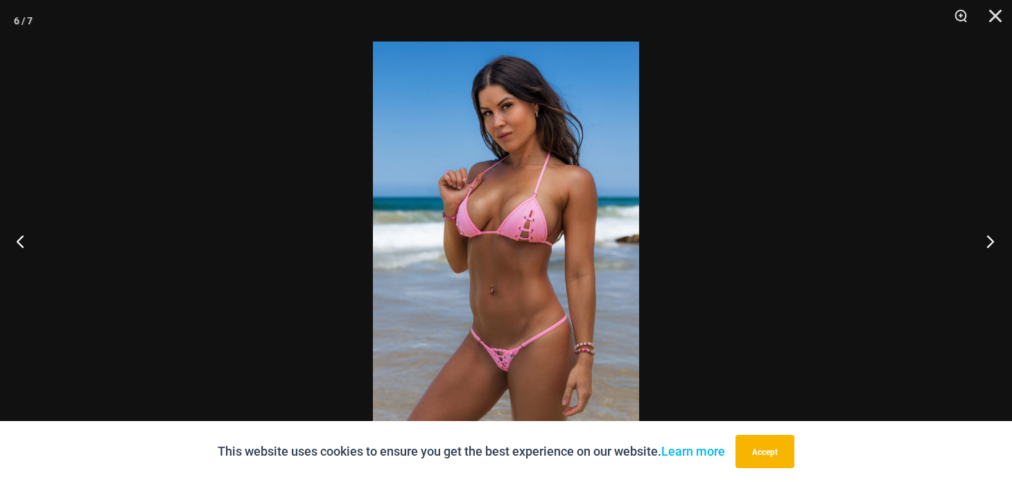
click at [993, 247] on button "Next" at bounding box center [986, 241] width 52 height 69
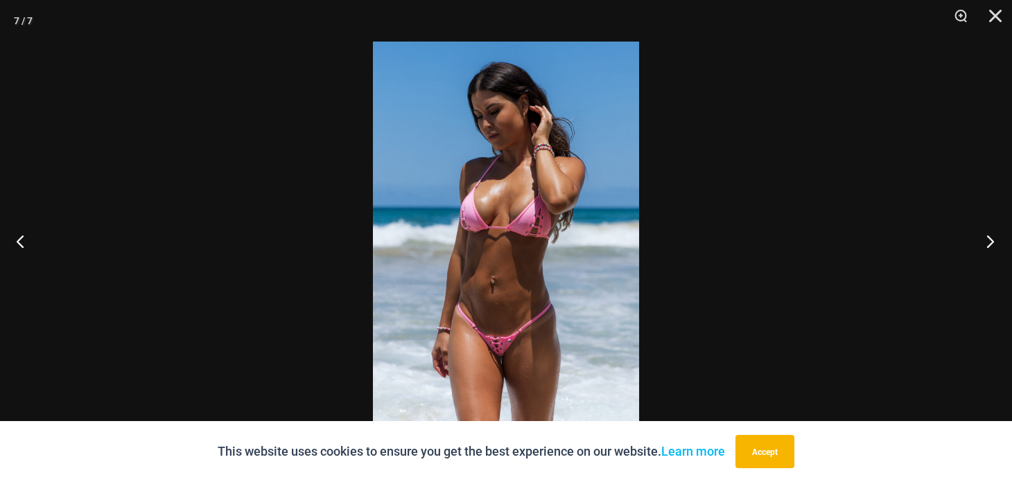
click at [993, 247] on button "Next" at bounding box center [986, 241] width 52 height 69
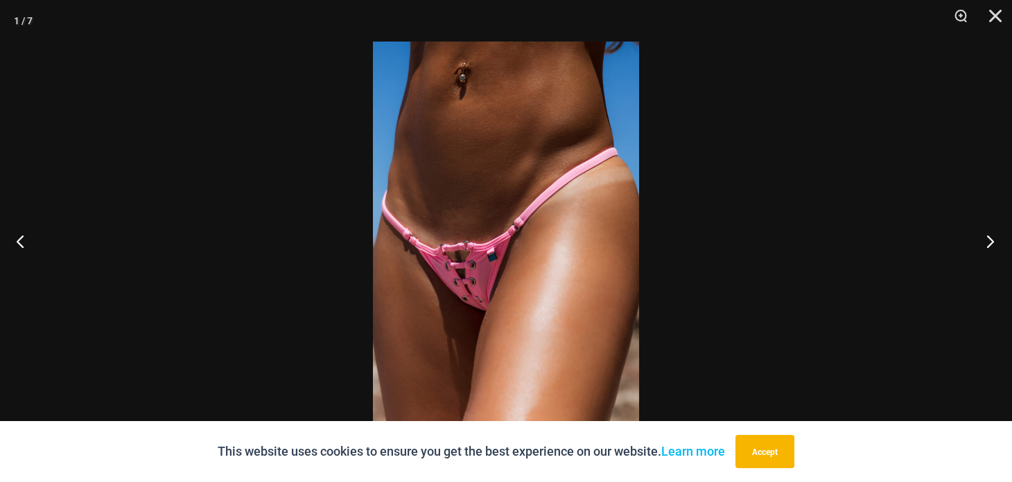
click at [993, 247] on button "Next" at bounding box center [986, 241] width 52 height 69
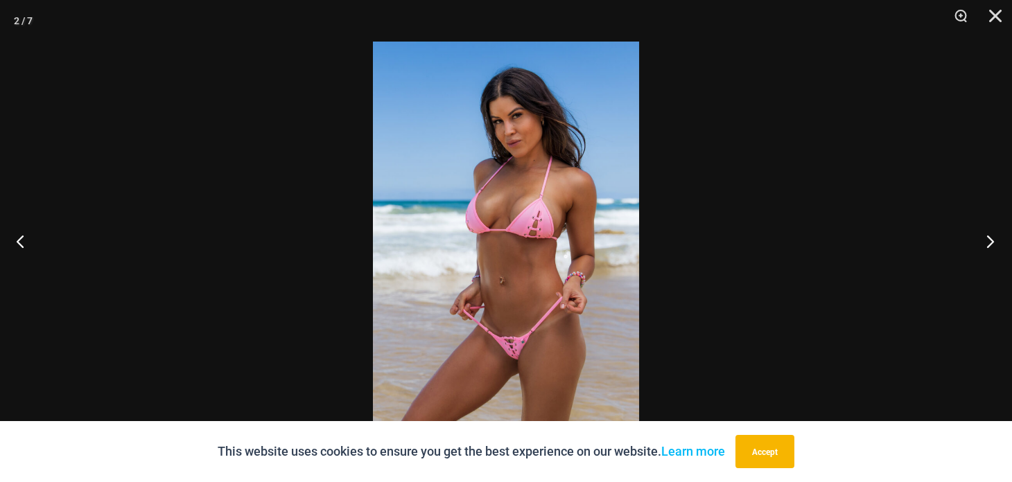
click at [993, 247] on button "Next" at bounding box center [986, 241] width 52 height 69
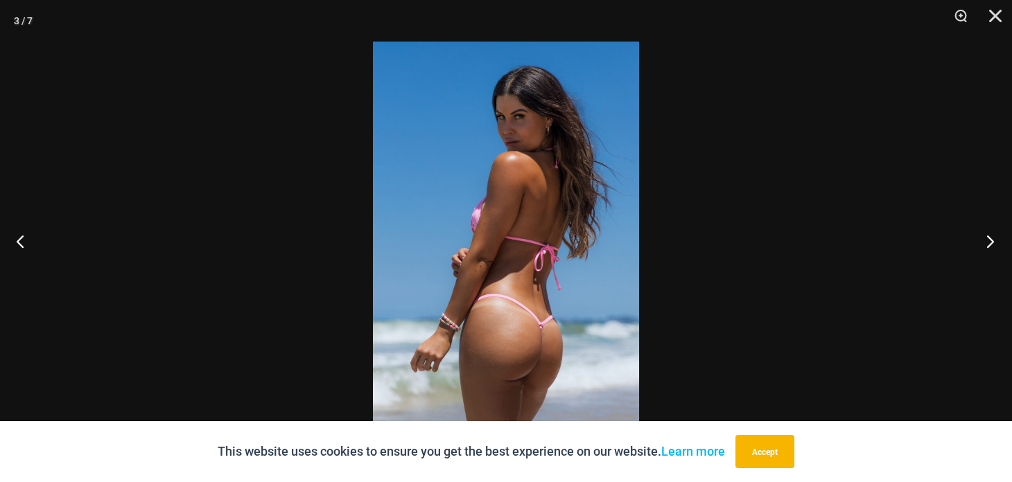
click at [993, 247] on button "Next" at bounding box center [986, 241] width 52 height 69
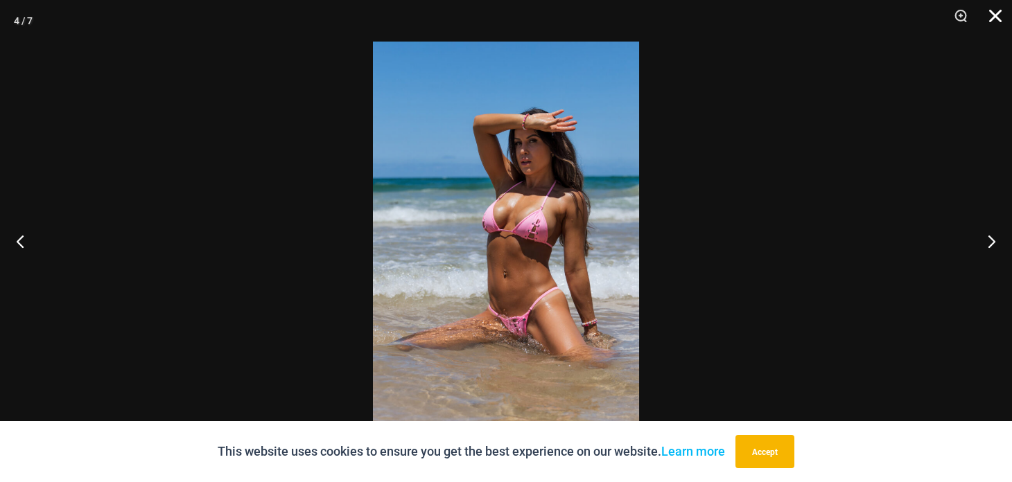
click at [993, 15] on button "Close" at bounding box center [990, 21] width 35 height 42
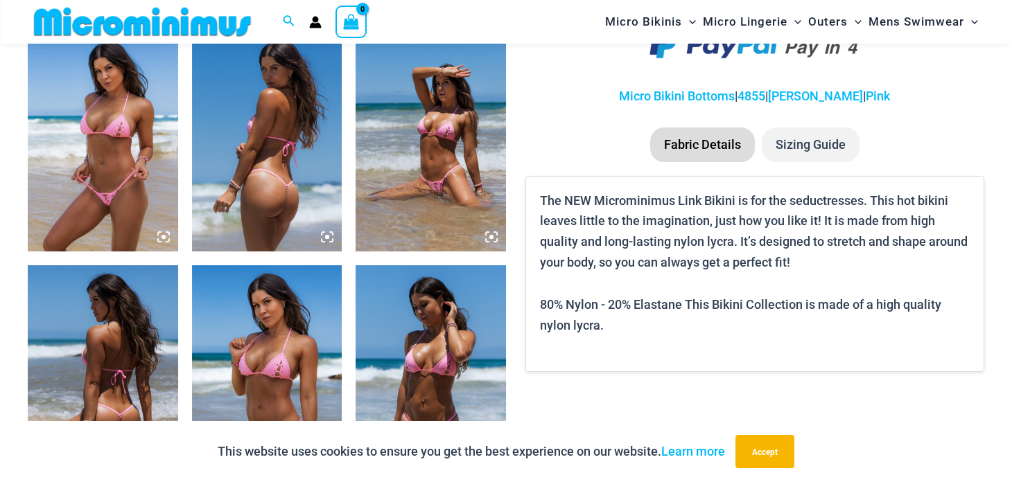
scroll to position [1253, 0]
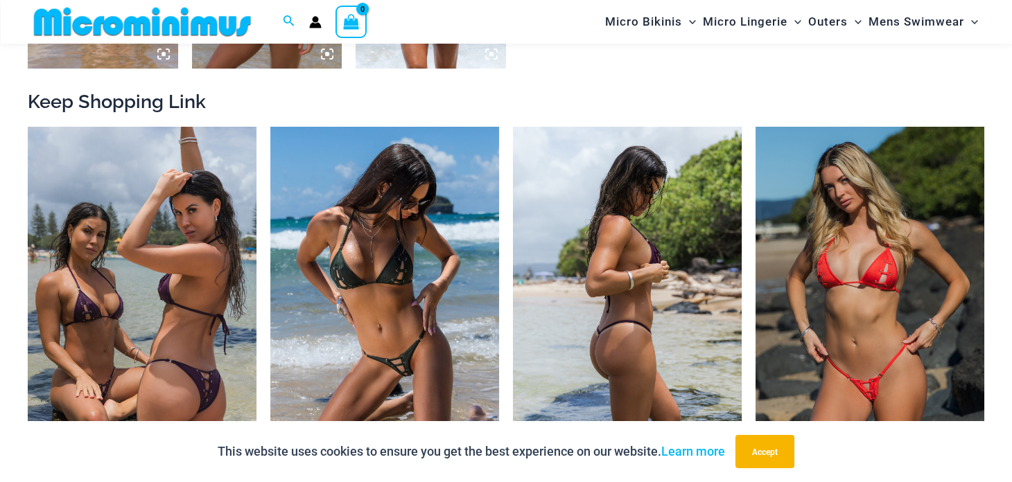
click at [651, 320] on img at bounding box center [627, 298] width 229 height 343
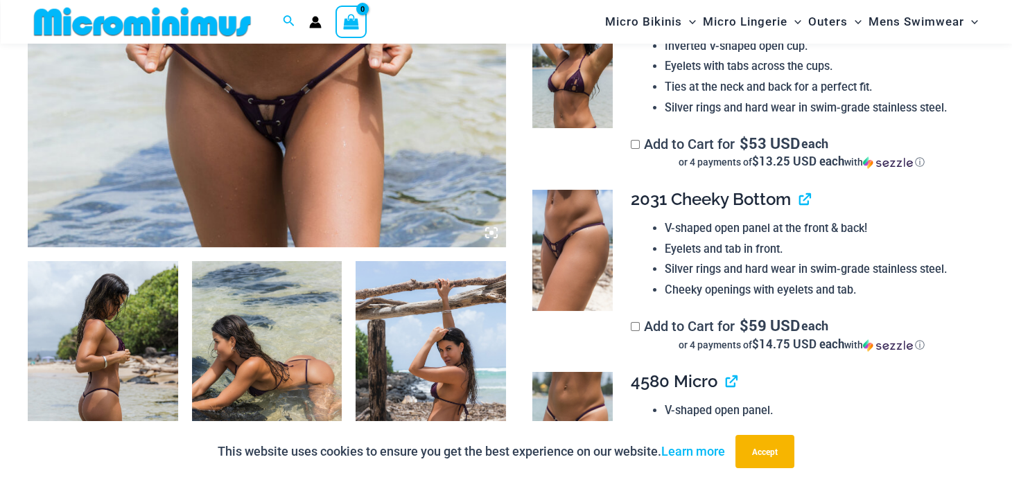
scroll to position [590, 0]
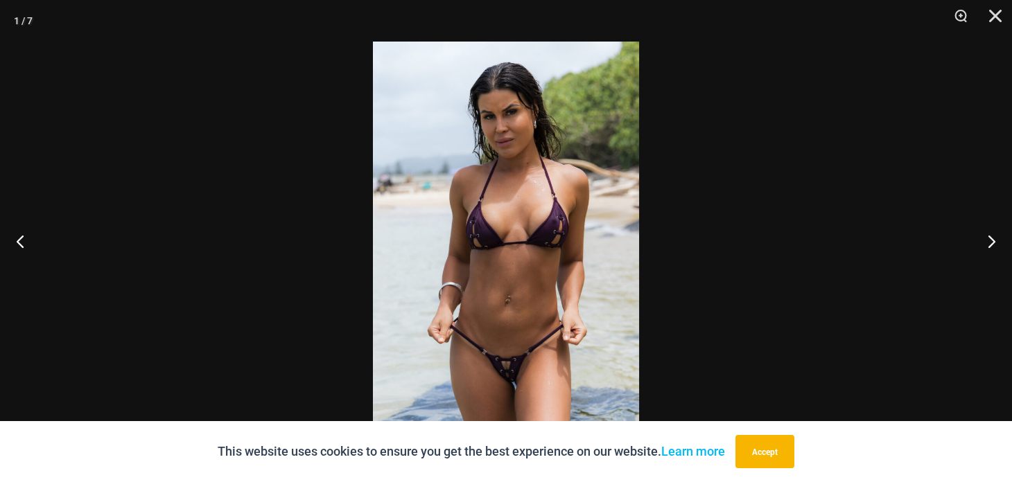
click at [457, 286] on img at bounding box center [506, 241] width 266 height 399
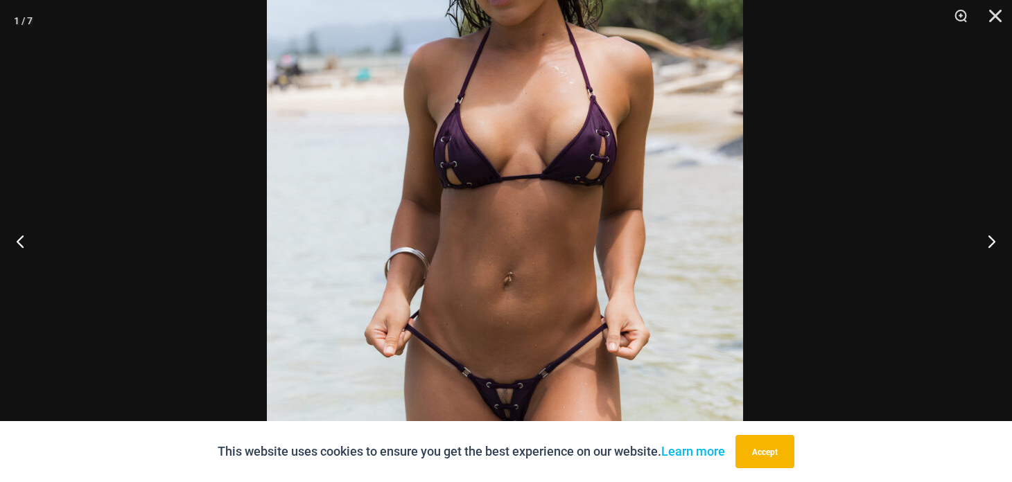
click at [503, 180] on img at bounding box center [505, 174] width 476 height 714
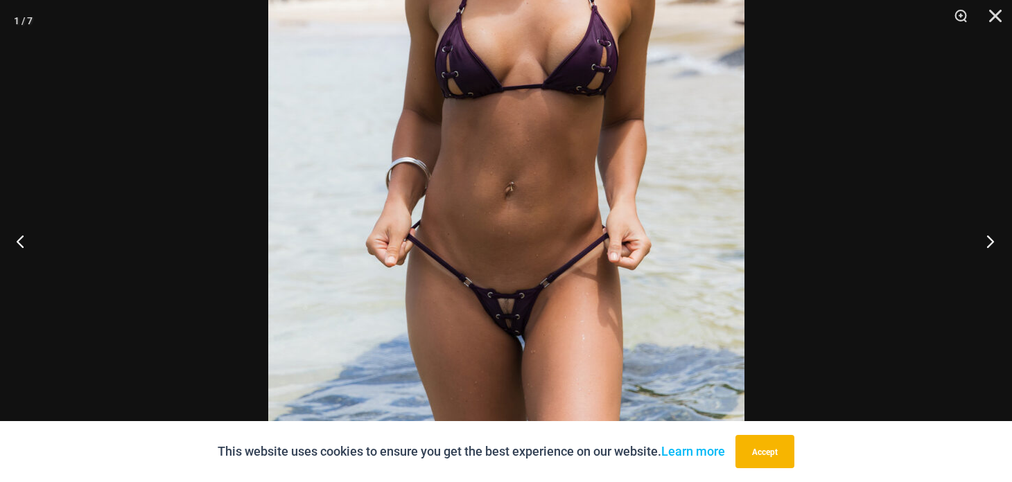
click at [991, 236] on button "Next" at bounding box center [986, 241] width 52 height 69
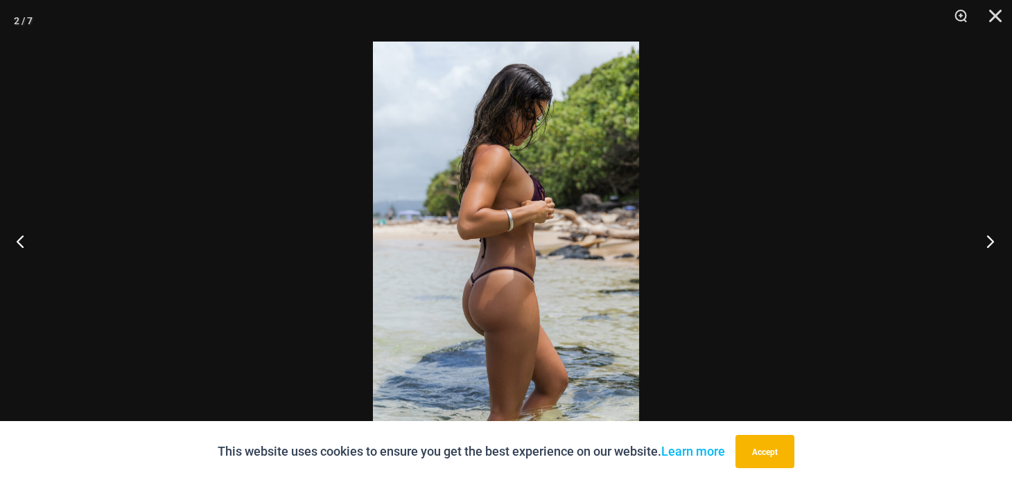
click at [991, 236] on button "Next" at bounding box center [986, 241] width 52 height 69
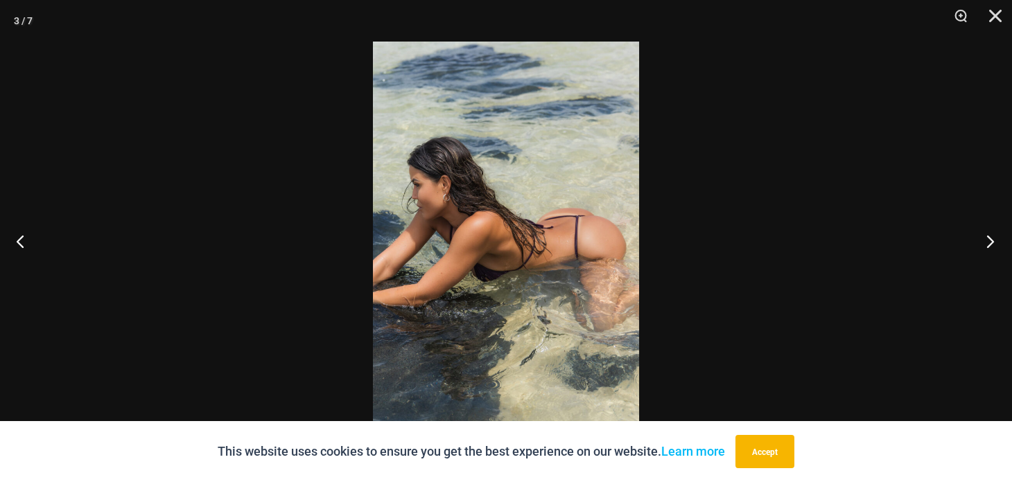
click at [991, 236] on button "Next" at bounding box center [986, 241] width 52 height 69
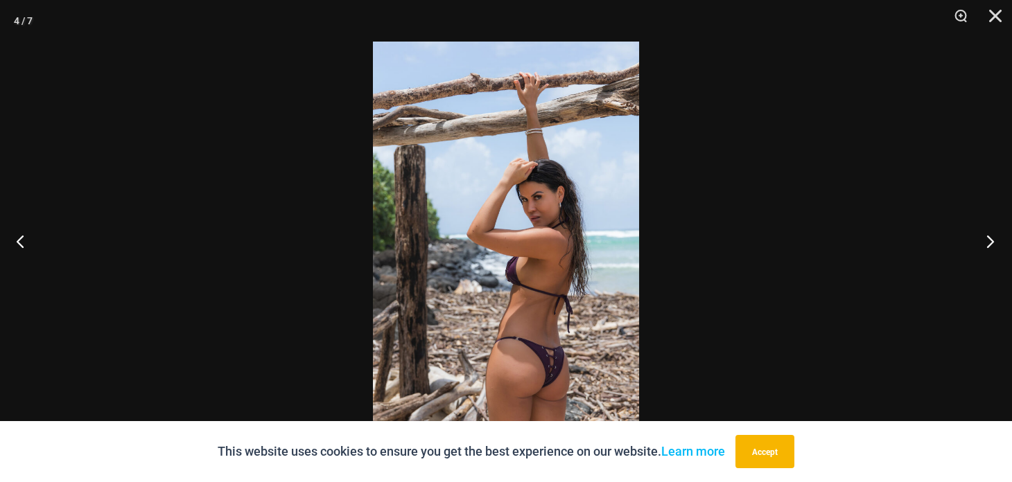
click at [991, 236] on button "Next" at bounding box center [986, 241] width 52 height 69
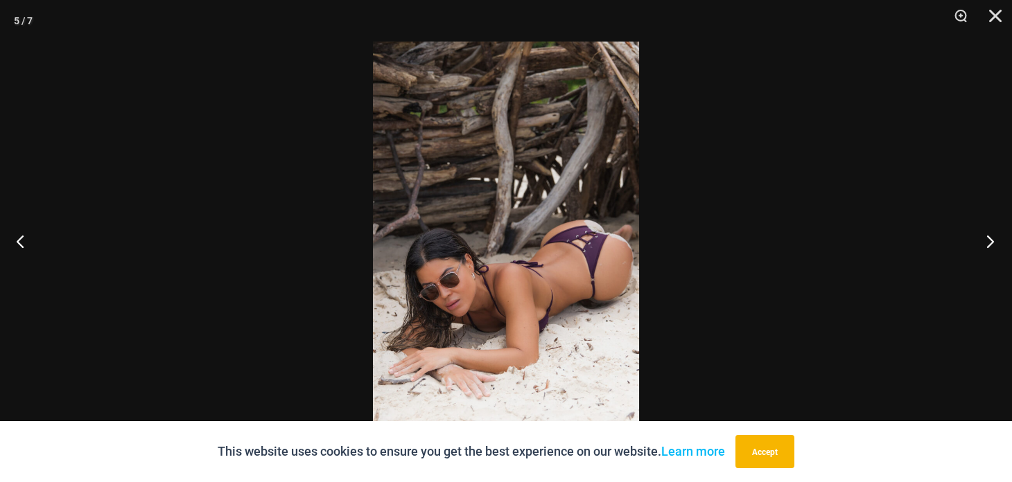
click at [991, 236] on button "Next" at bounding box center [986, 241] width 52 height 69
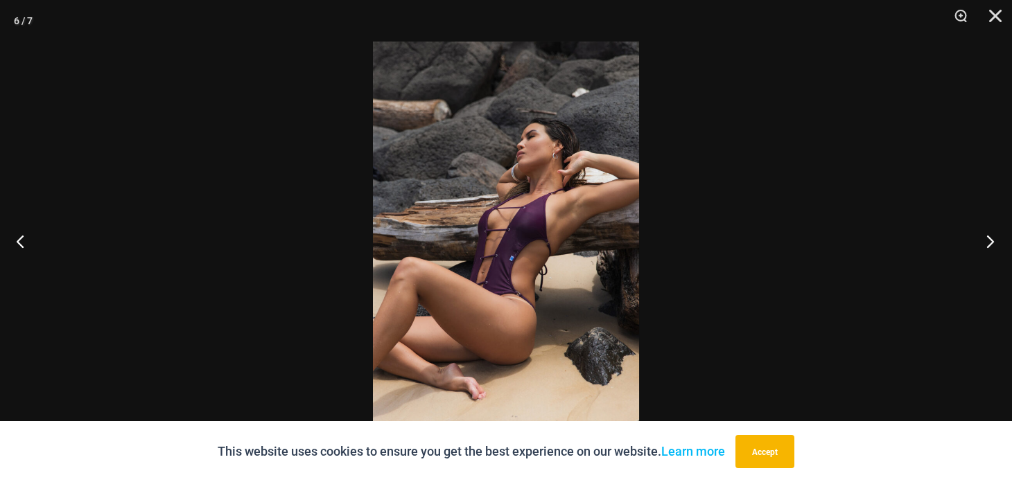
click at [991, 236] on button "Next" at bounding box center [986, 241] width 52 height 69
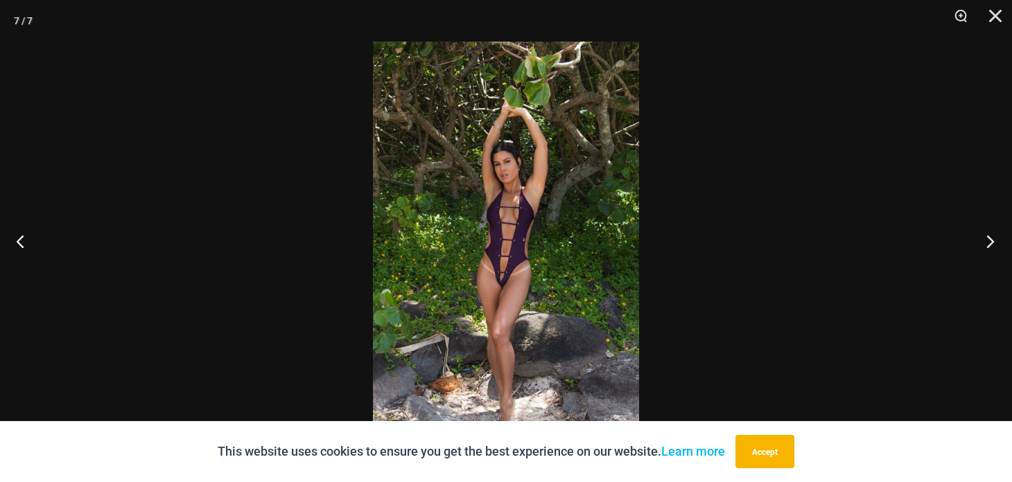
click at [991, 236] on button "Next" at bounding box center [986, 241] width 52 height 69
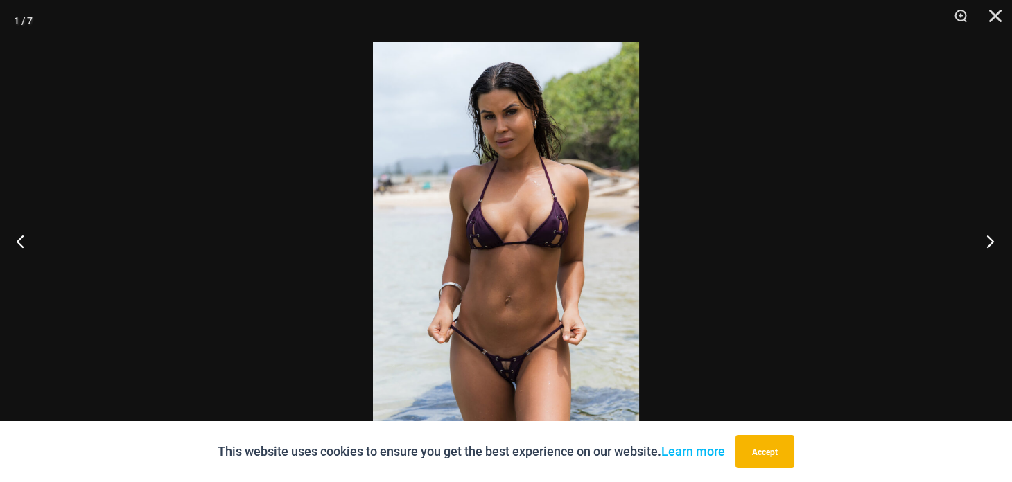
click at [991, 236] on button "Next" at bounding box center [986, 241] width 52 height 69
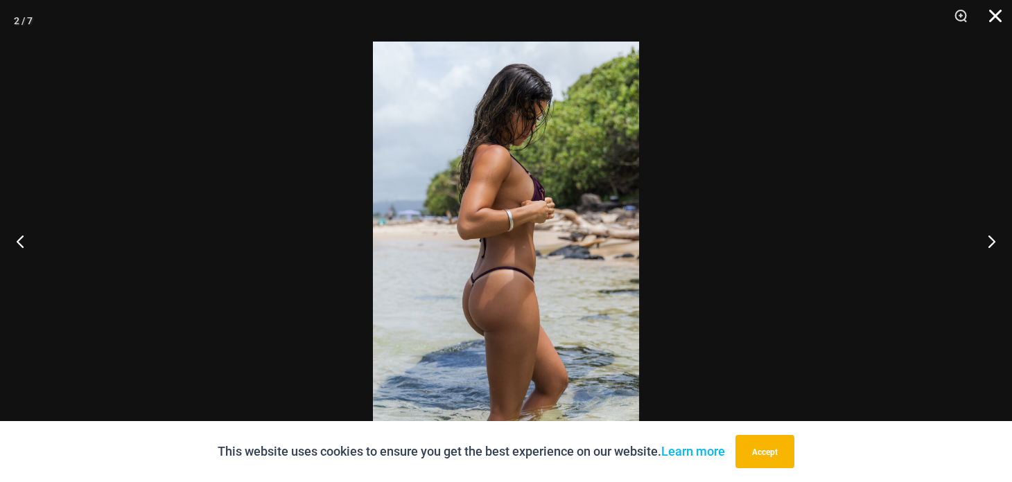
click at [997, 19] on button "Close" at bounding box center [990, 21] width 35 height 42
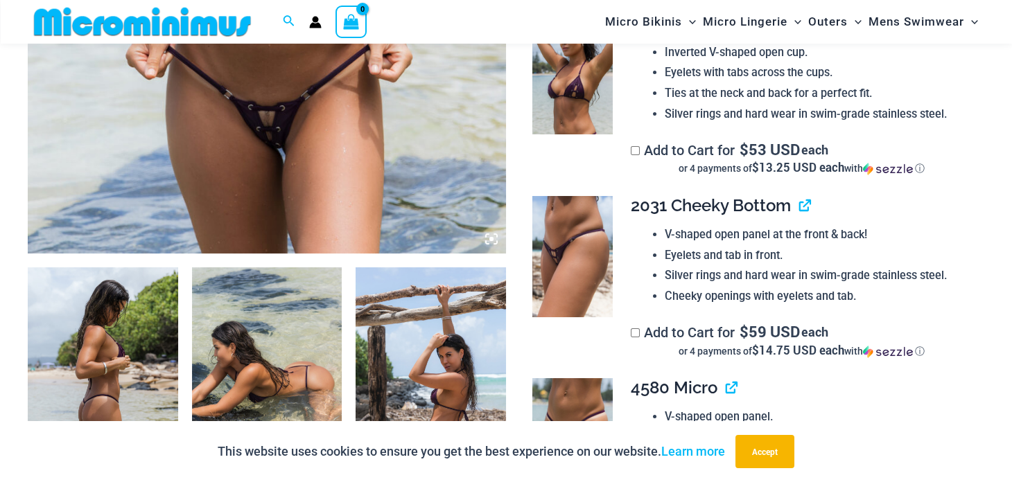
click at [580, 105] on img at bounding box center [572, 74] width 80 height 121
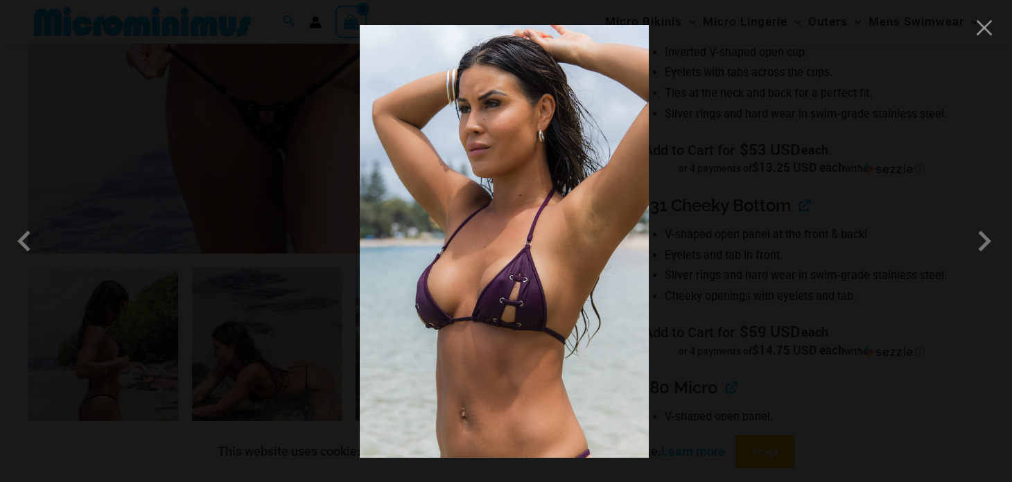
click at [618, 338] on img at bounding box center [504, 241] width 289 height 433
click at [975, 245] on span at bounding box center [985, 241] width 42 height 42
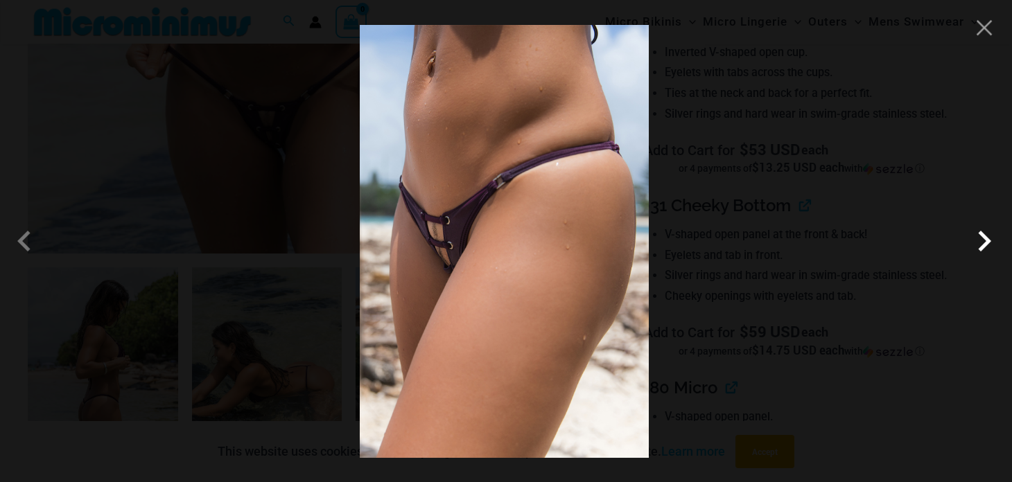
click at [975, 245] on span at bounding box center [985, 241] width 42 height 42
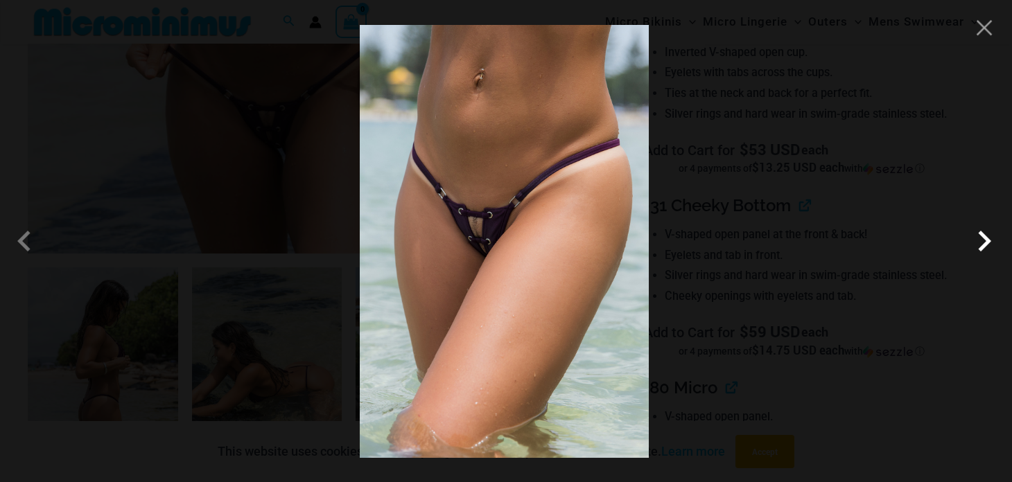
click at [975, 245] on span at bounding box center [985, 241] width 42 height 42
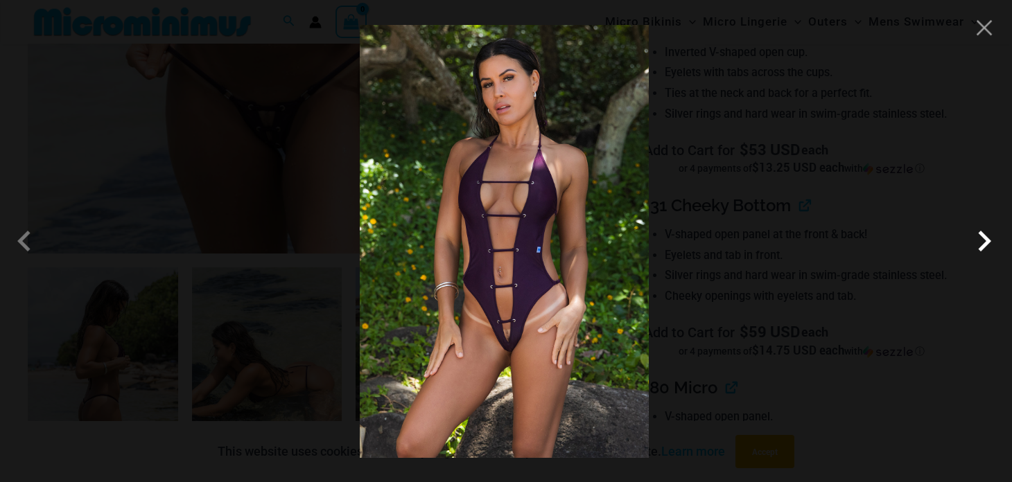
click at [975, 245] on span at bounding box center [985, 241] width 42 height 42
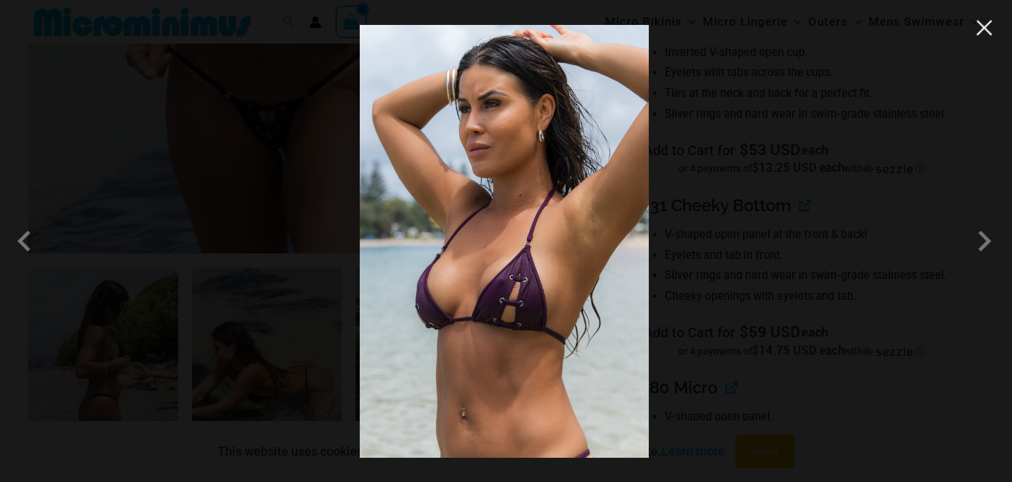
click at [984, 27] on button "Close" at bounding box center [984, 27] width 21 height 21
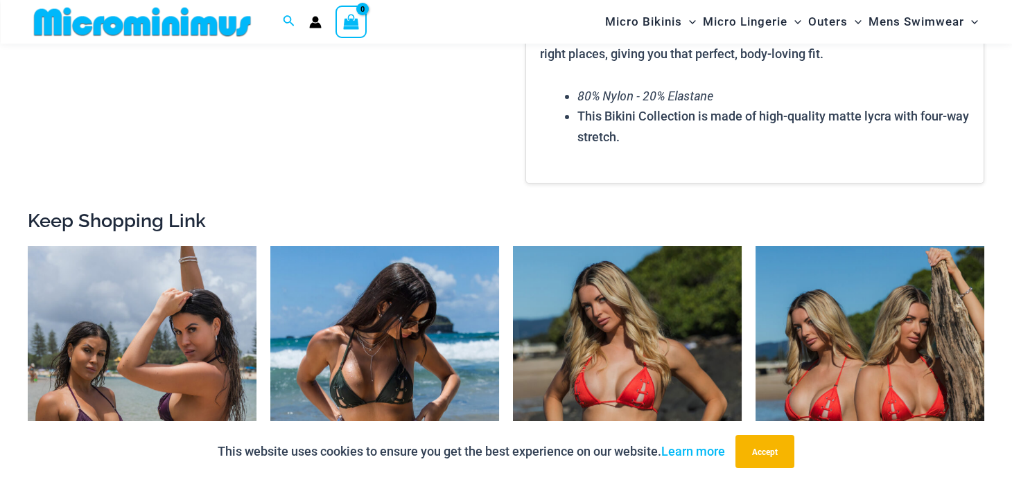
scroll to position [2279, 0]
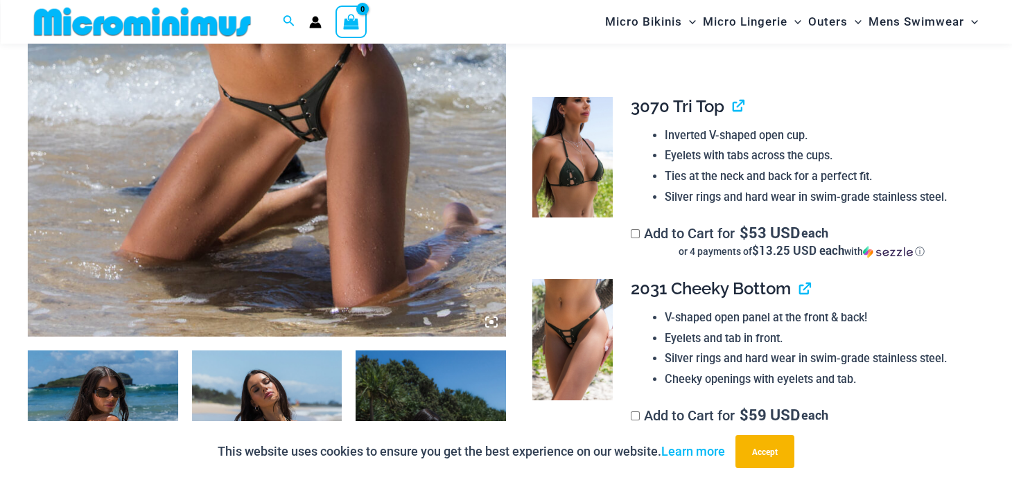
scroll to position [452, 0]
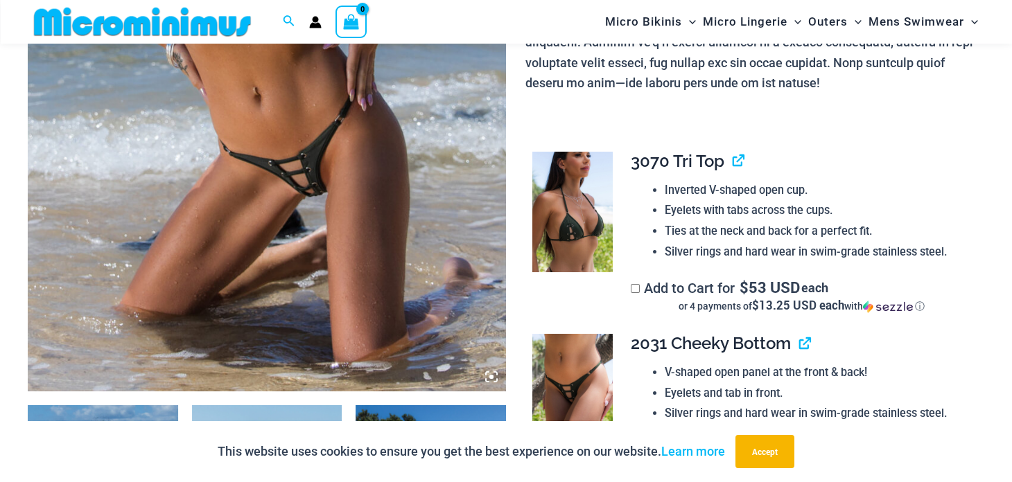
click at [268, 184] on img at bounding box center [267, 32] width 478 height 717
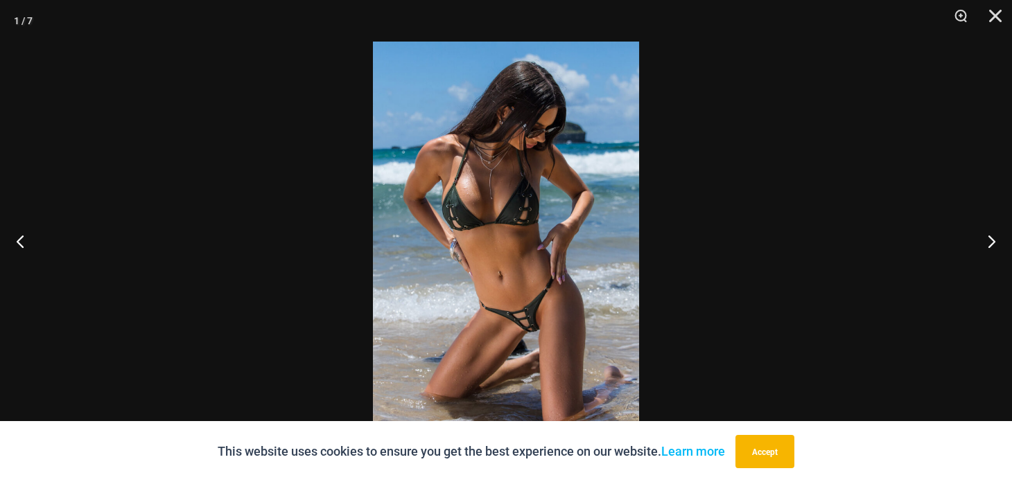
click at [485, 297] on img at bounding box center [506, 241] width 266 height 399
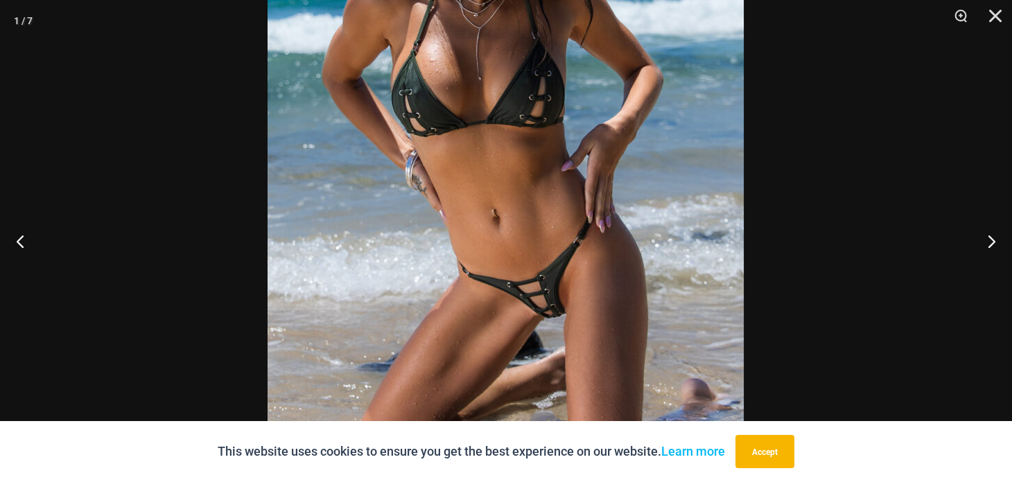
click at [482, 195] on img at bounding box center [506, 155] width 476 height 714
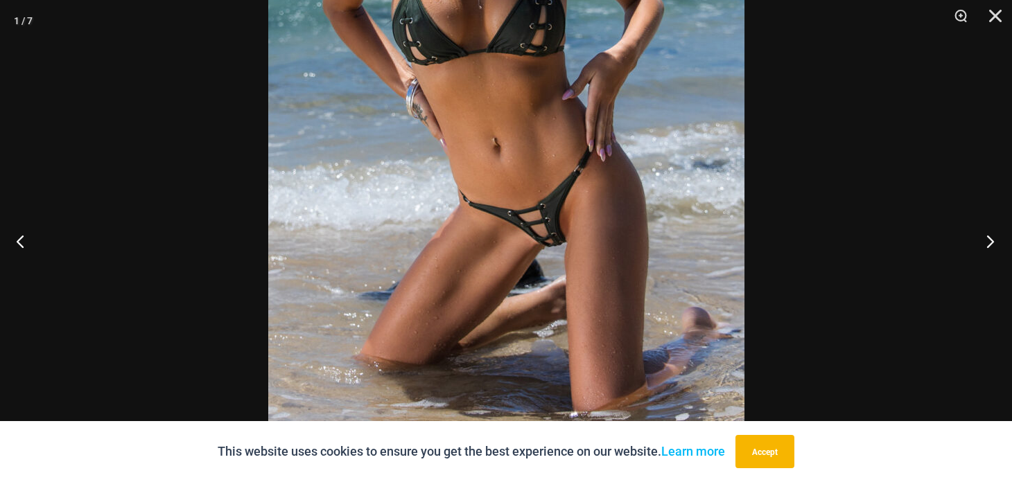
click at [990, 241] on button "Next" at bounding box center [986, 241] width 52 height 69
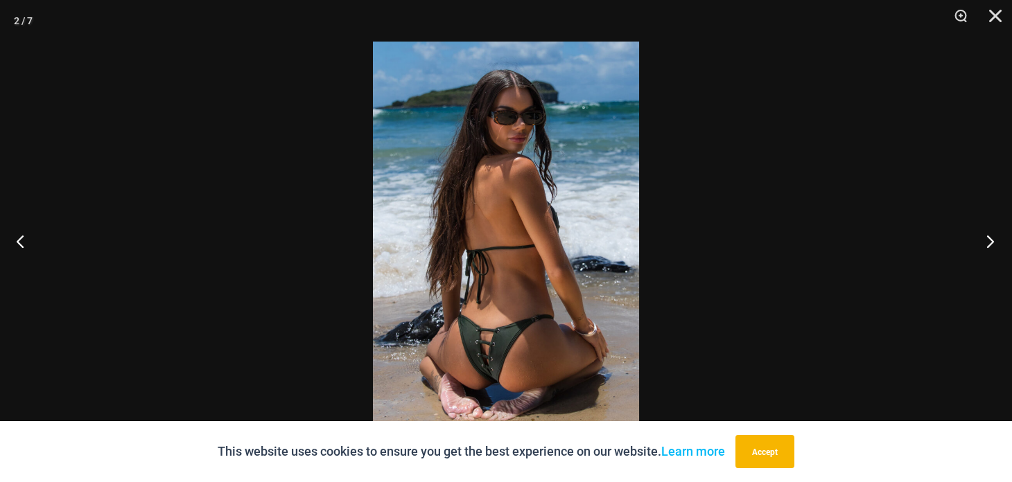
click at [990, 241] on button "Next" at bounding box center [986, 241] width 52 height 69
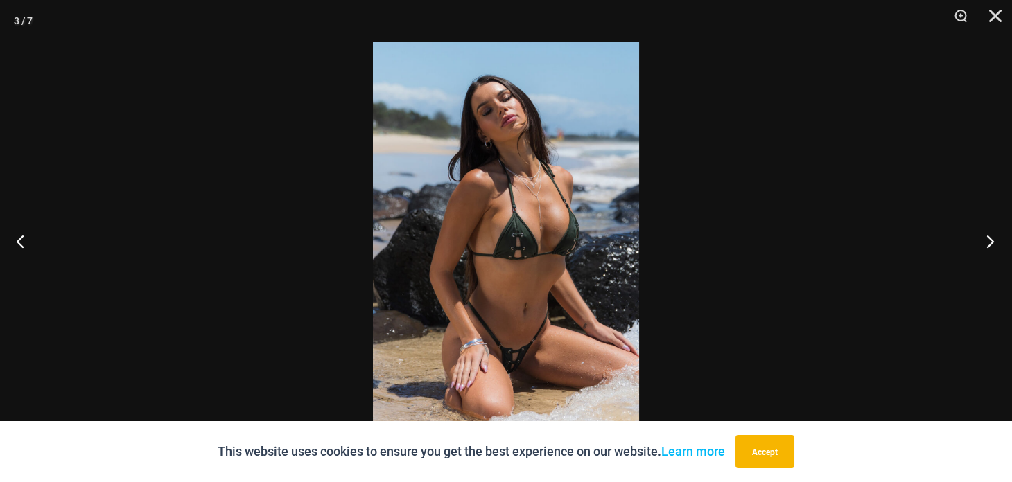
click at [990, 241] on button "Next" at bounding box center [986, 241] width 52 height 69
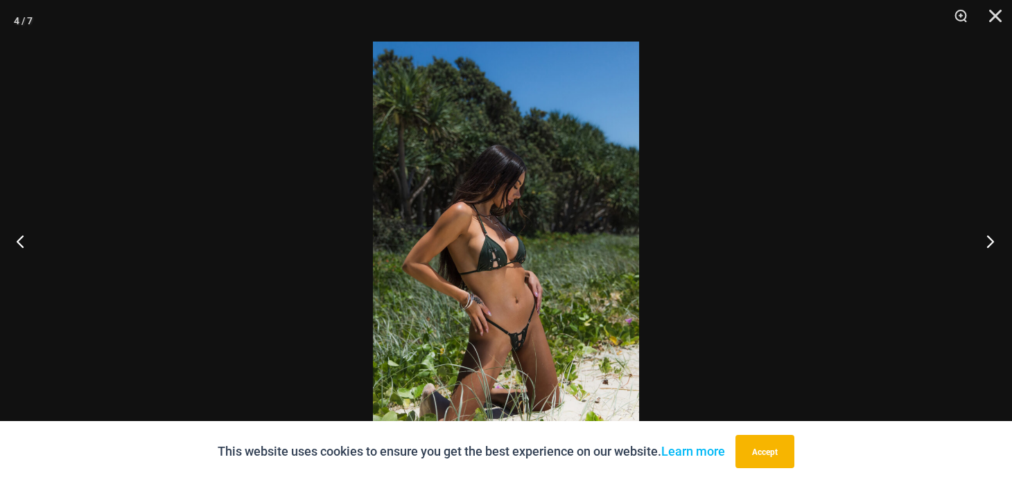
click at [990, 241] on button "Next" at bounding box center [986, 241] width 52 height 69
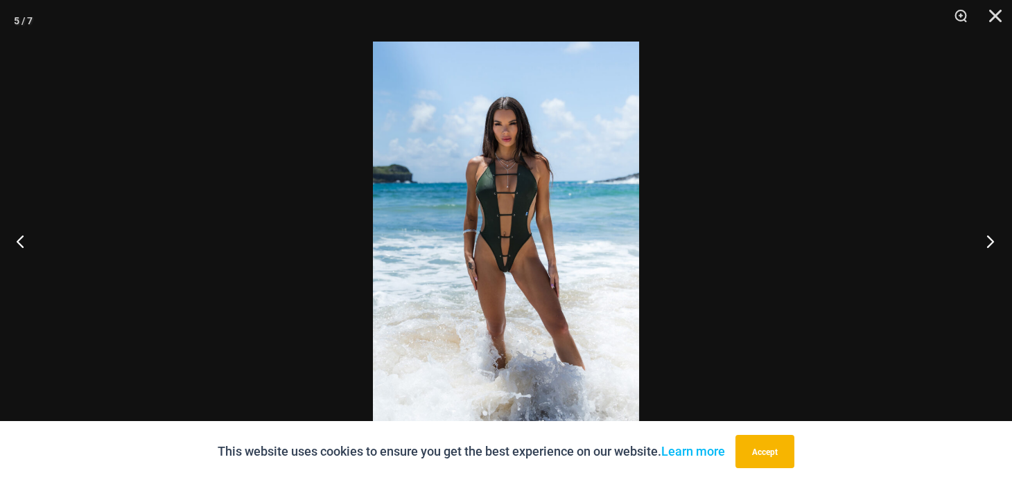
click at [990, 241] on button "Next" at bounding box center [986, 241] width 52 height 69
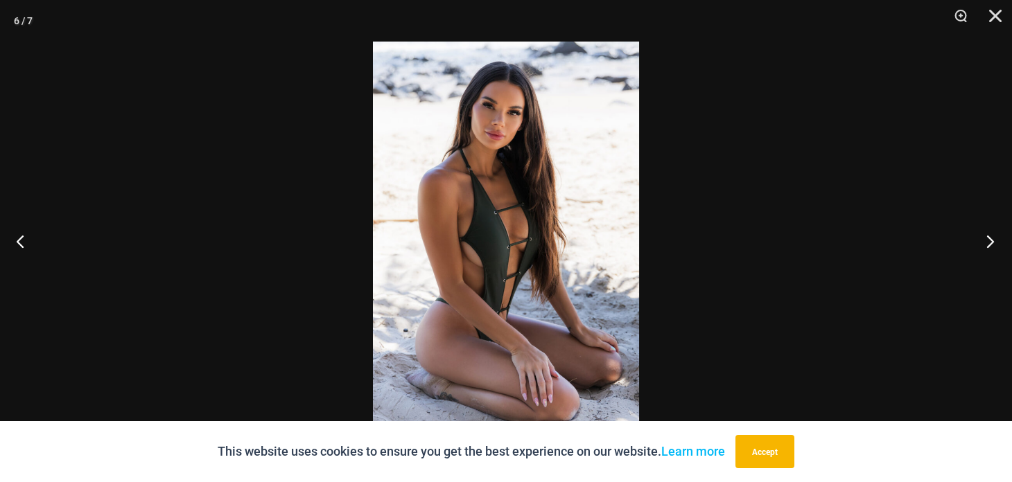
click at [990, 241] on button "Next" at bounding box center [986, 241] width 52 height 69
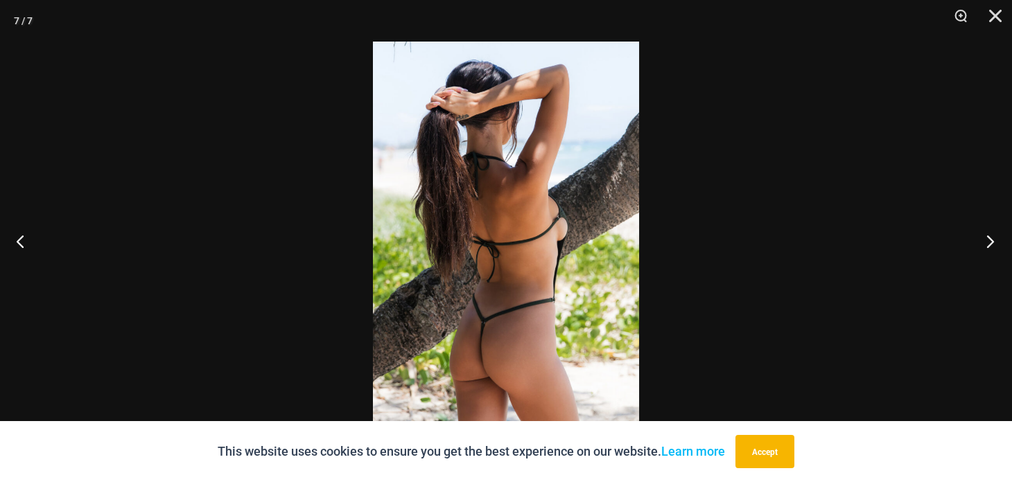
click at [990, 241] on button "Next" at bounding box center [986, 241] width 52 height 69
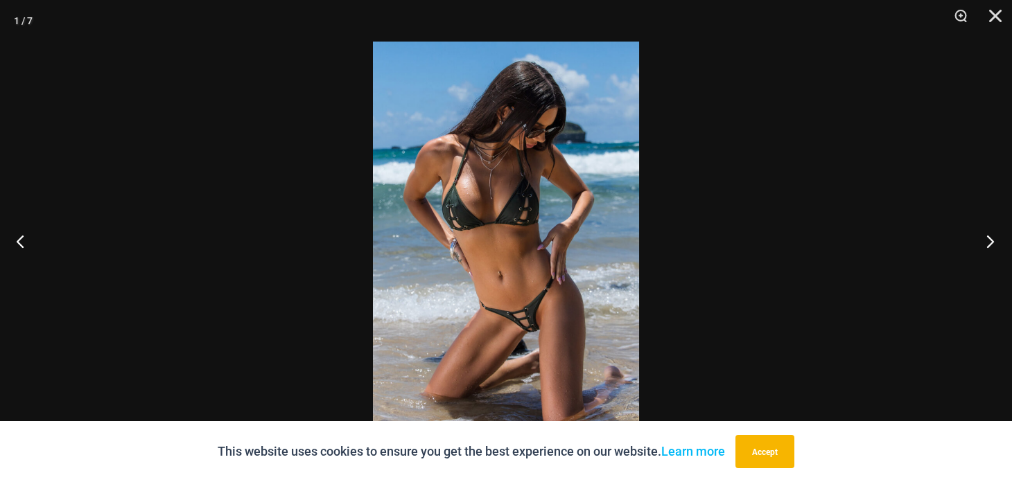
click at [990, 241] on button "Next" at bounding box center [986, 241] width 52 height 69
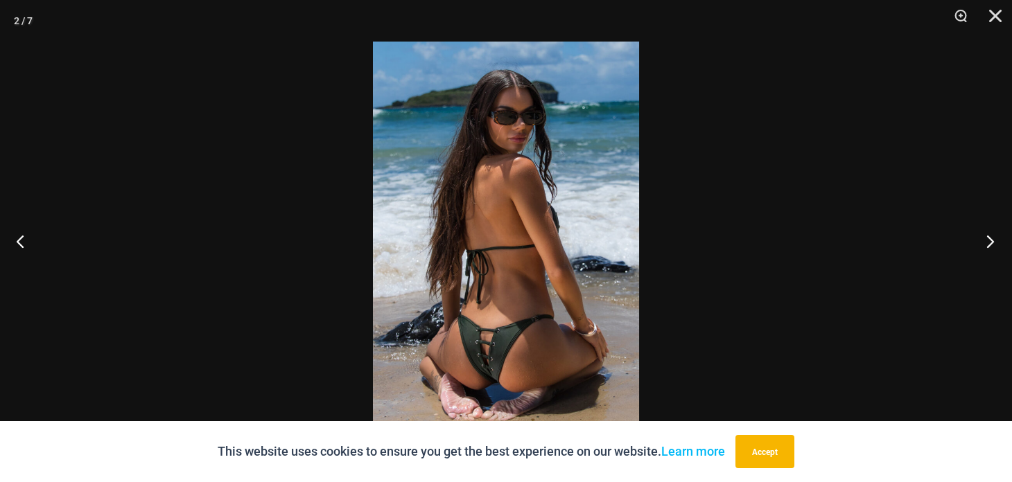
click at [990, 241] on button "Next" at bounding box center [986, 241] width 52 height 69
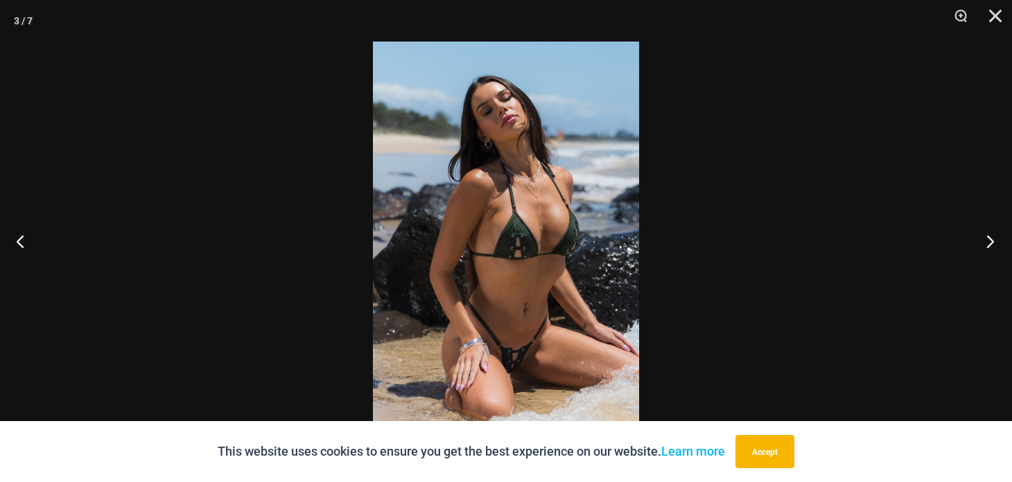
click at [990, 241] on button "Next" at bounding box center [986, 241] width 52 height 69
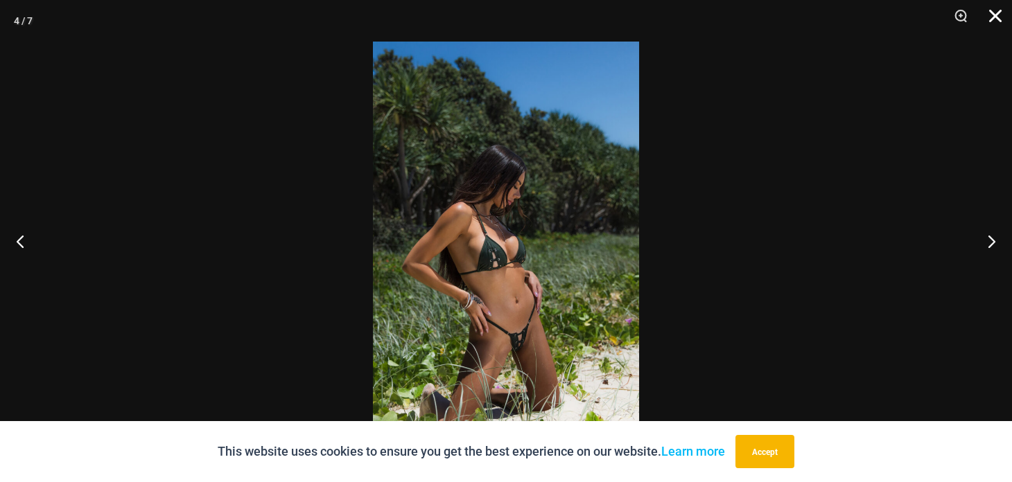
click at [998, 12] on button "Close" at bounding box center [990, 21] width 35 height 42
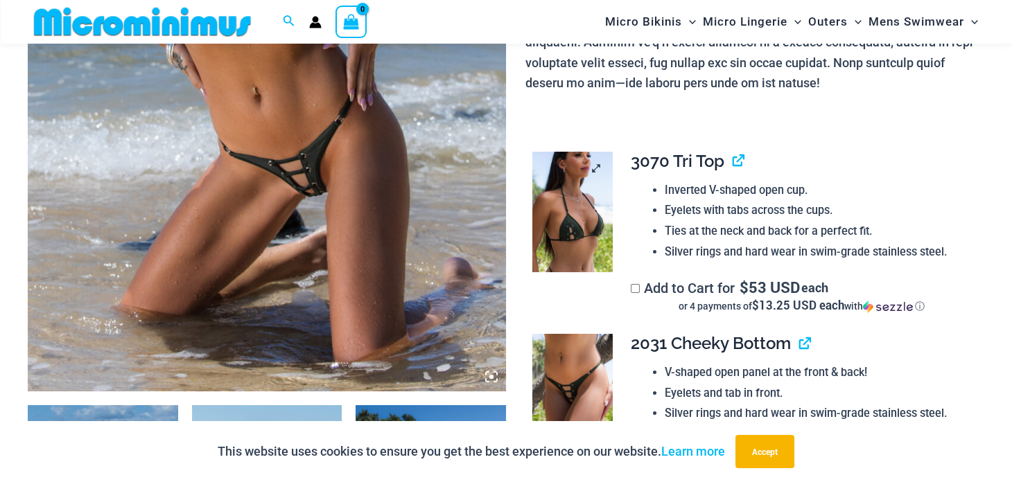
click at [585, 238] on img at bounding box center [572, 212] width 80 height 121
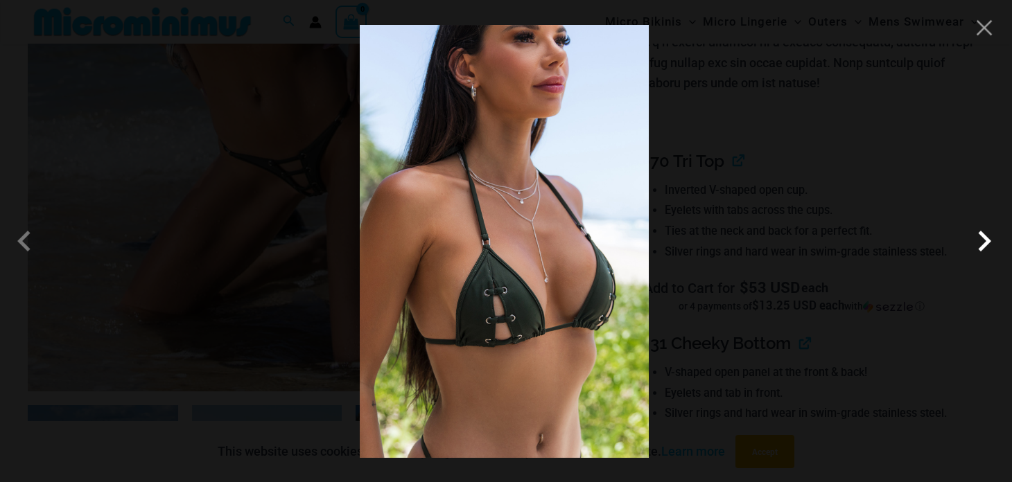
click at [989, 245] on span at bounding box center [985, 241] width 42 height 42
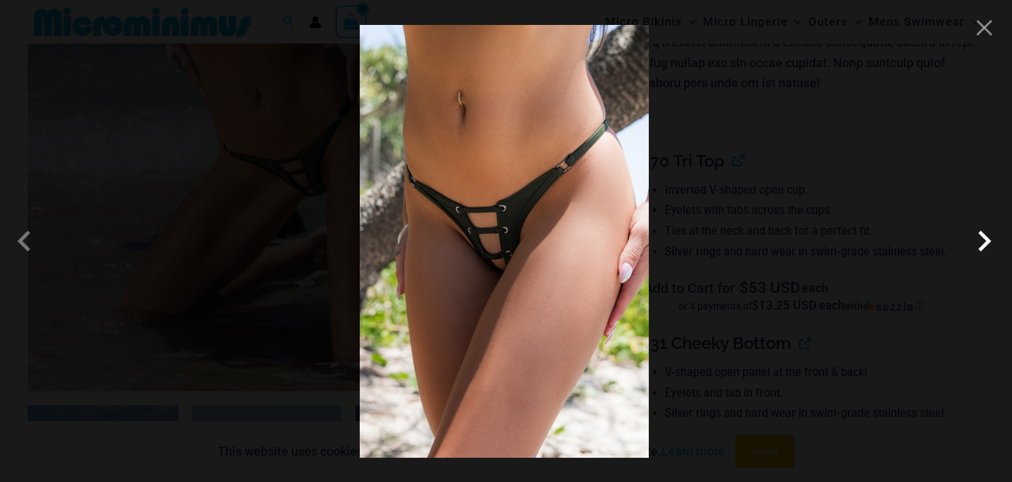
click at [989, 245] on span at bounding box center [985, 241] width 42 height 42
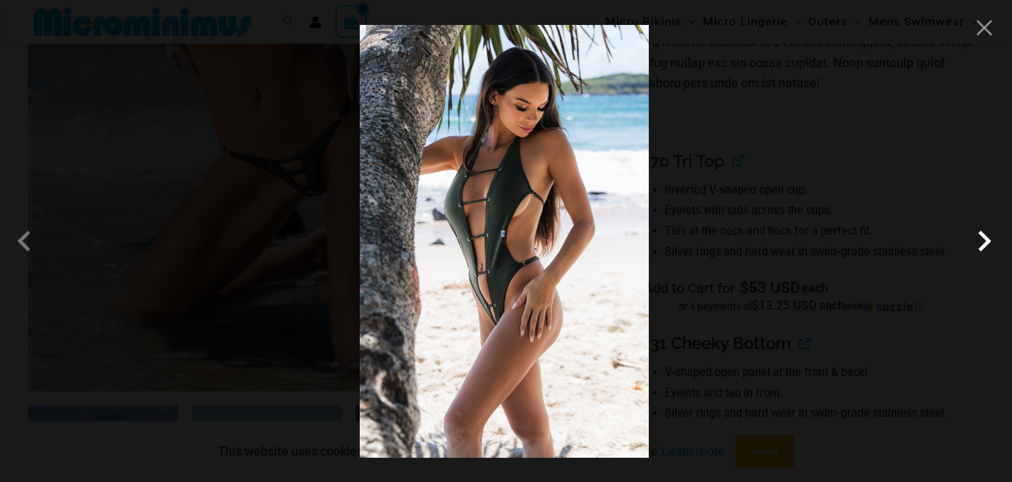
click at [989, 245] on span at bounding box center [985, 241] width 42 height 42
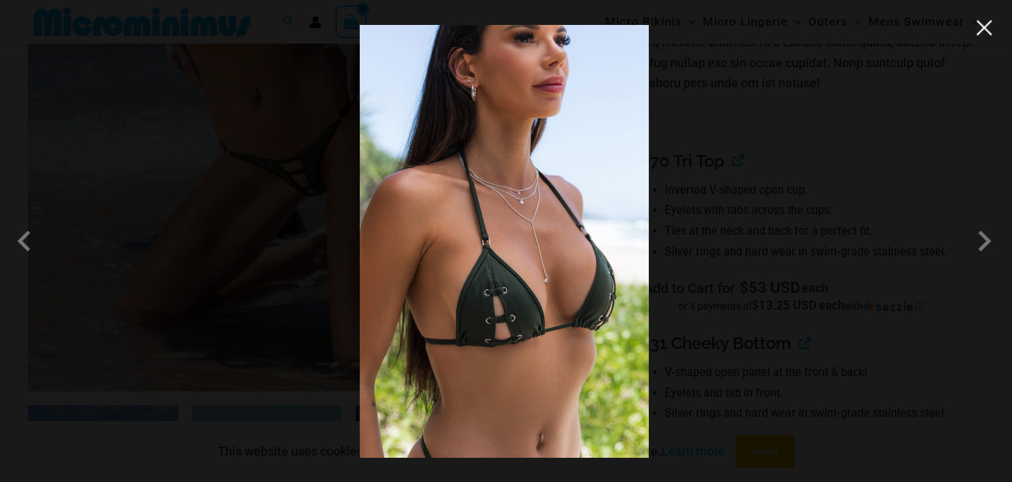
click at [984, 33] on button "Close" at bounding box center [984, 27] width 21 height 21
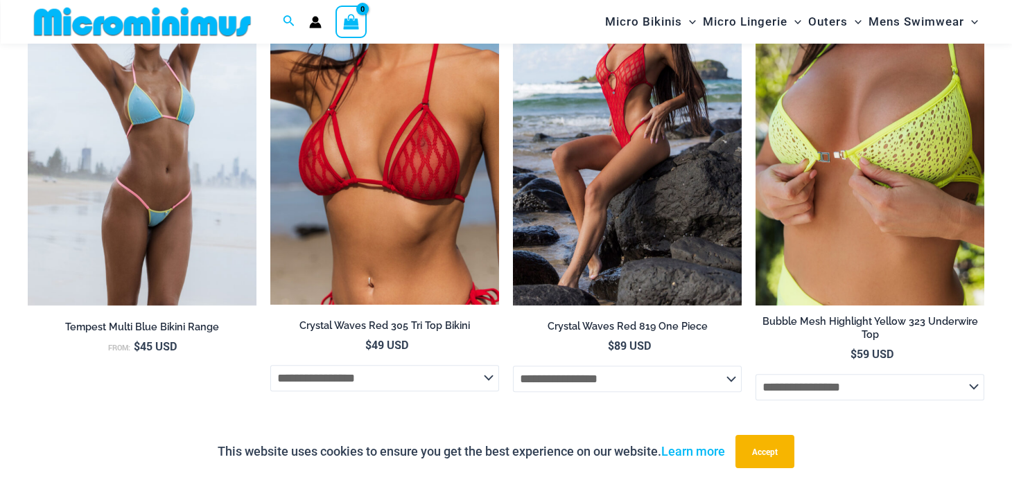
scroll to position [3867, 0]
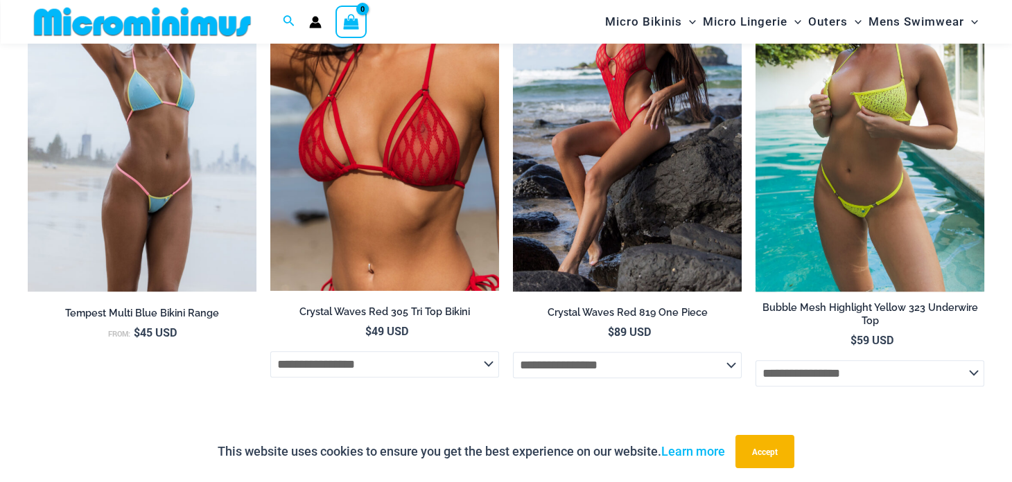
click at [894, 199] on img at bounding box center [870, 120] width 229 height 343
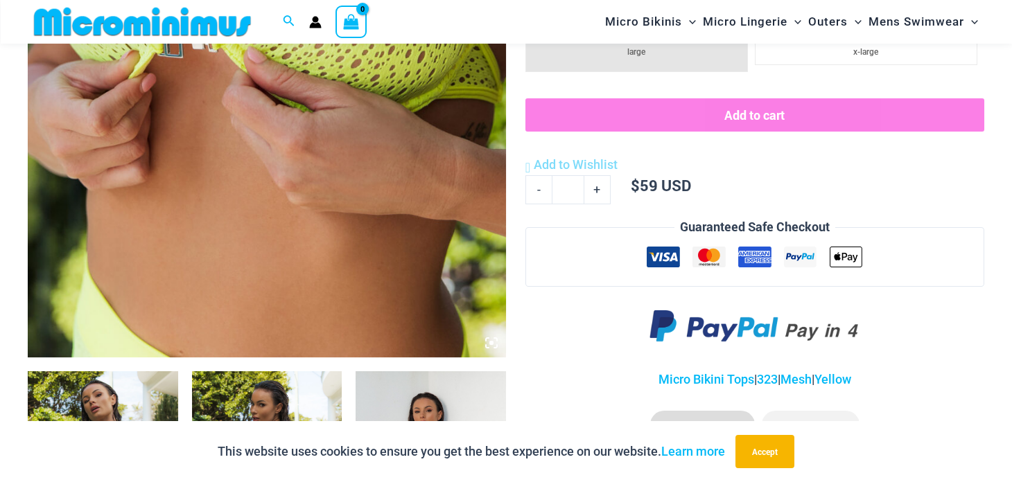
scroll to position [427, 0]
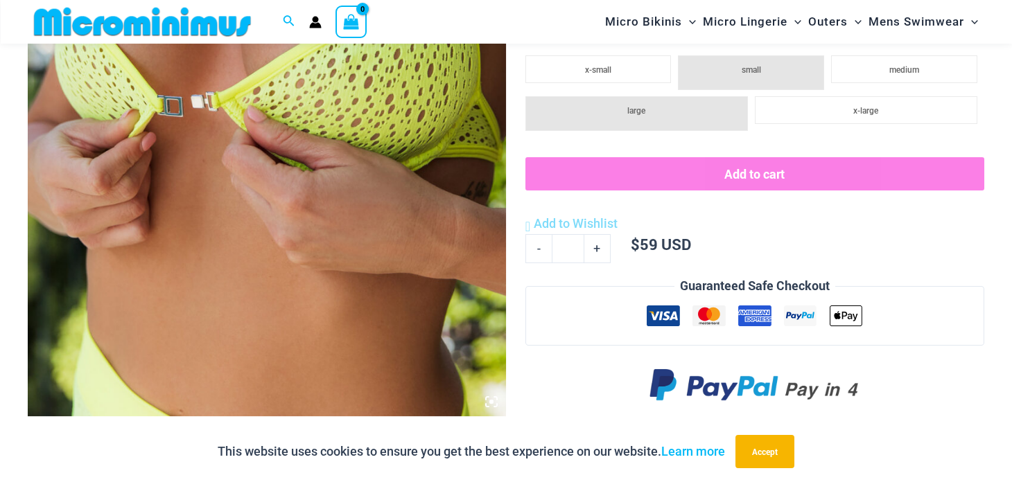
click at [231, 272] on img at bounding box center [267, 57] width 478 height 717
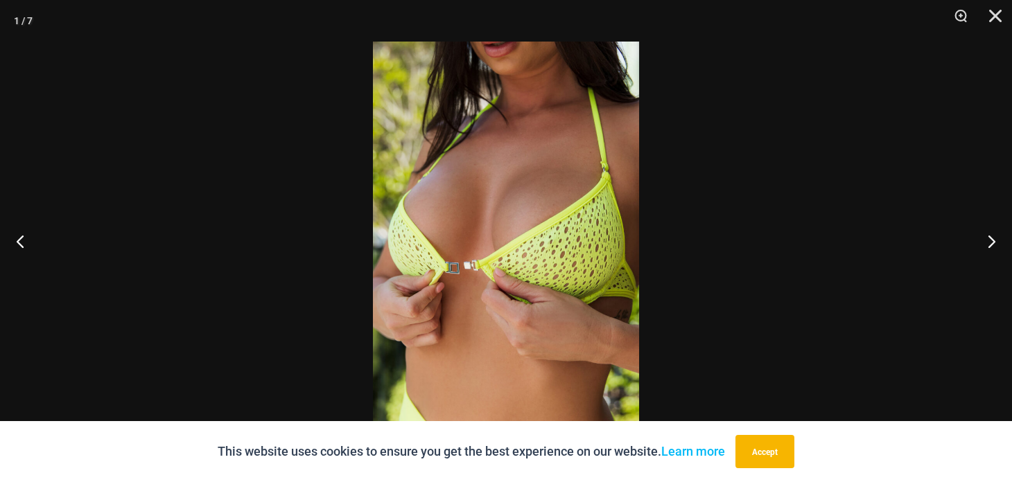
click at [571, 336] on img at bounding box center [506, 241] width 266 height 399
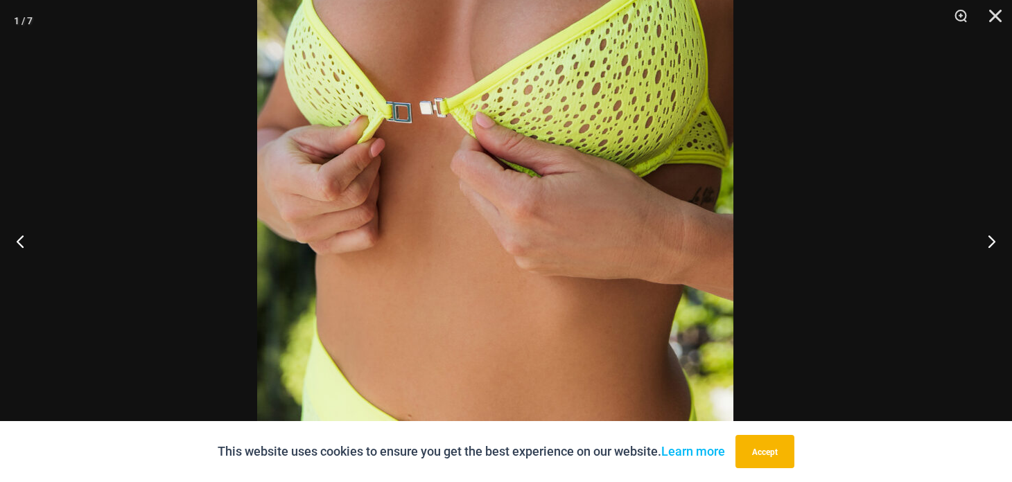
click at [541, 175] on img at bounding box center [495, 64] width 476 height 714
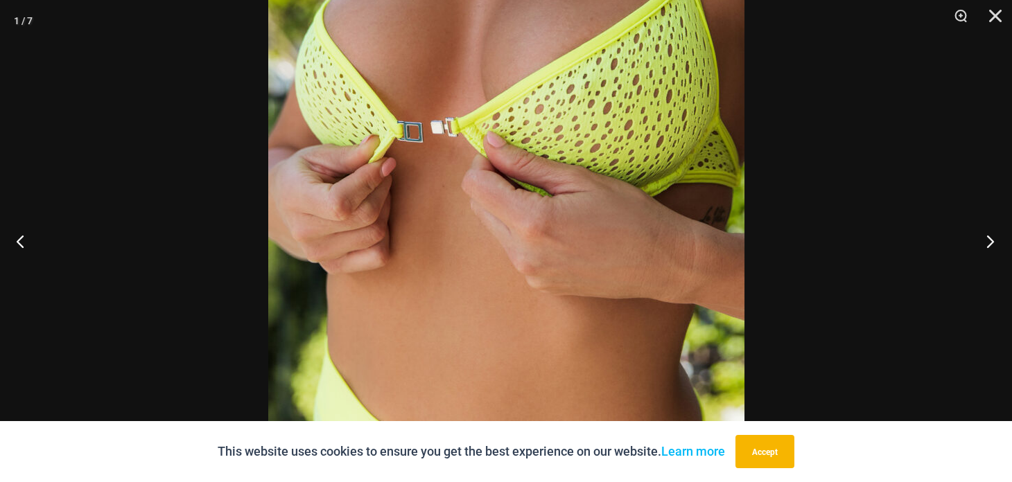
click at [989, 240] on button "Next" at bounding box center [986, 241] width 52 height 69
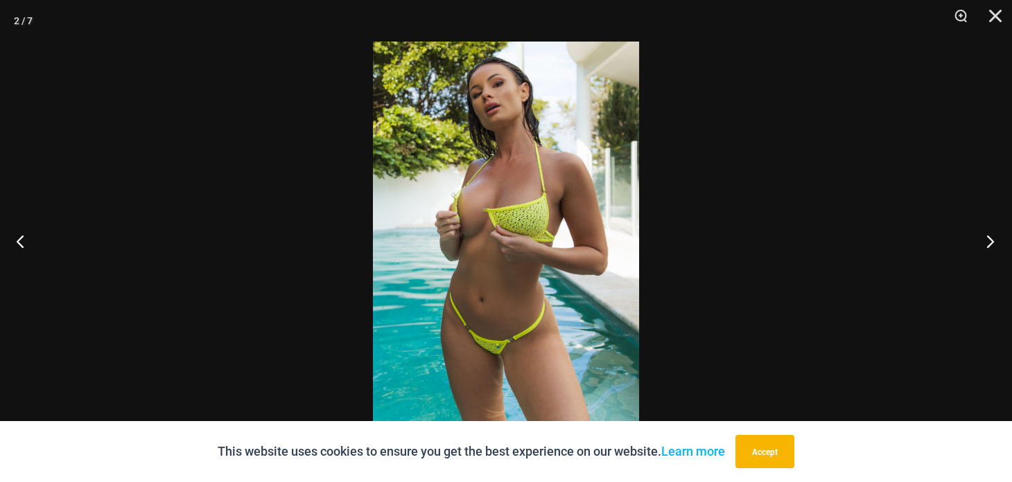
click at [989, 240] on button "Next" at bounding box center [986, 241] width 52 height 69
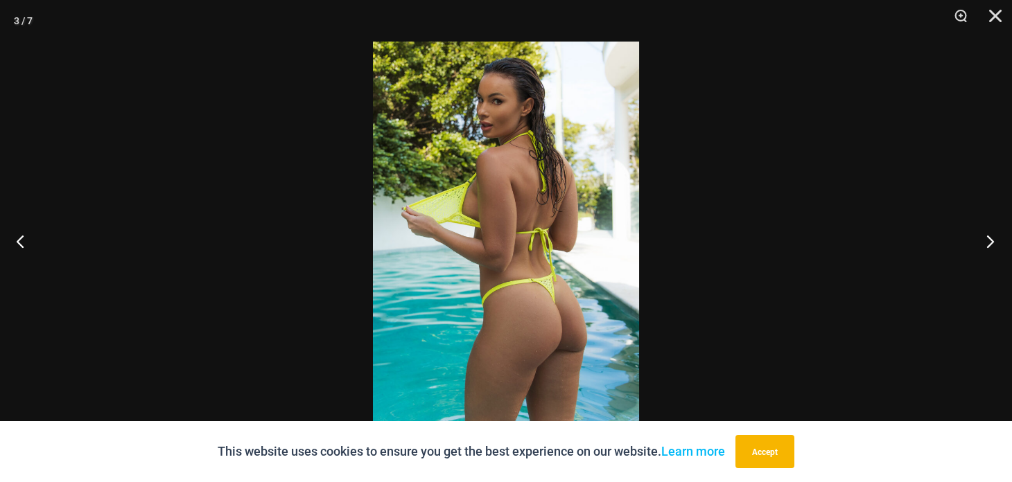
click at [989, 240] on button "Next" at bounding box center [986, 241] width 52 height 69
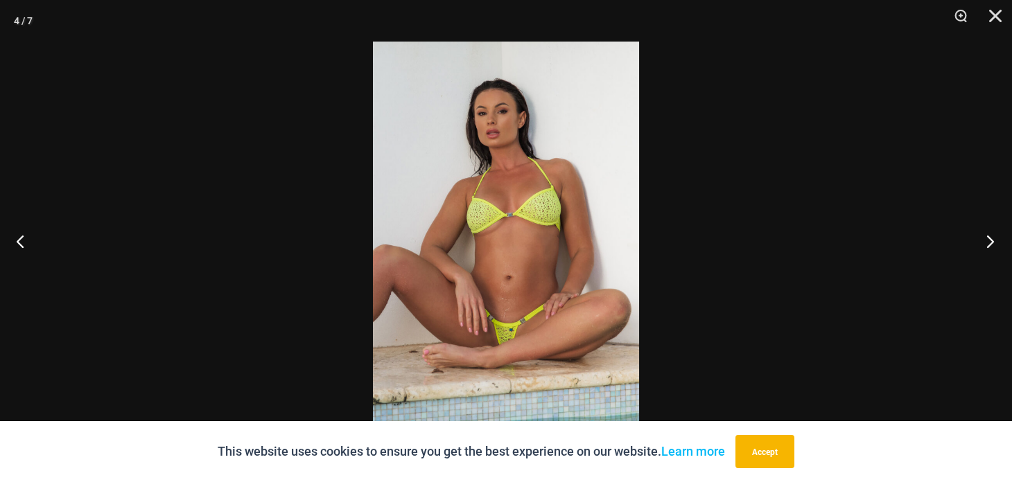
click at [989, 240] on button "Next" at bounding box center [986, 241] width 52 height 69
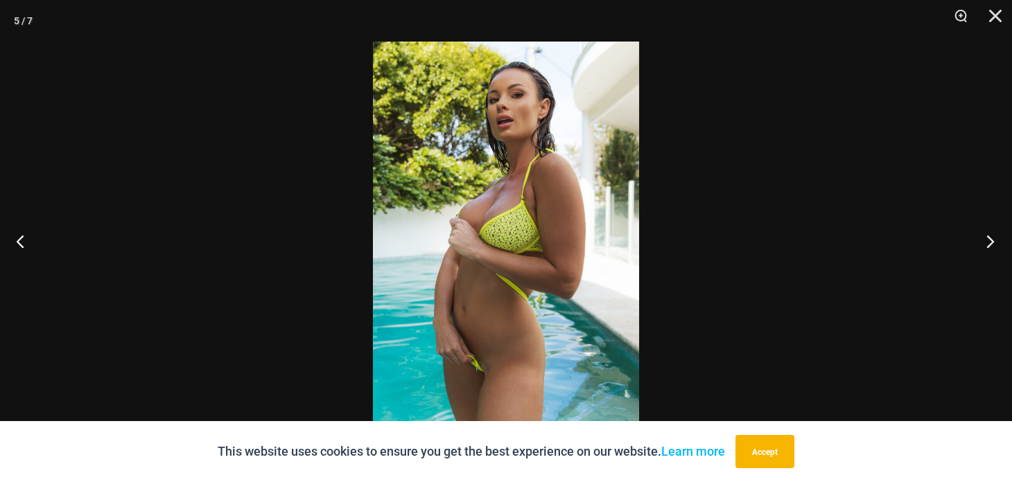
click at [989, 240] on button "Next" at bounding box center [986, 241] width 52 height 69
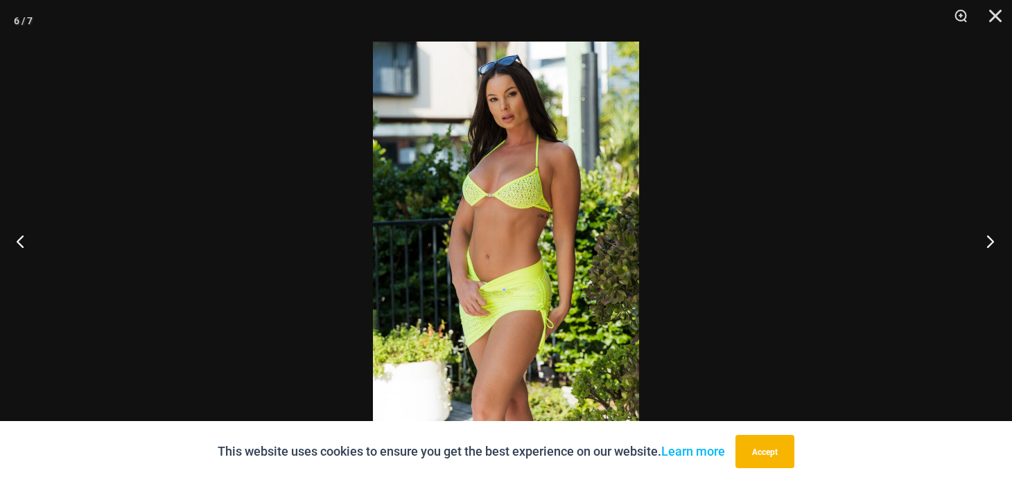
click at [989, 240] on button "Next" at bounding box center [986, 241] width 52 height 69
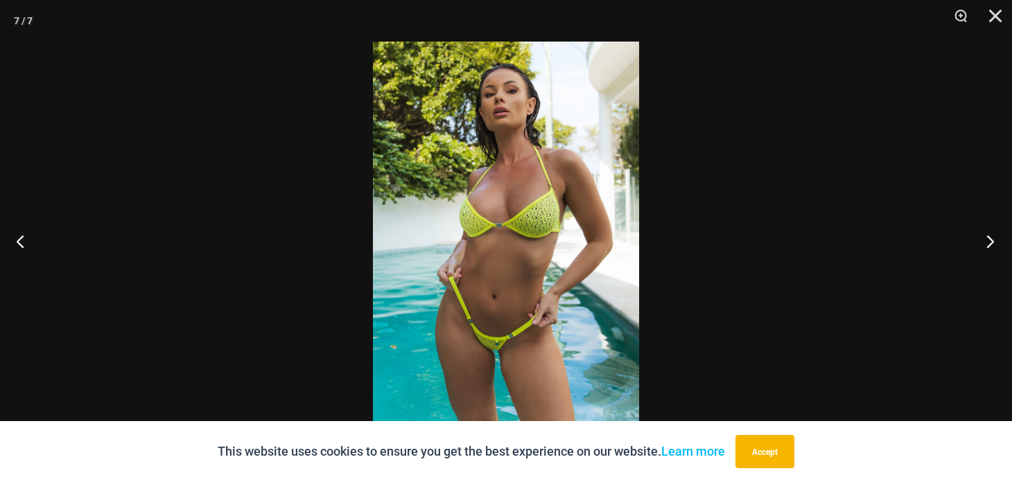
click at [989, 240] on button "Next" at bounding box center [986, 241] width 52 height 69
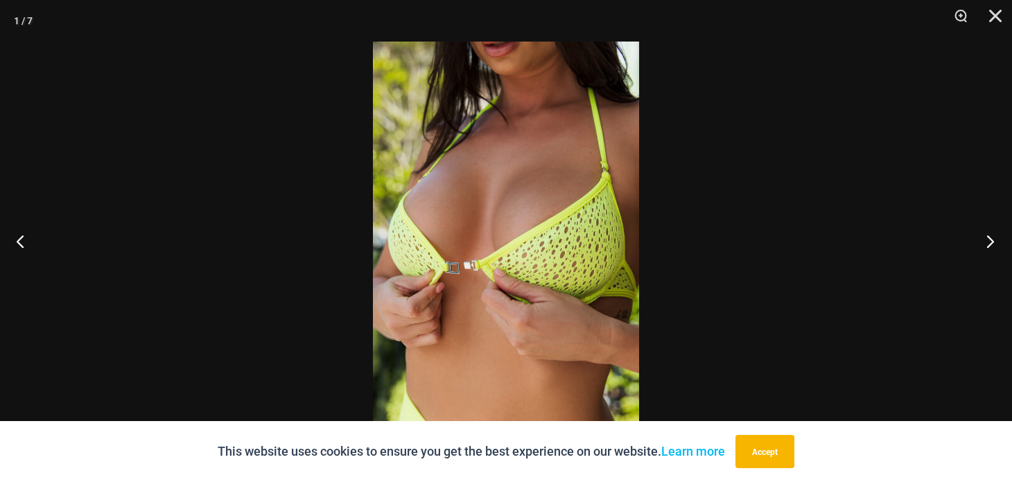
click at [989, 240] on button "Next" at bounding box center [986, 241] width 52 height 69
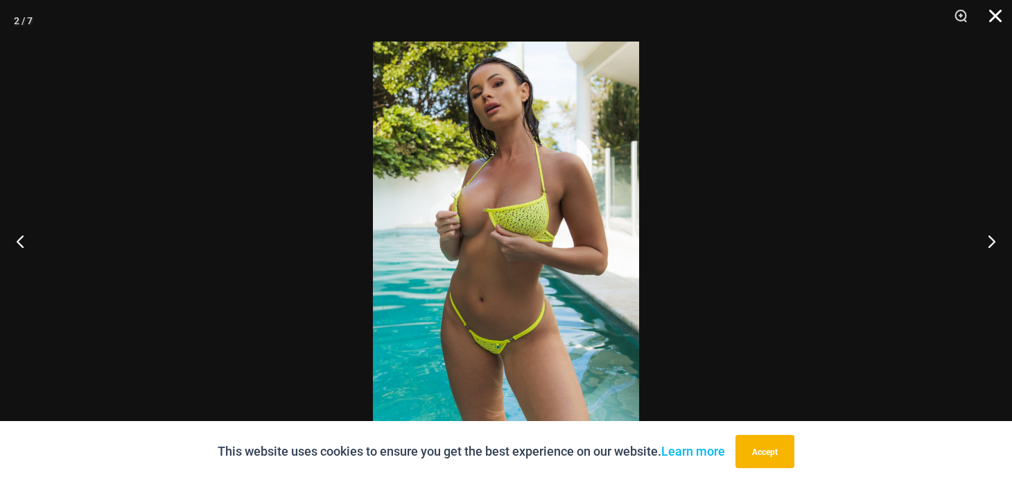
click at [993, 19] on button "Close" at bounding box center [990, 21] width 35 height 42
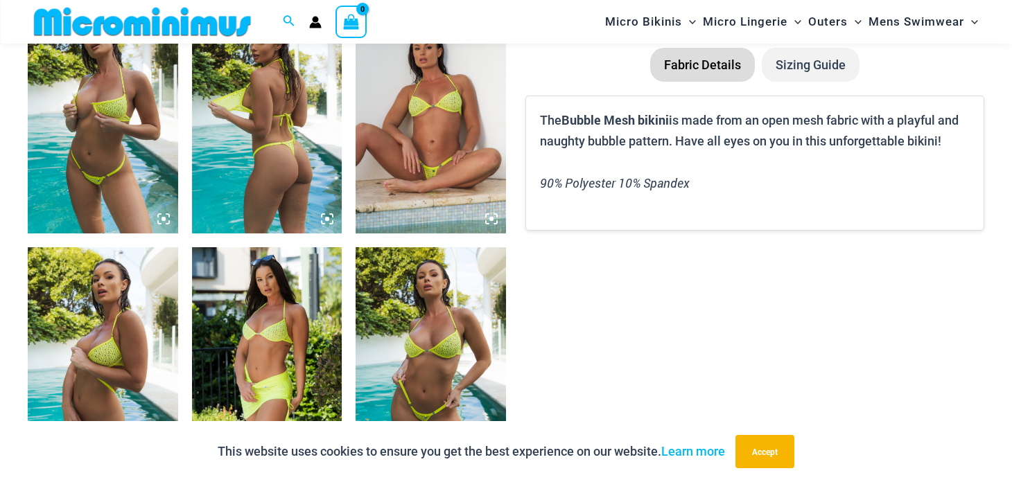
scroll to position [1271, 0]
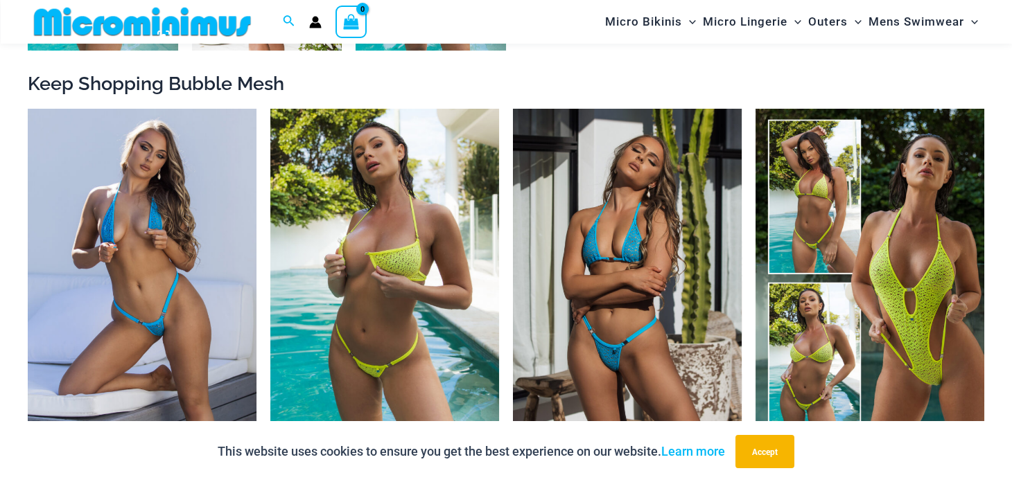
click at [571, 186] on img at bounding box center [627, 280] width 229 height 343
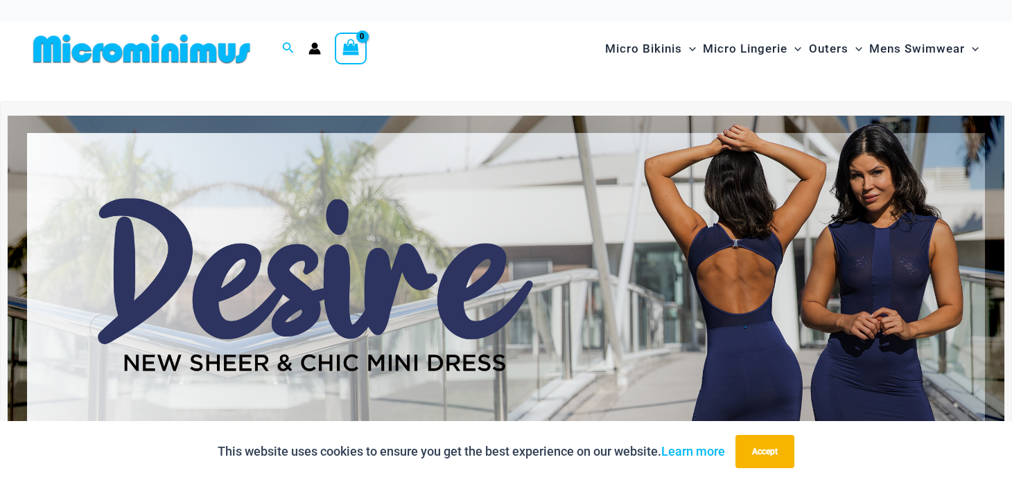
click at [788, 256] on img at bounding box center [506, 285] width 997 height 339
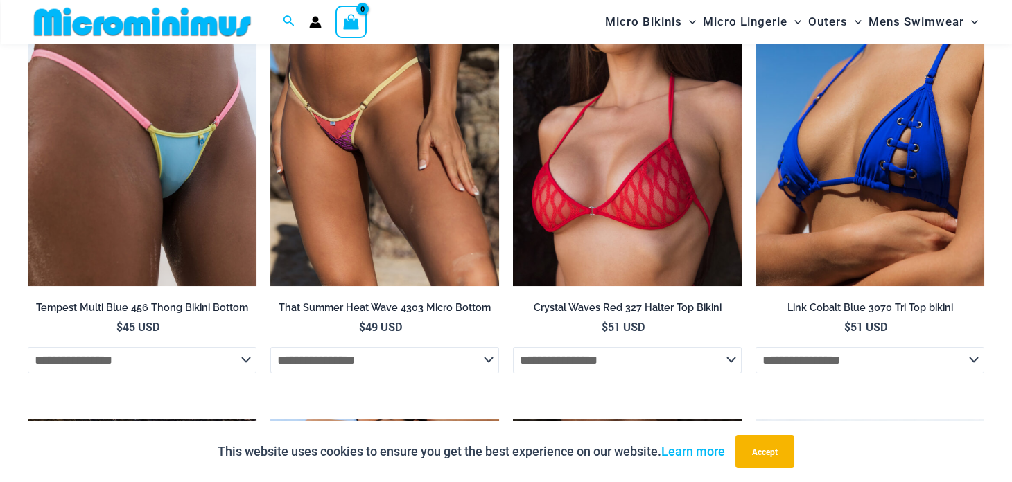
scroll to position [2098, 0]
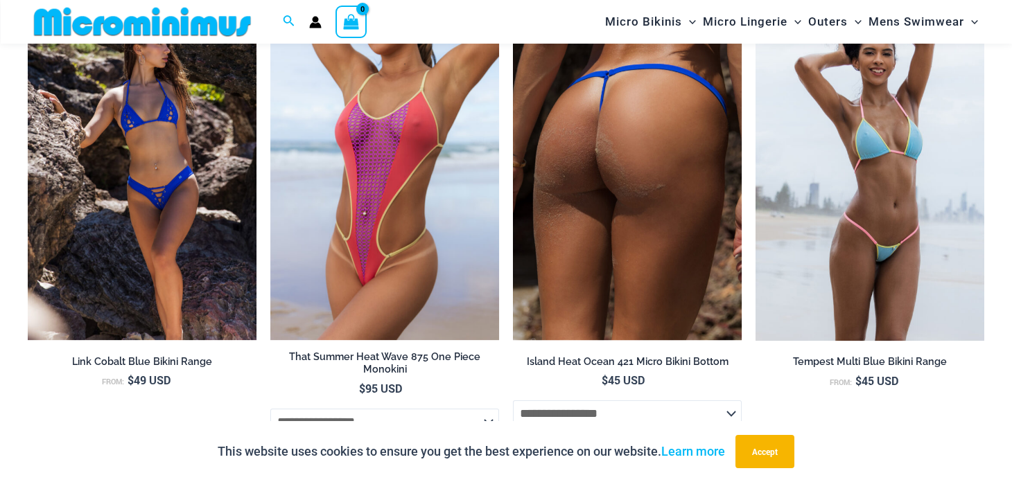
click at [653, 293] on img at bounding box center [627, 168] width 229 height 343
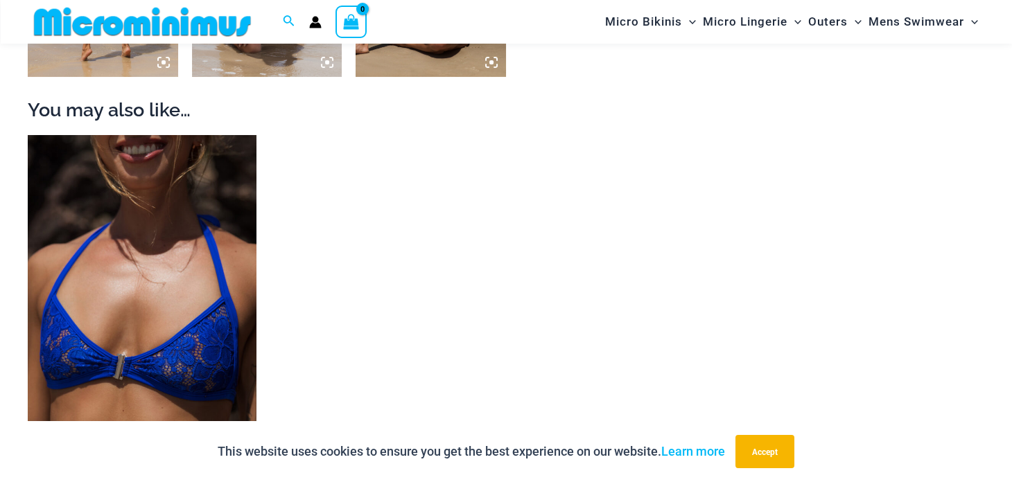
scroll to position [1667, 0]
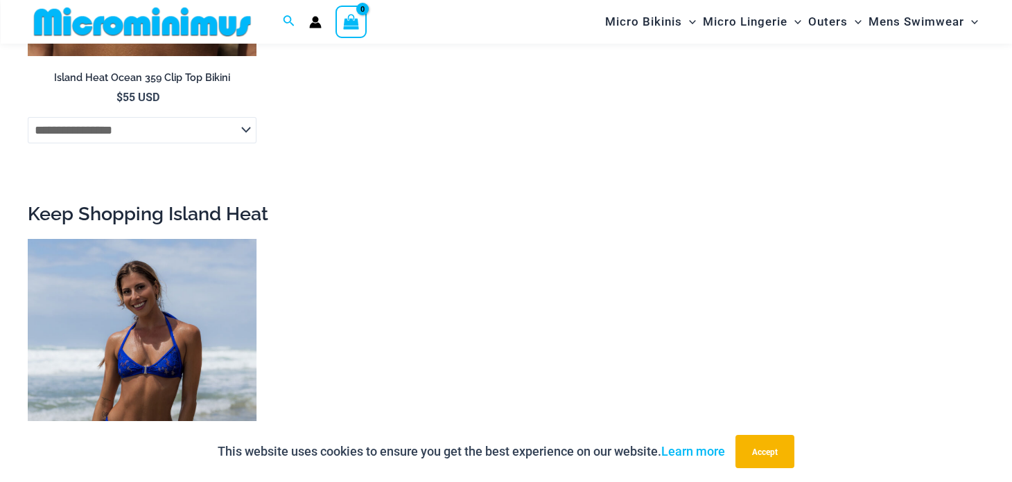
click at [107, 354] on img at bounding box center [142, 410] width 229 height 343
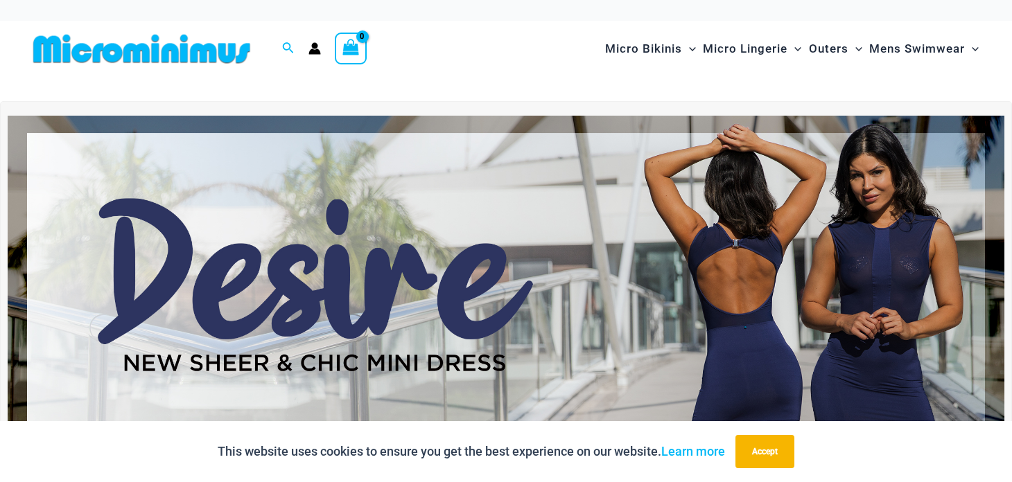
click at [1011, 424] on div "This website uses cookies to ensure you get the best experience on our website.…" at bounding box center [506, 451] width 1012 height 61
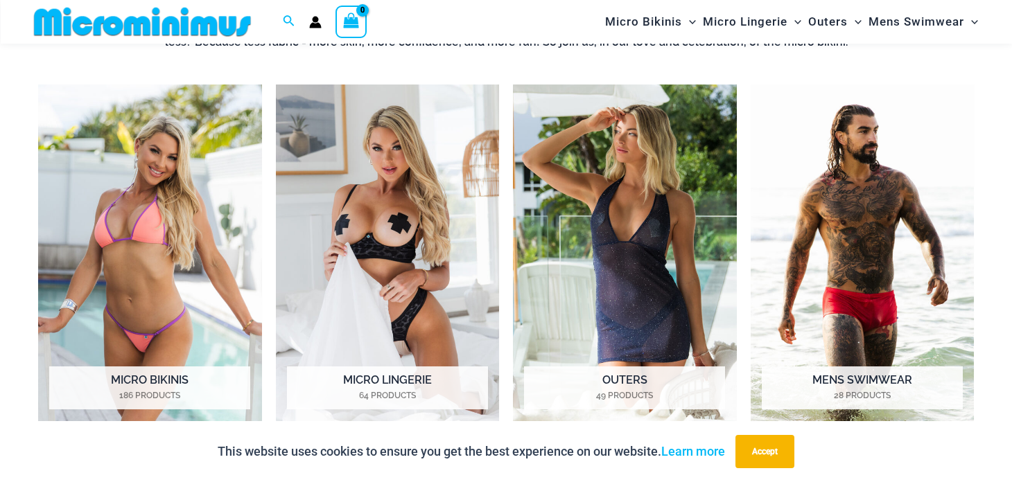
scroll to position [1039, 0]
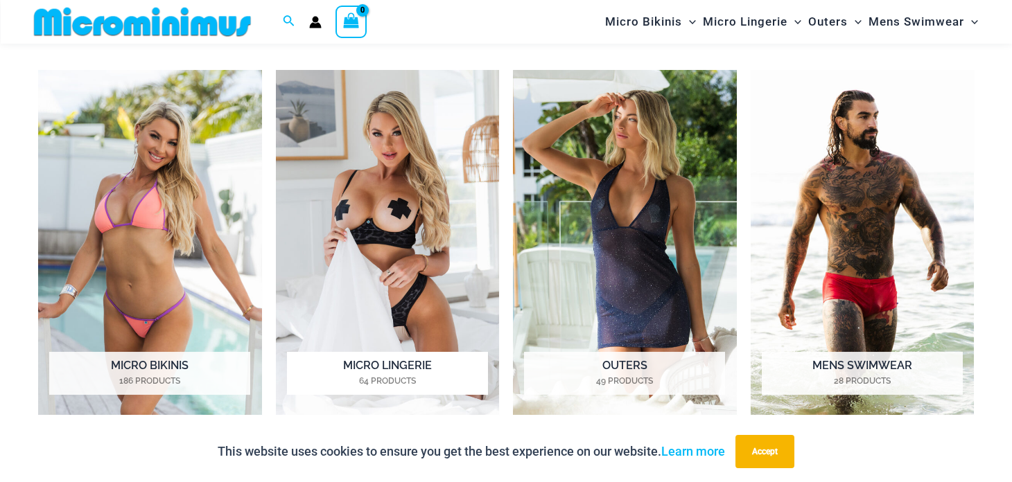
click at [454, 227] on img "Visit product category Micro Lingerie" at bounding box center [388, 242] width 224 height 345
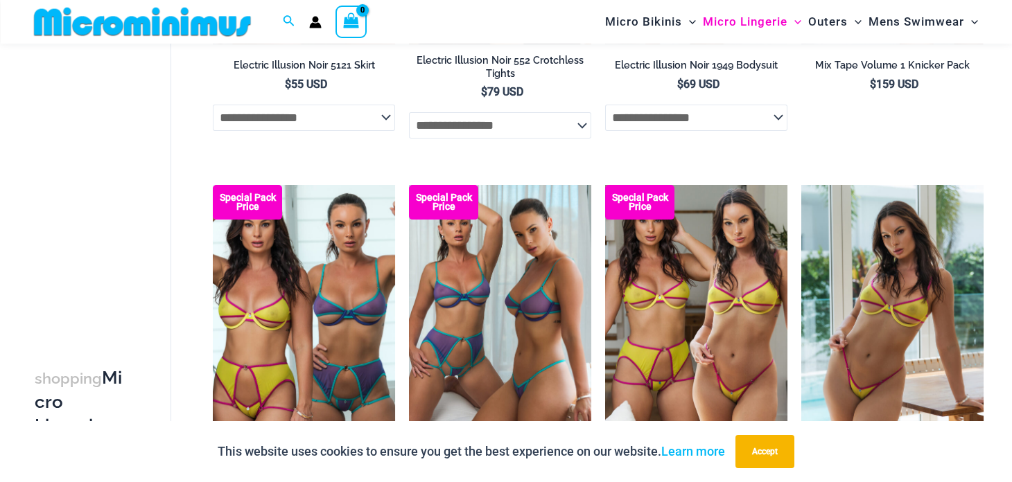
scroll to position [3364, 0]
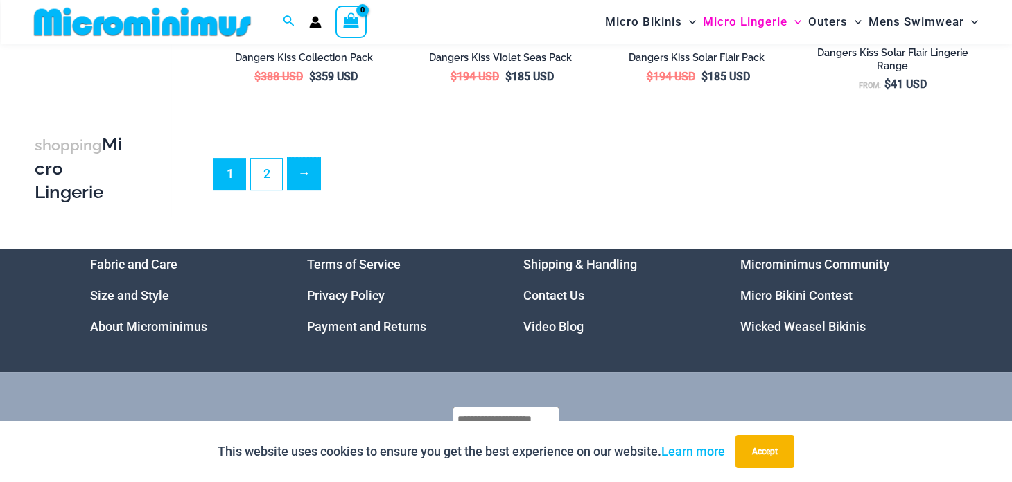
click at [308, 185] on link "→" at bounding box center [304, 173] width 33 height 33
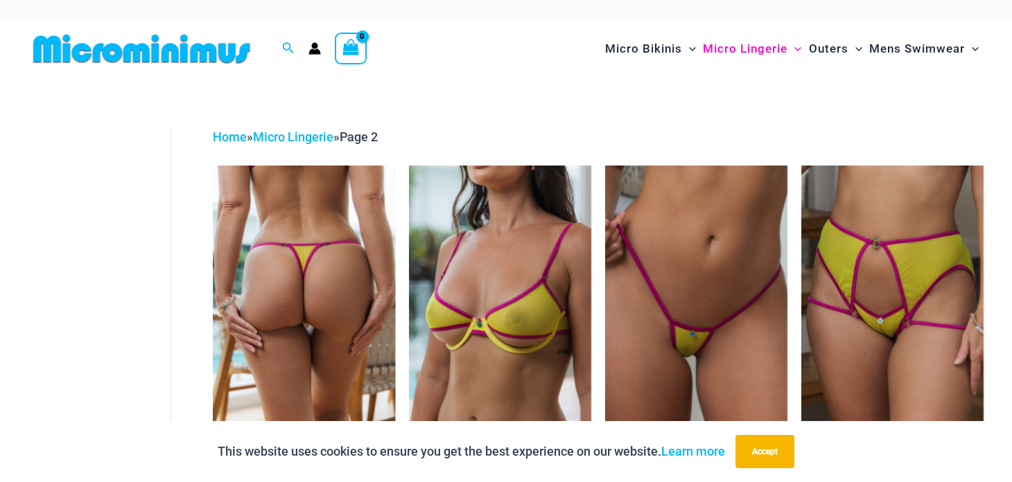
click at [298, 235] on img at bounding box center [304, 303] width 182 height 274
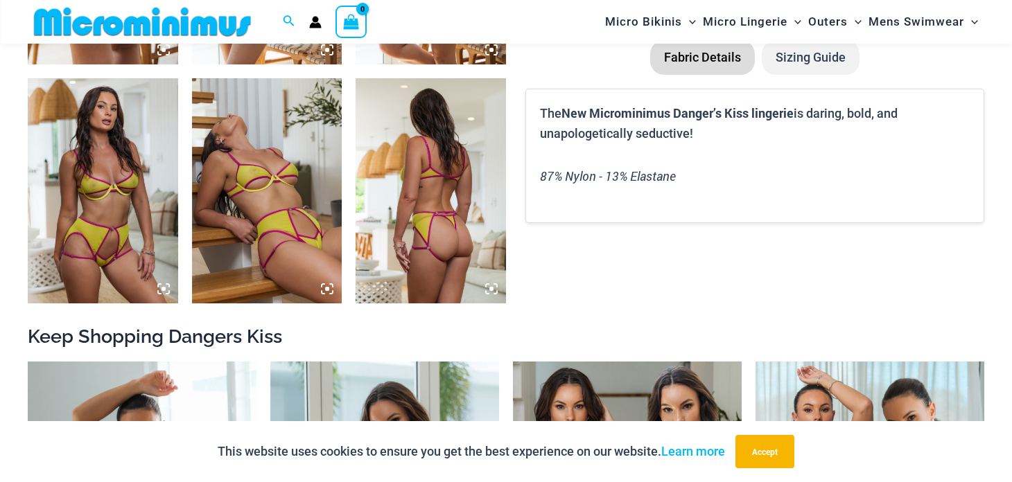
scroll to position [1000, 0]
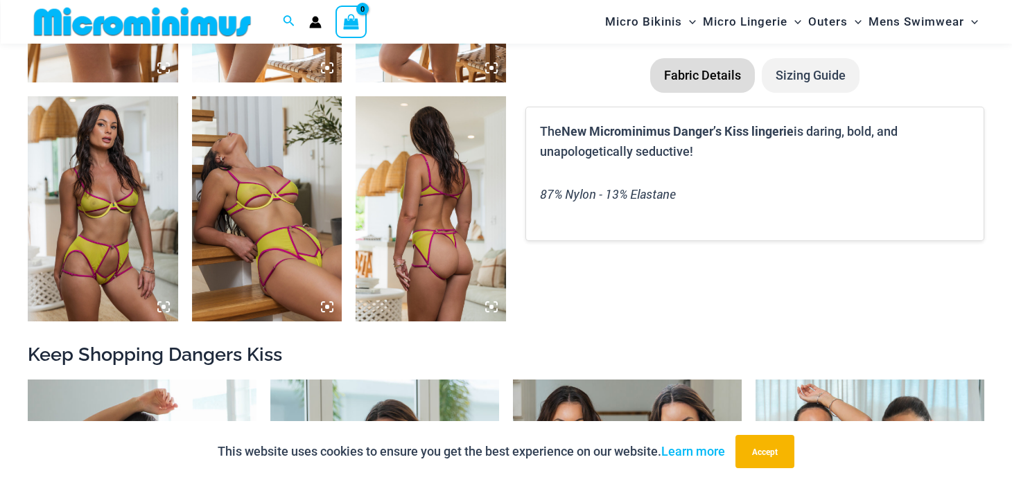
click at [119, 220] on img at bounding box center [103, 208] width 150 height 225
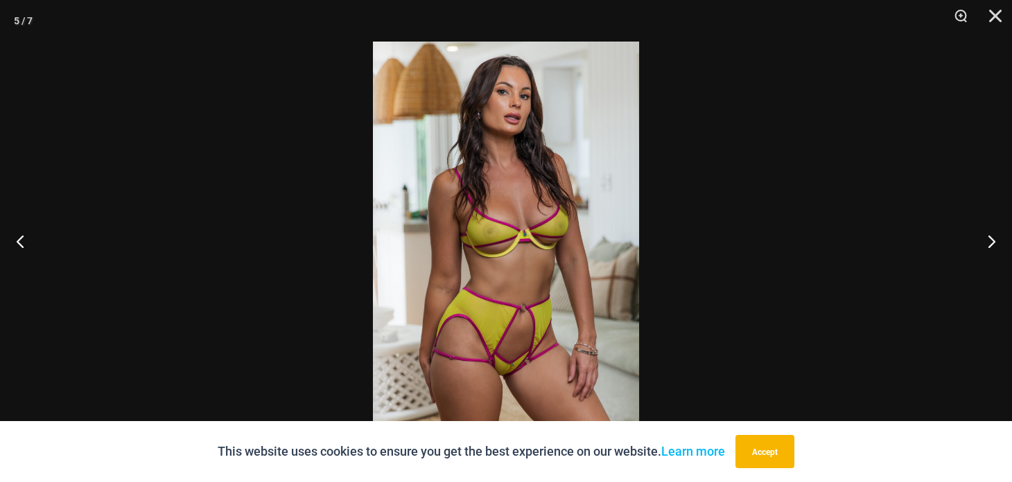
click at [535, 261] on img at bounding box center [506, 241] width 266 height 399
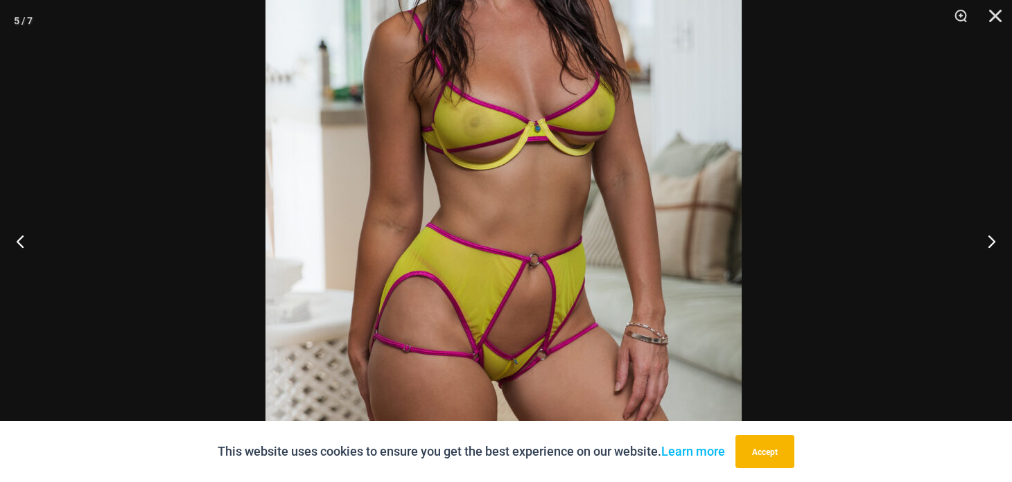
click at [525, 170] on img at bounding box center [504, 141] width 476 height 714
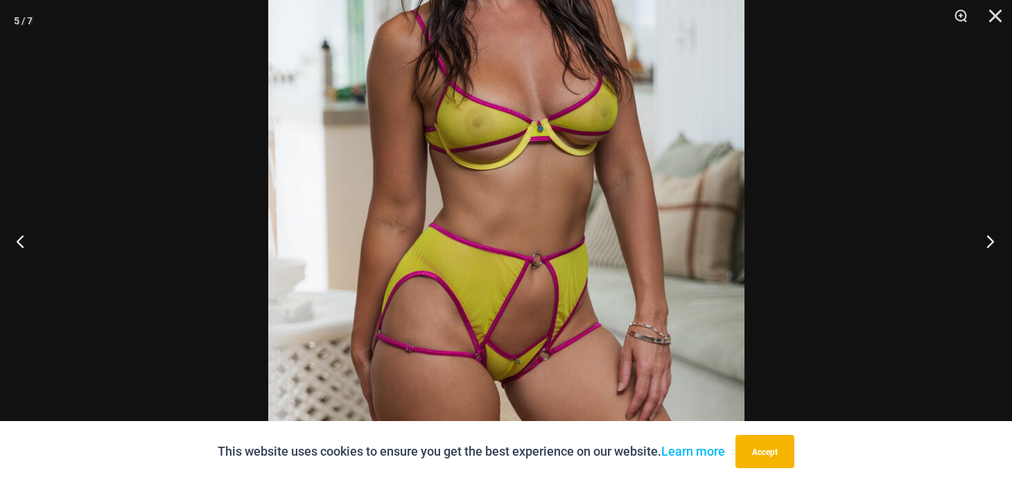
click at [993, 238] on button "Next" at bounding box center [986, 241] width 52 height 69
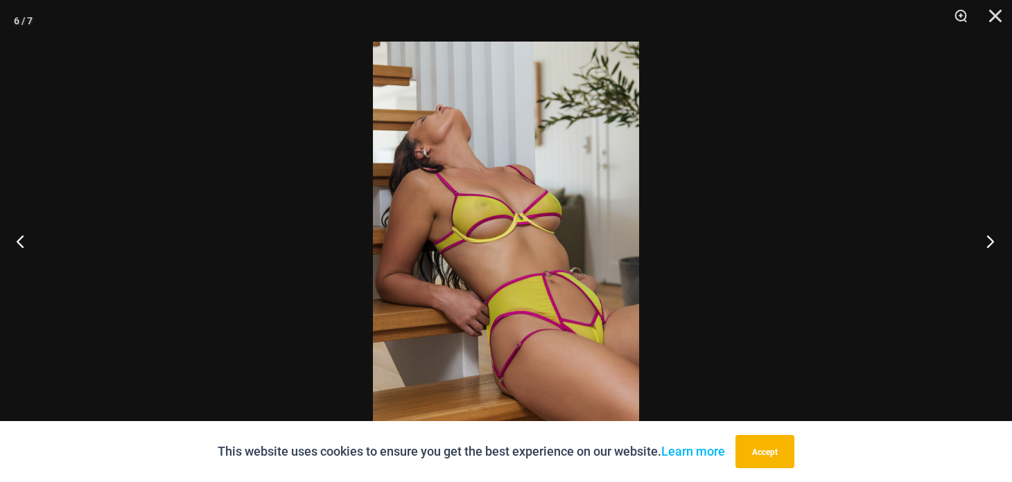
click at [993, 238] on button "Next" at bounding box center [986, 241] width 52 height 69
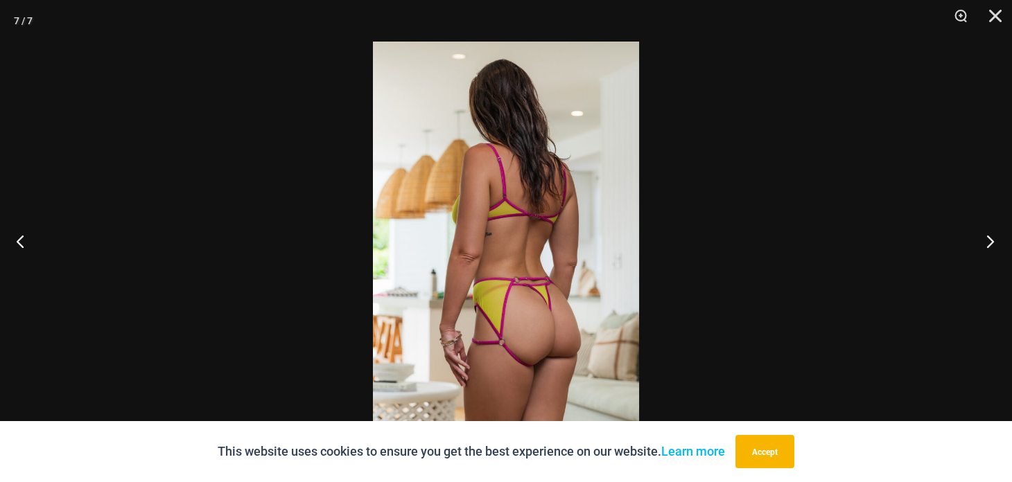
click at [993, 238] on button "Next" at bounding box center [986, 241] width 52 height 69
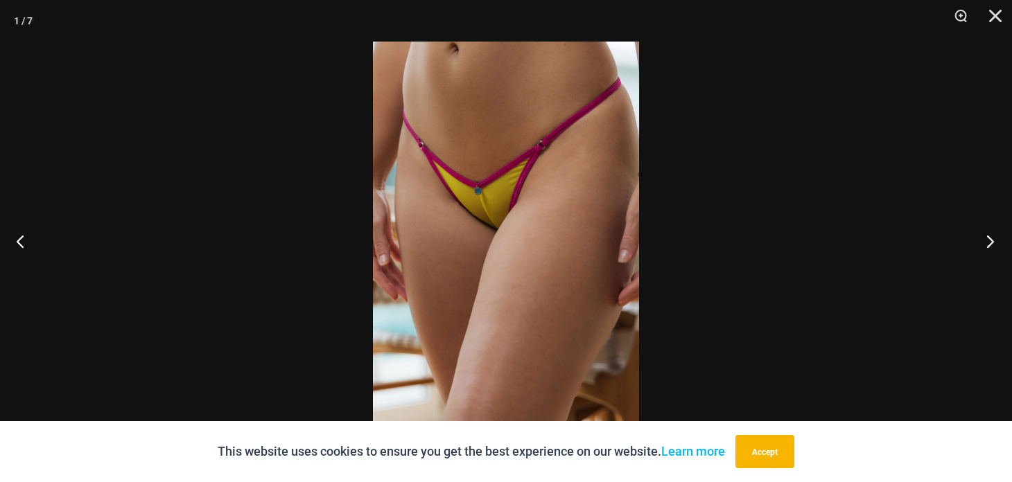
click at [993, 238] on button "Next" at bounding box center [986, 241] width 52 height 69
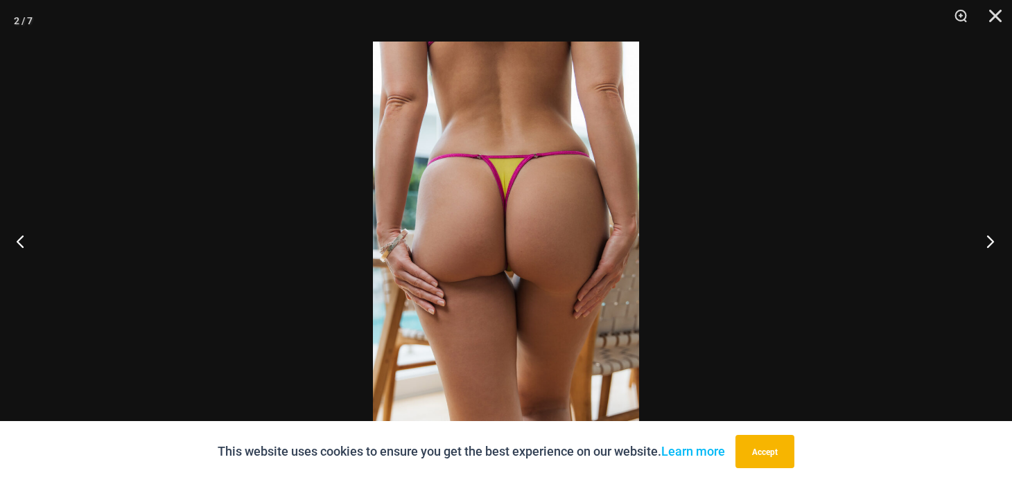
click at [993, 238] on button "Next" at bounding box center [986, 241] width 52 height 69
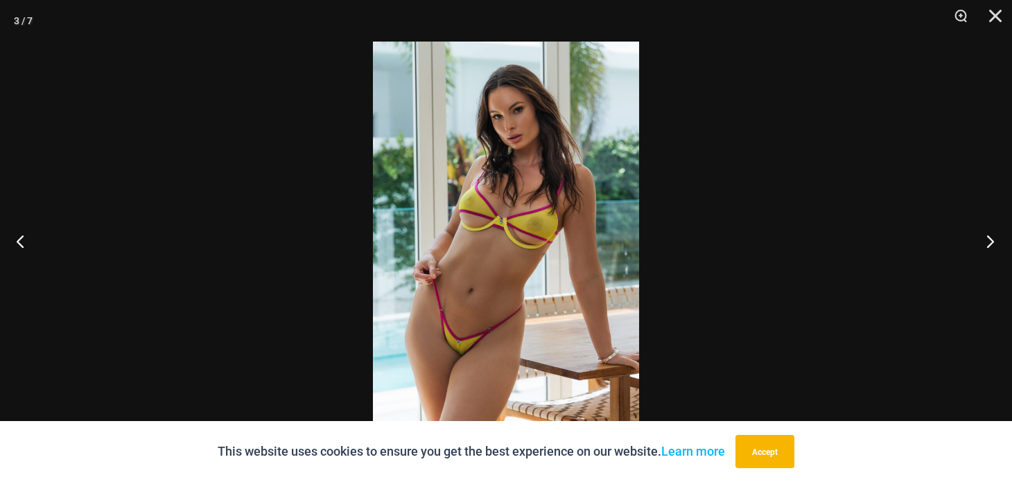
click at [993, 238] on button "Next" at bounding box center [986, 241] width 52 height 69
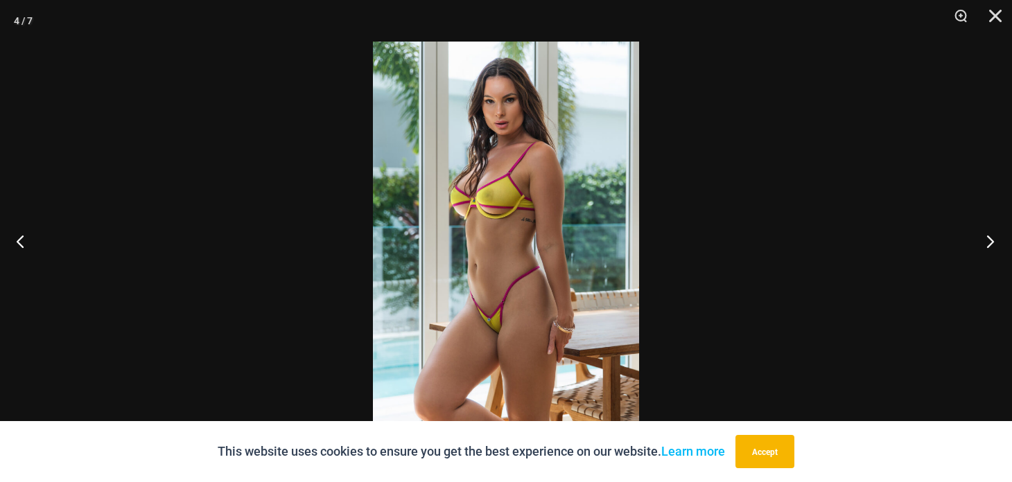
click at [993, 238] on button "Next" at bounding box center [986, 241] width 52 height 69
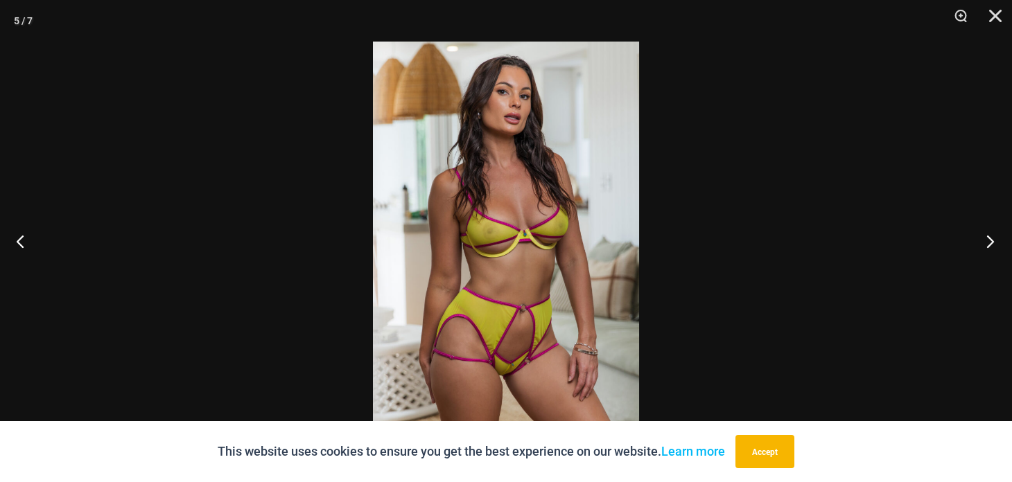
click at [993, 238] on button "Next" at bounding box center [986, 241] width 52 height 69
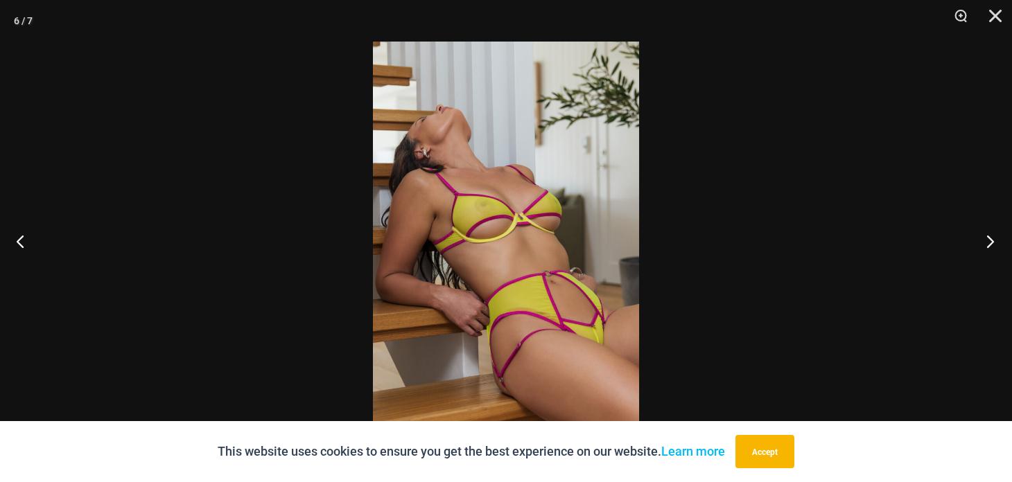
click at [993, 238] on button "Next" at bounding box center [986, 241] width 52 height 69
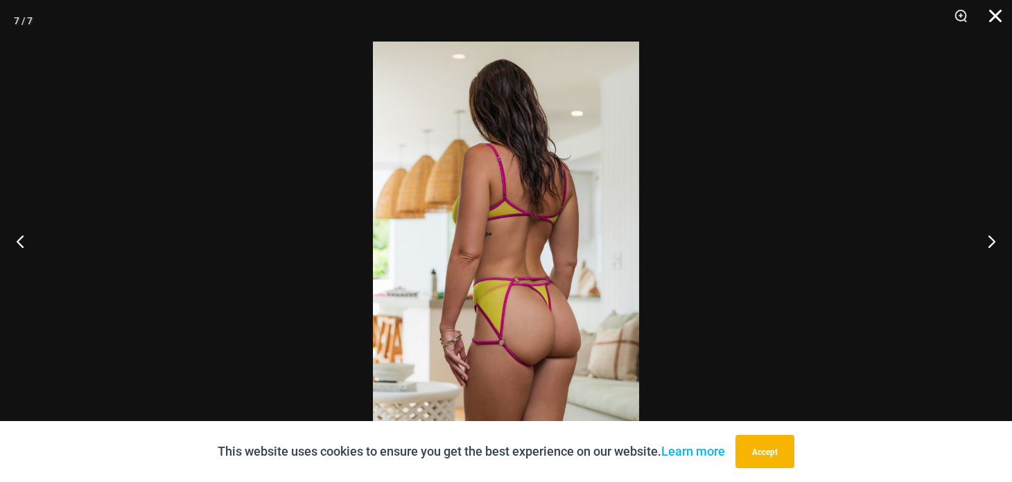
click at [1000, 15] on button "Close" at bounding box center [990, 21] width 35 height 42
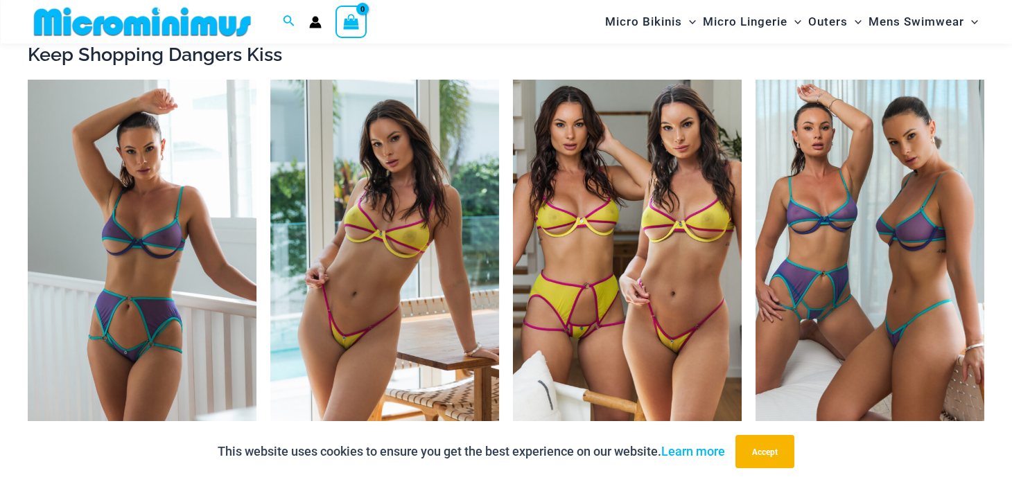
scroll to position [1354, 0]
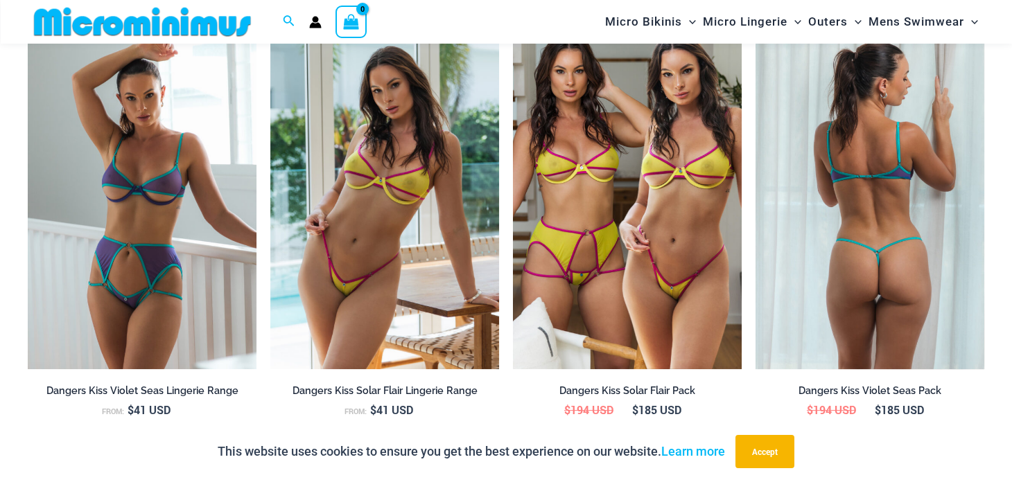
click at [841, 236] on img at bounding box center [870, 197] width 229 height 343
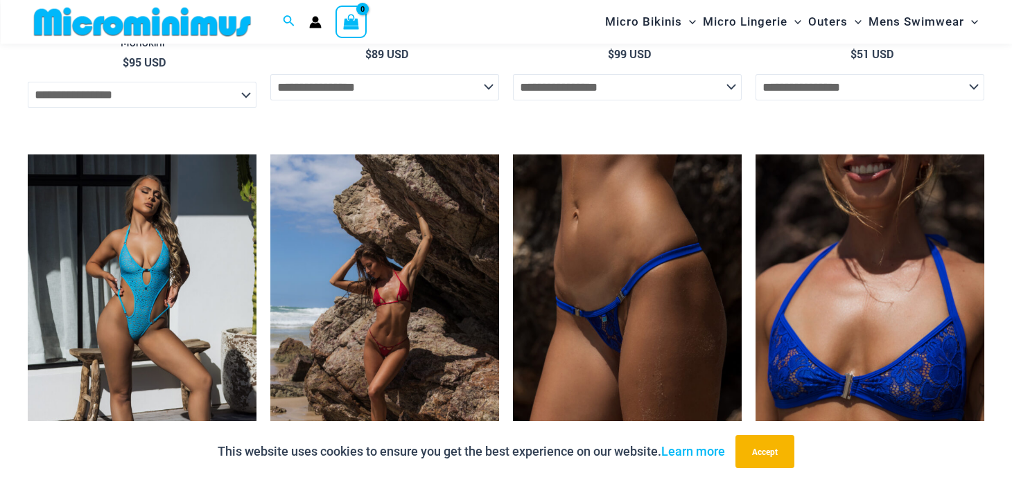
scroll to position [3601, 0]
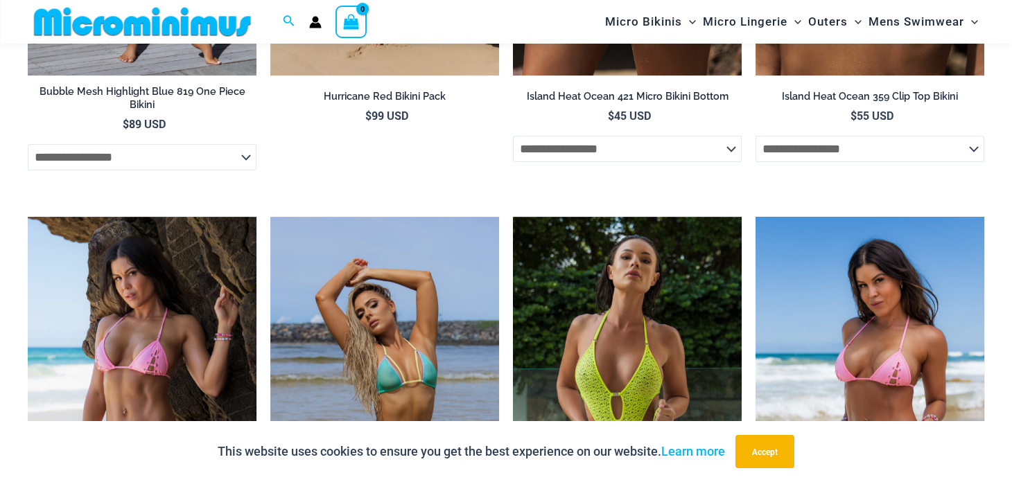
click at [851, 387] on img at bounding box center [870, 388] width 229 height 343
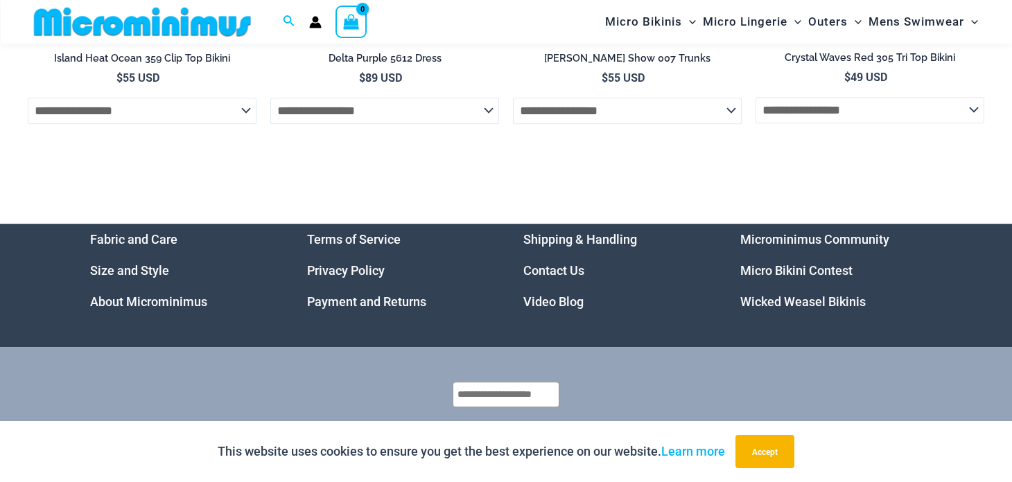
scroll to position [4519, 0]
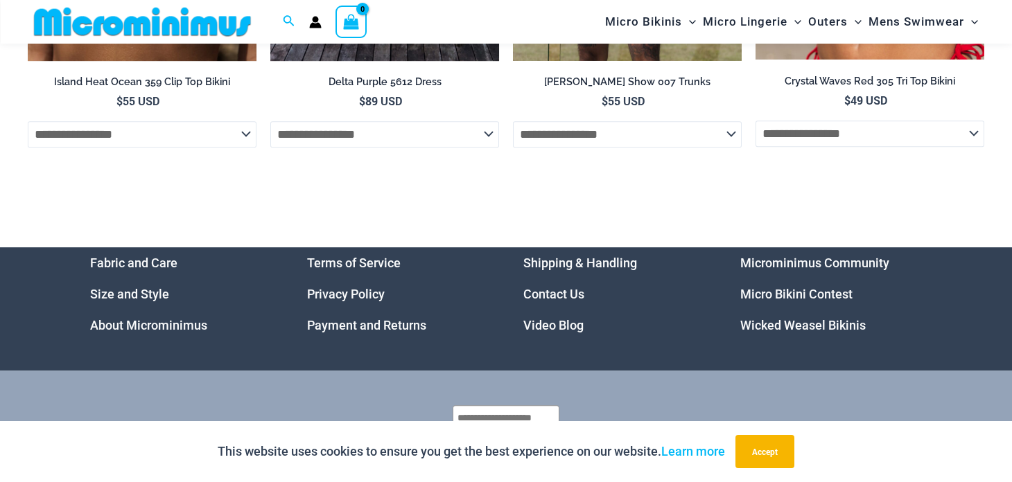
click at [789, 295] on link "Micro Bikini Contest" at bounding box center [796, 294] width 112 height 15
